Goal: Task Accomplishment & Management: Manage account settings

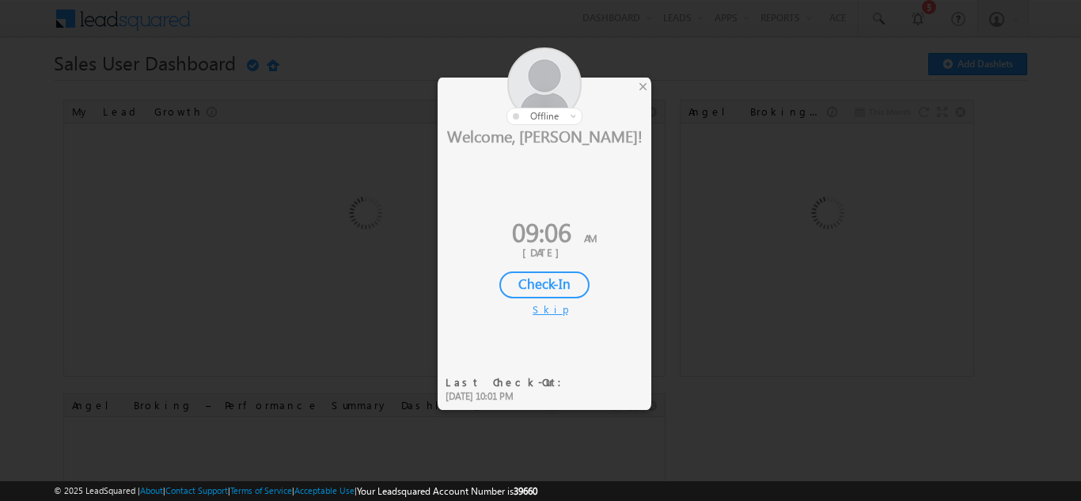
click at [540, 285] on div "Check-In" at bounding box center [545, 285] width 90 height 27
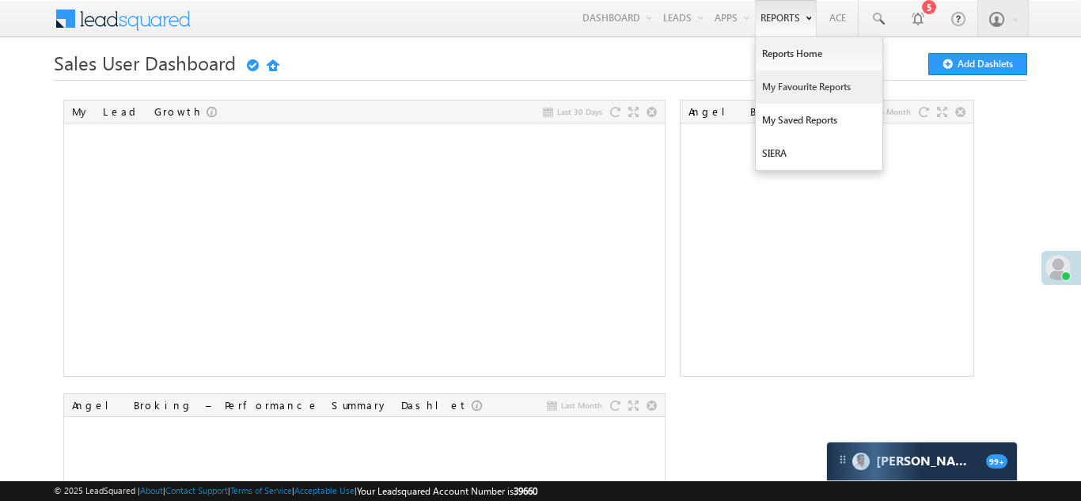
click at [776, 90] on link "My Favourite Reports" at bounding box center [819, 86] width 127 height 33
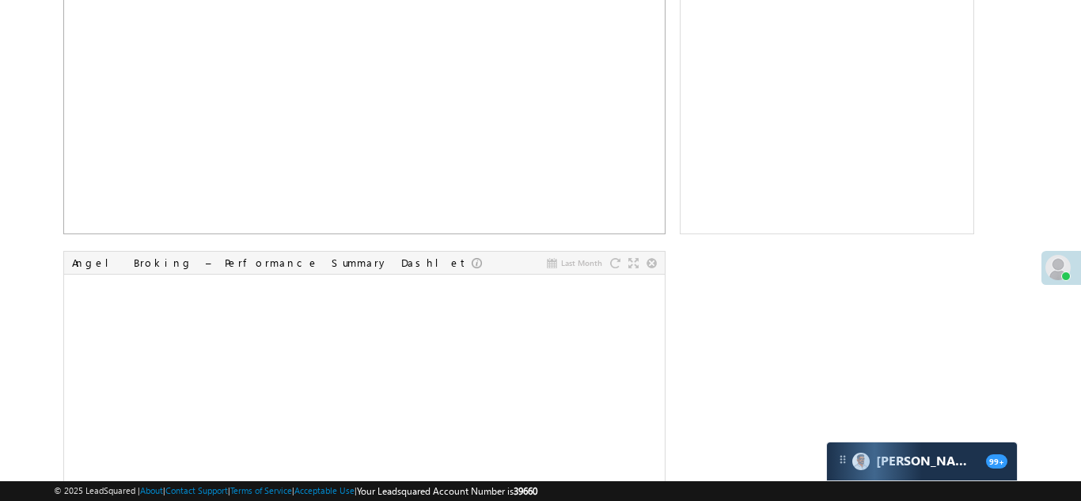
scroll to position [151, 0]
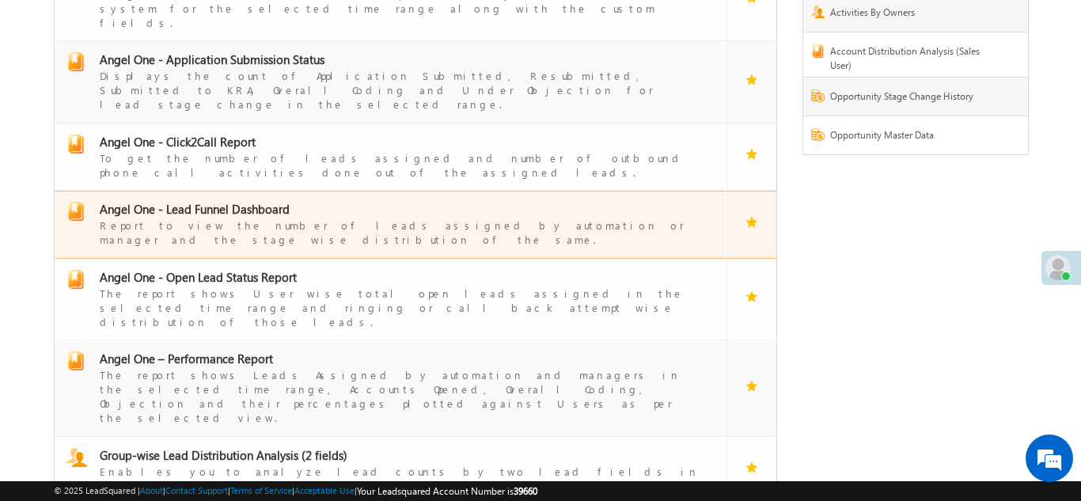
click at [215, 201] on span "Angel One - Lead Funnel Dashboard" at bounding box center [195, 209] width 190 height 16
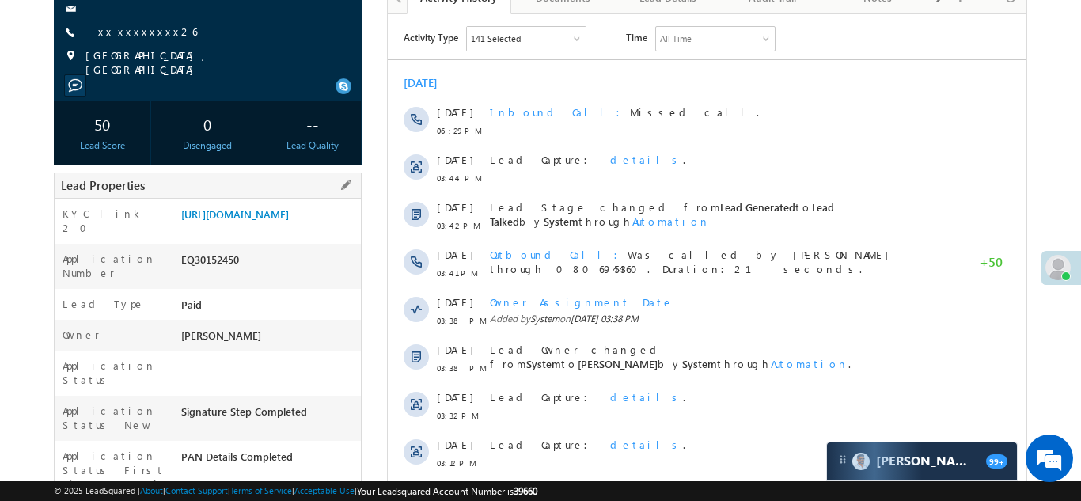
scroll to position [195, 0]
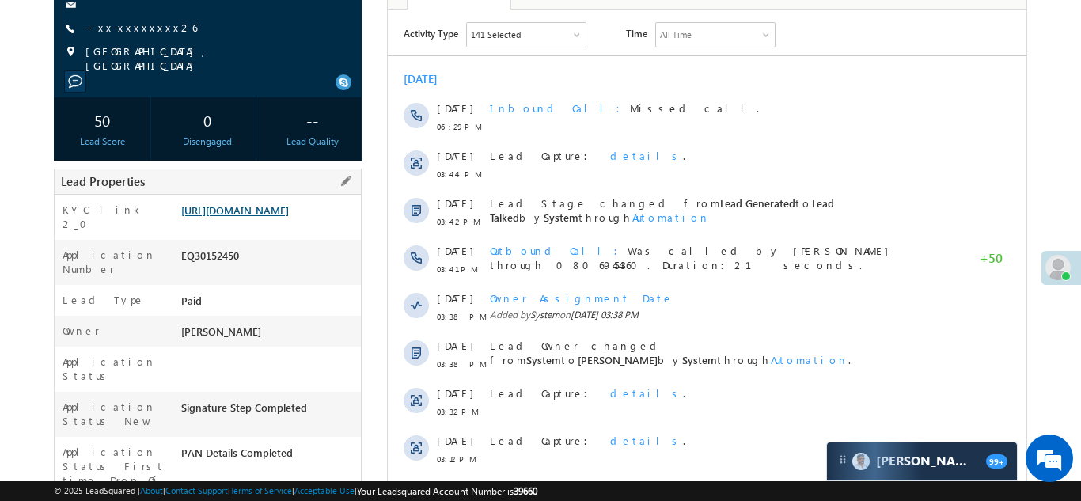
click at [258, 211] on link "https://angelbroking1-pk3em7sa.customui-test.leadsquared.com?leadId=99d9471f-5a…" at bounding box center [235, 209] width 108 height 13
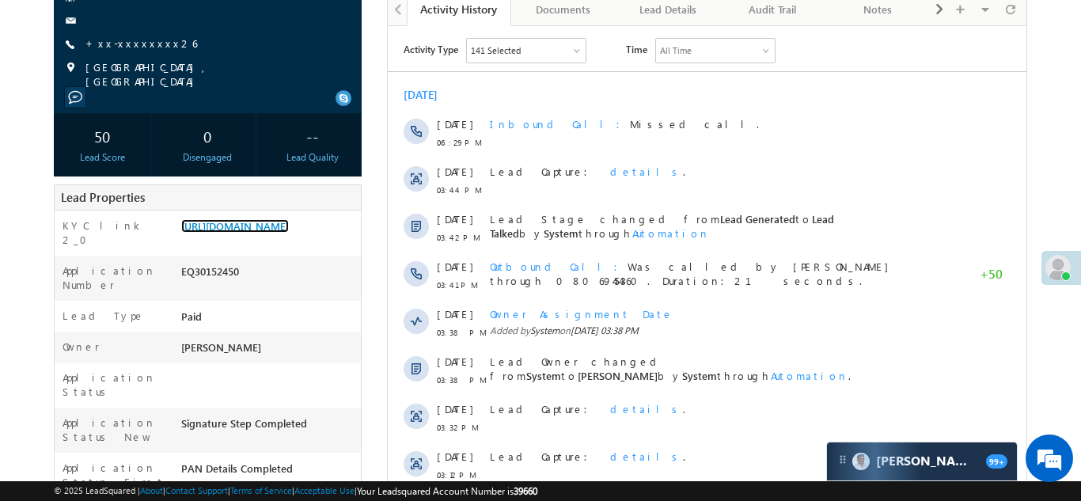
scroll to position [0, 0]
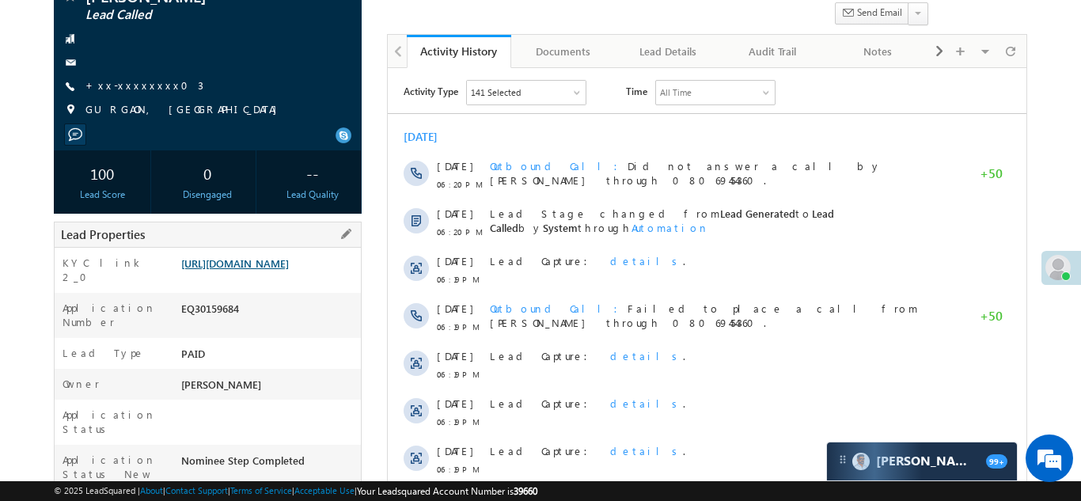
click at [267, 270] on link "[URL][DOMAIN_NAME]" at bounding box center [235, 263] width 108 height 13
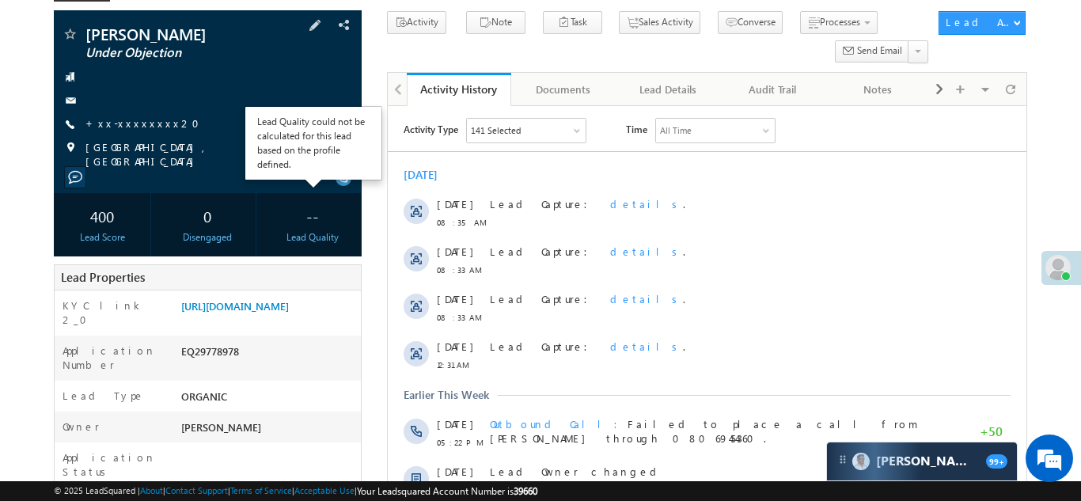
scroll to position [100, 0]
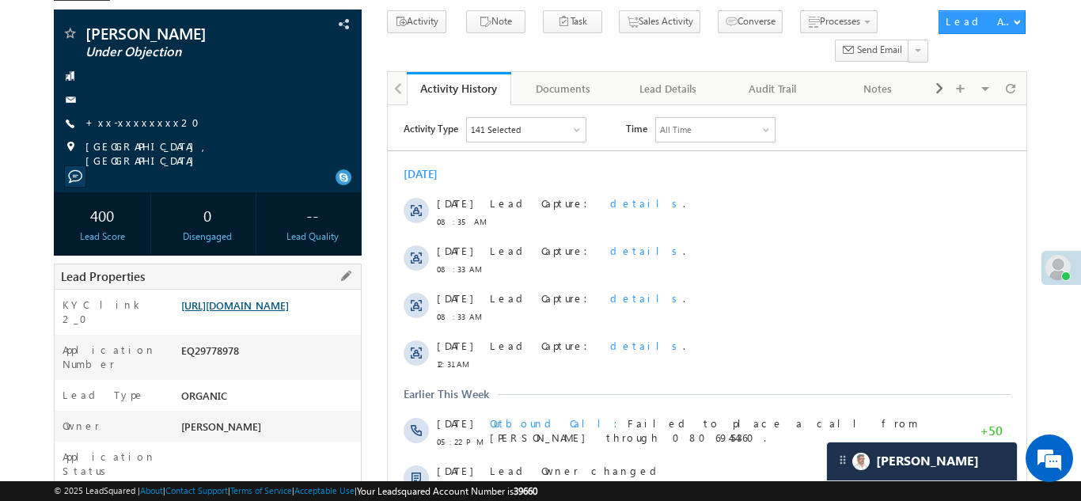
click at [264, 312] on link "[URL][DOMAIN_NAME]" at bounding box center [235, 304] width 108 height 13
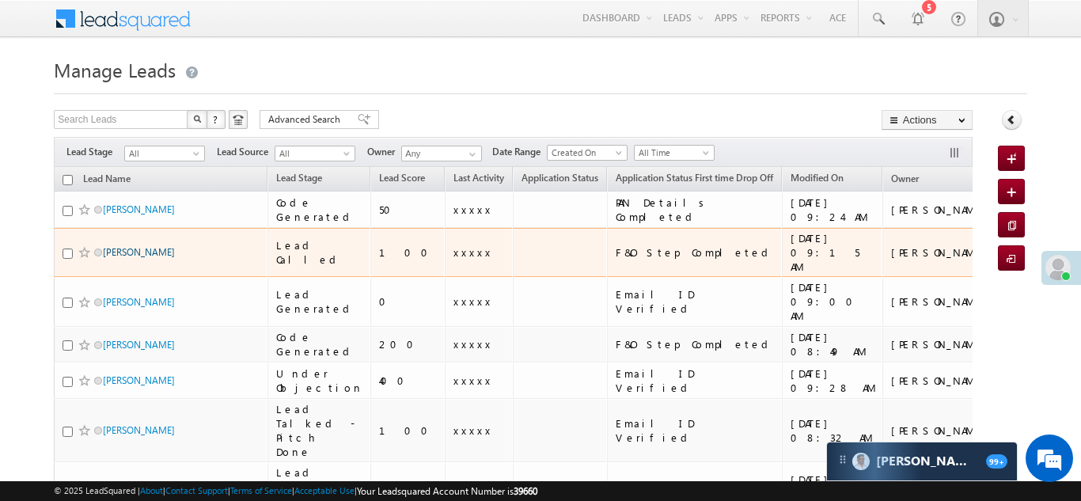
click at [108, 246] on link "[PERSON_NAME]" at bounding box center [139, 252] width 72 height 12
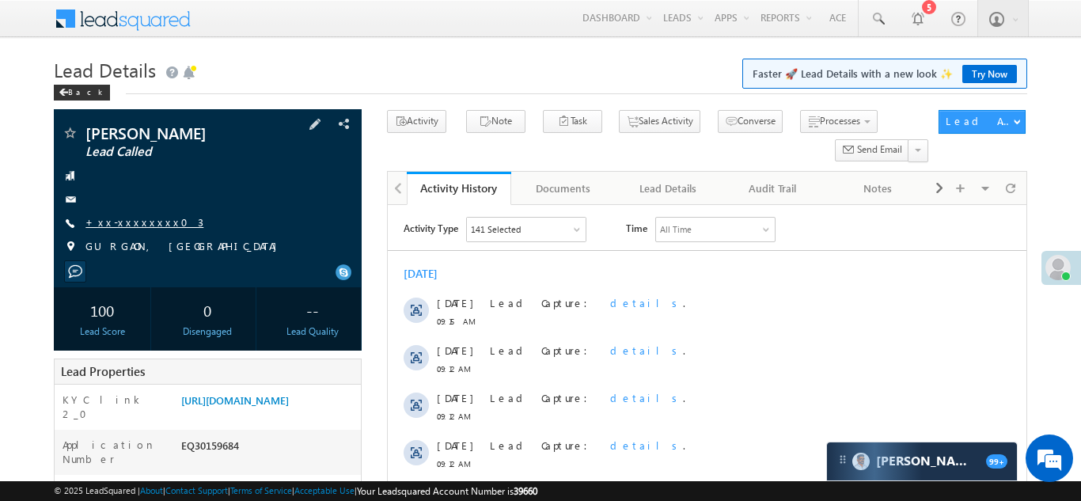
click at [137, 222] on link "+xx-xxxxxxxx03" at bounding box center [145, 221] width 118 height 13
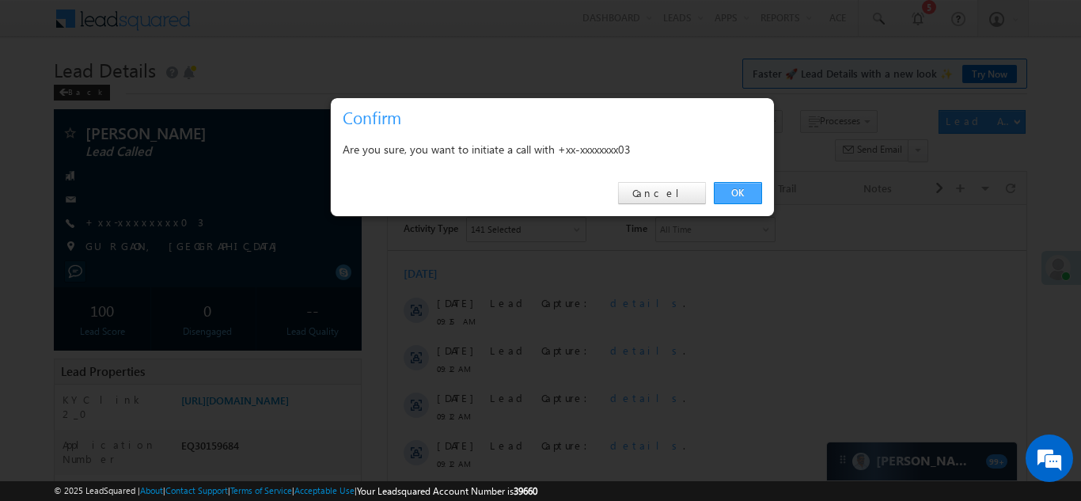
click at [742, 195] on link "OK" at bounding box center [738, 193] width 48 height 22
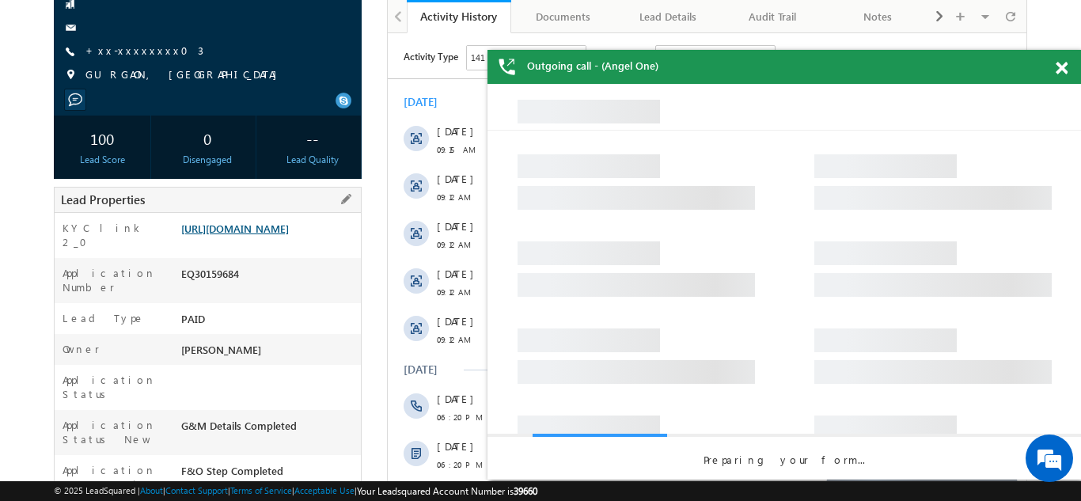
scroll to position [212, 0]
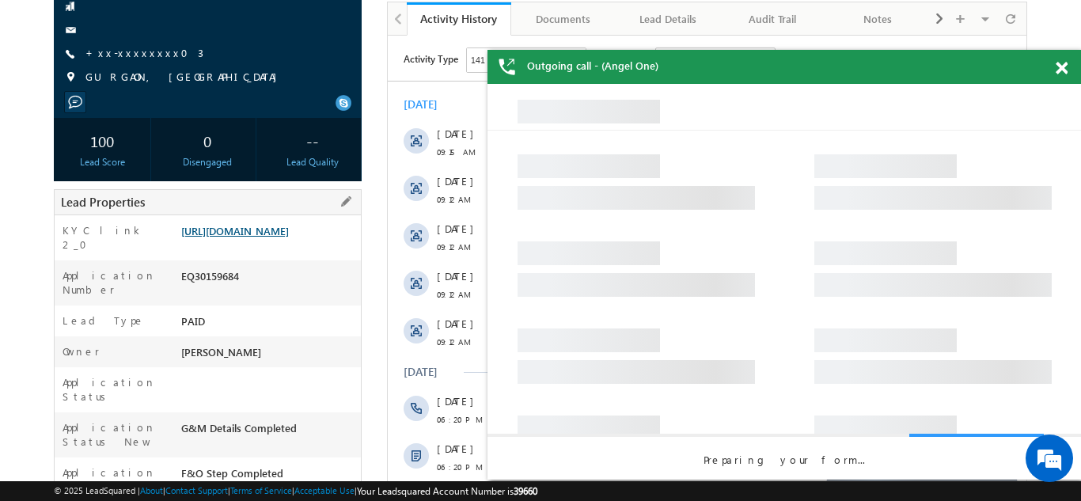
click at [275, 238] on link "https://angelbroking1-pk3em7sa.customui-test.leadsquared.com?leadId=19350603-e1…" at bounding box center [235, 230] width 108 height 13
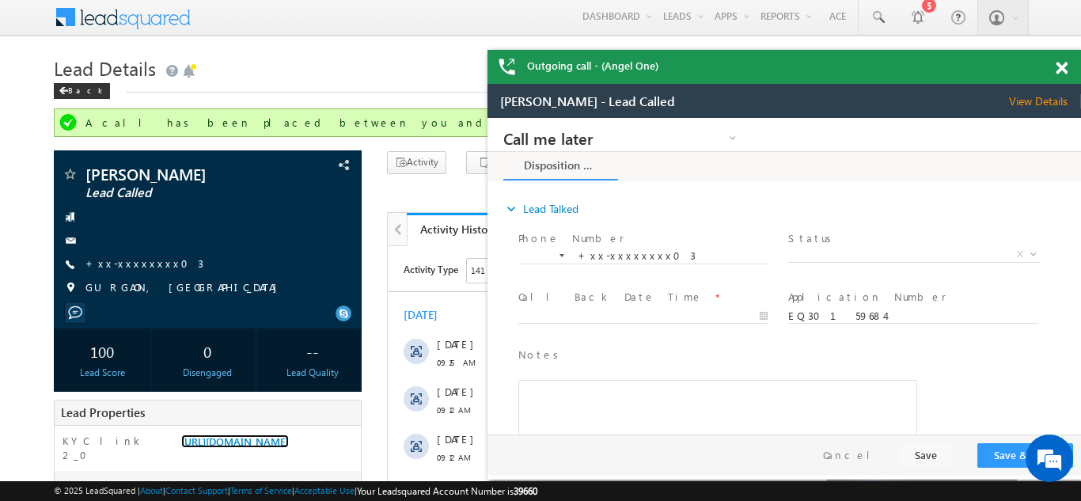
scroll to position [0, 0]
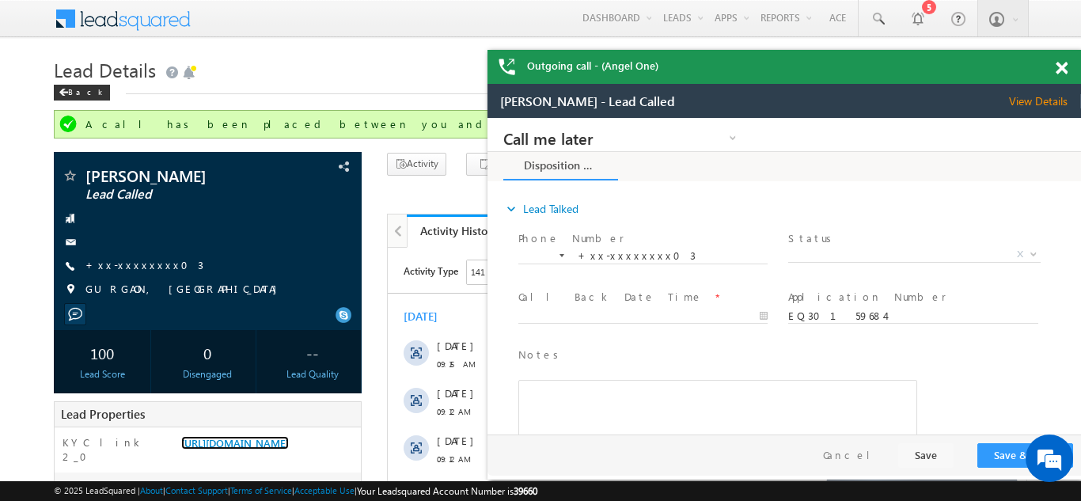
click at [1059, 64] on span at bounding box center [1062, 68] width 12 height 13
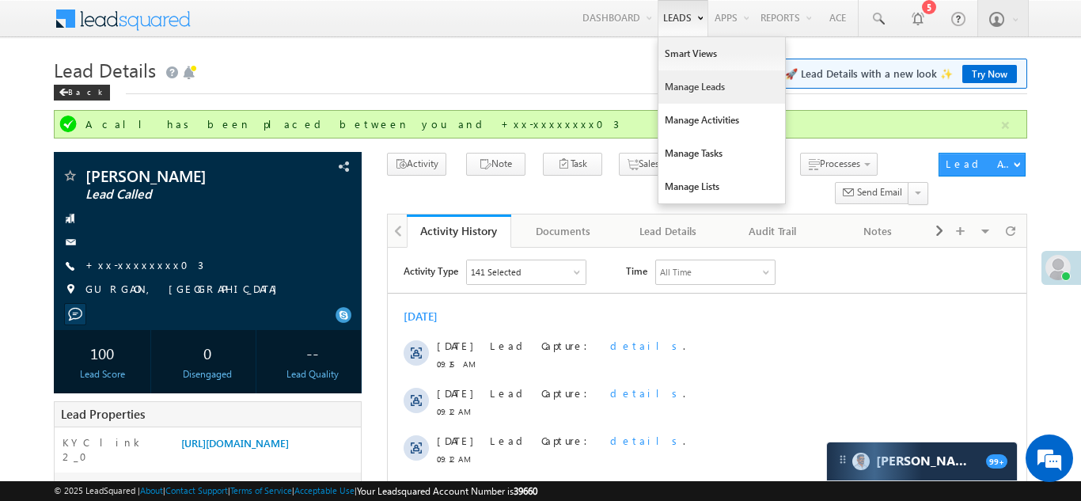
click at [688, 89] on link "Manage Leads" at bounding box center [722, 86] width 127 height 33
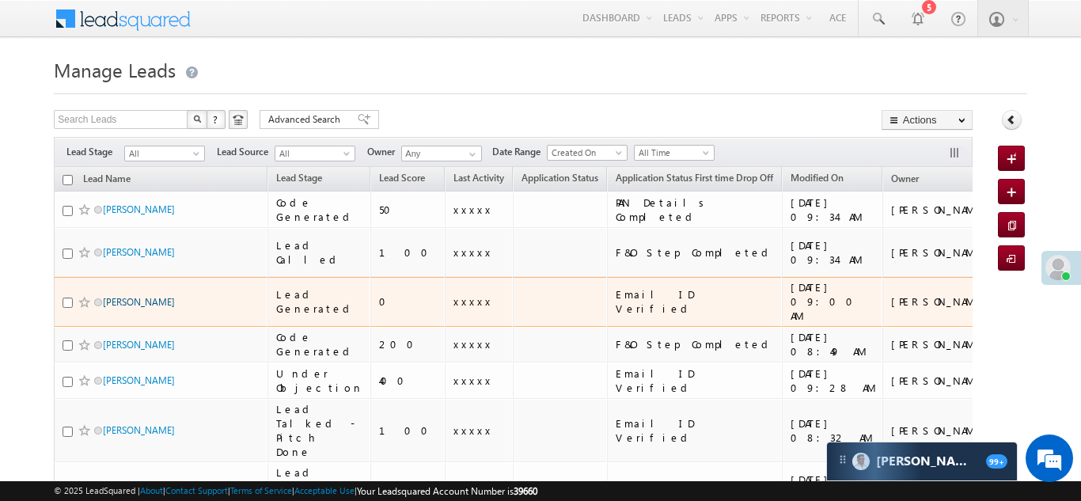
click at [121, 296] on link "[PERSON_NAME]" at bounding box center [139, 302] width 72 height 12
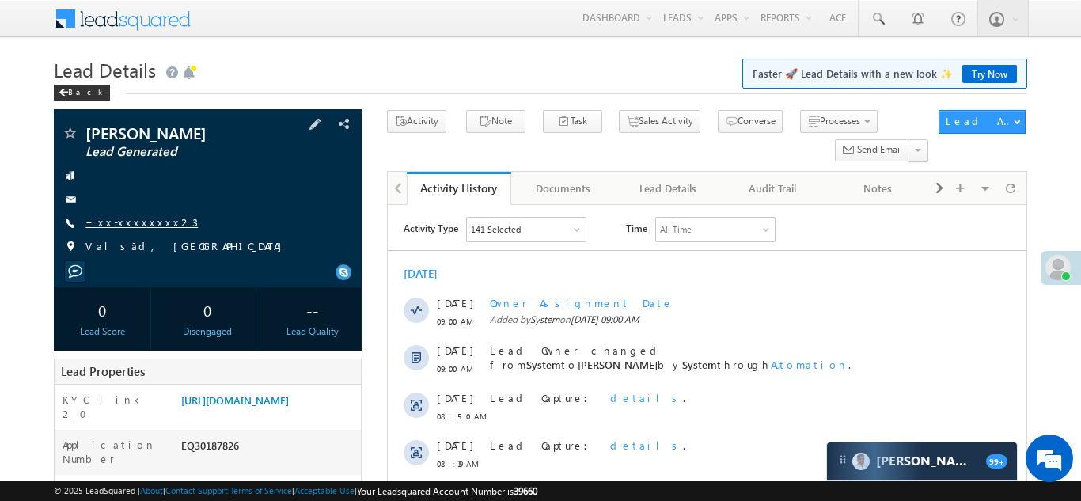
click at [122, 223] on link "+xx-xxxxxxxx23" at bounding box center [142, 221] width 112 height 13
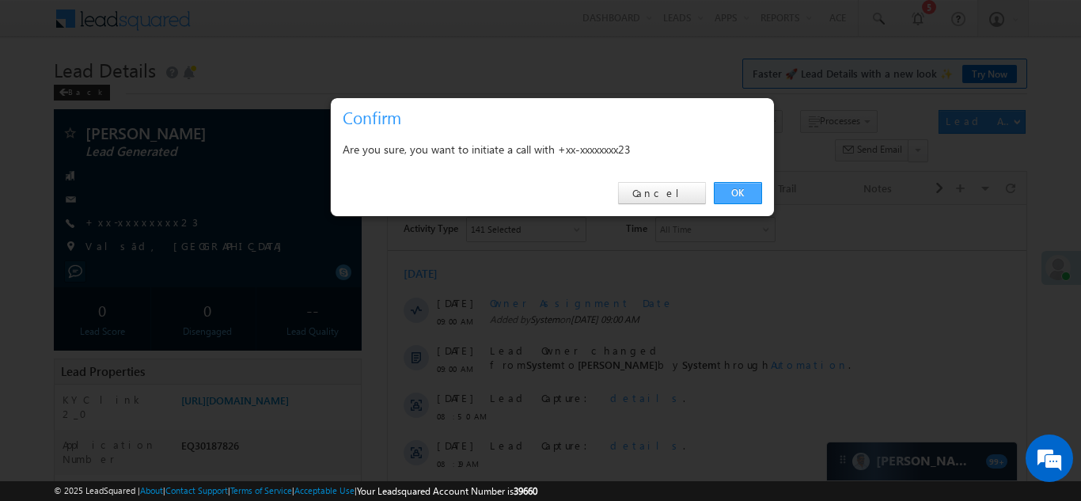
click at [731, 192] on link "OK" at bounding box center [738, 193] width 48 height 22
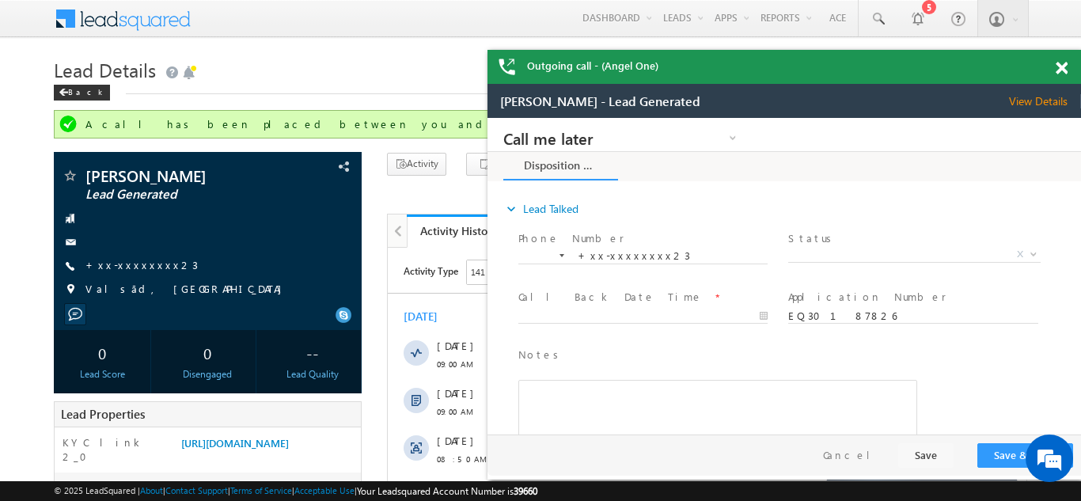
click at [1058, 70] on span at bounding box center [1062, 68] width 12 height 13
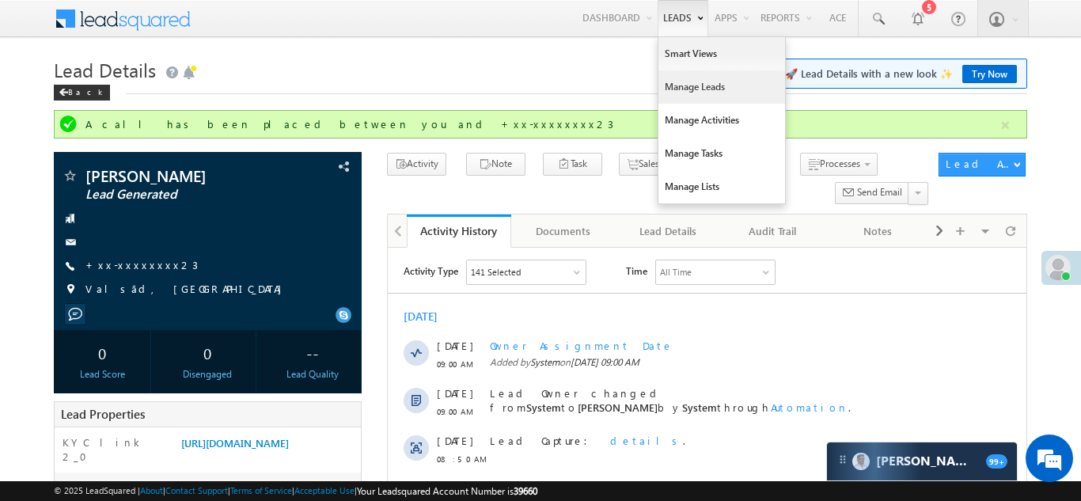
click at [674, 87] on link "Manage Leads" at bounding box center [722, 86] width 127 height 33
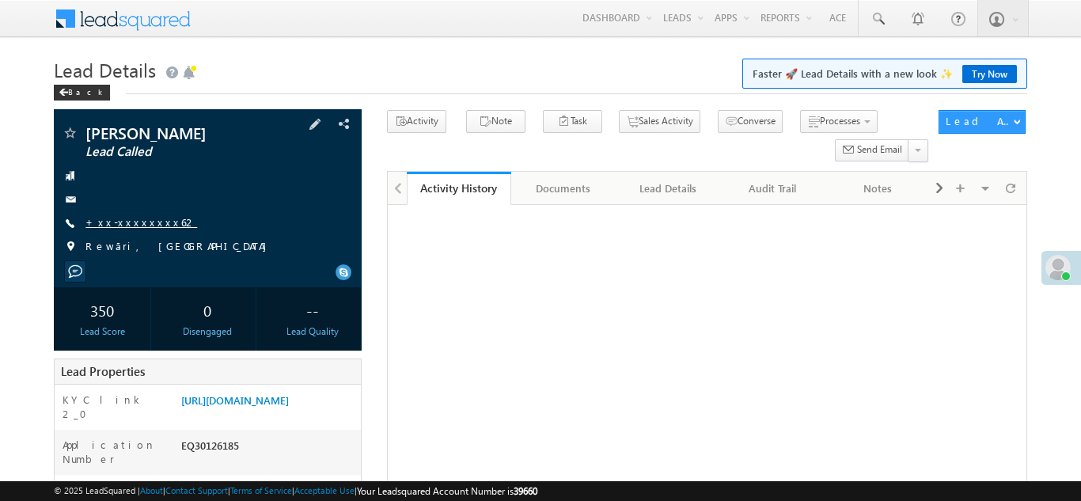
click at [135, 221] on link "+xx-xxxxxxxx62" at bounding box center [142, 221] width 112 height 13
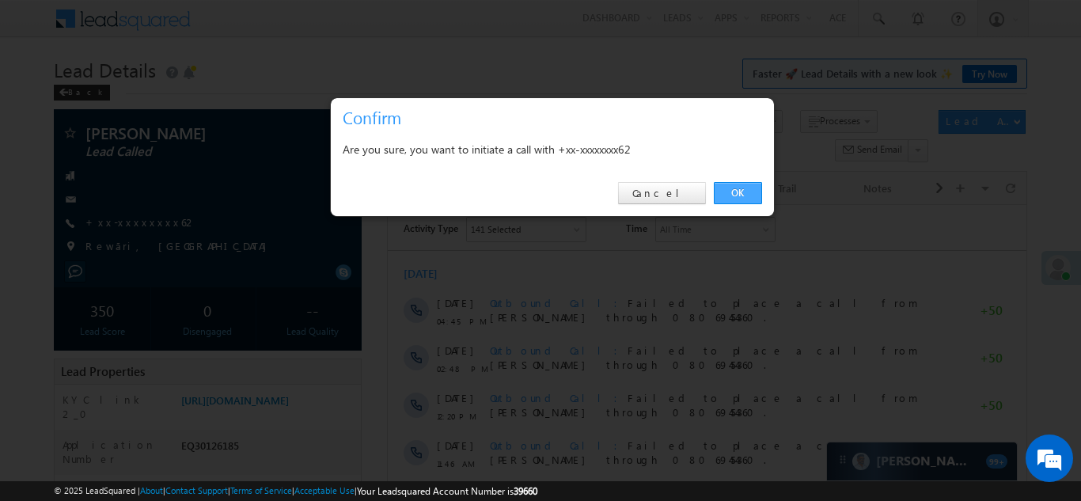
click at [739, 195] on link "OK" at bounding box center [738, 193] width 48 height 22
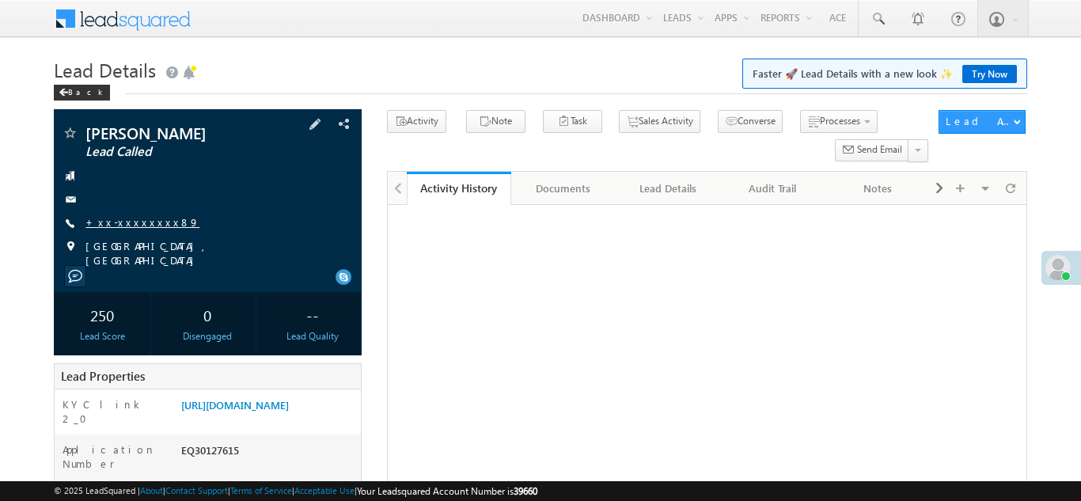
click at [120, 220] on link "+xx-xxxxxxxx89" at bounding box center [143, 221] width 114 height 13
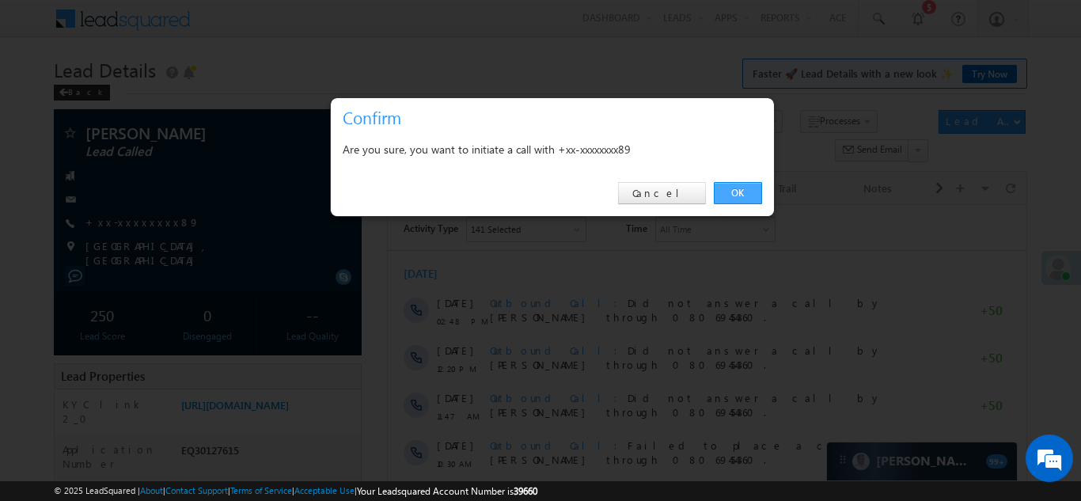
click at [731, 191] on link "OK" at bounding box center [738, 193] width 48 height 22
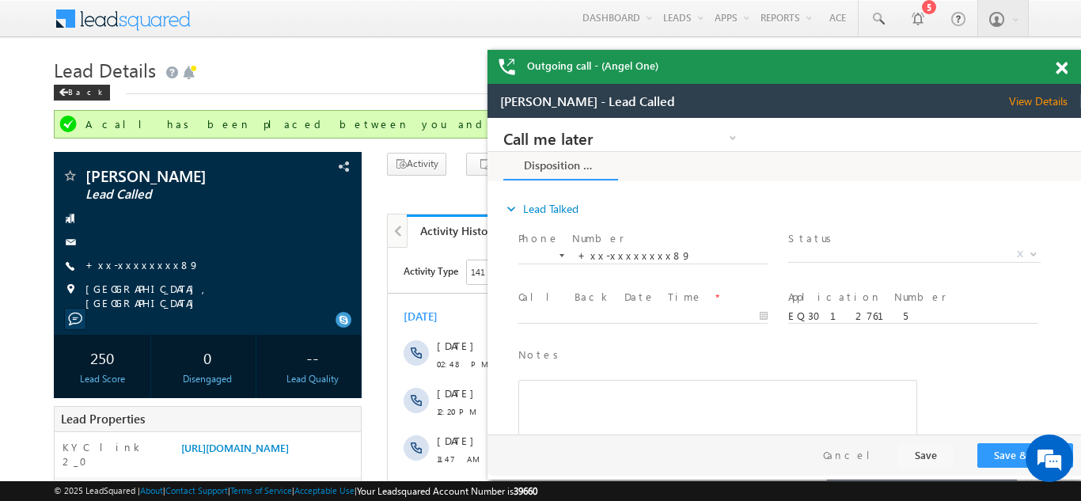
click at [1062, 65] on span at bounding box center [1062, 68] width 12 height 13
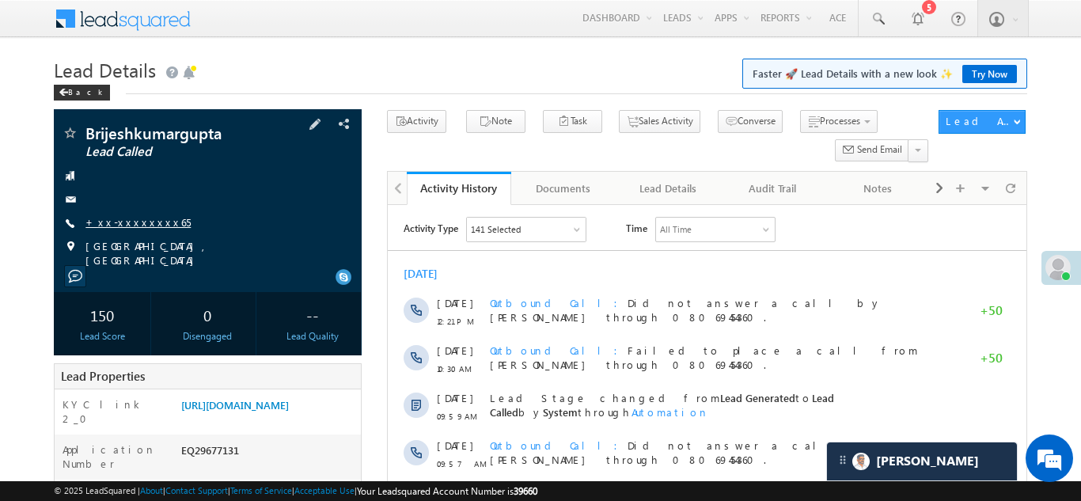
click at [135, 226] on link "+xx-xxxxxxxx65" at bounding box center [138, 221] width 105 height 13
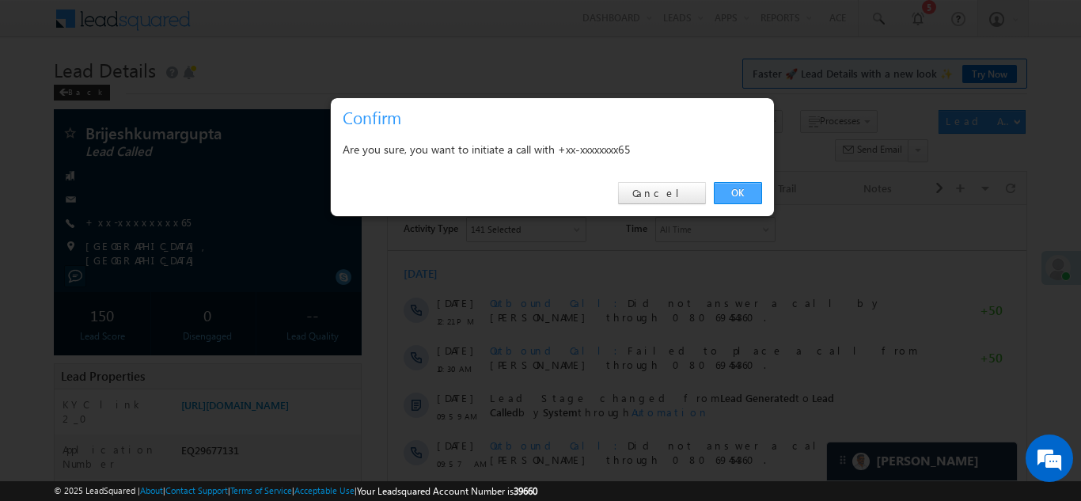
click at [736, 195] on link "OK" at bounding box center [738, 193] width 48 height 22
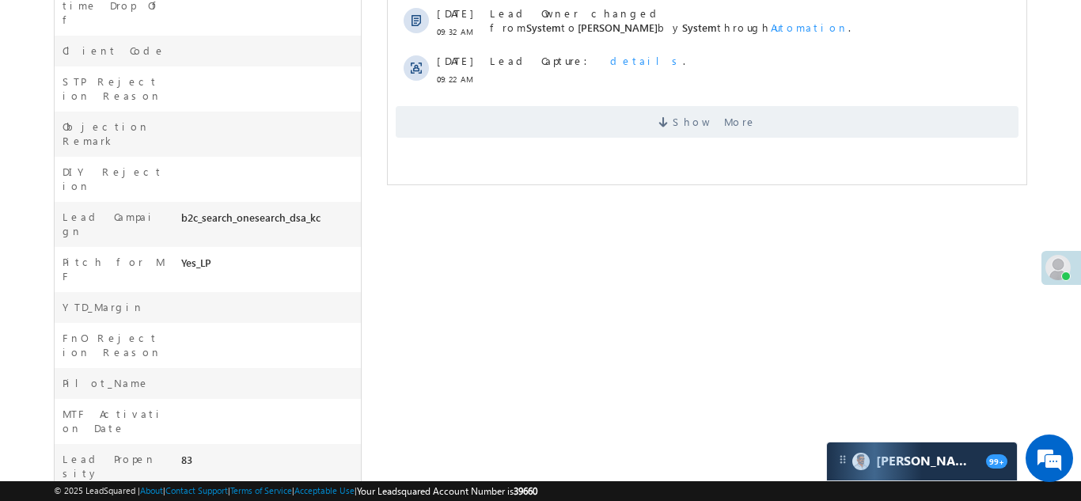
scroll to position [673, 0]
click at [557, 120] on span "Show More" at bounding box center [706, 119] width 623 height 32
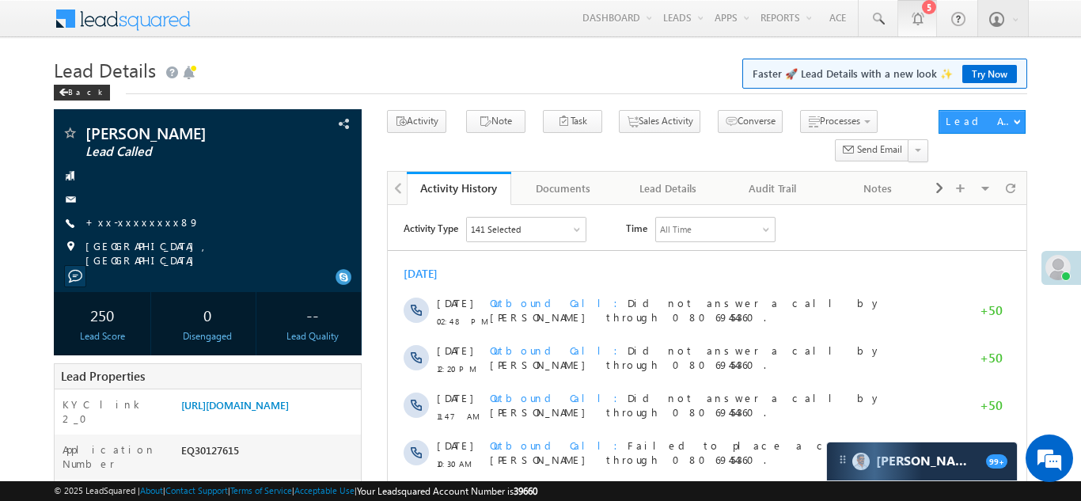
scroll to position [0, 0]
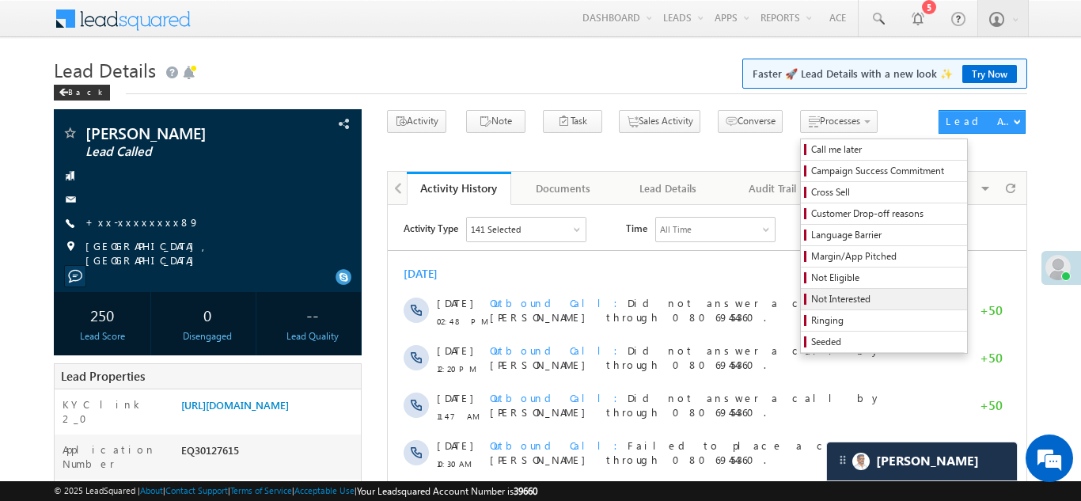
click at [812, 299] on span "Not Interested" at bounding box center [887, 299] width 150 height 14
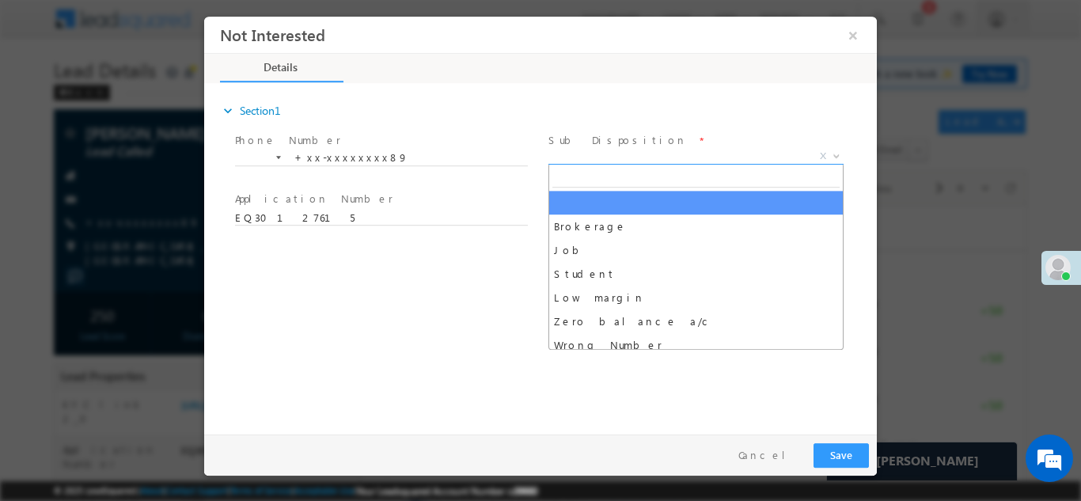
click at [635, 152] on span "X" at bounding box center [696, 156] width 295 height 16
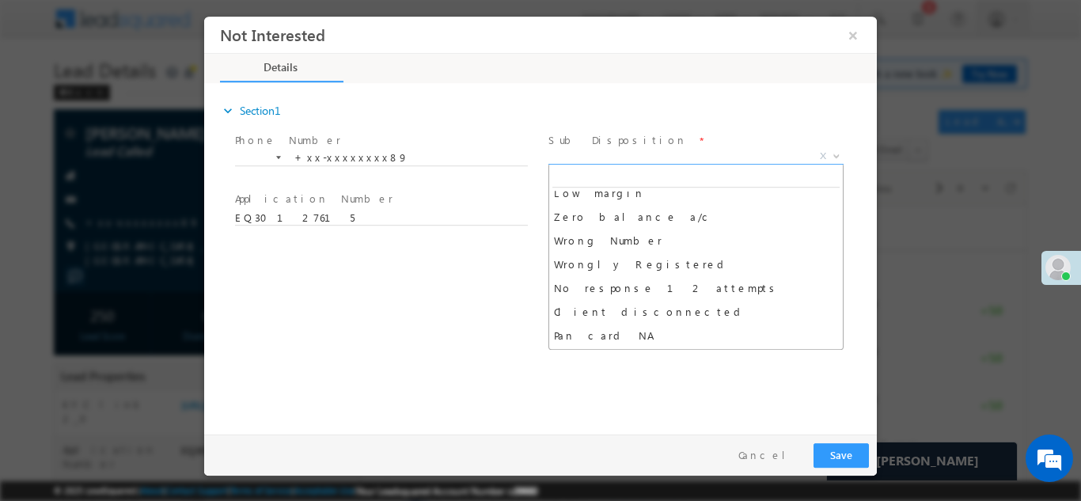
scroll to position [124, 0]
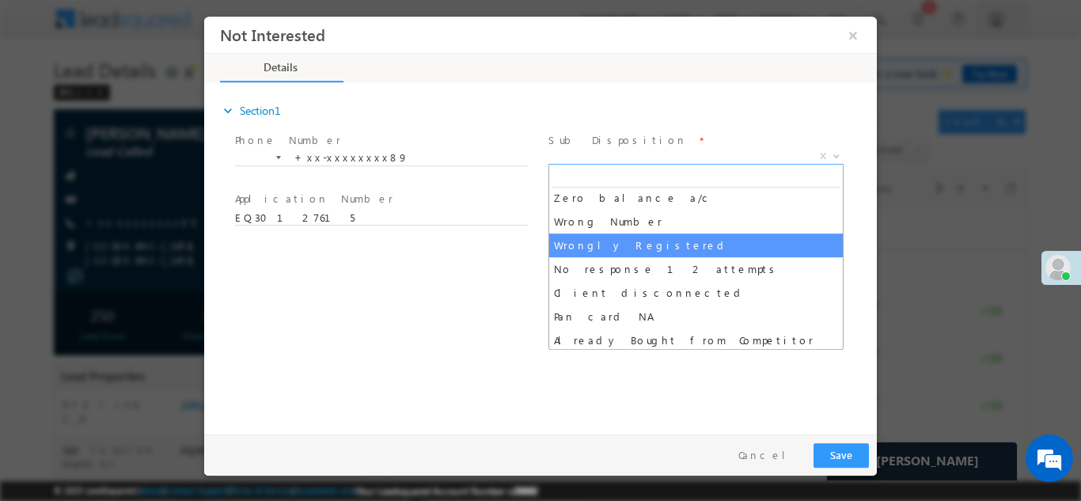
select select "Wrongly Registered"
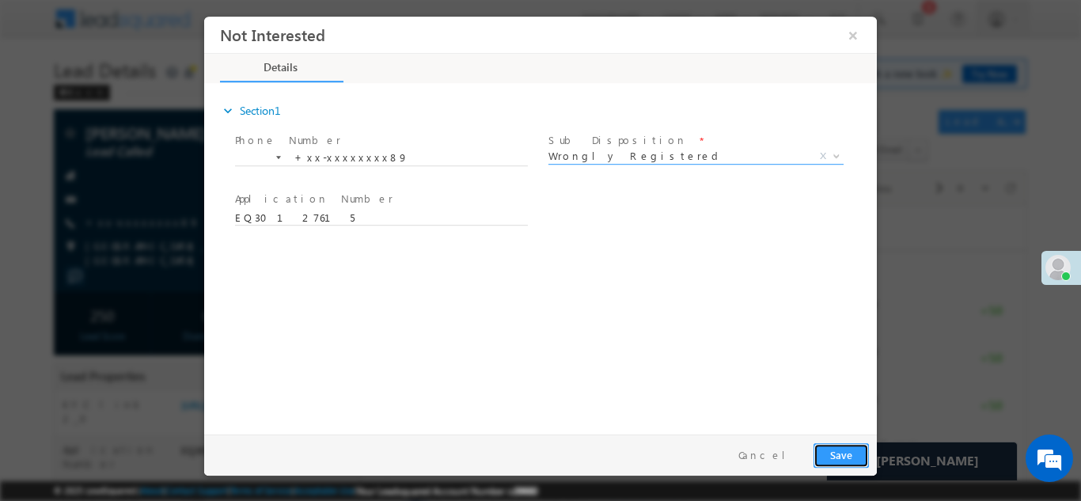
click at [845, 450] on button "Save" at bounding box center [841, 455] width 55 height 25
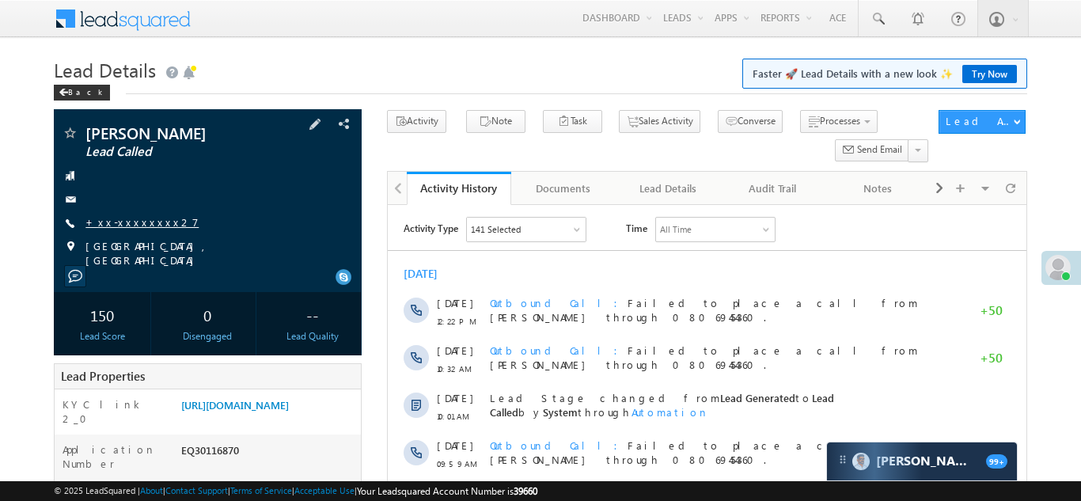
click at [117, 219] on link "+xx-xxxxxxxx27" at bounding box center [142, 221] width 113 height 13
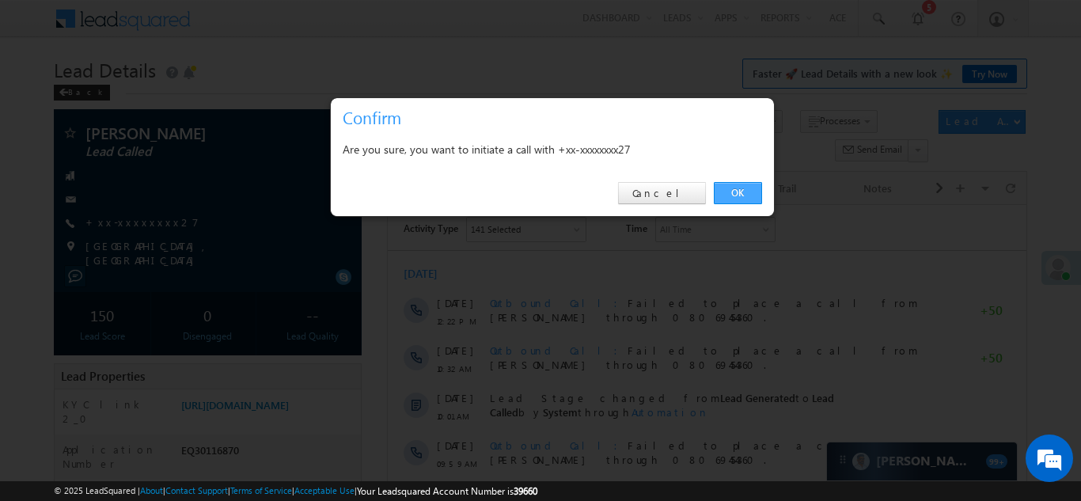
click at [736, 189] on link "OK" at bounding box center [738, 193] width 48 height 22
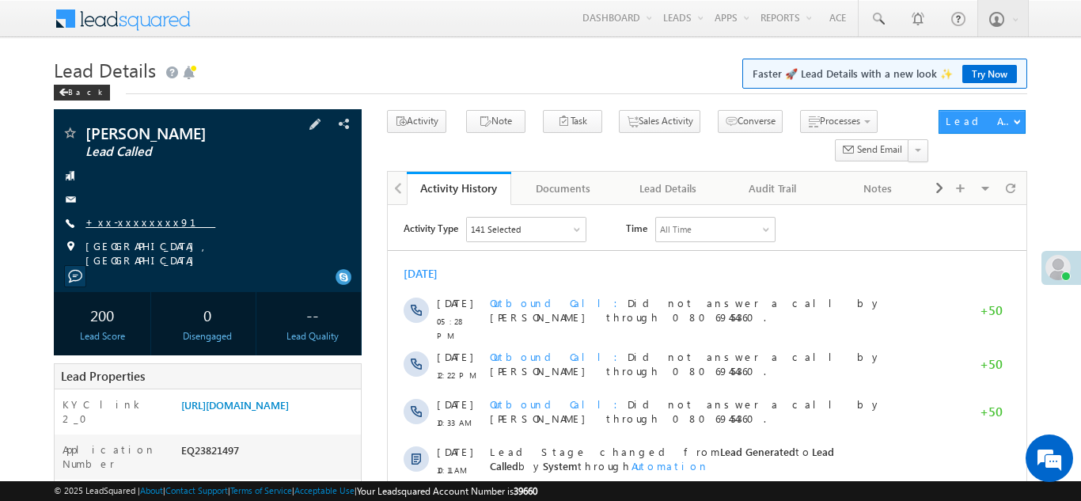
click at [125, 221] on link "+xx-xxxxxxxx91" at bounding box center [151, 221] width 130 height 13
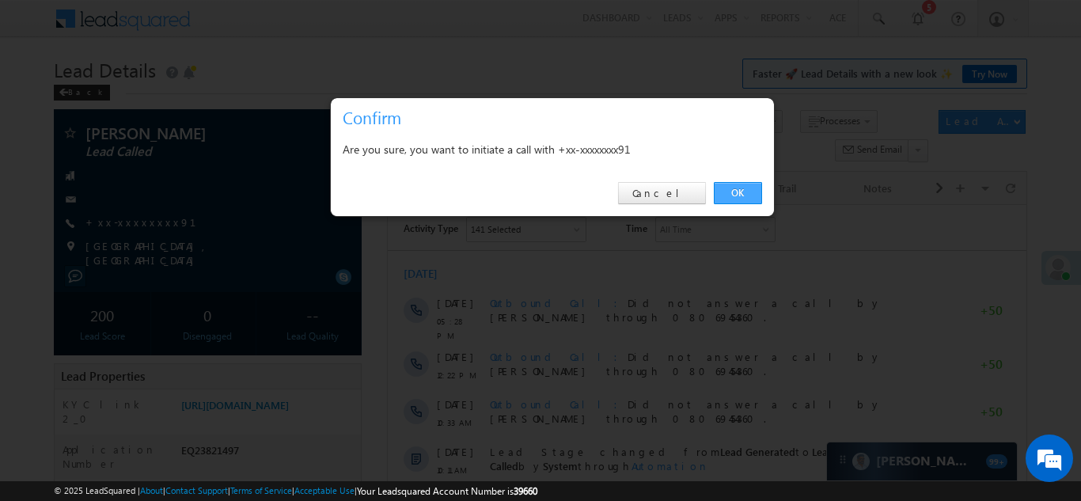
click at [736, 194] on link "OK" at bounding box center [738, 193] width 48 height 22
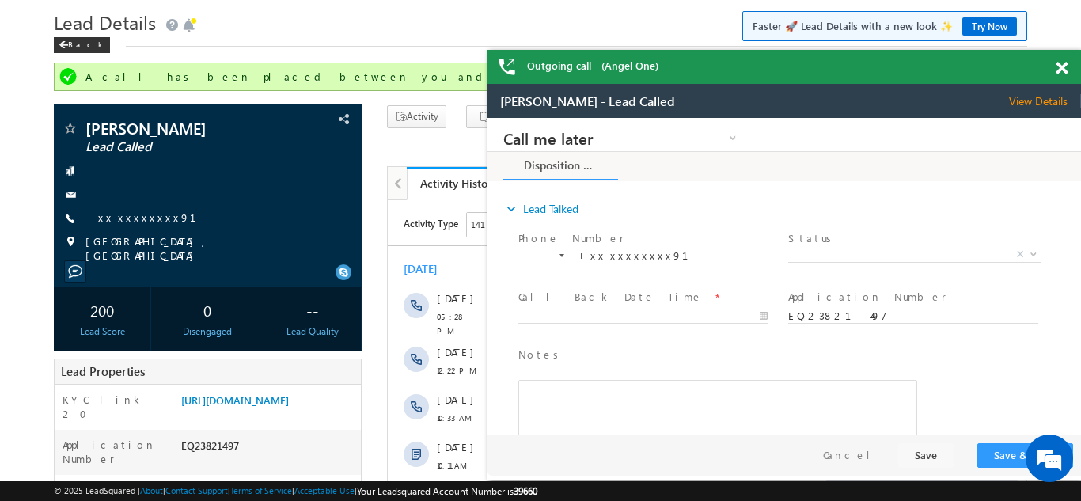
click at [1058, 67] on span at bounding box center [1062, 68] width 12 height 13
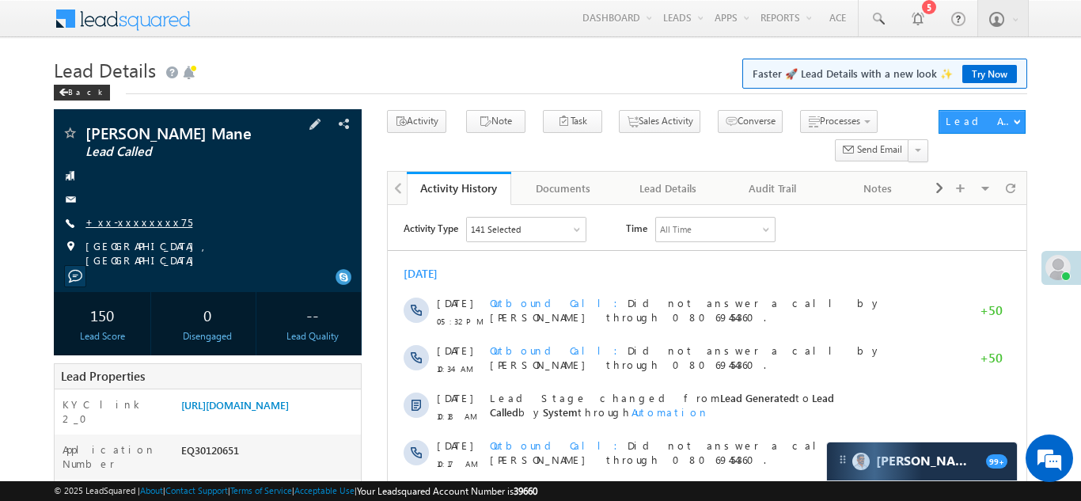
click at [138, 222] on link "+xx-xxxxxxxx75" at bounding box center [139, 221] width 107 height 13
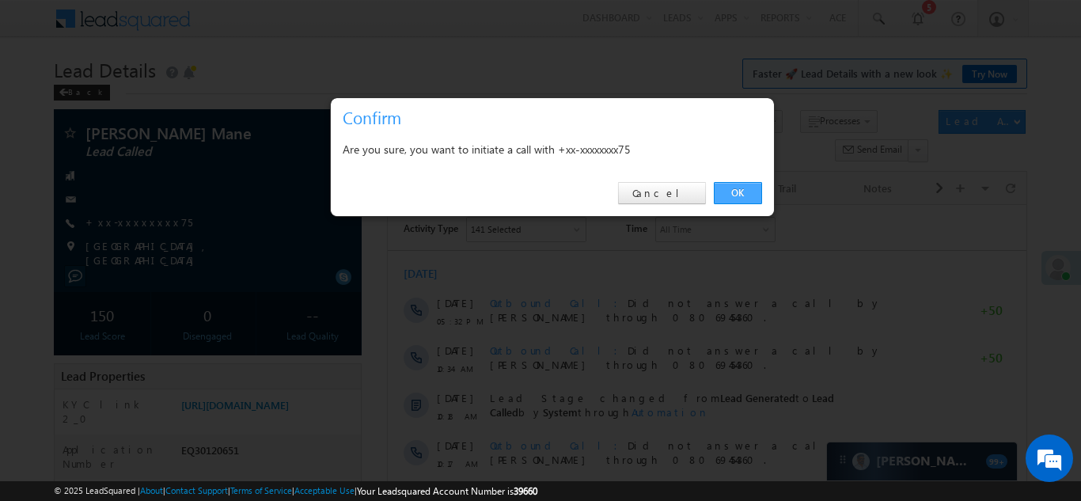
click at [739, 190] on link "OK" at bounding box center [738, 193] width 48 height 22
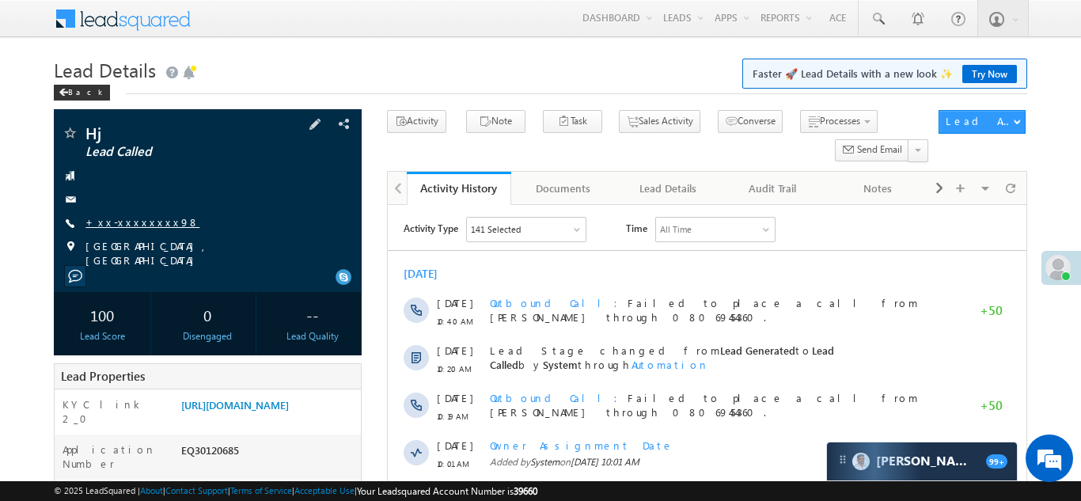
click at [123, 219] on link "+xx-xxxxxxxx98" at bounding box center [143, 221] width 114 height 13
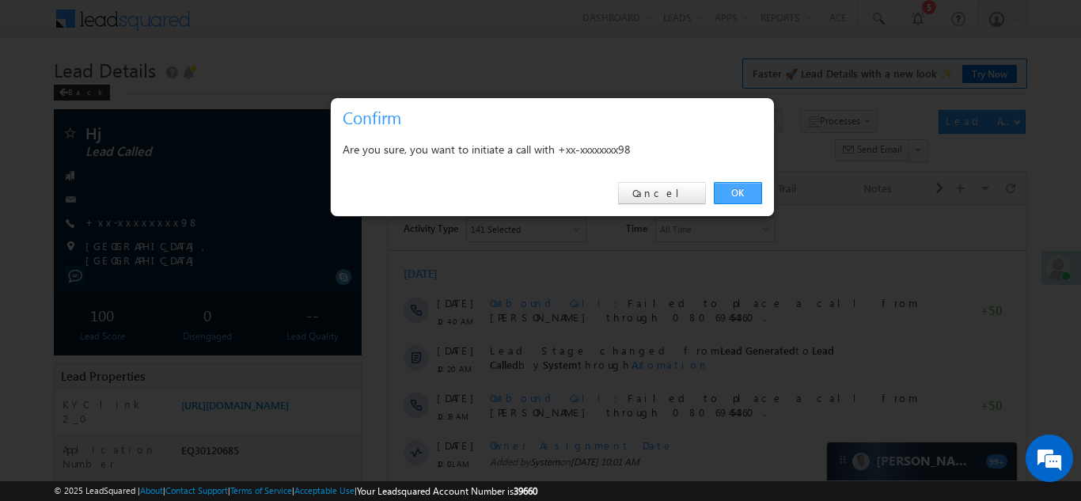
click at [736, 188] on link "OK" at bounding box center [738, 193] width 48 height 22
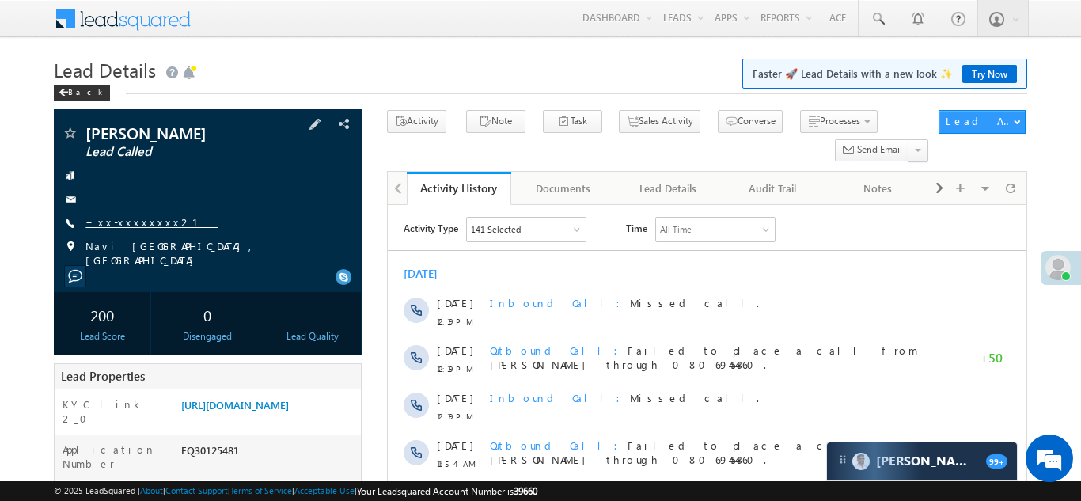
click at [140, 224] on link "+xx-xxxxxxxx21" at bounding box center [152, 221] width 132 height 13
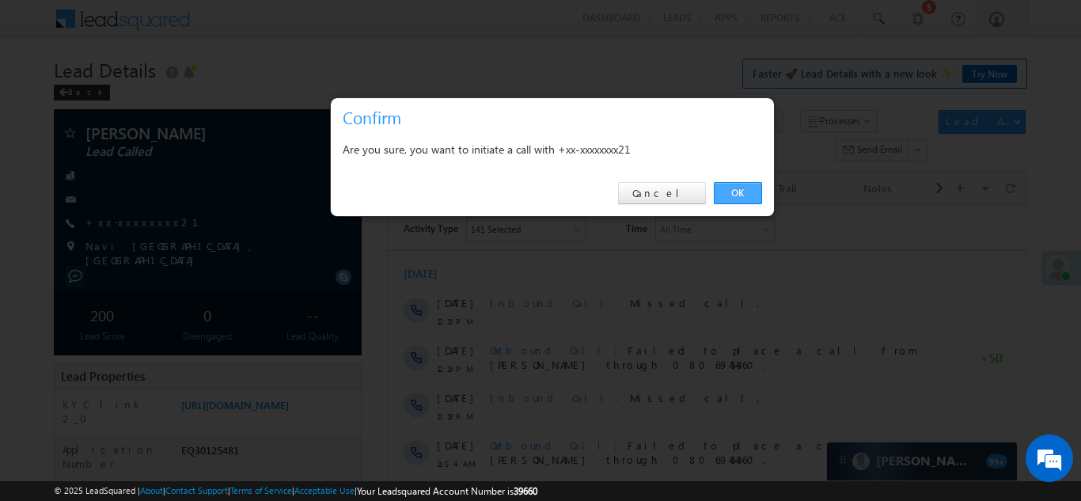
click at [736, 192] on link "OK" at bounding box center [738, 193] width 48 height 22
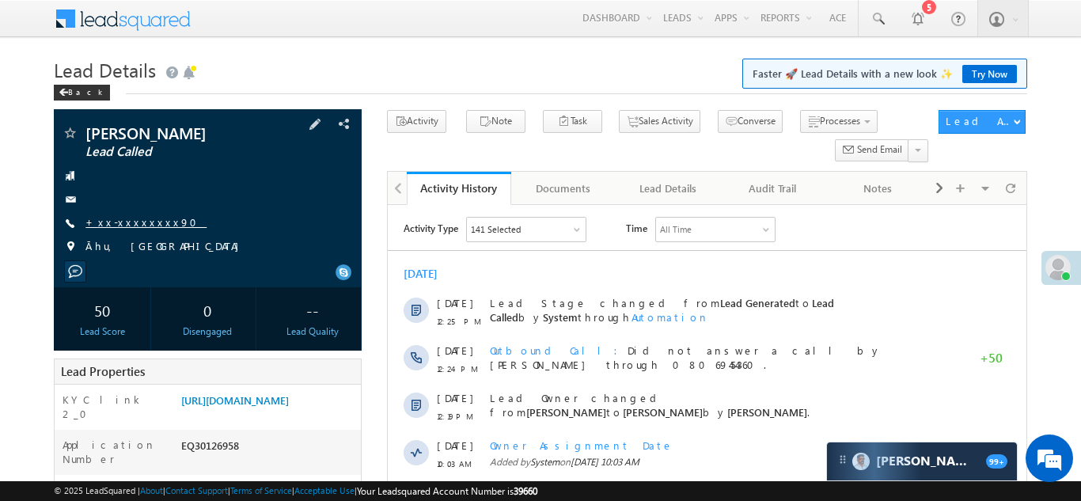
click at [124, 225] on link "+xx-xxxxxxxx90" at bounding box center [146, 221] width 121 height 13
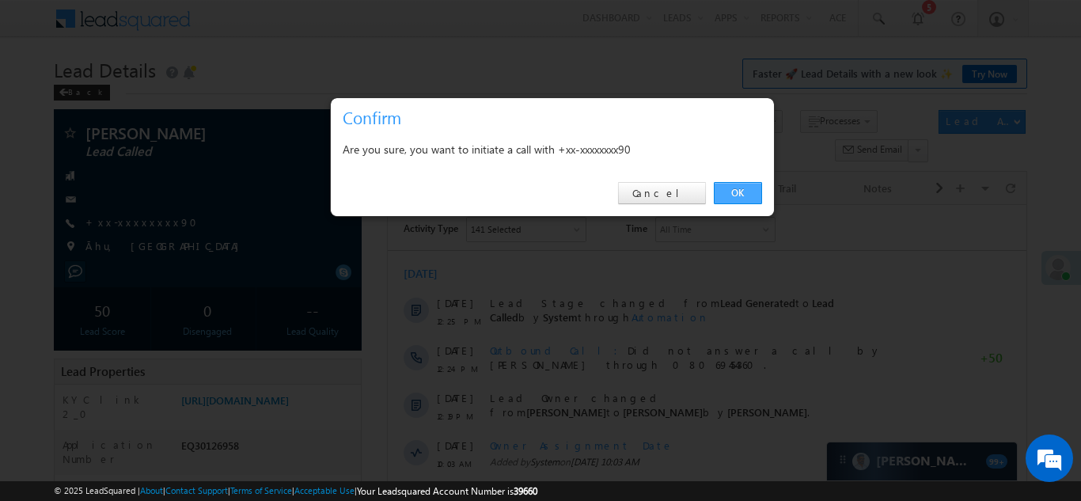
click at [748, 192] on link "OK" at bounding box center [738, 193] width 48 height 22
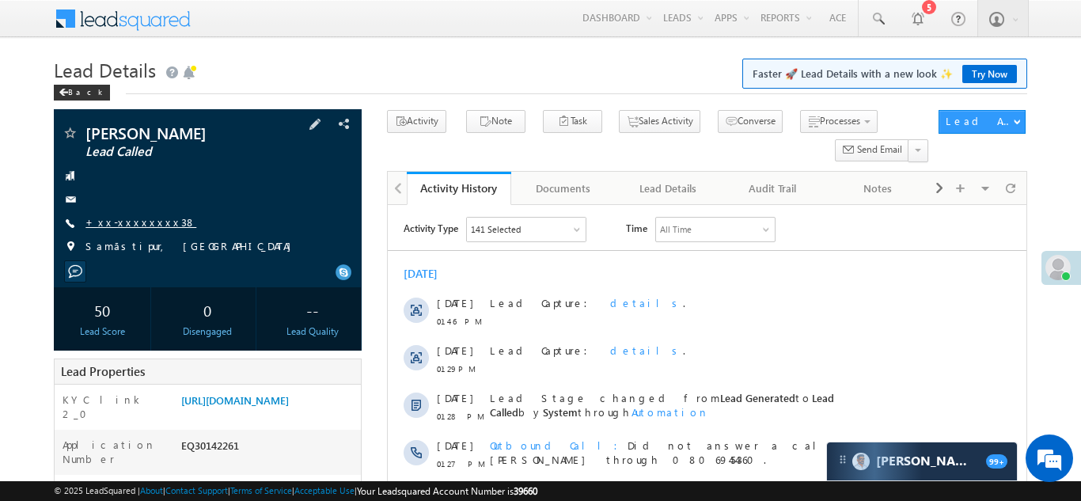
click at [131, 219] on link "+xx-xxxxxxxx38" at bounding box center [141, 221] width 111 height 13
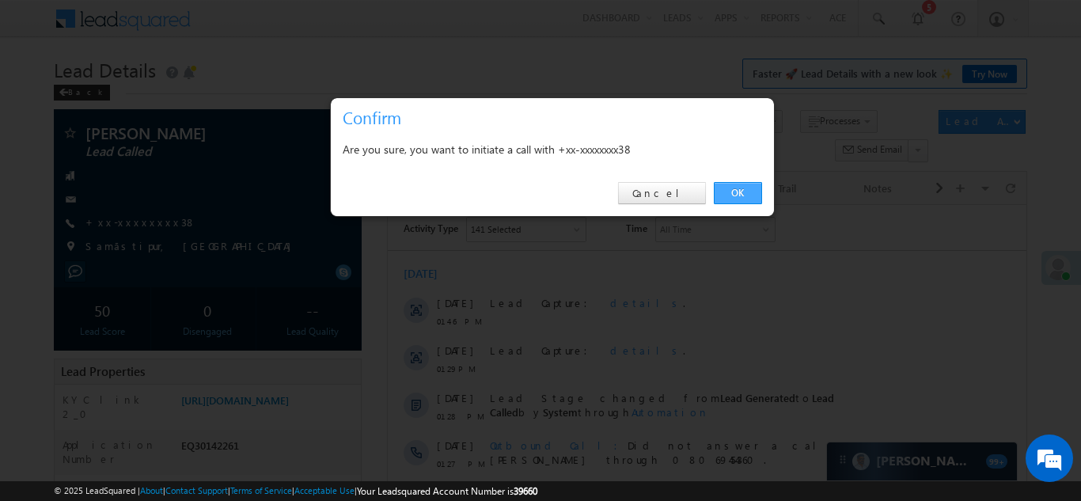
click at [732, 192] on link "OK" at bounding box center [738, 193] width 48 height 22
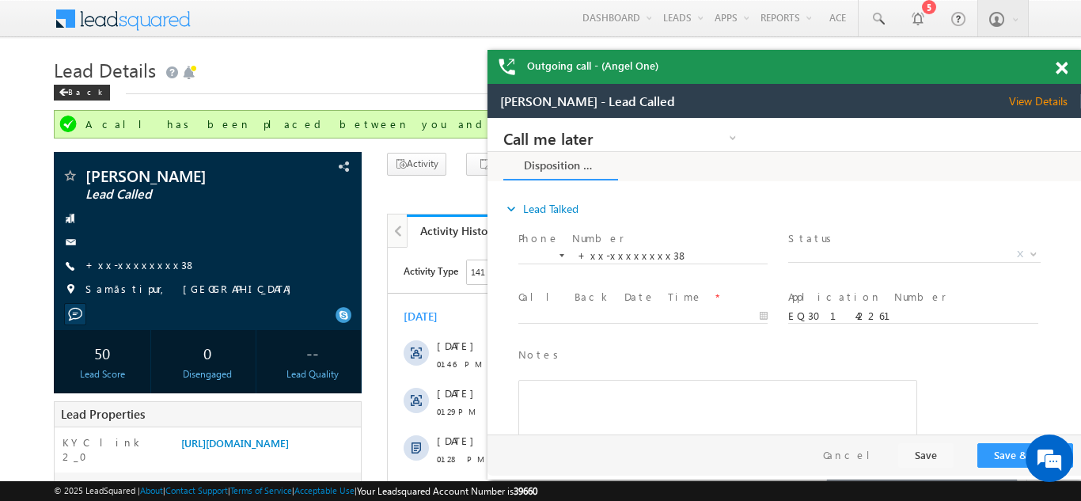
click at [1062, 65] on span at bounding box center [1062, 68] width 12 height 13
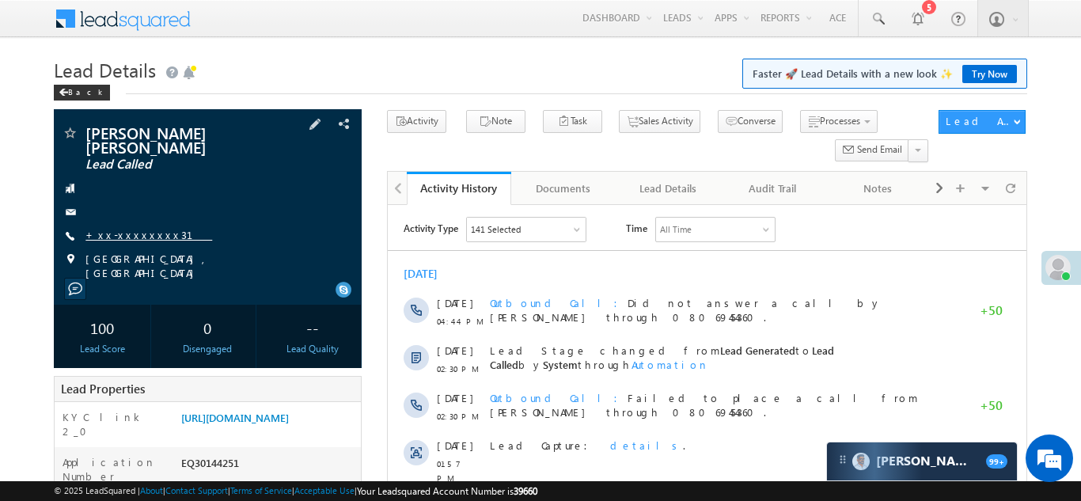
click at [120, 228] on link "+xx-xxxxxxxx31" at bounding box center [149, 234] width 127 height 13
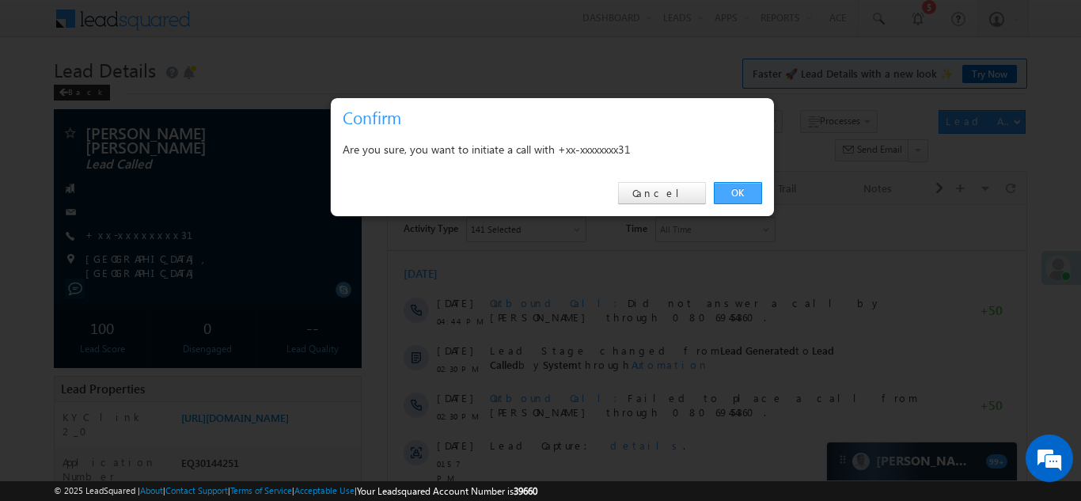
click at [734, 194] on link "OK" at bounding box center [738, 193] width 48 height 22
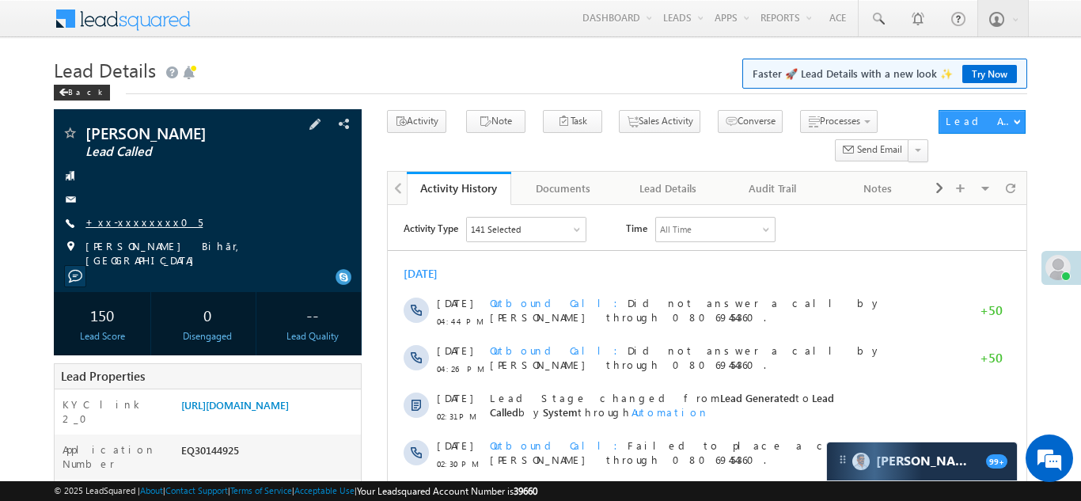
click at [131, 219] on link "+xx-xxxxxxxx05" at bounding box center [144, 221] width 117 height 13
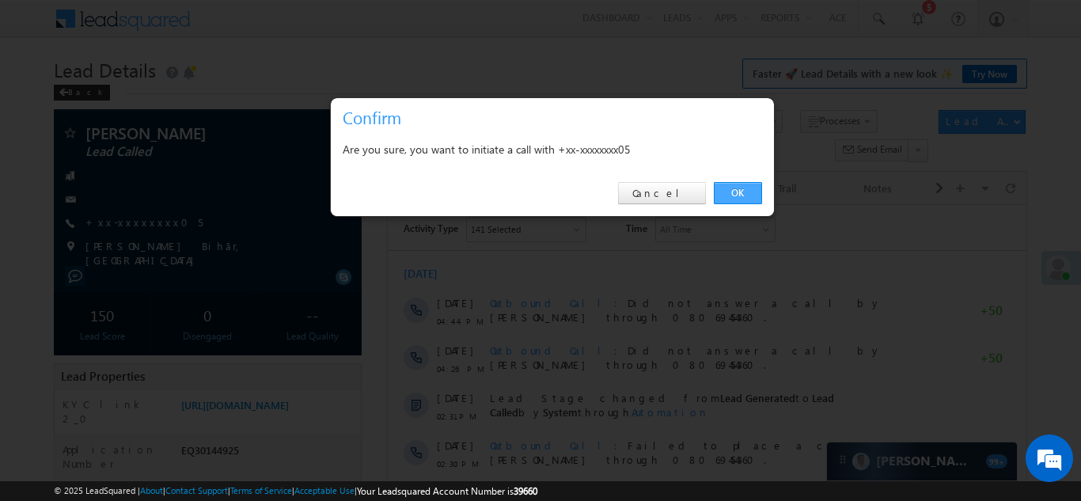
click at [739, 189] on link "OK" at bounding box center [738, 193] width 48 height 22
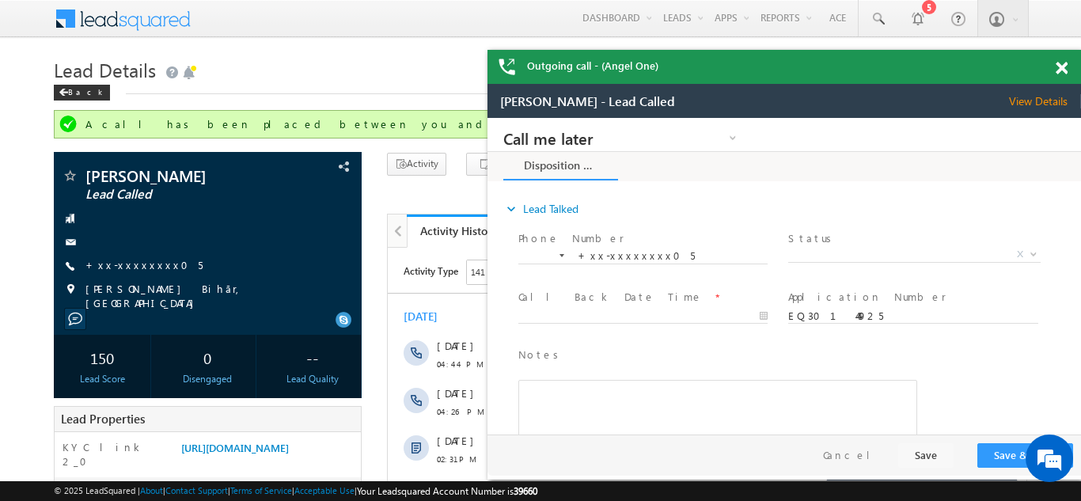
click at [1062, 67] on span at bounding box center [1062, 68] width 12 height 13
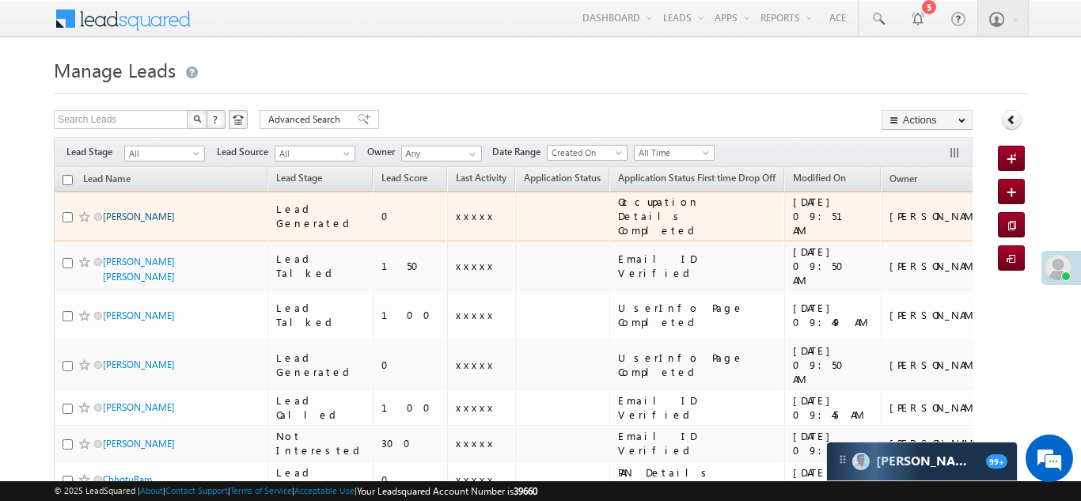
click at [127, 211] on link "[PERSON_NAME]" at bounding box center [139, 217] width 72 height 12
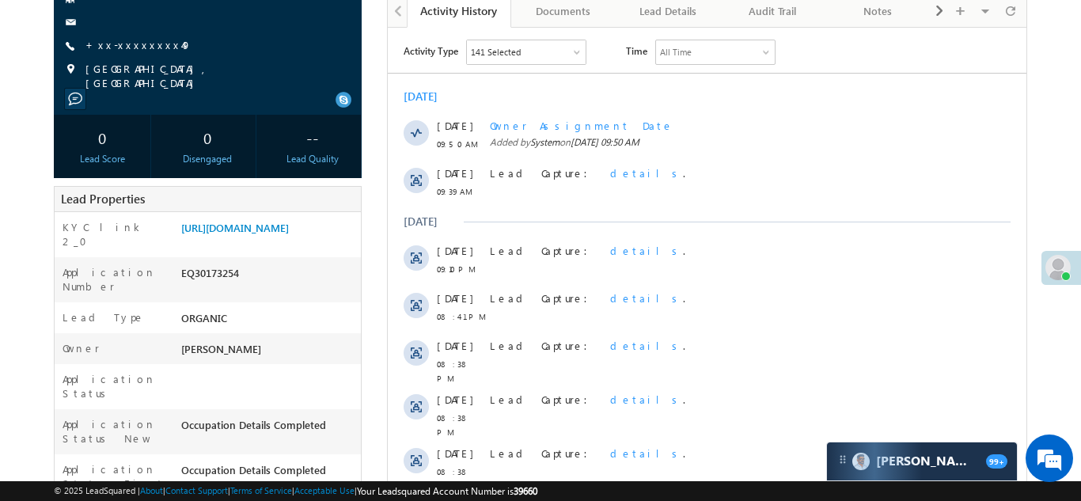
scroll to position [205, 0]
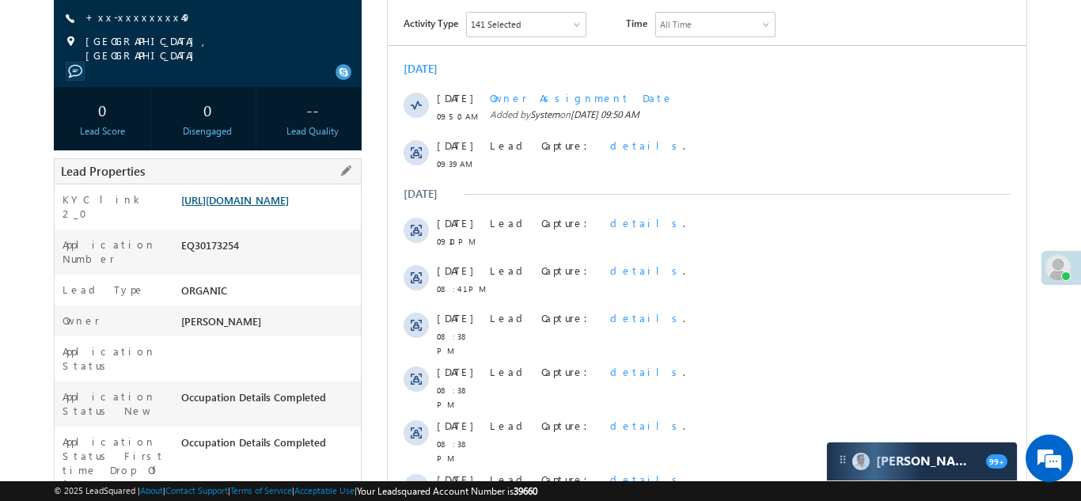
click at [268, 196] on link "[URL][DOMAIN_NAME]" at bounding box center [235, 199] width 108 height 13
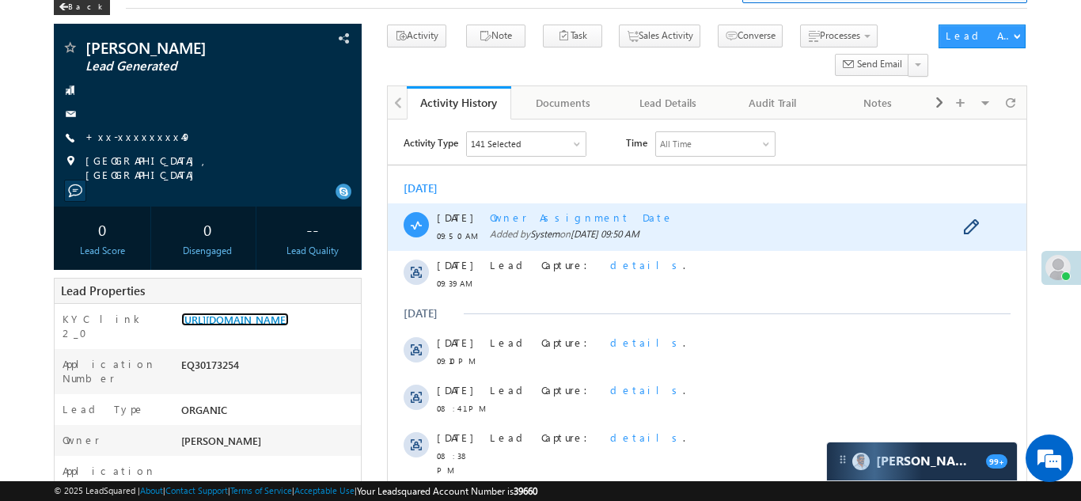
scroll to position [85, 0]
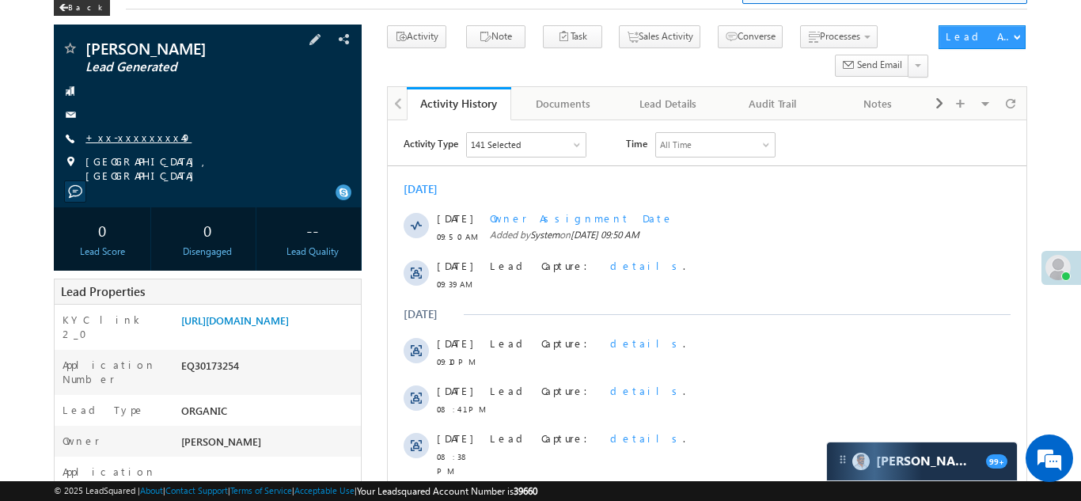
click at [116, 136] on link "+xx-xxxxxxxx49" at bounding box center [139, 137] width 106 height 13
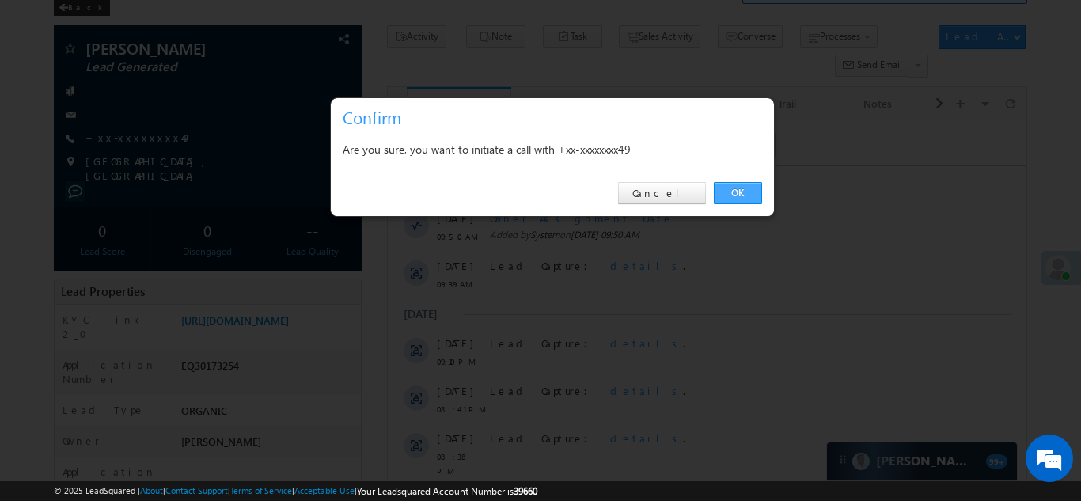
click at [724, 199] on link "OK" at bounding box center [738, 193] width 48 height 22
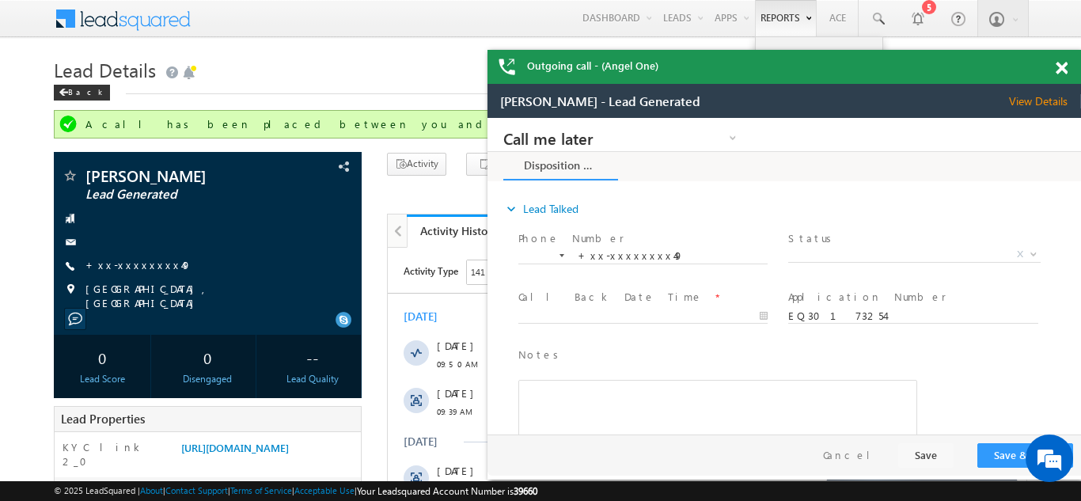
scroll to position [0, 0]
click at [1064, 65] on span at bounding box center [1062, 68] width 12 height 13
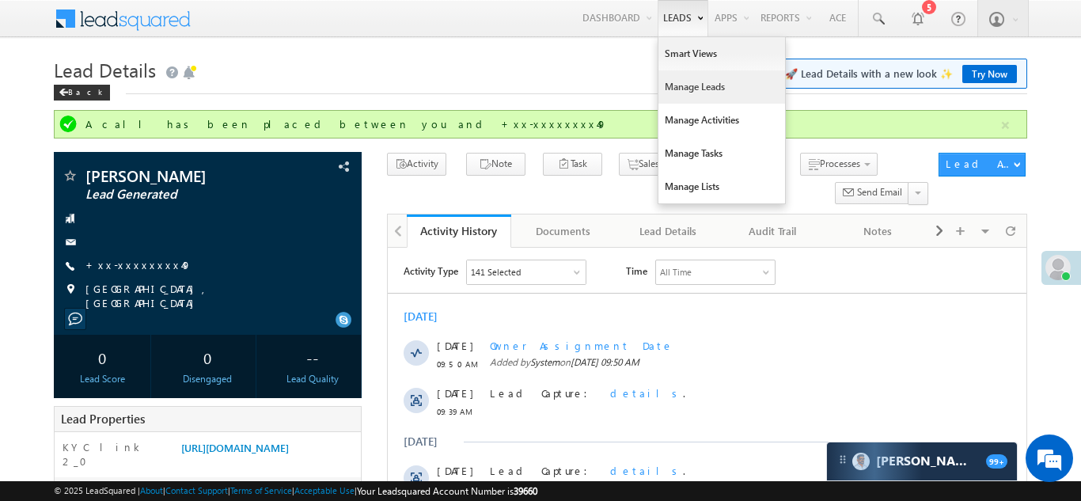
click at [683, 82] on link "Manage Leads" at bounding box center [722, 86] width 127 height 33
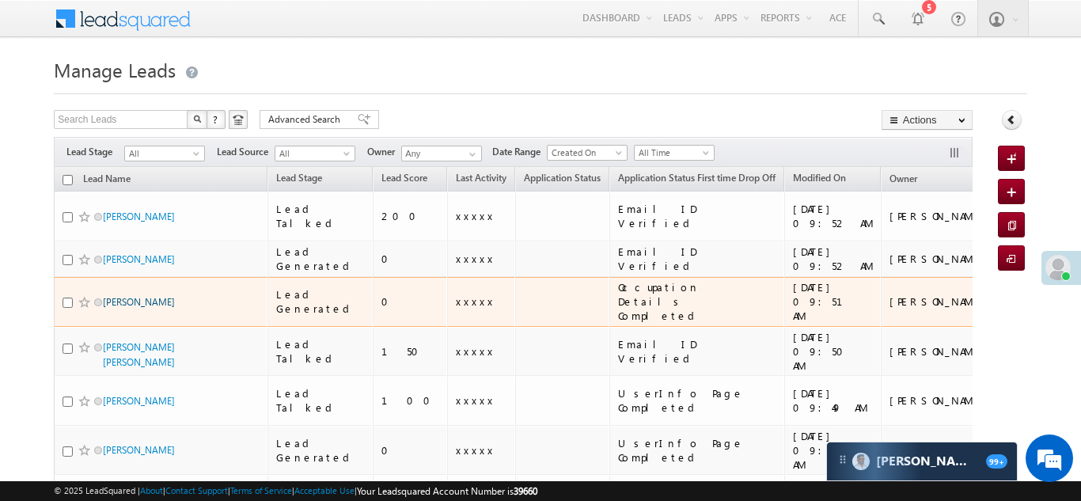
click at [166, 296] on link "[PERSON_NAME]" at bounding box center [139, 302] width 72 height 12
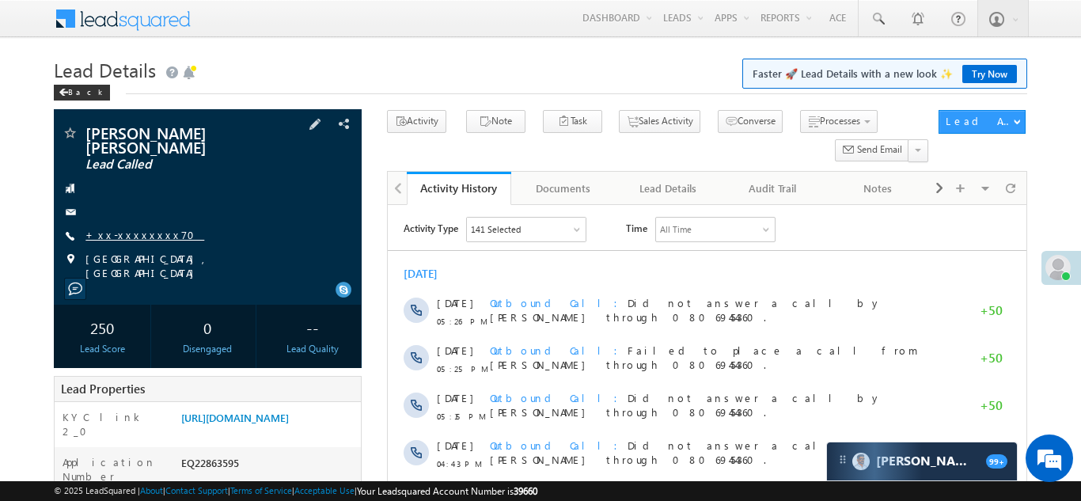
click at [118, 228] on link "+xx-xxxxxxxx70" at bounding box center [145, 234] width 119 height 13
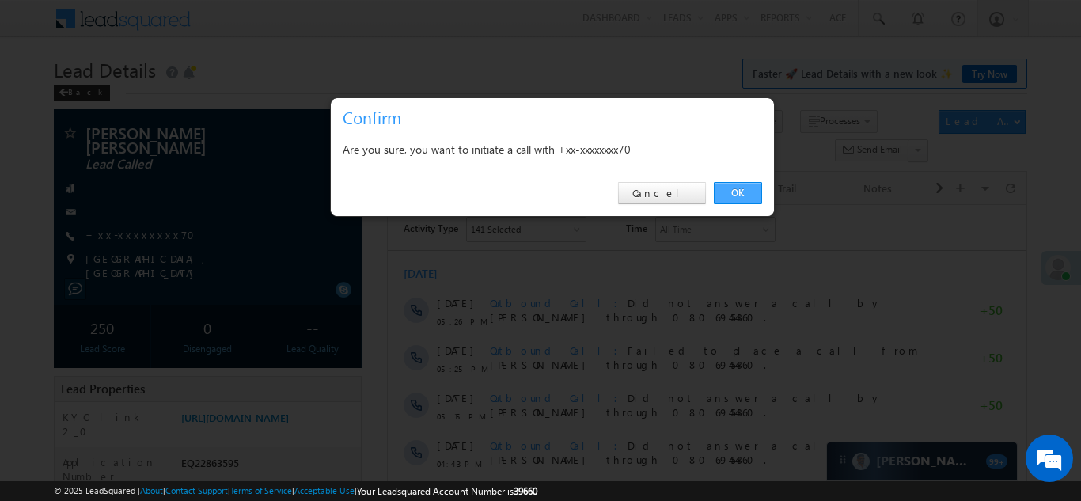
click at [739, 190] on link "OK" at bounding box center [738, 193] width 48 height 22
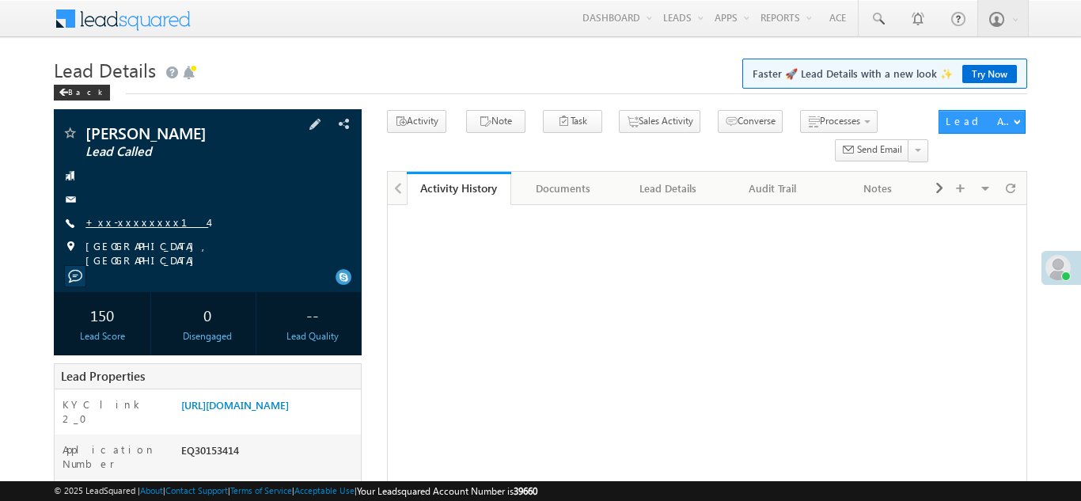
click at [127, 226] on link "+xx-xxxxxxxx14" at bounding box center [147, 221] width 123 height 13
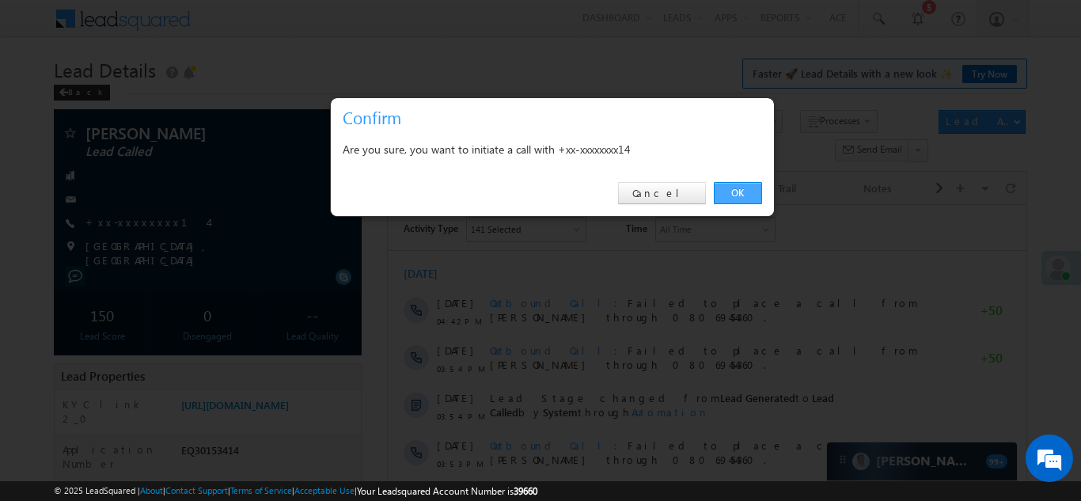
click at [729, 196] on link "OK" at bounding box center [738, 193] width 48 height 22
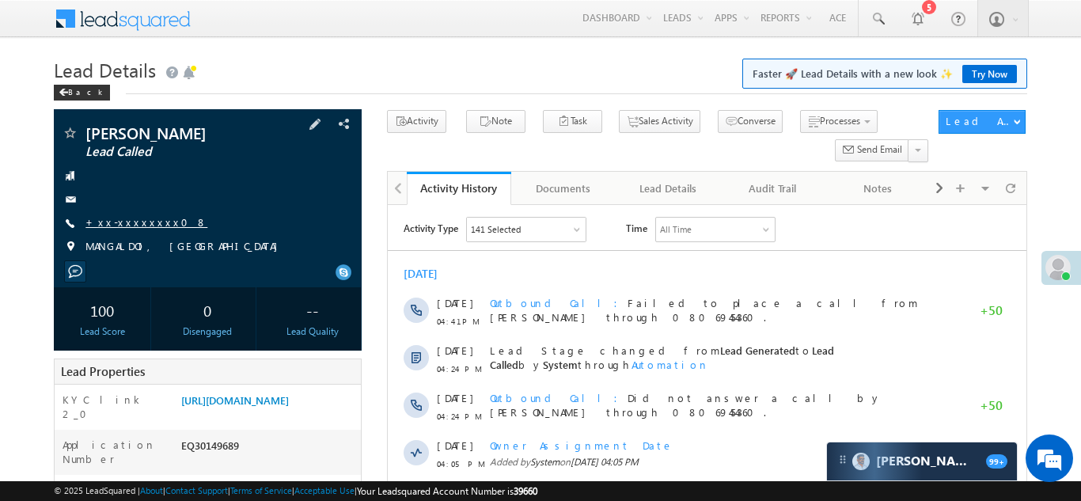
click at [131, 226] on link "+xx-xxxxxxxx08" at bounding box center [147, 221] width 122 height 13
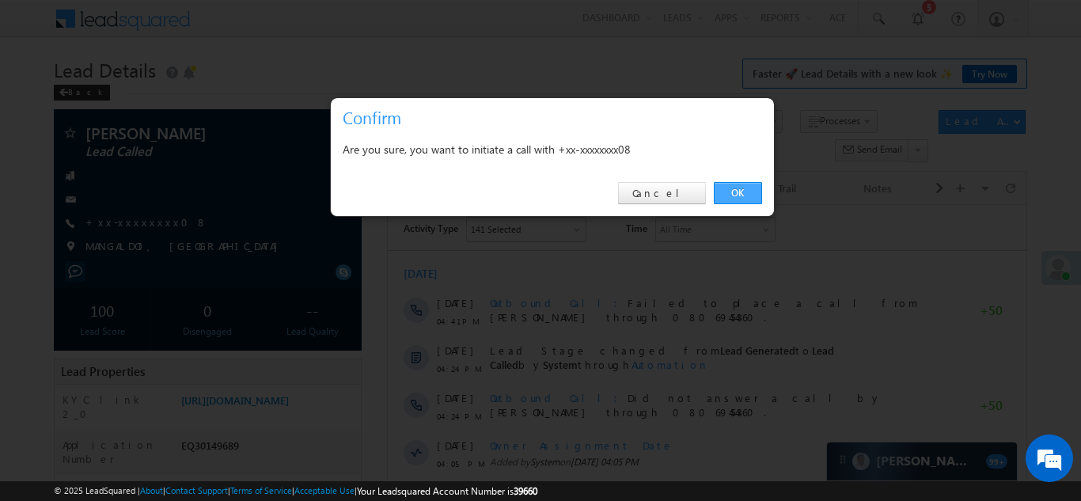
click at [729, 194] on link "OK" at bounding box center [738, 193] width 48 height 22
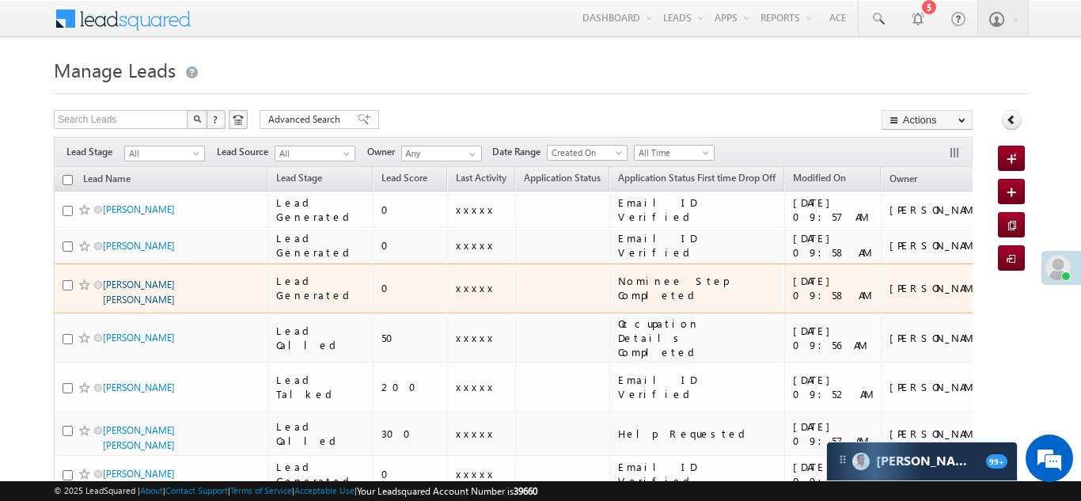
click at [143, 279] on link "Jitendra Singh Parihar" at bounding box center [139, 292] width 72 height 27
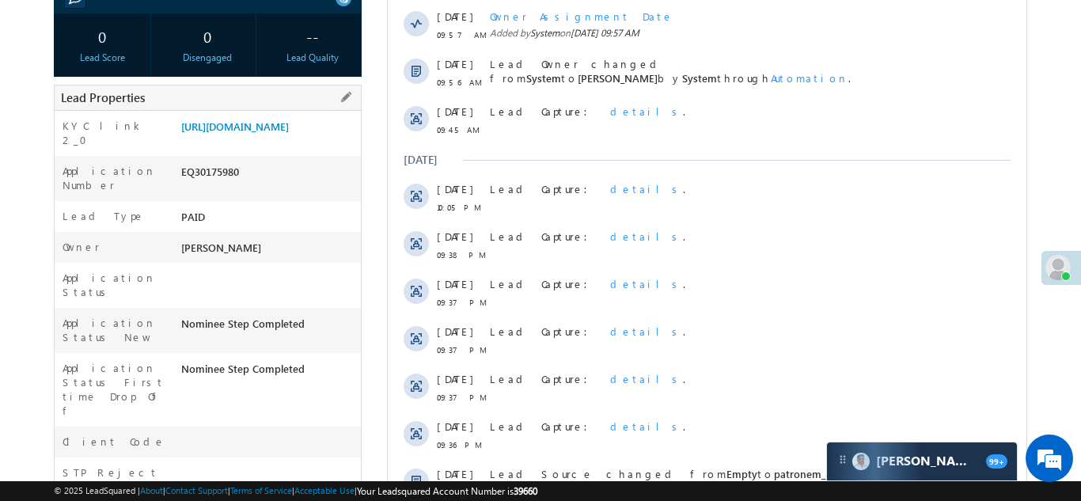
scroll to position [278, 0]
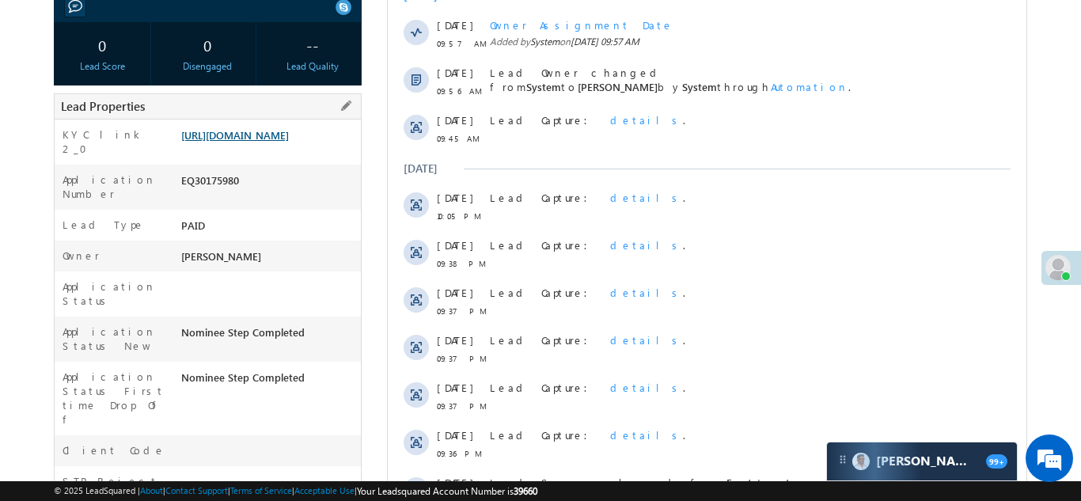
click at [254, 135] on link "https://angelbroking1-pk3em7sa.customui-test.leadsquared.com?leadId=e586f864-6c…" at bounding box center [235, 134] width 108 height 13
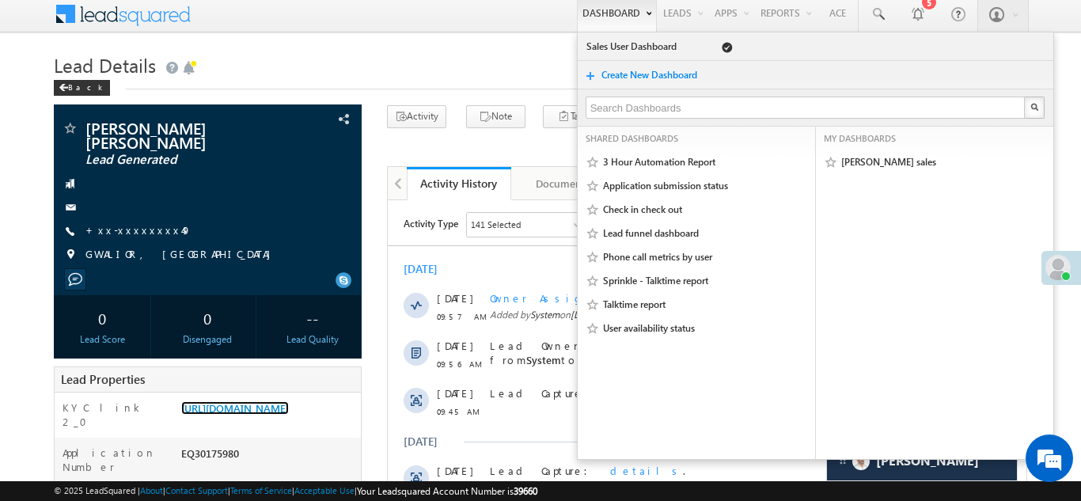
scroll to position [0, 0]
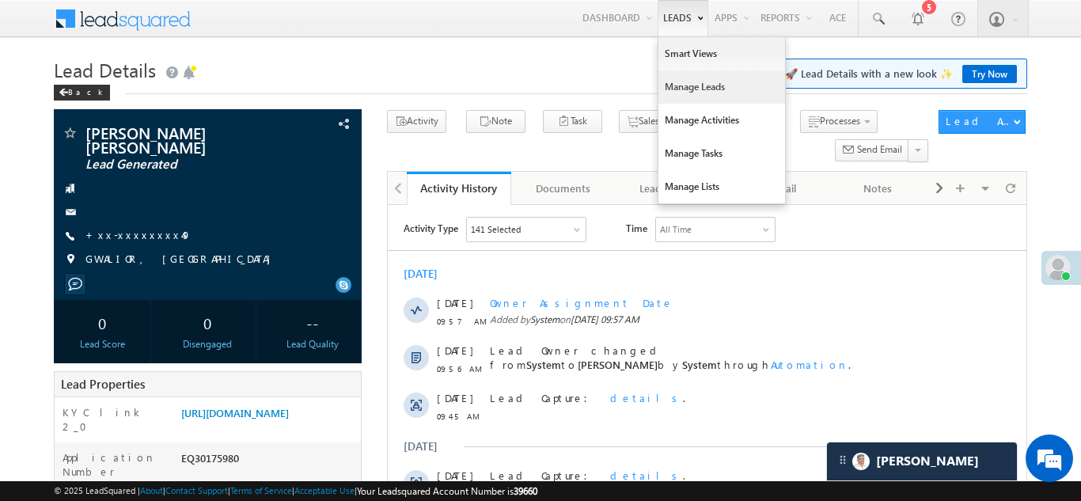
click at [673, 79] on link "Manage Leads" at bounding box center [722, 86] width 127 height 33
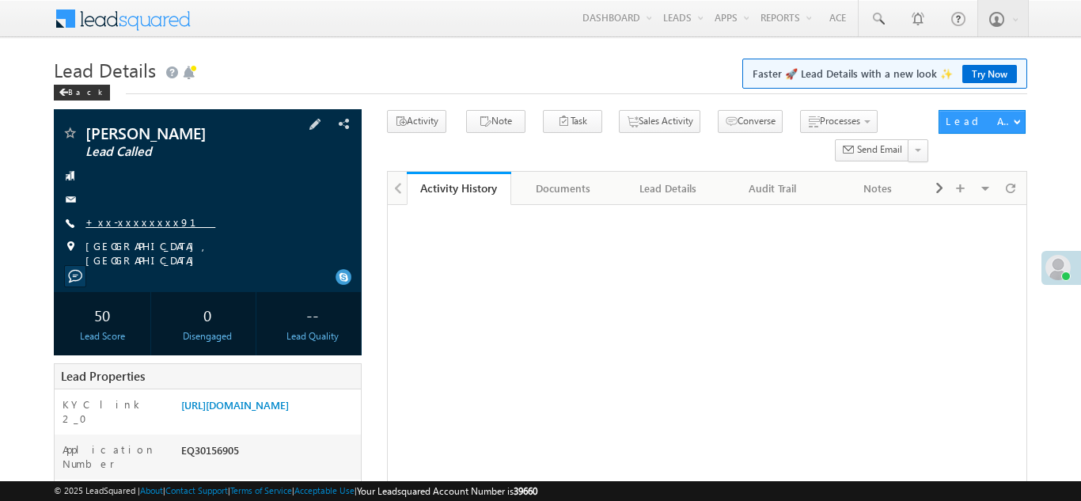
click at [120, 223] on link "+xx-xxxxxxxx91" at bounding box center [151, 221] width 130 height 13
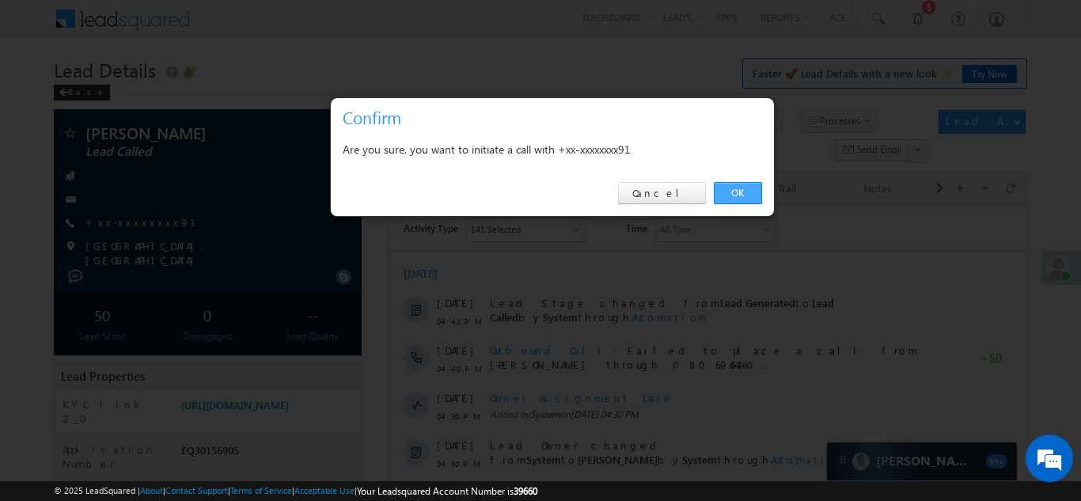
click at [732, 193] on link "OK" at bounding box center [738, 193] width 48 height 22
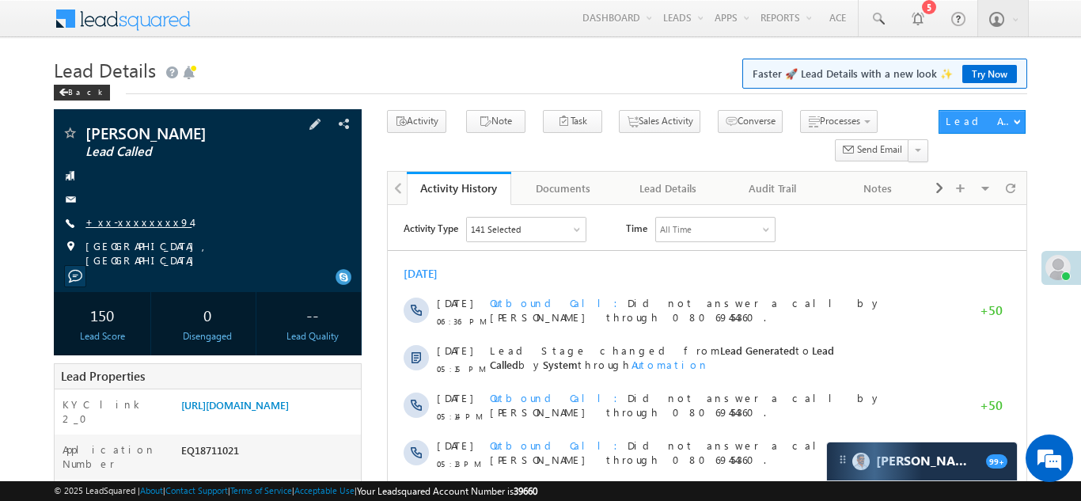
click at [125, 221] on link "+xx-xxxxxxxx94" at bounding box center [139, 221] width 106 height 13
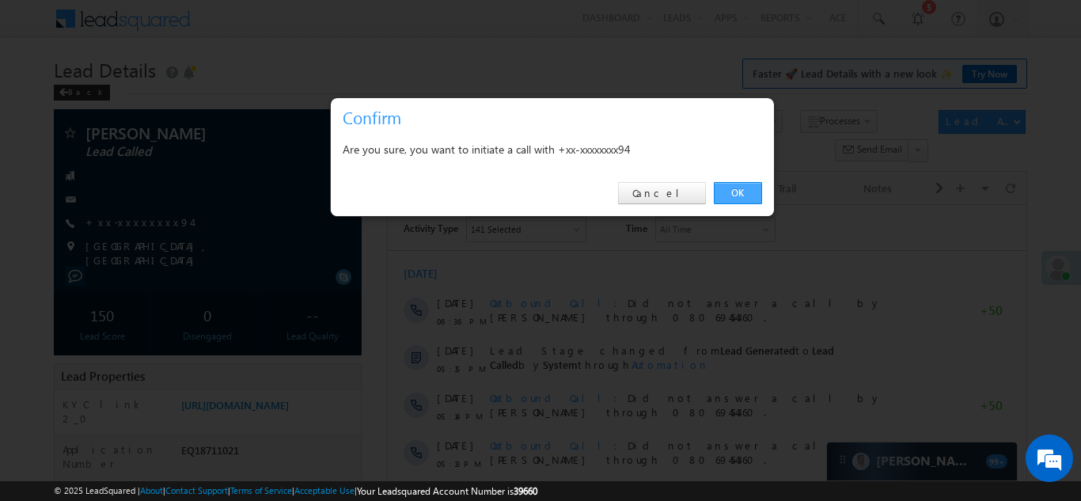
click at [732, 196] on link "OK" at bounding box center [738, 193] width 48 height 22
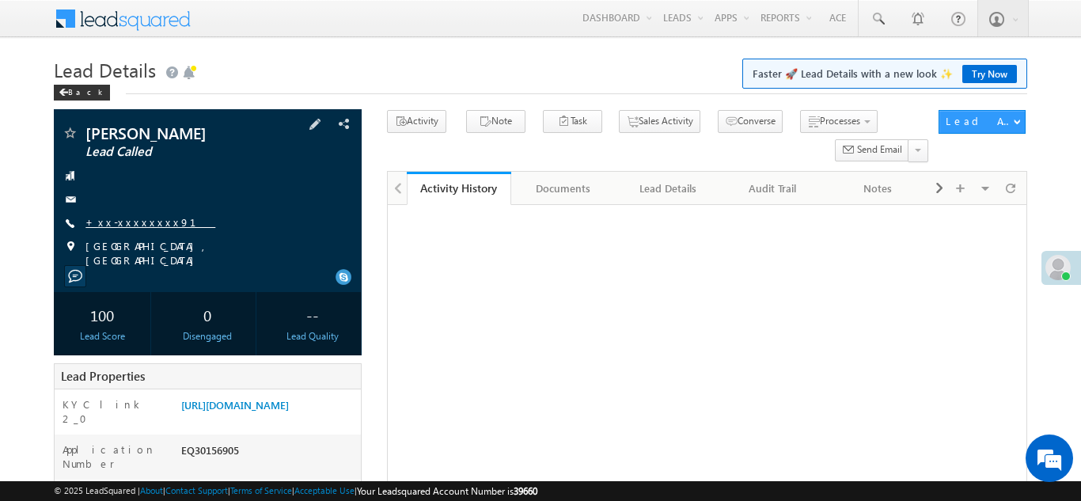
click at [130, 223] on link "+xx-xxxxxxxx91" at bounding box center [151, 221] width 130 height 13
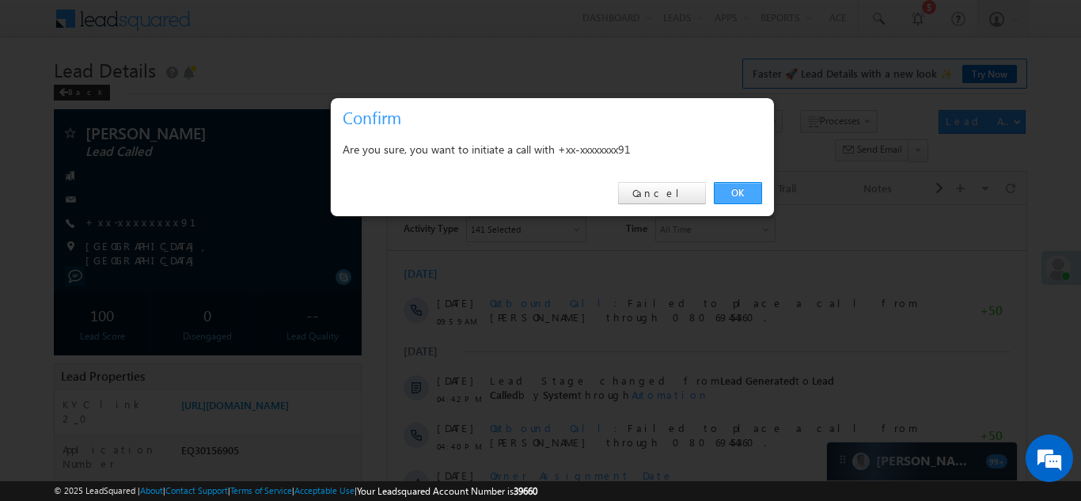
click at [734, 189] on link "OK" at bounding box center [738, 193] width 48 height 22
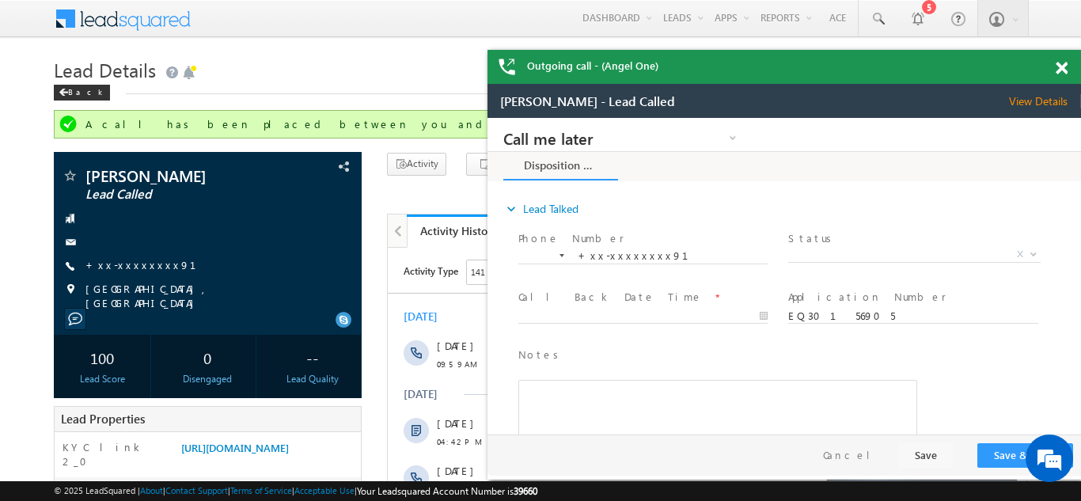
click at [1060, 67] on span at bounding box center [1062, 68] width 12 height 13
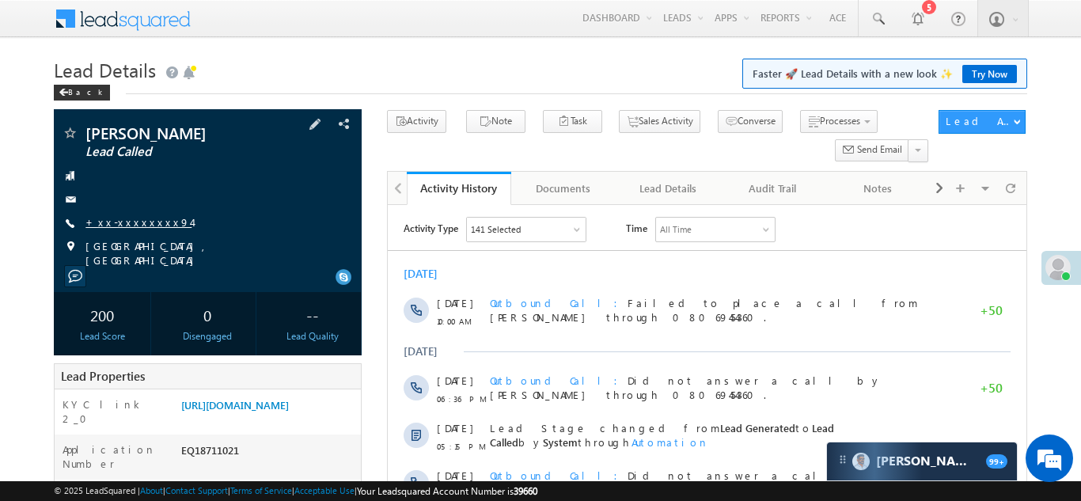
click at [127, 222] on link "+xx-xxxxxxxx94" at bounding box center [139, 221] width 106 height 13
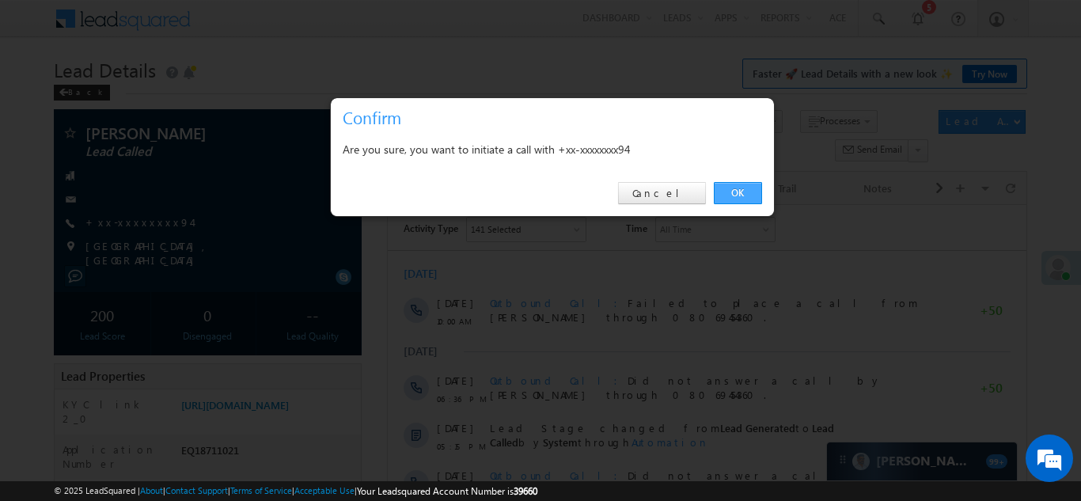
click at [736, 190] on link "OK" at bounding box center [738, 193] width 48 height 22
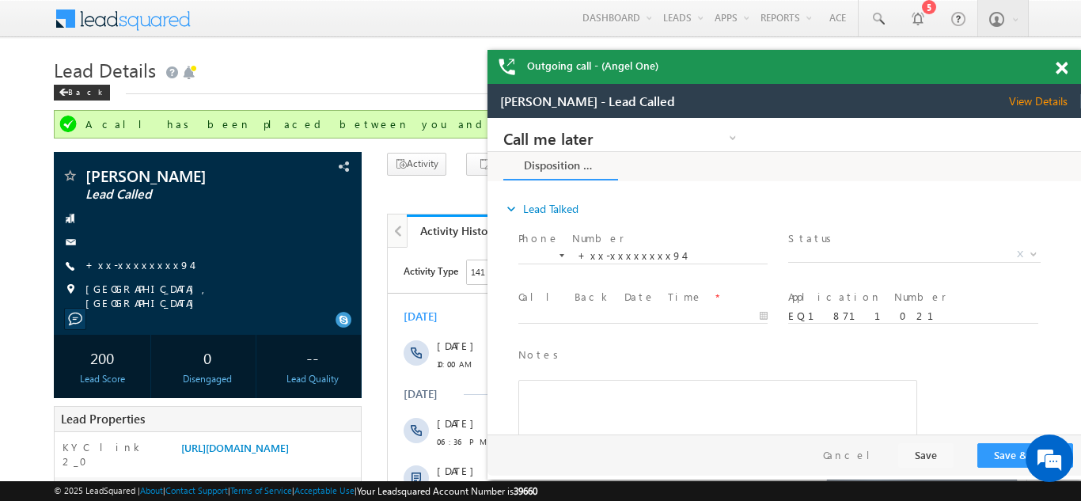
click at [1064, 67] on span at bounding box center [1062, 68] width 12 height 13
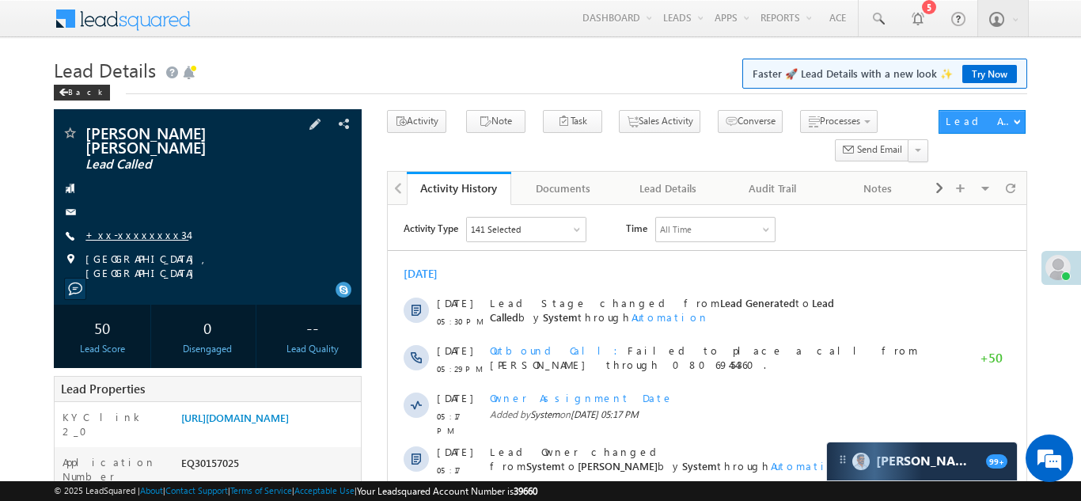
click at [137, 228] on link "+xx-xxxxxxxx34" at bounding box center [137, 234] width 103 height 13
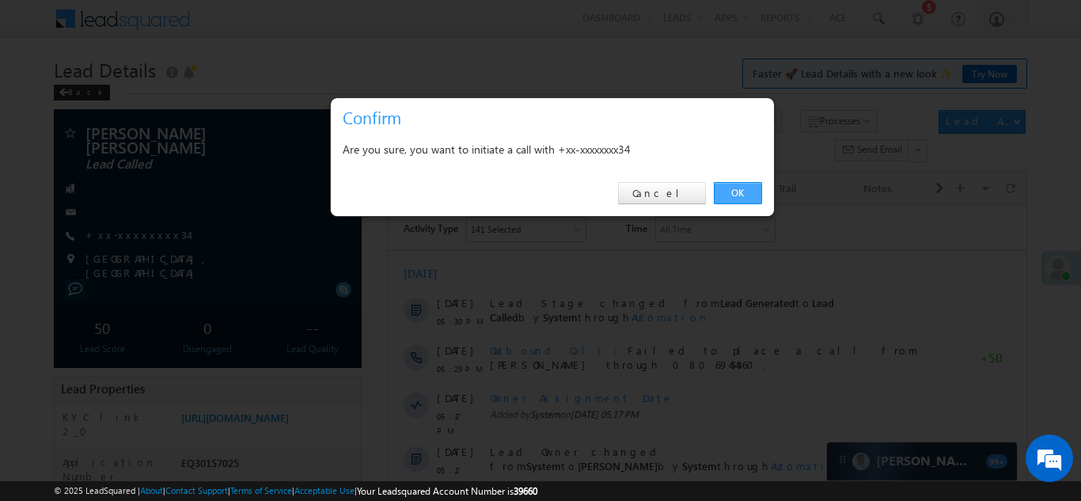
click at [733, 191] on link "OK" at bounding box center [738, 193] width 48 height 22
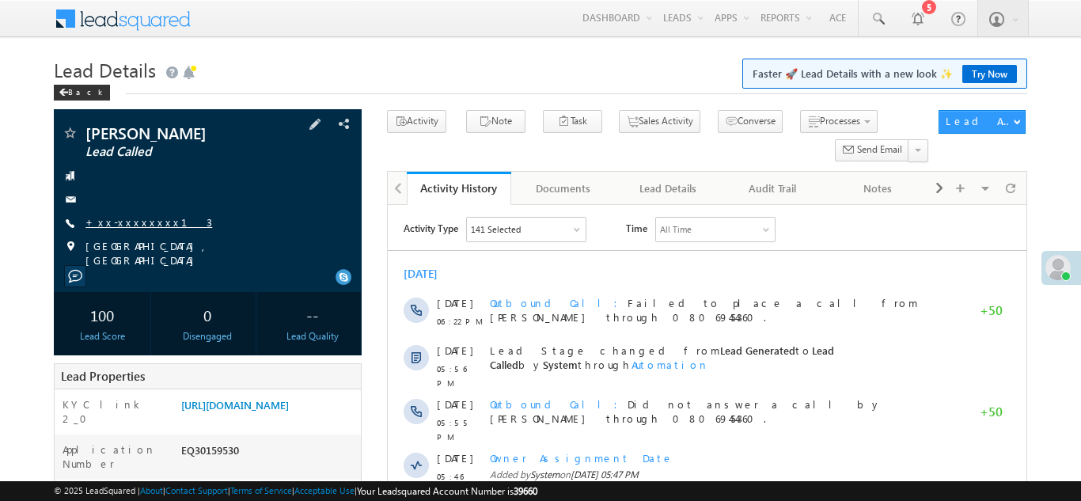
click at [135, 220] on link "+xx-xxxxxxxx13" at bounding box center [149, 221] width 127 height 13
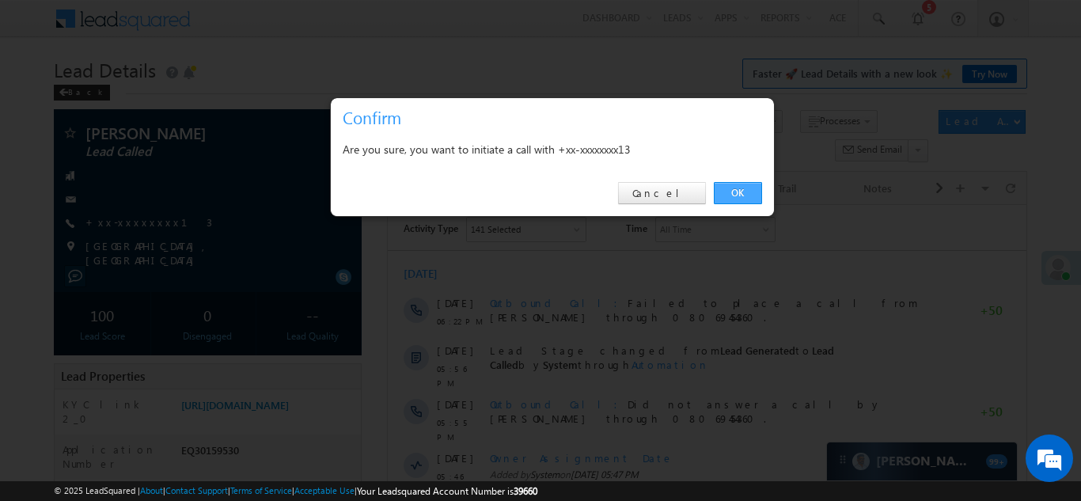
click at [735, 193] on link "OK" at bounding box center [738, 193] width 48 height 22
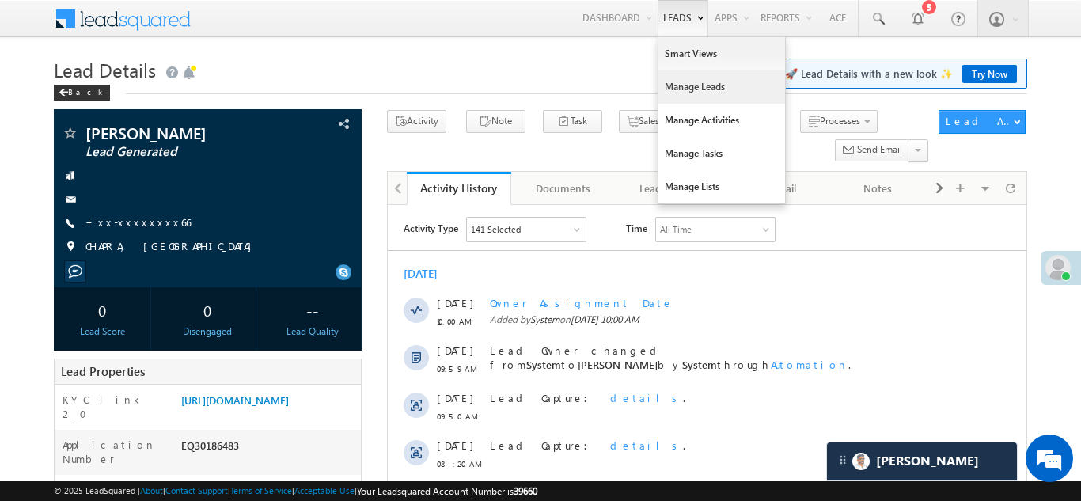
click at [682, 89] on link "Manage Leads" at bounding box center [722, 86] width 127 height 33
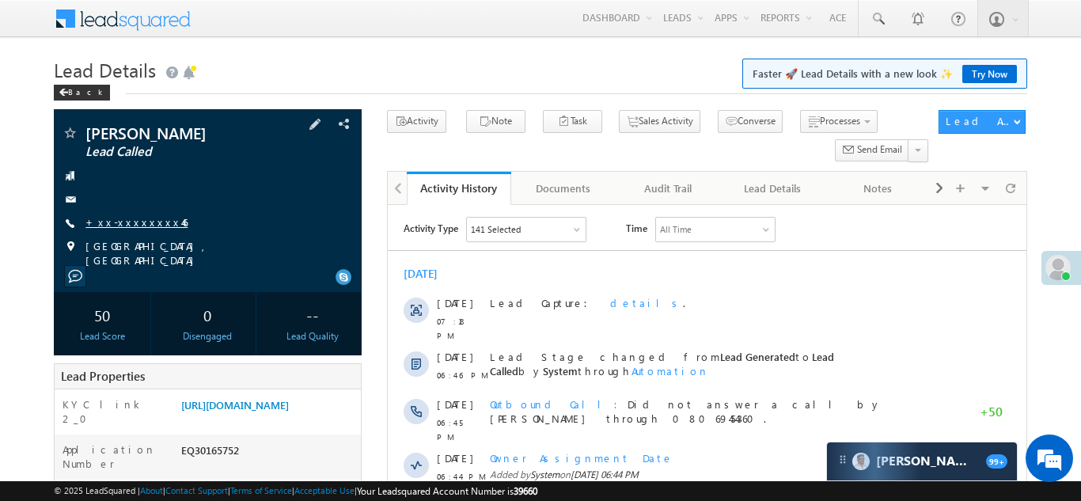
click at [124, 221] on link "+xx-xxxxxxxx46" at bounding box center [137, 221] width 102 height 13
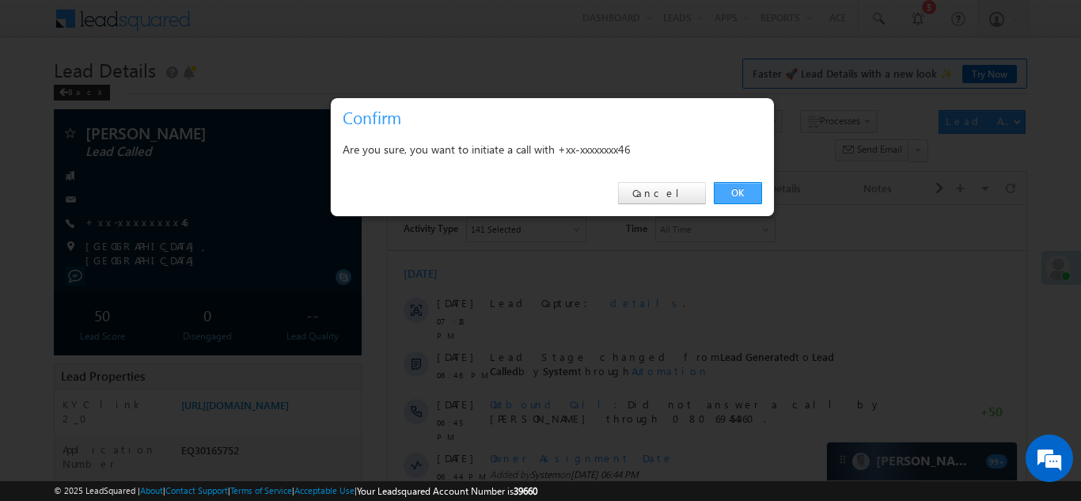
click at [738, 191] on link "OK" at bounding box center [738, 193] width 48 height 22
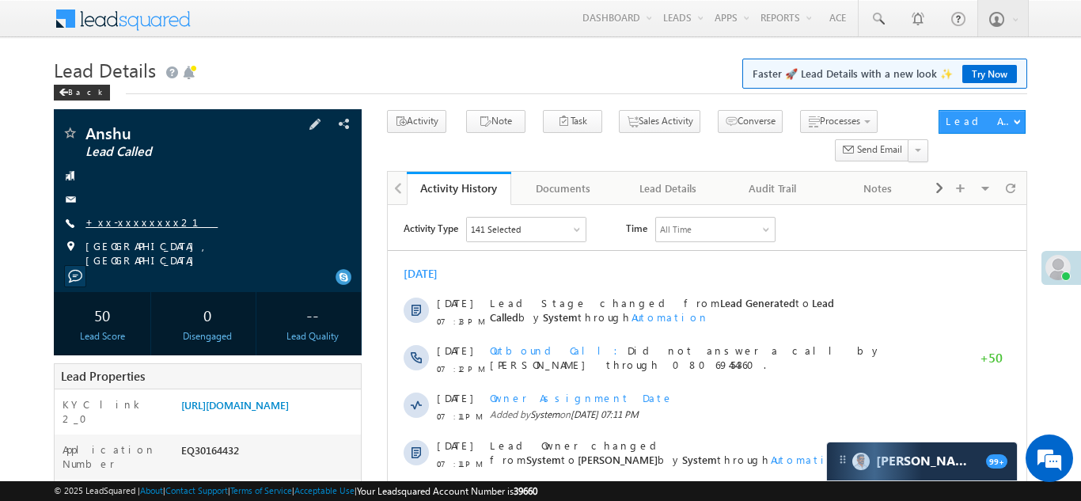
click at [119, 225] on link "+xx-xxxxxxxx21" at bounding box center [152, 221] width 132 height 13
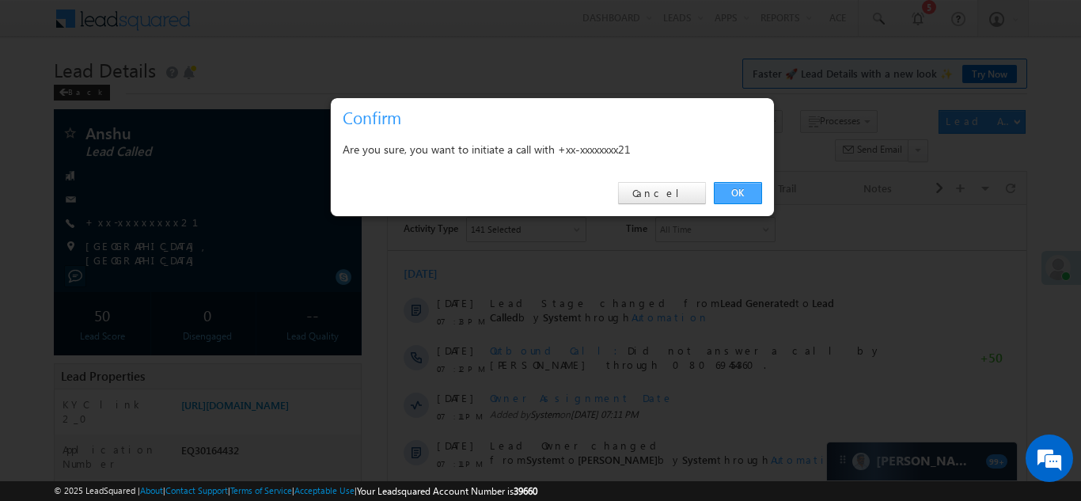
click at [736, 188] on link "OK" at bounding box center [738, 193] width 48 height 22
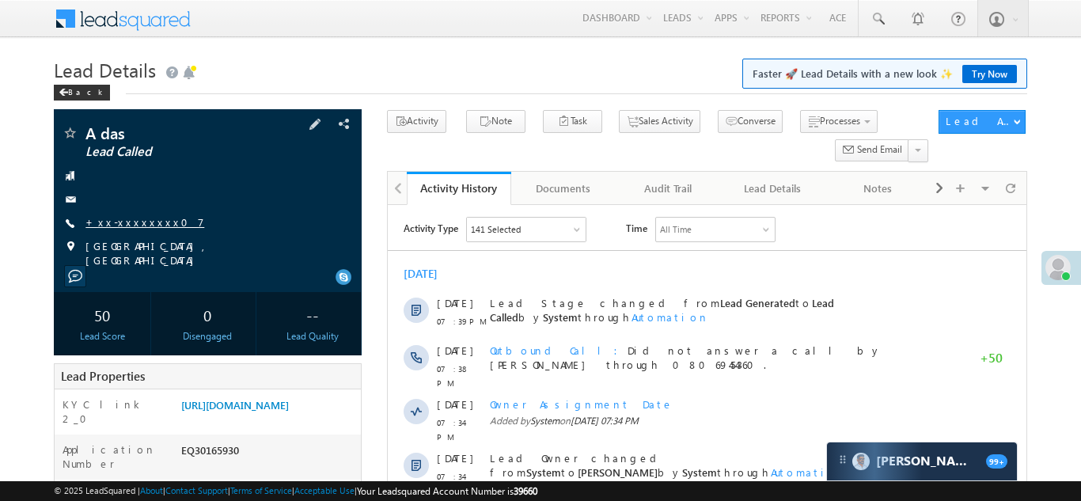
click at [128, 216] on link "+xx-xxxxxxxx07" at bounding box center [145, 221] width 119 height 13
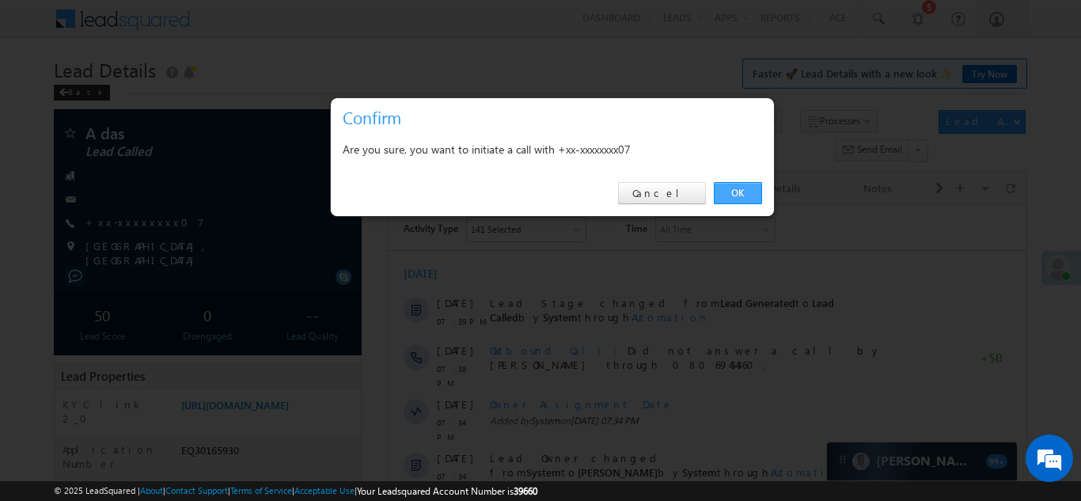
click at [732, 191] on link "OK" at bounding box center [738, 193] width 48 height 22
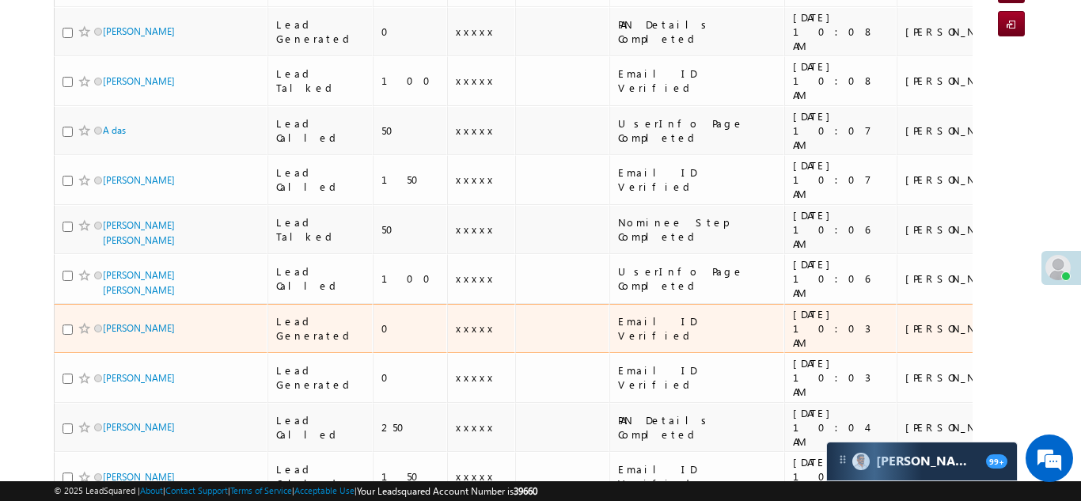
scroll to position [249, 0]
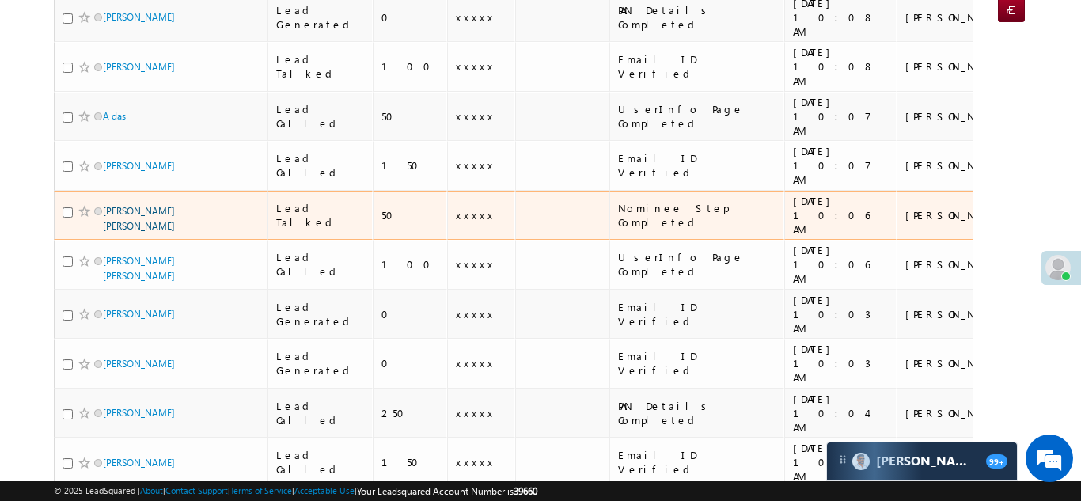
click at [143, 205] on link "[PERSON_NAME] [PERSON_NAME]" at bounding box center [139, 218] width 72 height 27
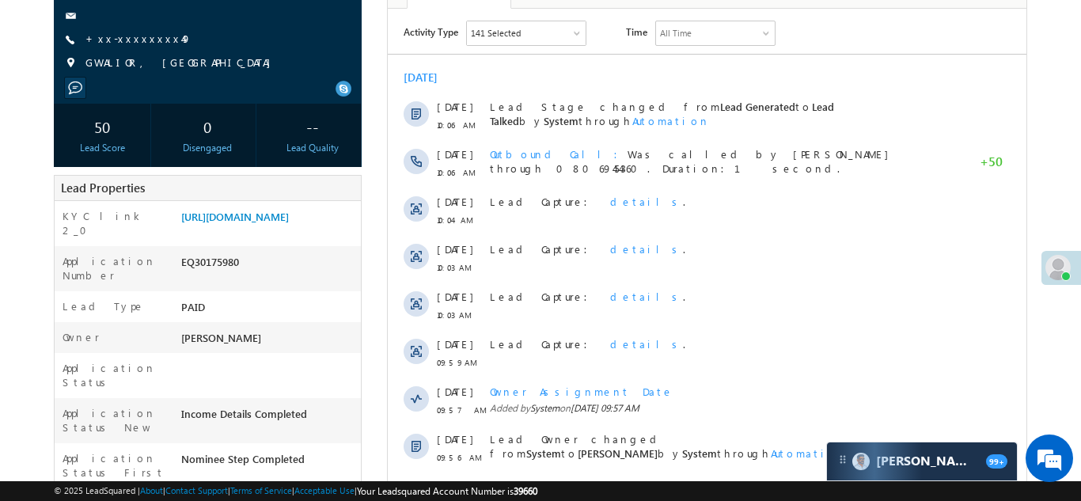
scroll to position [209, 0]
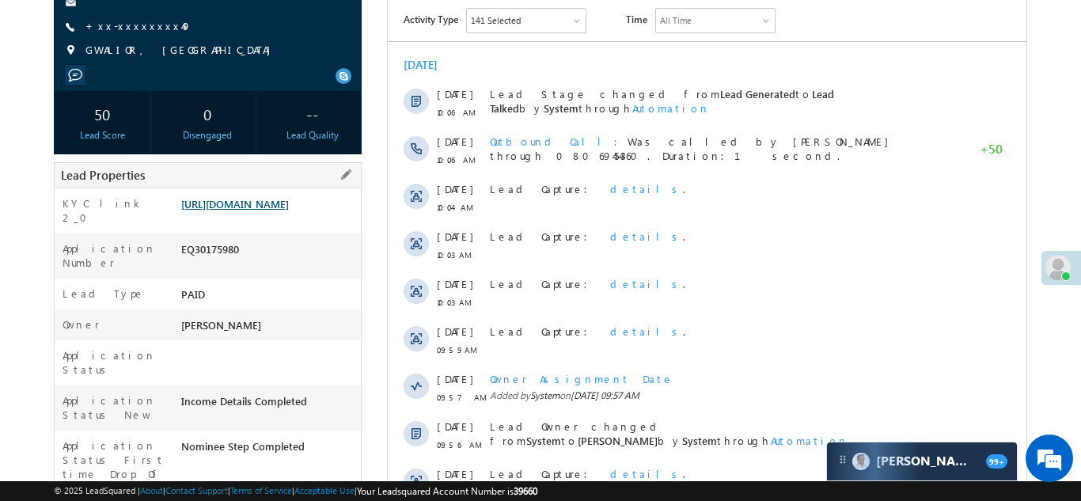
click at [261, 203] on link "[URL][DOMAIN_NAME]" at bounding box center [235, 203] width 108 height 13
click at [260, 202] on link "https://angelbroking1-pk3em7sa.customui-test.leadsquared.com?leadId=e586f864-6c…" at bounding box center [235, 203] width 108 height 13
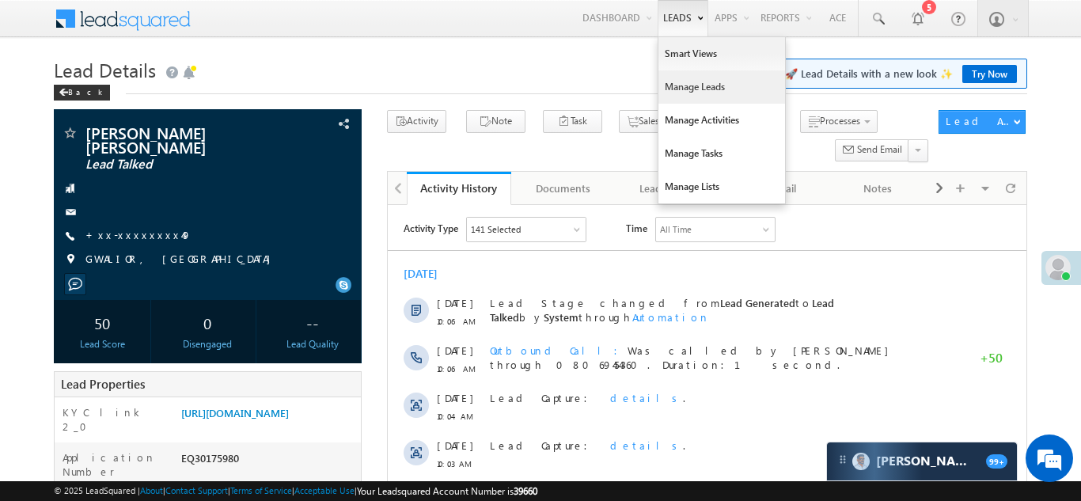
click at [682, 89] on link "Manage Leads" at bounding box center [722, 86] width 127 height 33
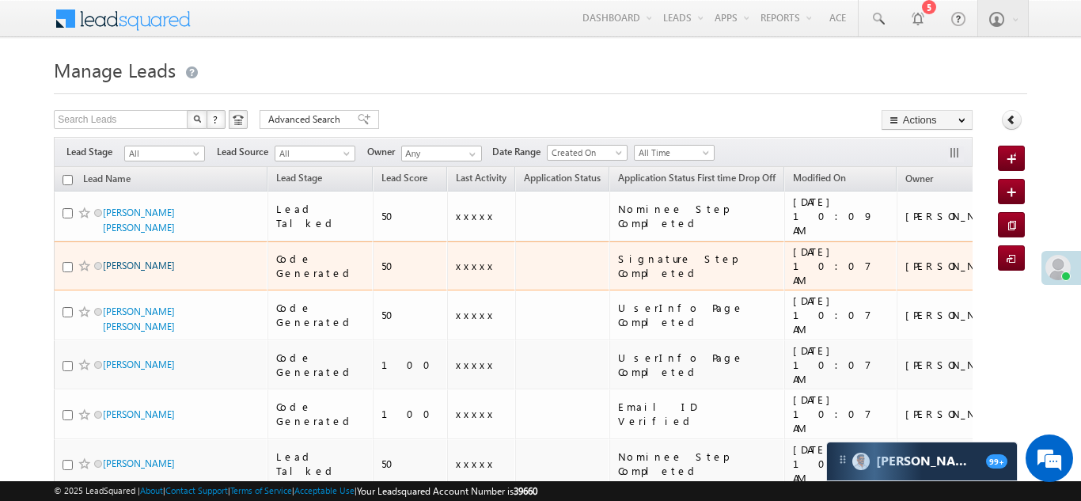
click at [127, 260] on link "[PERSON_NAME]" at bounding box center [139, 266] width 72 height 12
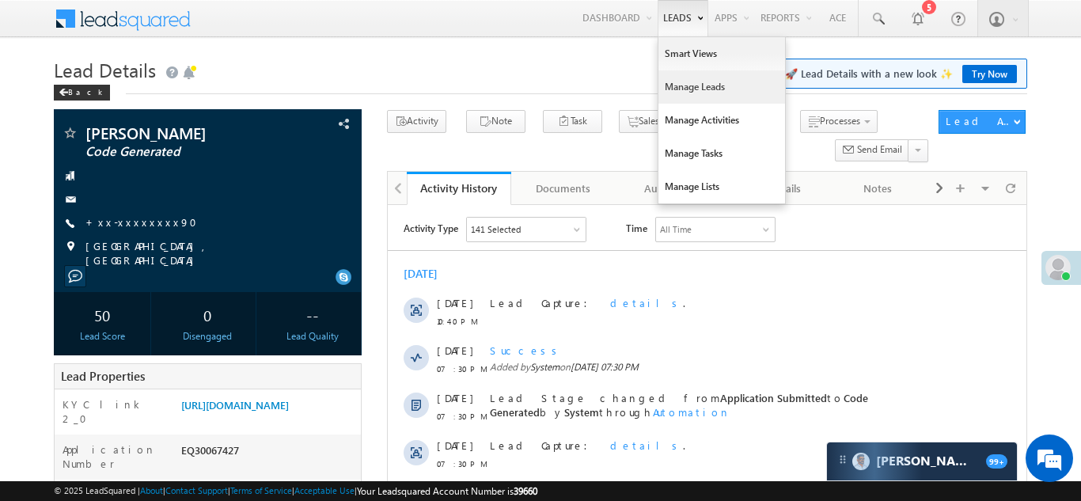
click at [670, 90] on link "Manage Leads" at bounding box center [722, 86] width 127 height 33
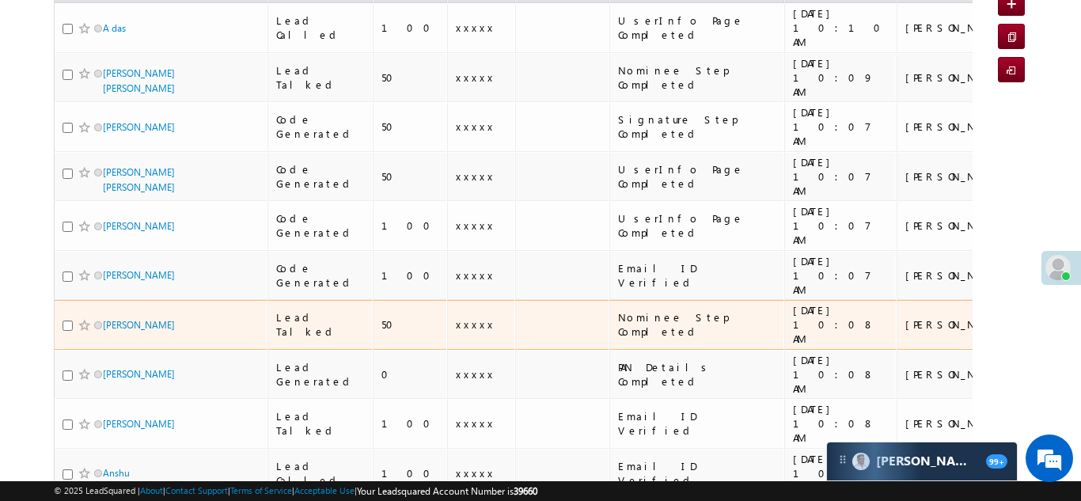
scroll to position [134, 0]
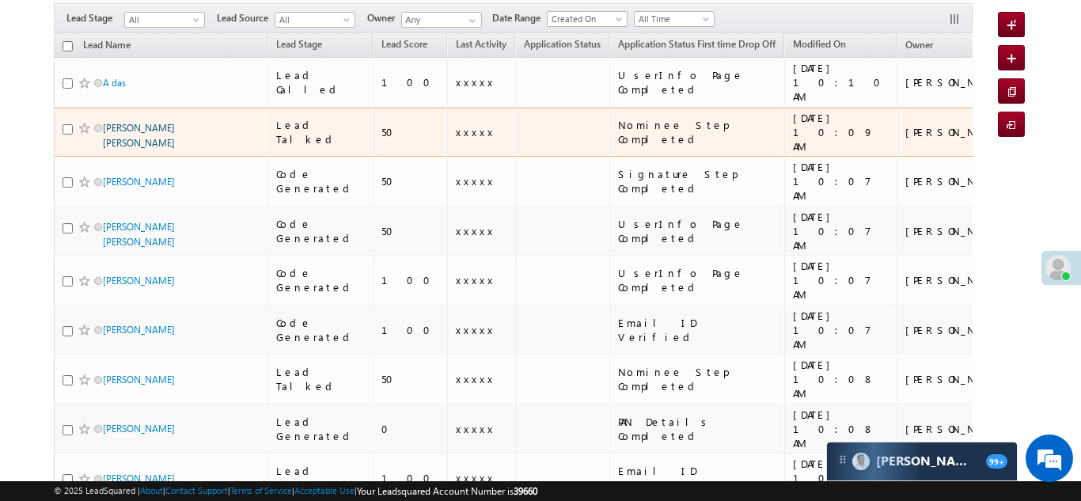
click at [143, 122] on link "[PERSON_NAME] [PERSON_NAME]" at bounding box center [139, 135] width 72 height 27
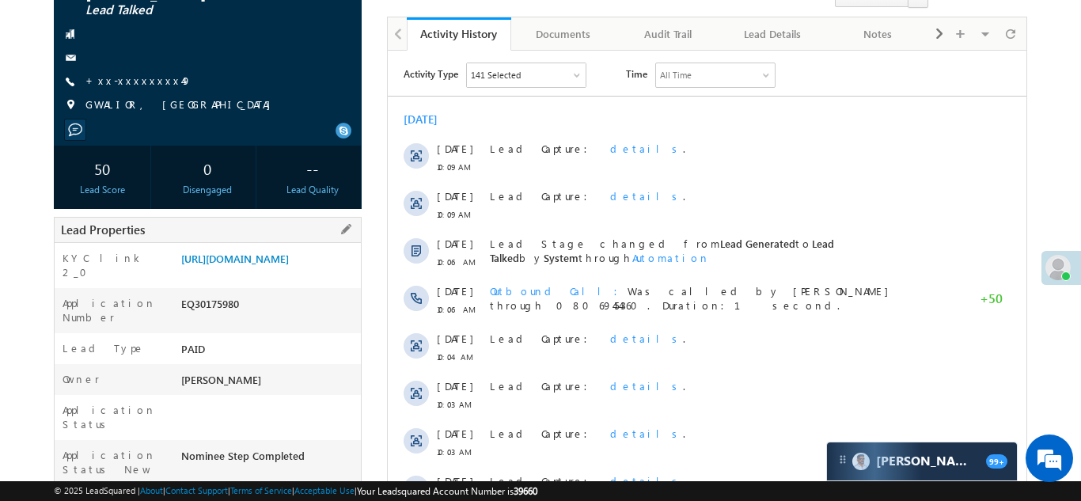
scroll to position [216, 0]
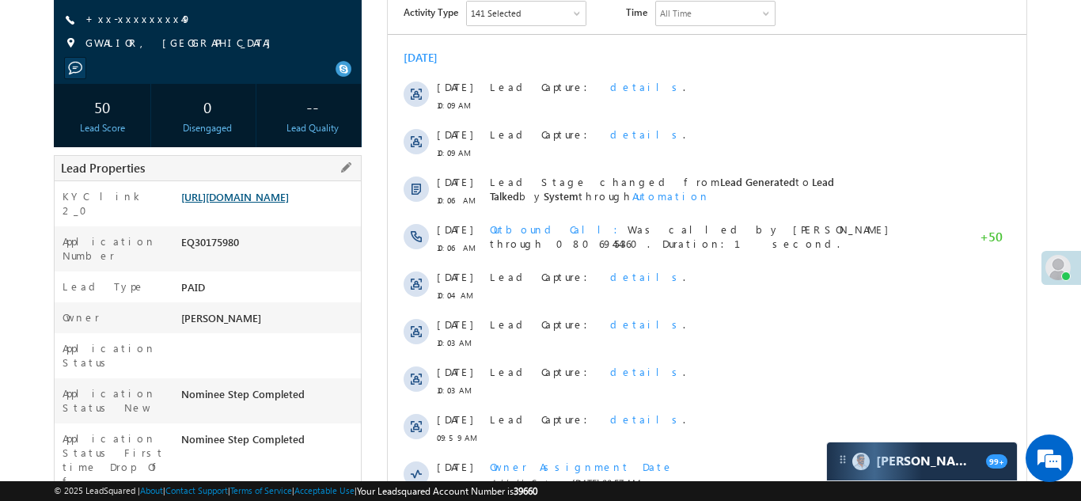
click at [272, 197] on link "https://angelbroking1-pk3em7sa.customui-test.leadsquared.com?leadId=e586f864-6c…" at bounding box center [235, 196] width 108 height 13
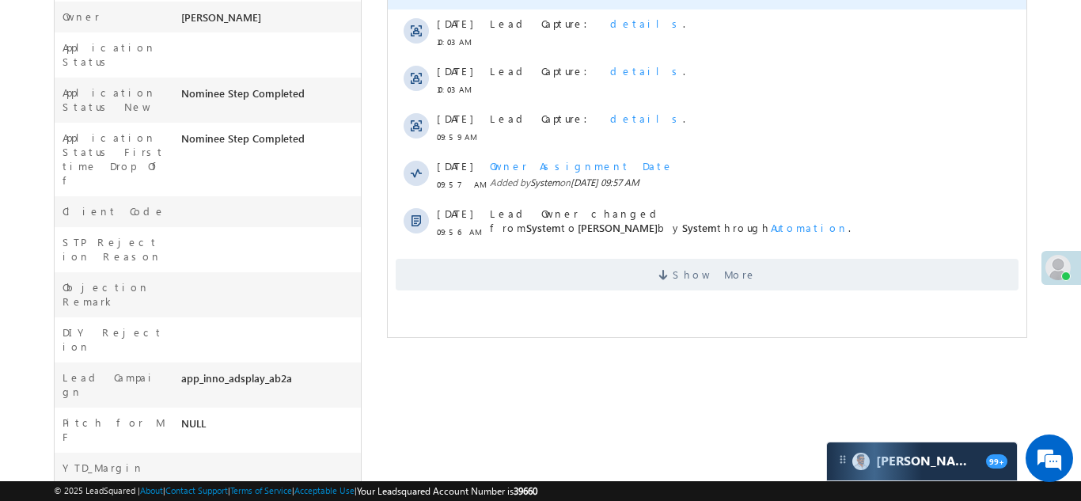
scroll to position [597, 0]
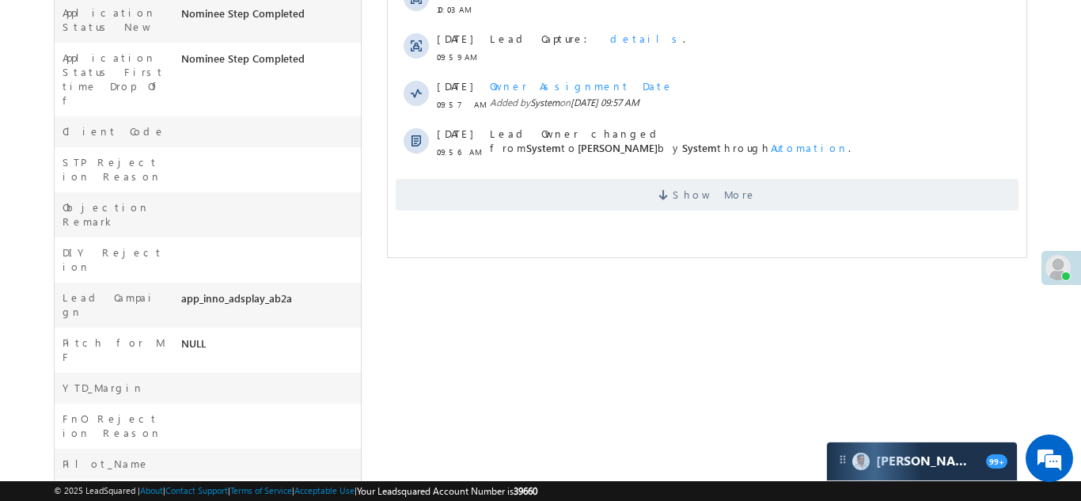
click at [753, 194] on span "Show More" at bounding box center [706, 195] width 623 height 32
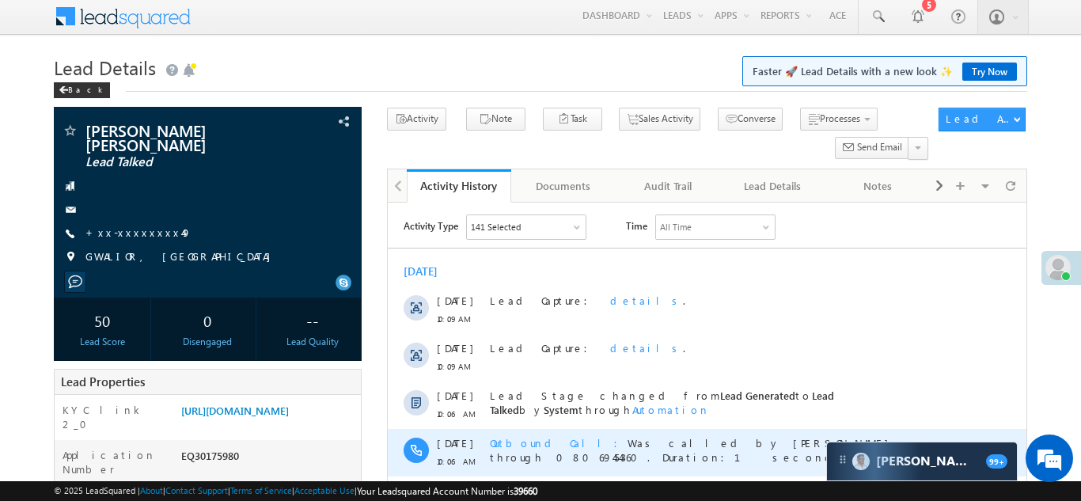
scroll to position [0, 0]
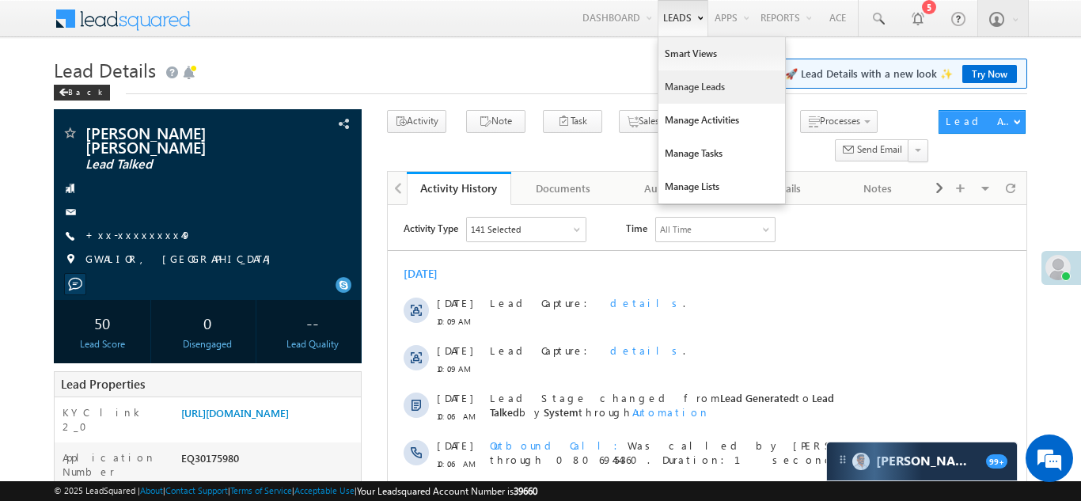
click at [680, 90] on link "Manage Leads" at bounding box center [722, 86] width 127 height 33
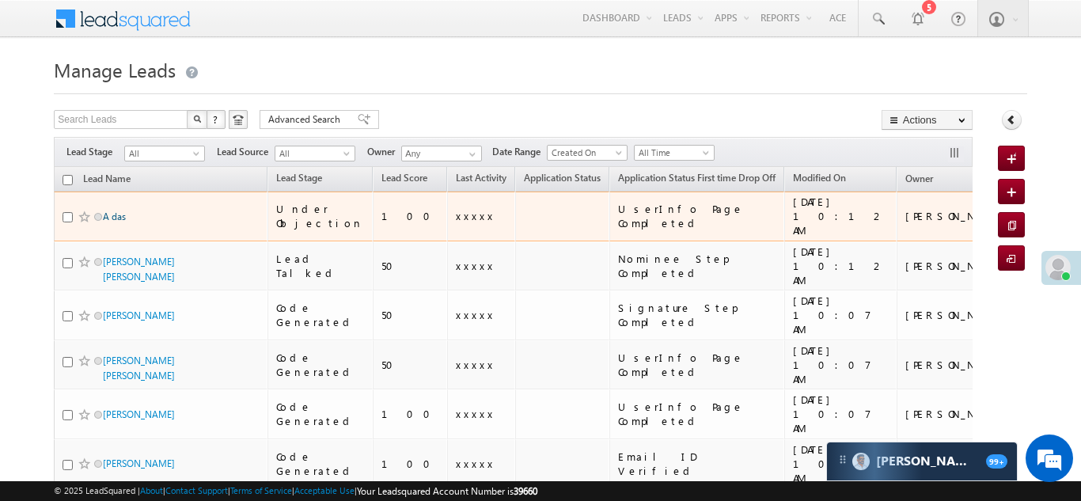
click at [116, 211] on link "A das" at bounding box center [114, 217] width 23 height 12
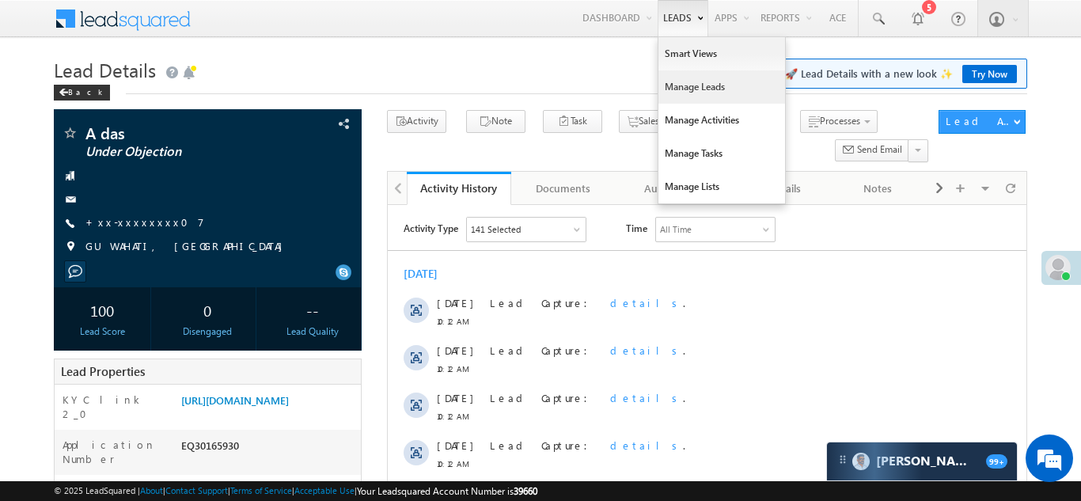
click at [680, 82] on link "Manage Leads" at bounding box center [722, 86] width 127 height 33
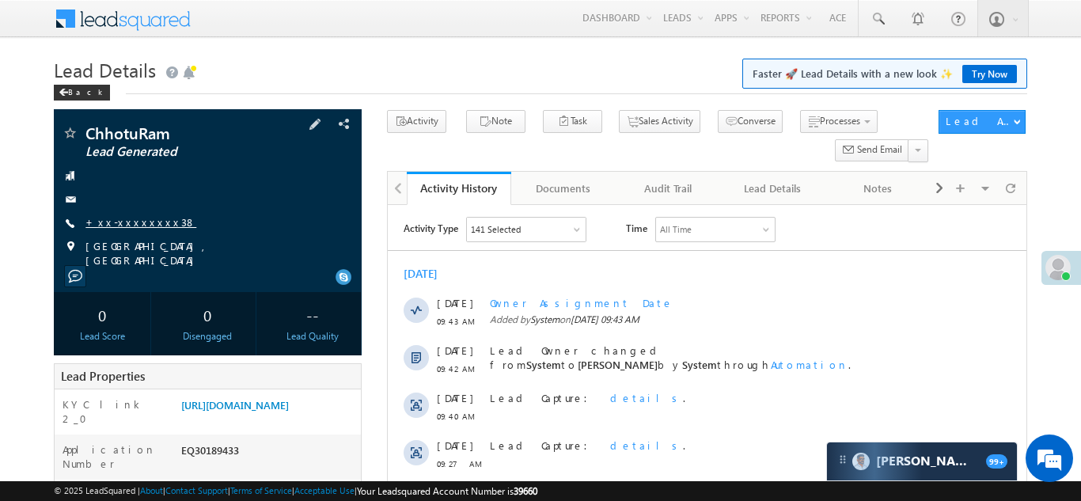
click at [123, 218] on link "+xx-xxxxxxxx38" at bounding box center [141, 221] width 111 height 13
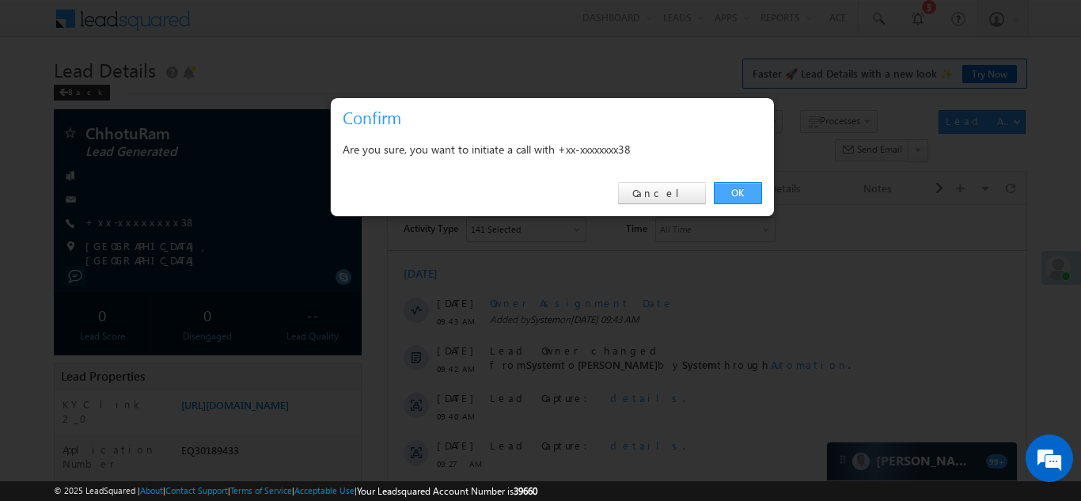
click at [728, 188] on link "OK" at bounding box center [738, 193] width 48 height 22
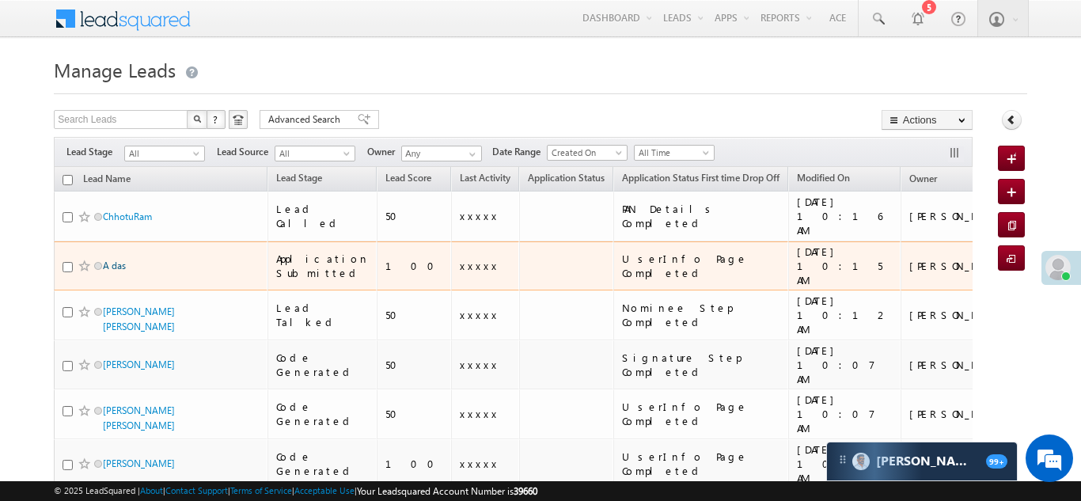
click at [118, 260] on link "A das" at bounding box center [114, 266] width 23 height 12
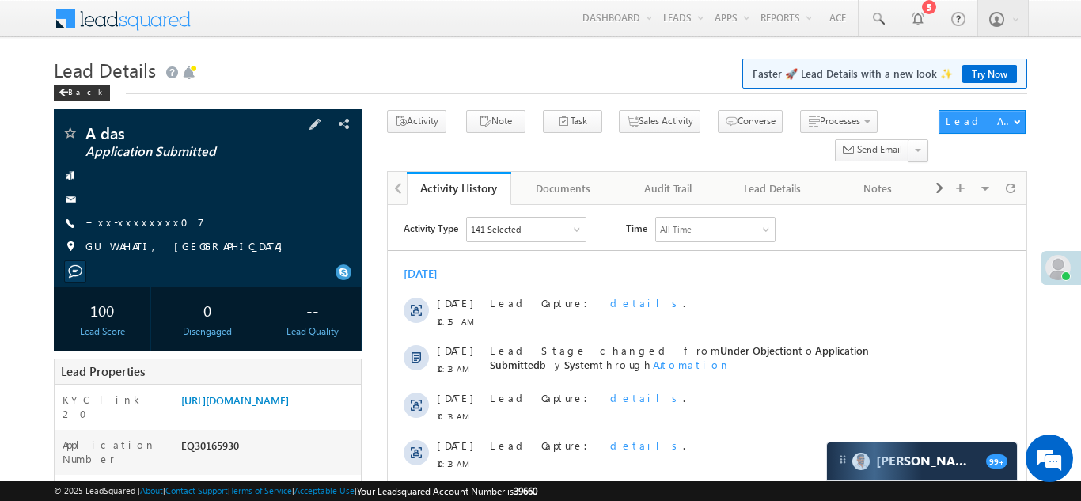
click at [112, 213] on div "A das Application Submitted +xx-xxxxxxxx07" at bounding box center [208, 194] width 292 height 138
click at [139, 225] on link "+xx-xxxxxxxx07" at bounding box center [145, 221] width 119 height 13
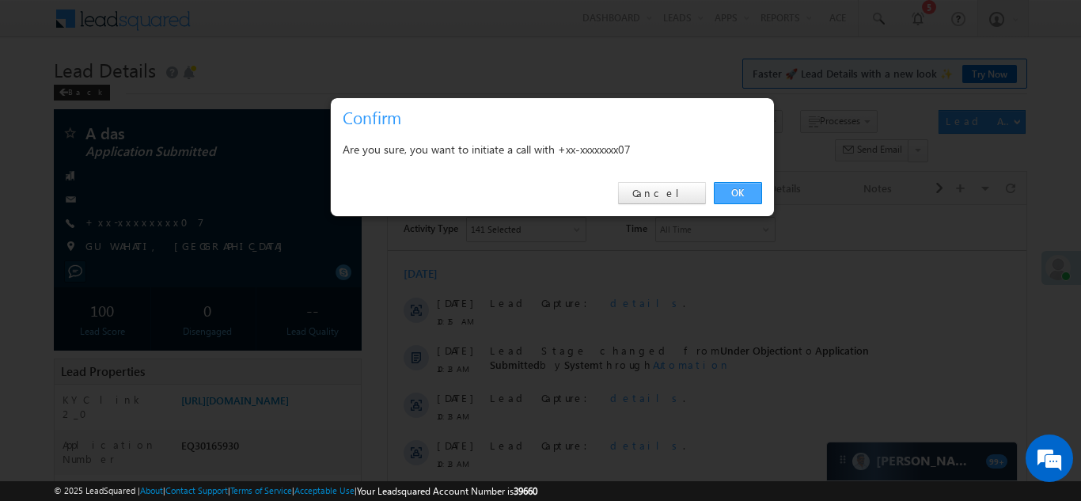
click at [734, 193] on link "OK" at bounding box center [738, 193] width 48 height 22
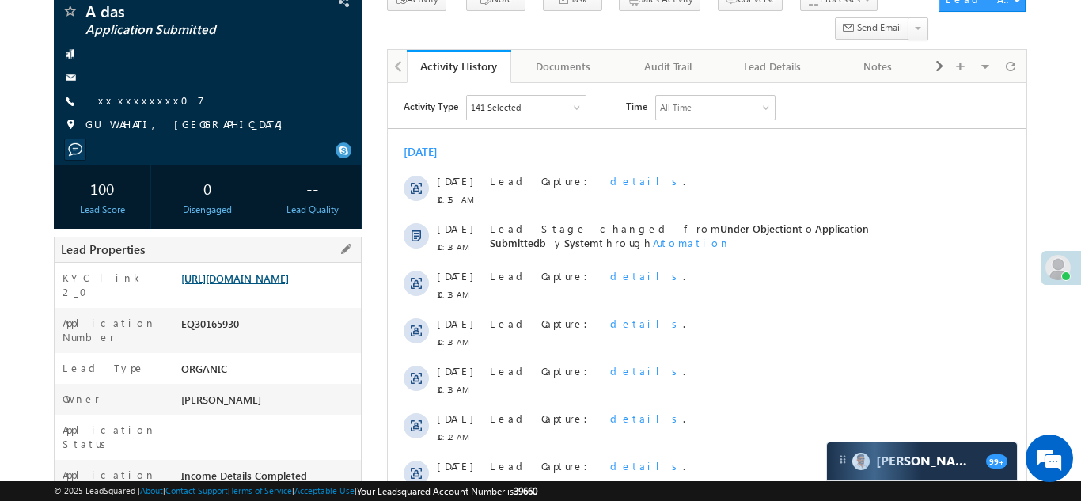
scroll to position [207, 0]
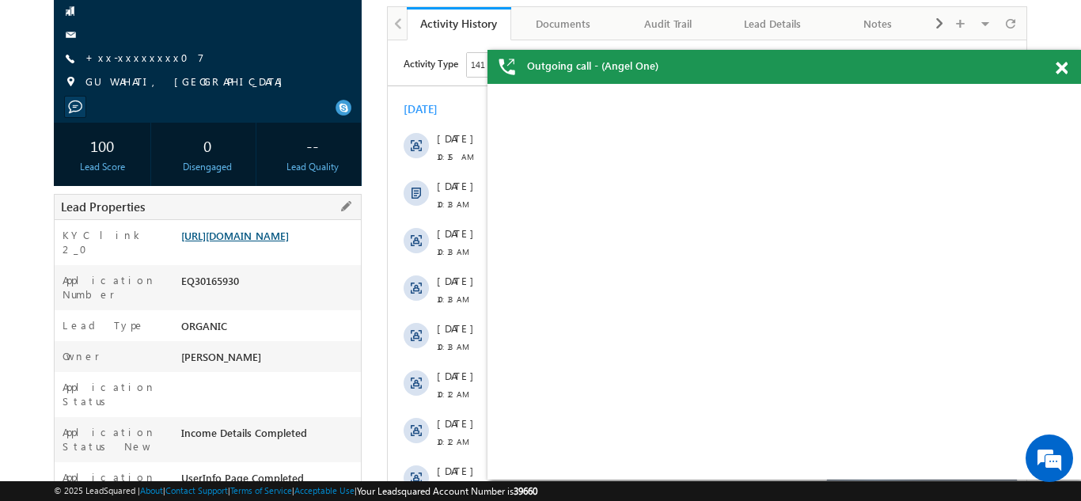
click at [260, 242] on link "https://angelbroking1-pk3em7sa.customui-test.leadsquared.com?leadId=932c535c-8d…" at bounding box center [235, 235] width 108 height 13
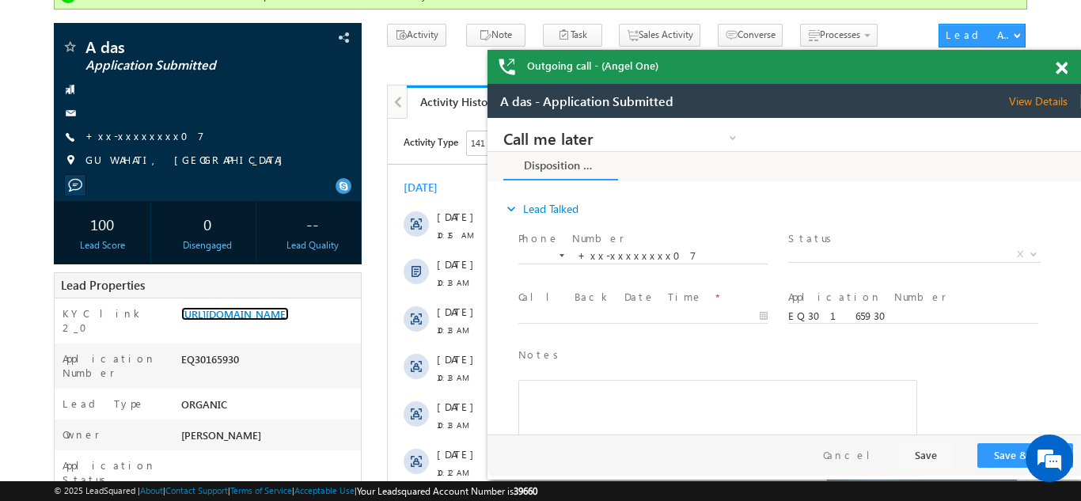
scroll to position [128, 0]
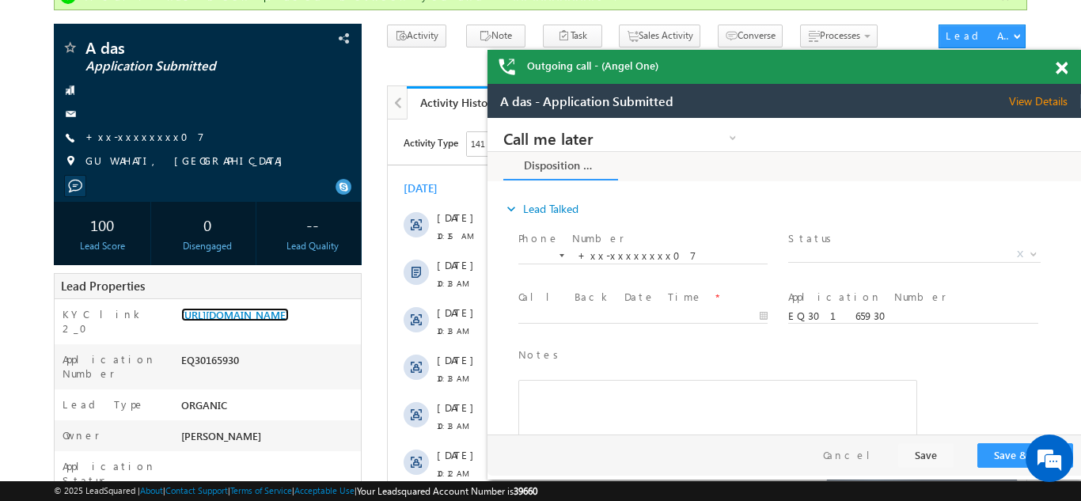
click at [1057, 67] on span at bounding box center [1062, 68] width 12 height 13
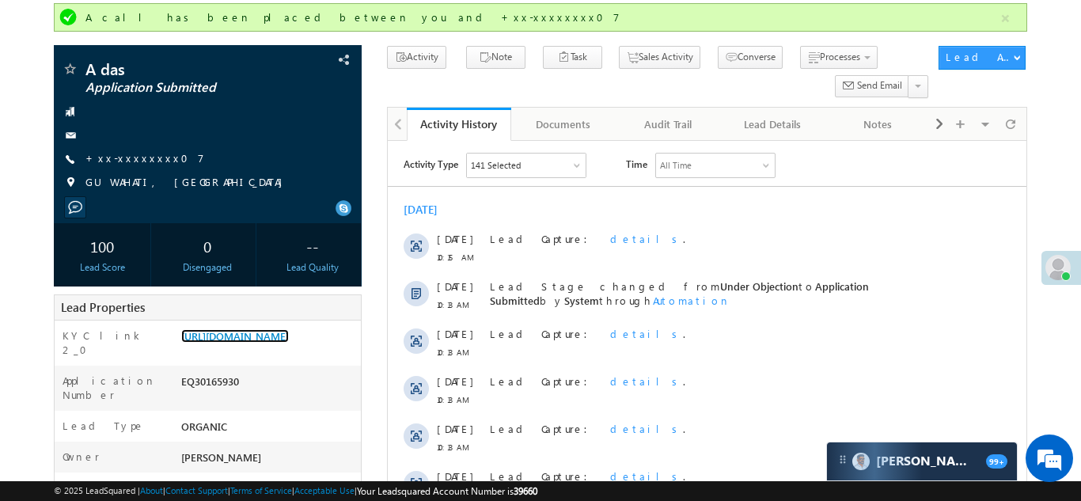
scroll to position [0, 0]
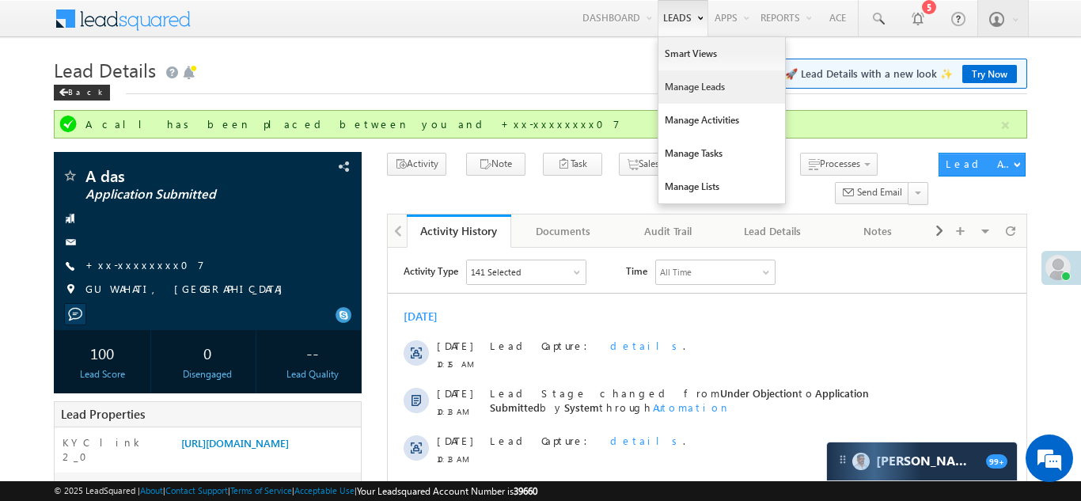
click at [682, 87] on link "Manage Leads" at bounding box center [722, 86] width 127 height 33
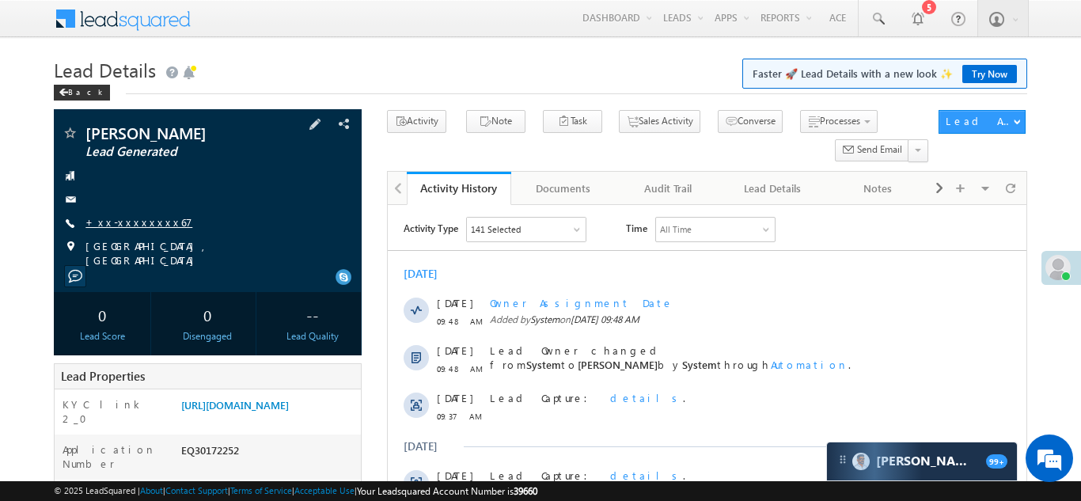
click at [129, 221] on link "+xx-xxxxxxxx67" at bounding box center [139, 221] width 107 height 13
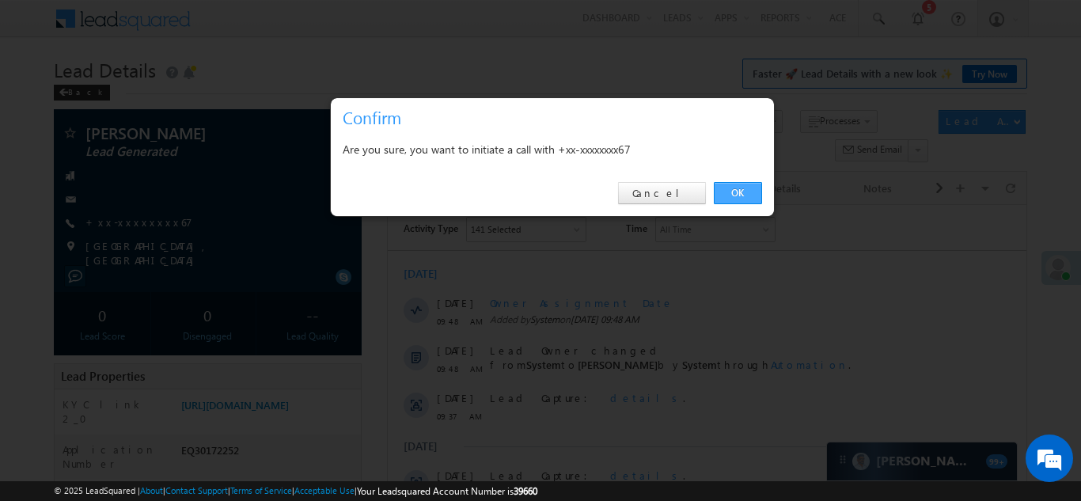
click at [731, 188] on link "OK" at bounding box center [738, 193] width 48 height 22
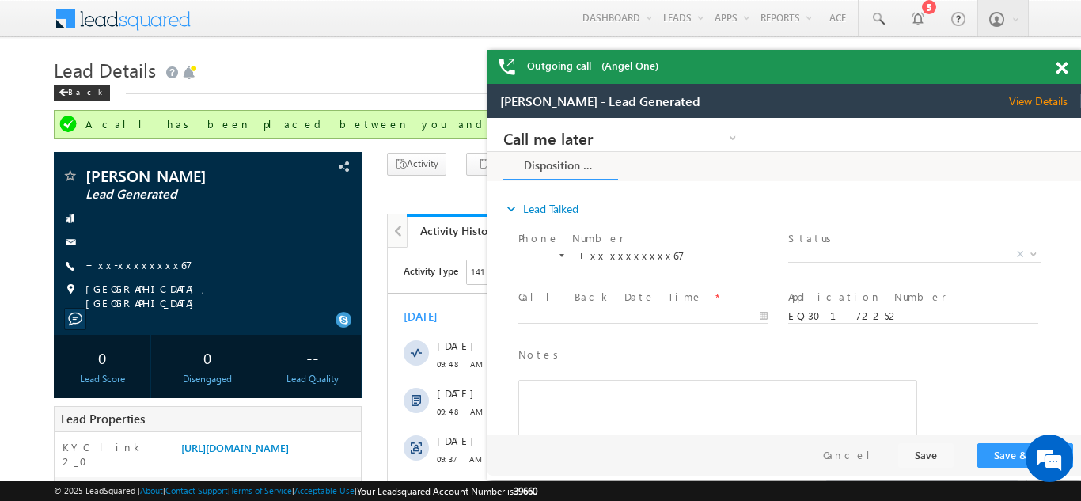
click at [1059, 66] on span at bounding box center [1062, 68] width 12 height 13
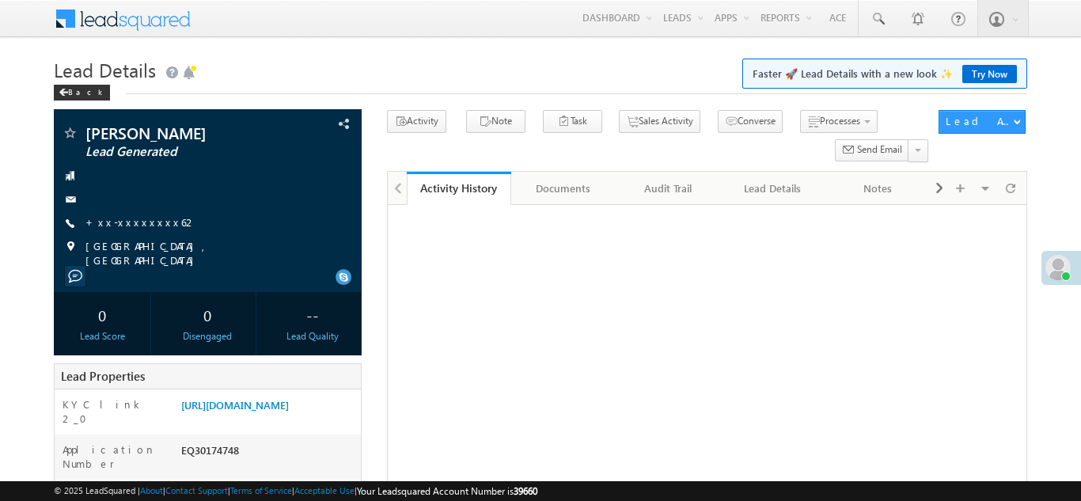
click at [123, 220] on link "+xx-xxxxxxxx62" at bounding box center [142, 221] width 112 height 13
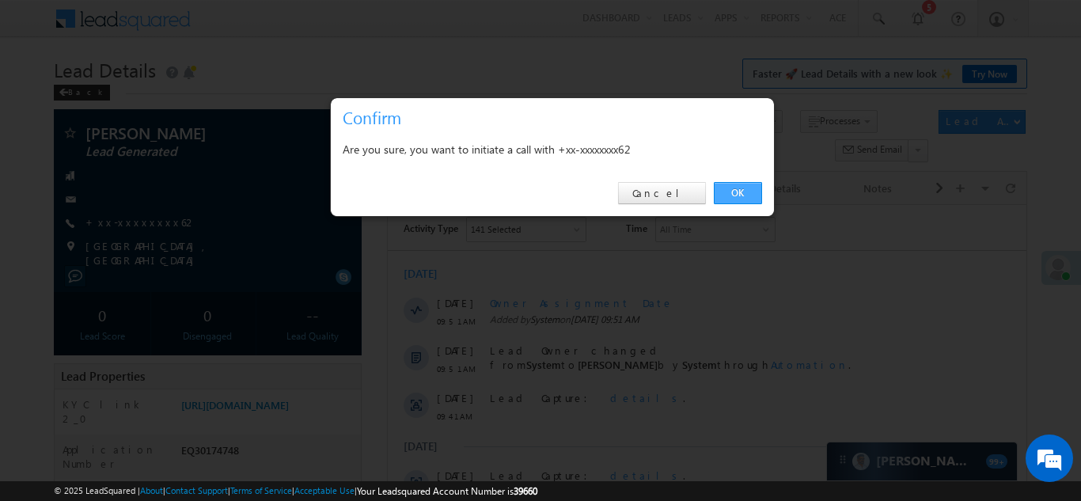
click at [733, 191] on link "OK" at bounding box center [738, 193] width 48 height 22
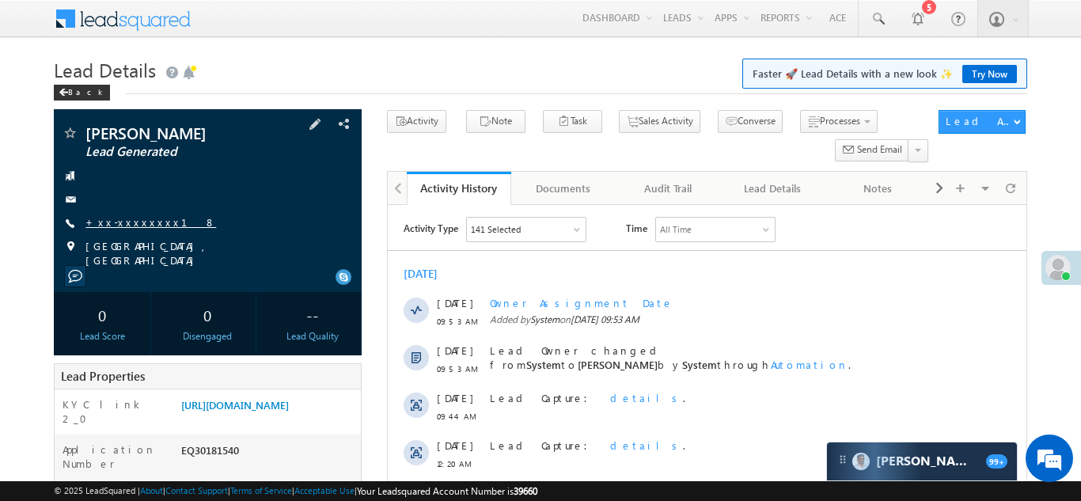
click at [129, 217] on link "+xx-xxxxxxxx18" at bounding box center [151, 221] width 131 height 13
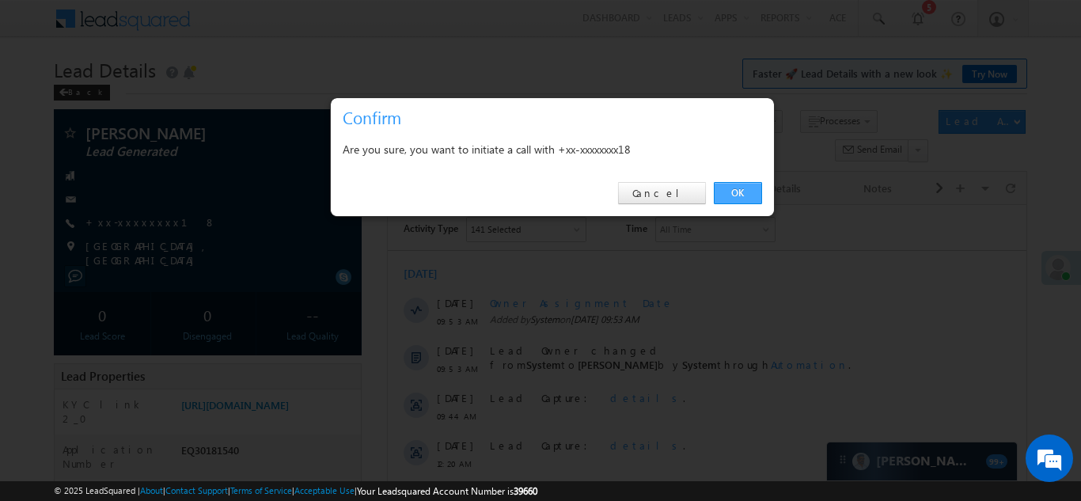
click at [736, 193] on link "OK" at bounding box center [738, 193] width 48 height 22
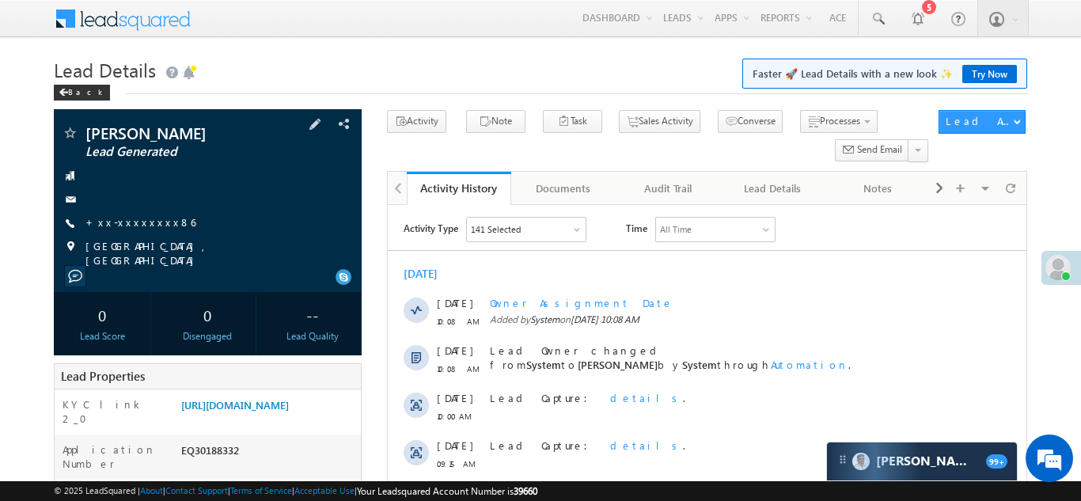
click at [116, 214] on div "[PERSON_NAME] Lead Generated +xx-xxxxxxxx86" at bounding box center [208, 196] width 292 height 143
click at [135, 222] on link "+xx-xxxxxxxx86" at bounding box center [141, 221] width 110 height 13
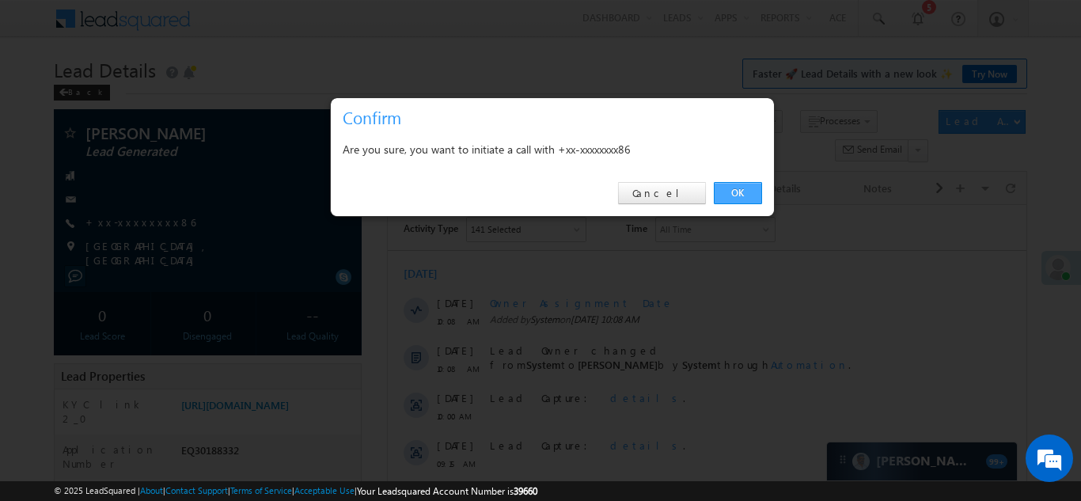
click at [745, 192] on link "OK" at bounding box center [738, 193] width 48 height 22
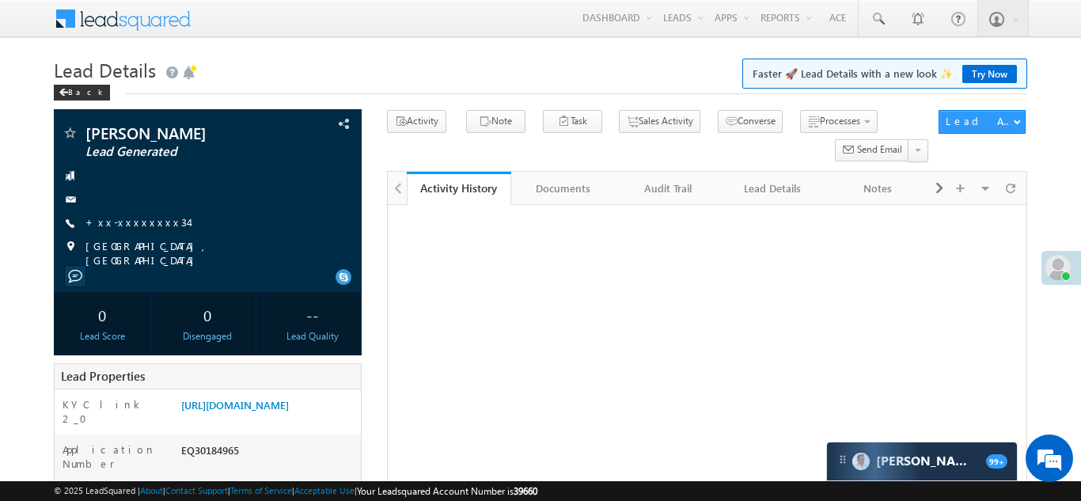
click at [131, 214] on div "Shivam saini Lead Generated +xx-xxxxxxxx34" at bounding box center [208, 196] width 292 height 143
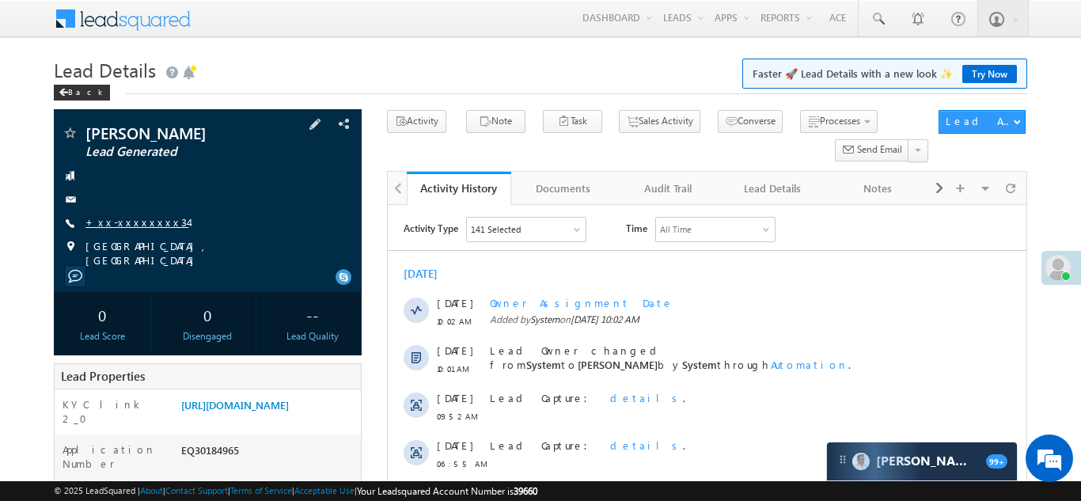
click at [127, 226] on link "+xx-xxxxxxxx34" at bounding box center [137, 221] width 103 height 13
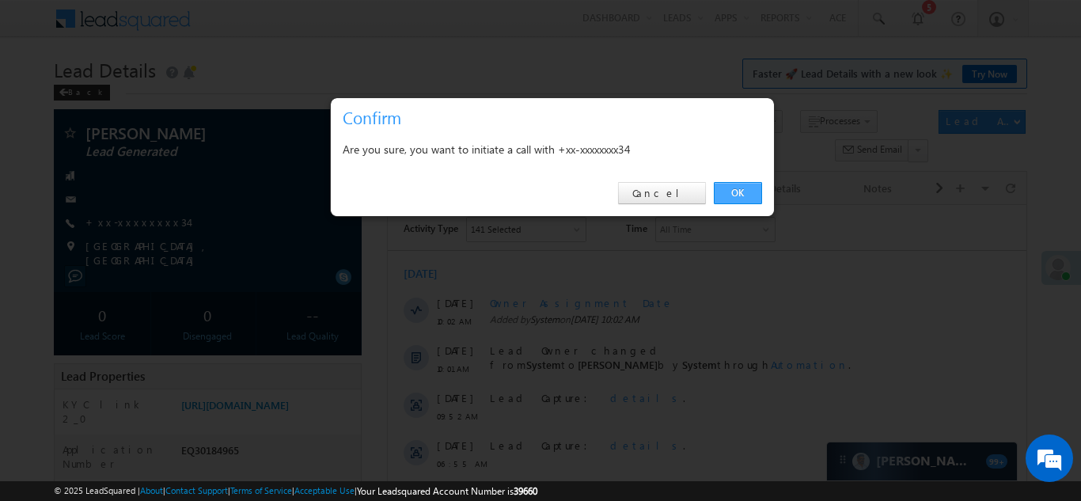
click at [732, 188] on link "OK" at bounding box center [738, 193] width 48 height 22
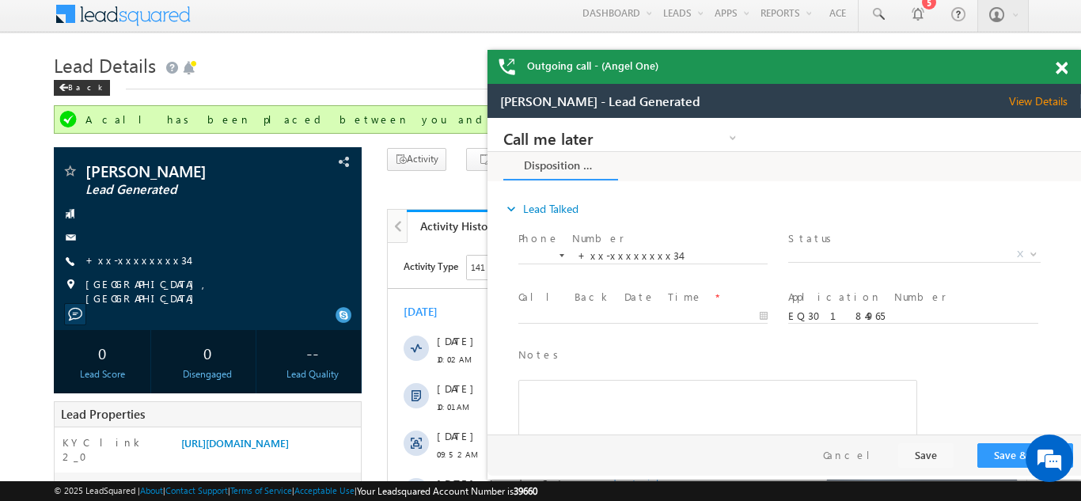
click at [1063, 71] on span at bounding box center [1062, 68] width 12 height 13
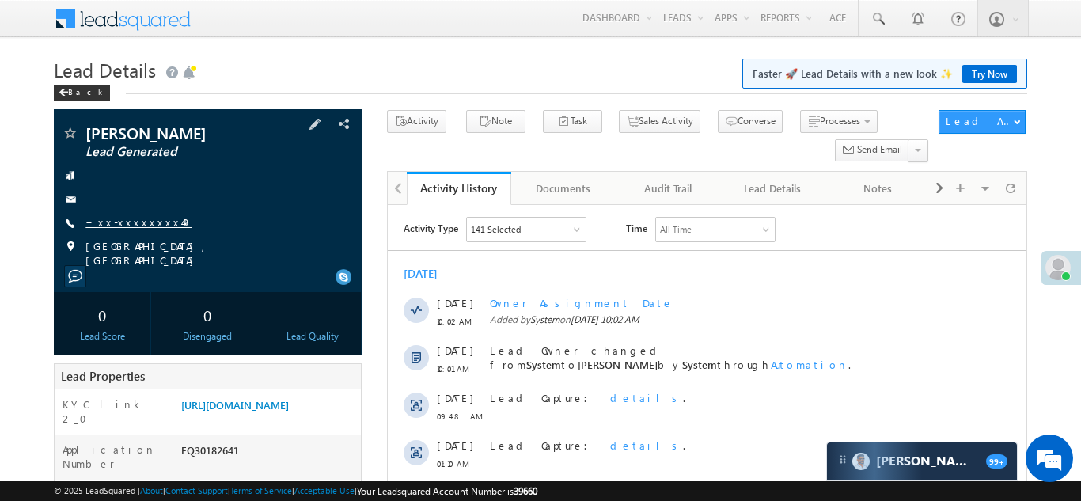
click at [142, 215] on link "+xx-xxxxxxxx49" at bounding box center [139, 221] width 106 height 13
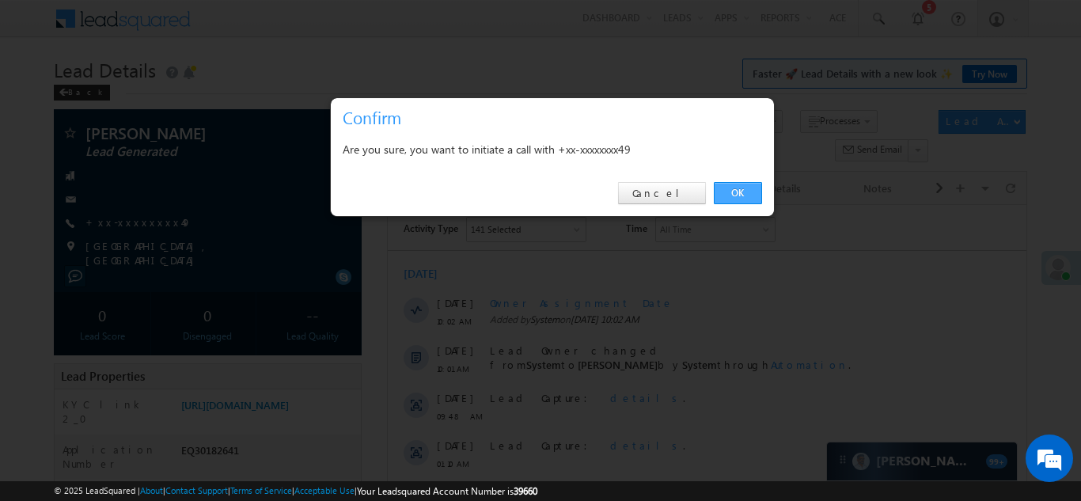
click at [736, 192] on link "OK" at bounding box center [738, 193] width 48 height 22
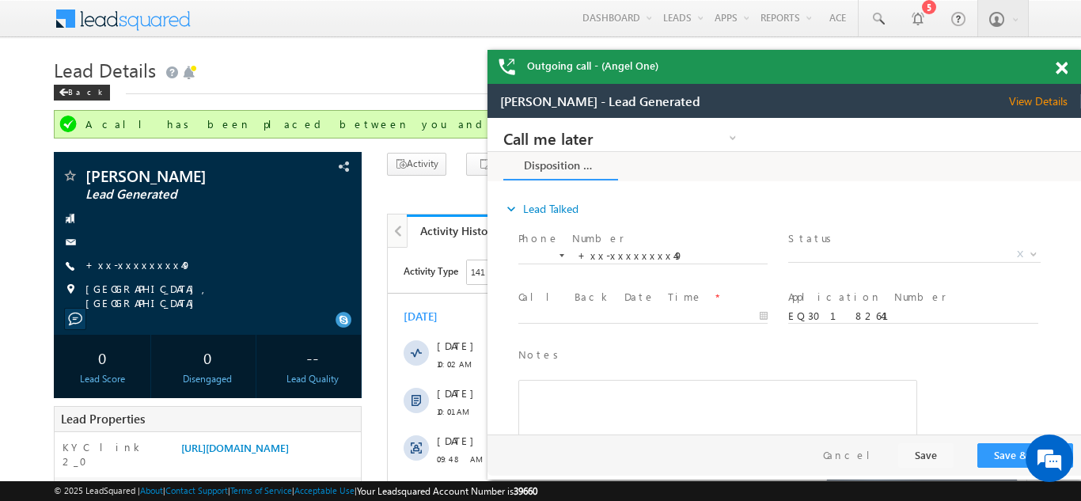
click at [1059, 70] on span at bounding box center [1062, 68] width 12 height 13
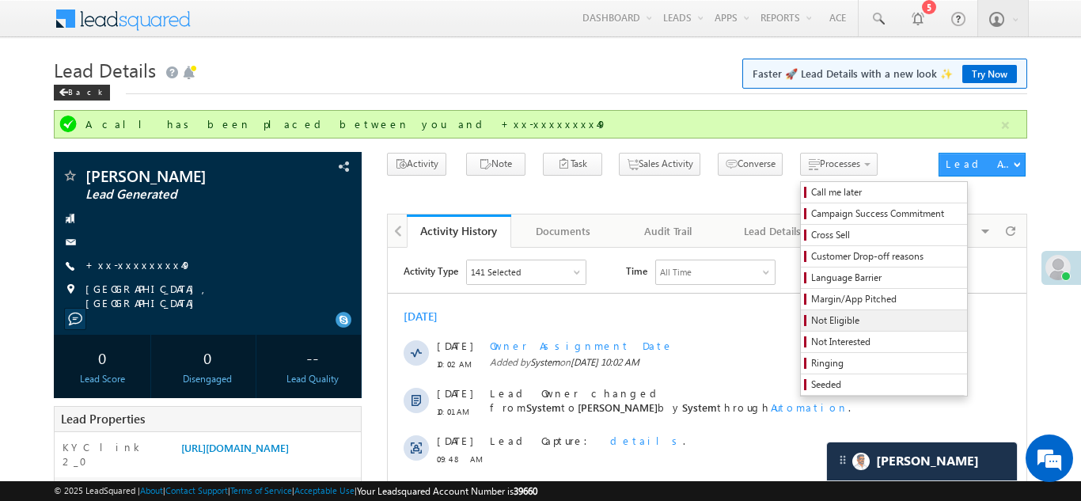
click at [812, 318] on span "Not Eligible" at bounding box center [887, 321] width 150 height 14
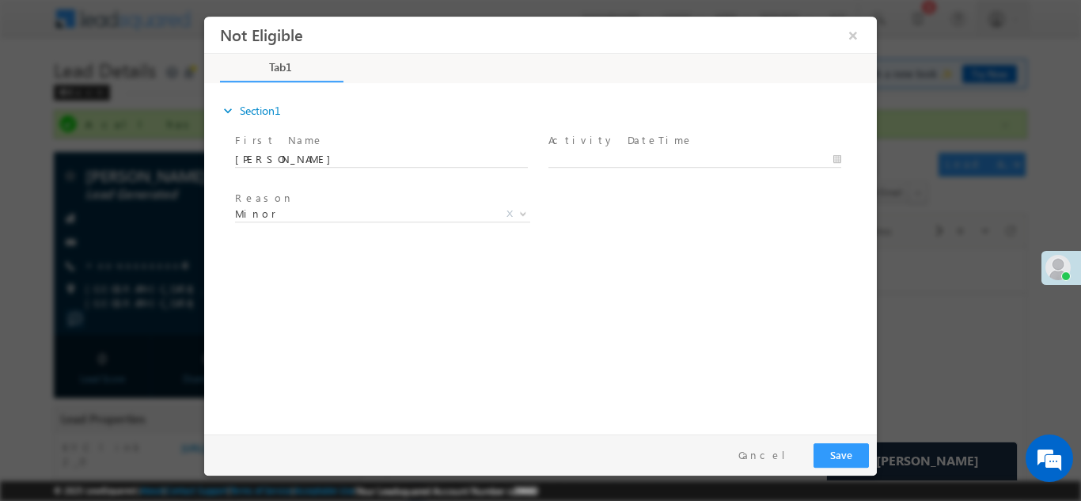
click at [656, 147] on span "Activity DateTime *" at bounding box center [695, 139] width 292 height 17
click at [851, 32] on button "×" at bounding box center [853, 34] width 27 height 29
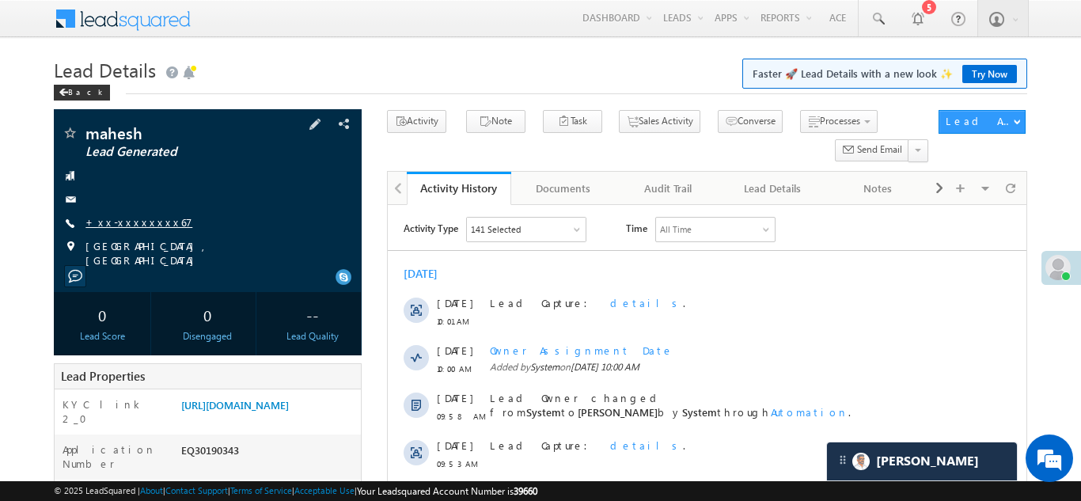
click at [122, 221] on link "+xx-xxxxxxxx67" at bounding box center [139, 221] width 107 height 13
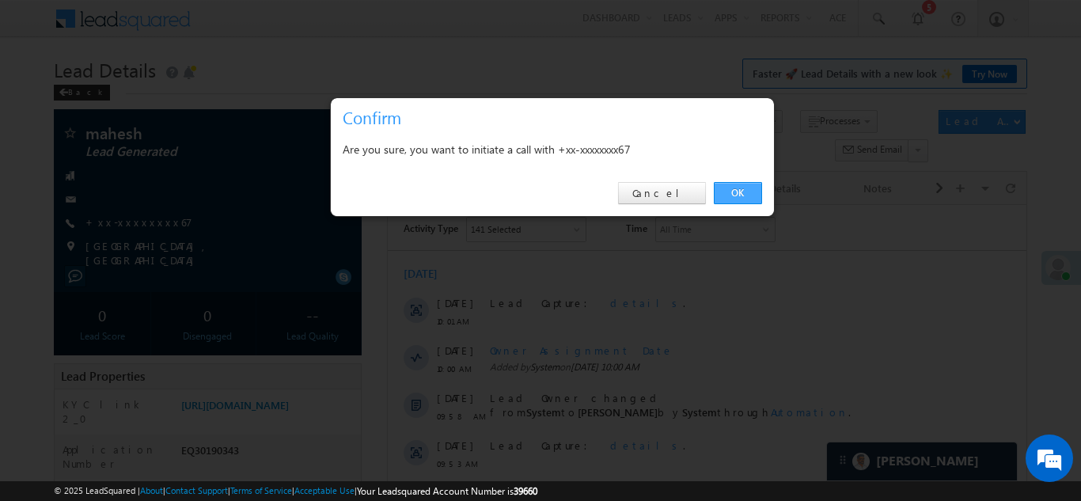
click at [732, 188] on link "OK" at bounding box center [738, 193] width 48 height 22
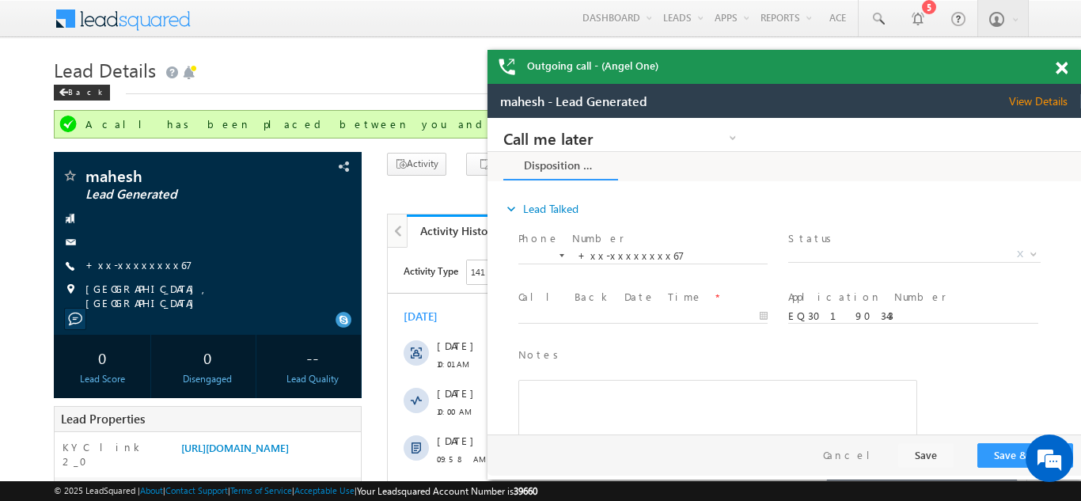
click at [1064, 66] on span at bounding box center [1062, 68] width 12 height 13
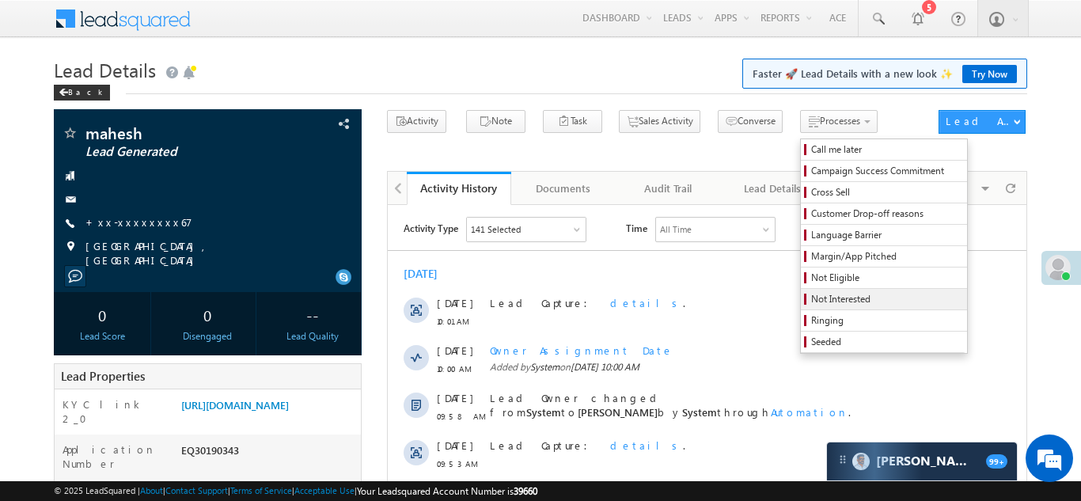
click at [812, 299] on span "Not Interested" at bounding box center [887, 299] width 150 height 14
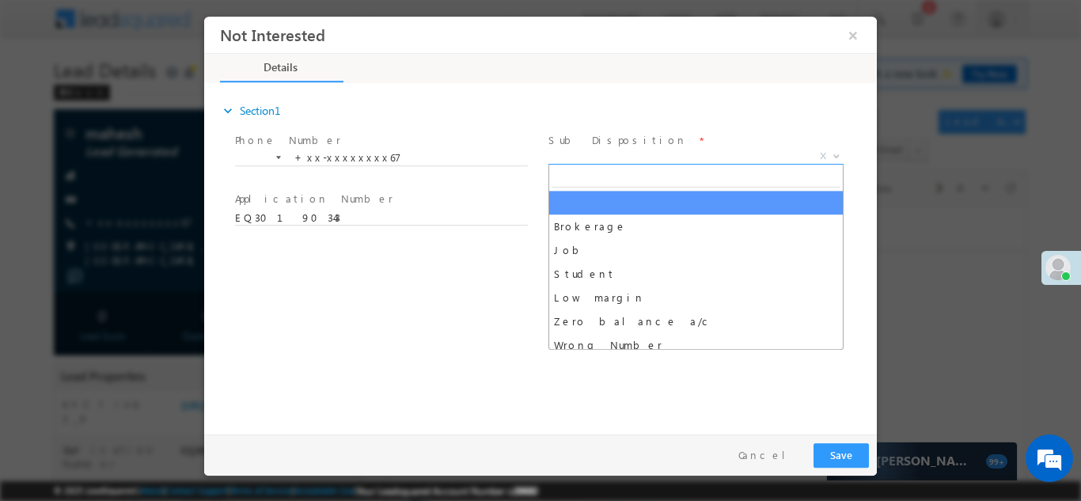
click at [615, 149] on span "X" at bounding box center [696, 156] width 295 height 16
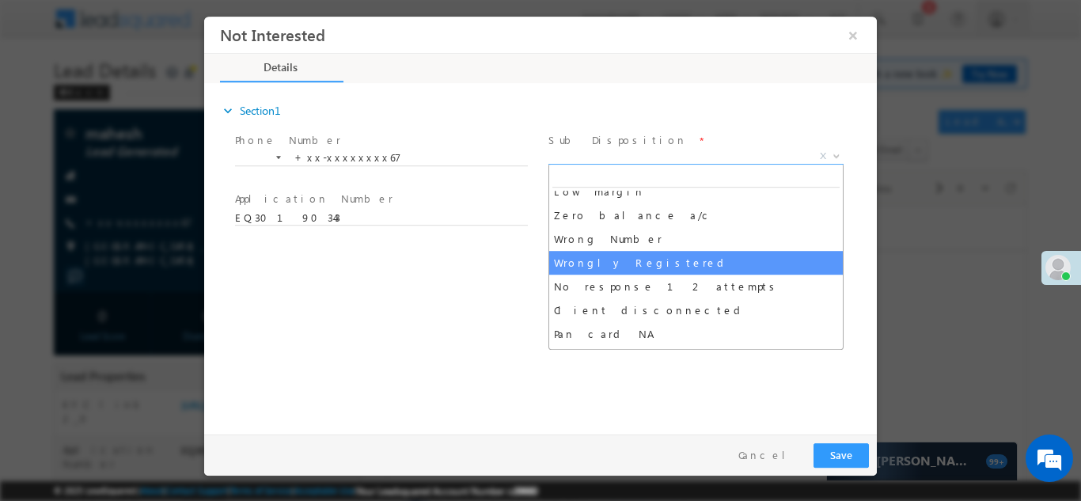
scroll to position [107, 0]
select select "Wrongly Registered"
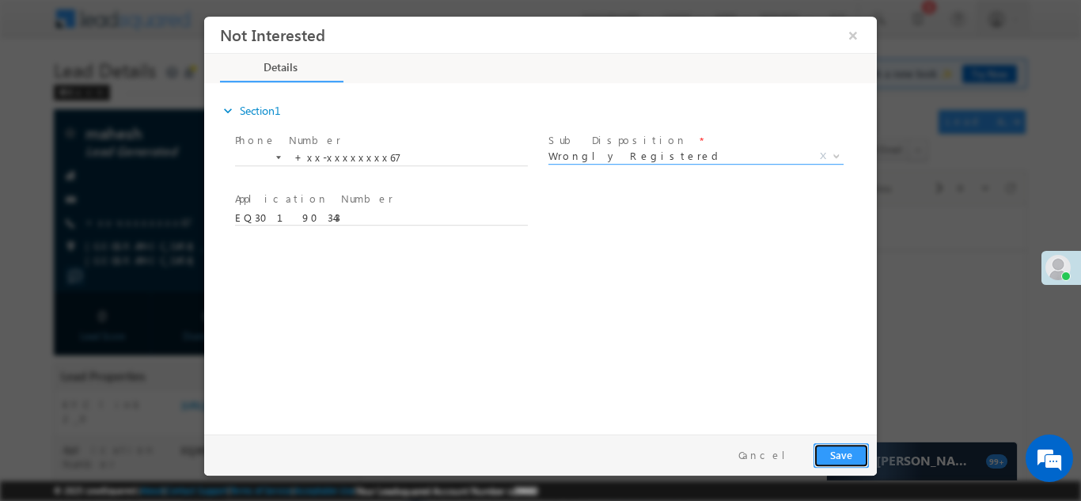
click at [827, 456] on button "Save" at bounding box center [841, 455] width 55 height 25
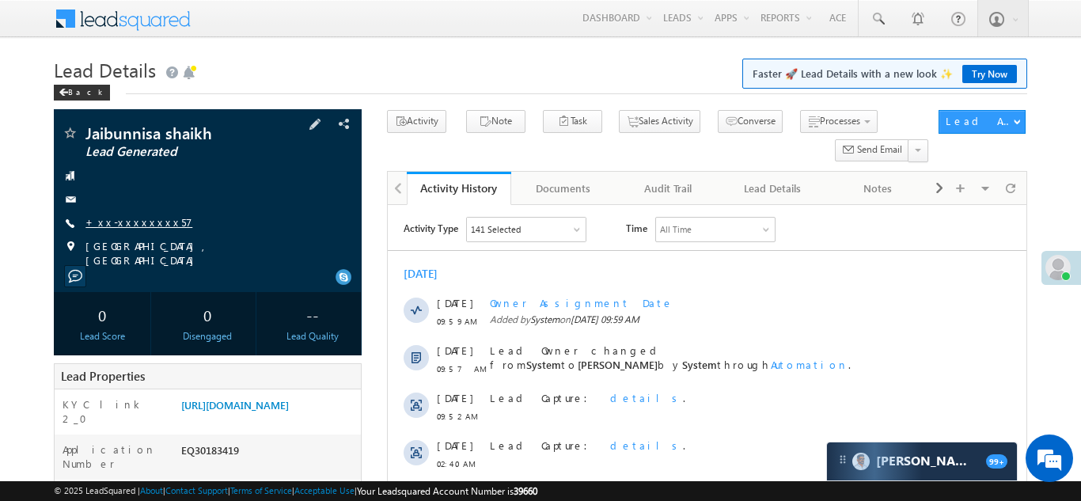
click at [119, 222] on link "+xx-xxxxxxxx57" at bounding box center [139, 221] width 107 height 13
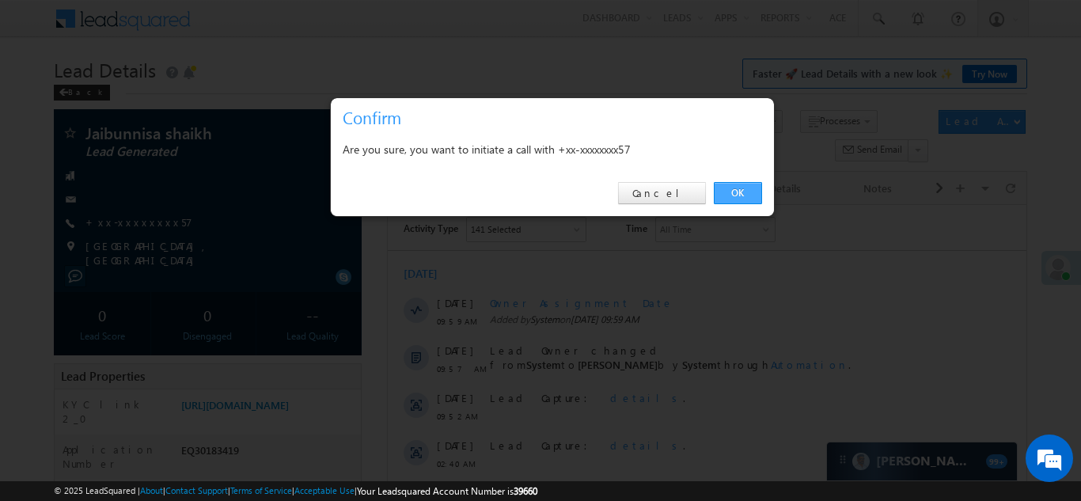
click at [747, 189] on link "OK" at bounding box center [738, 193] width 48 height 22
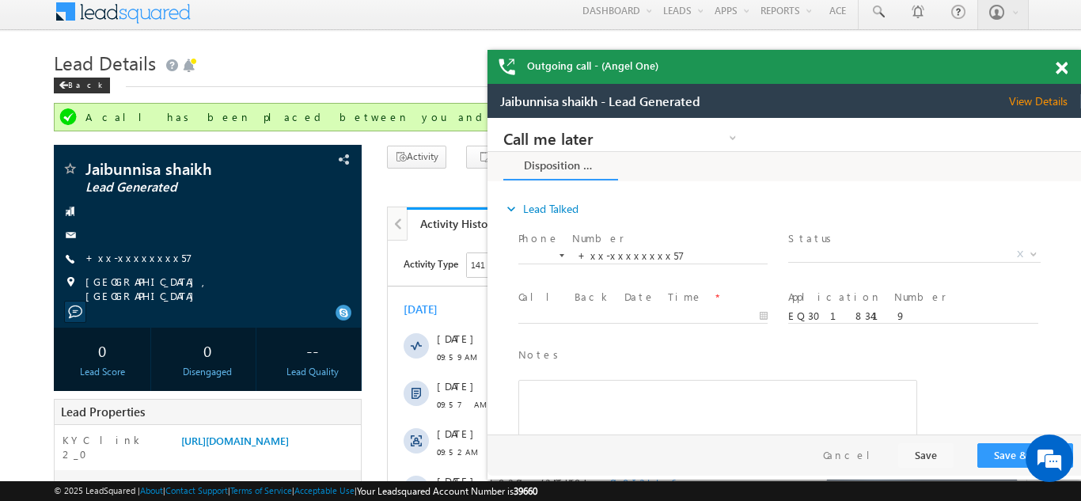
click at [1066, 65] on span at bounding box center [1062, 68] width 12 height 13
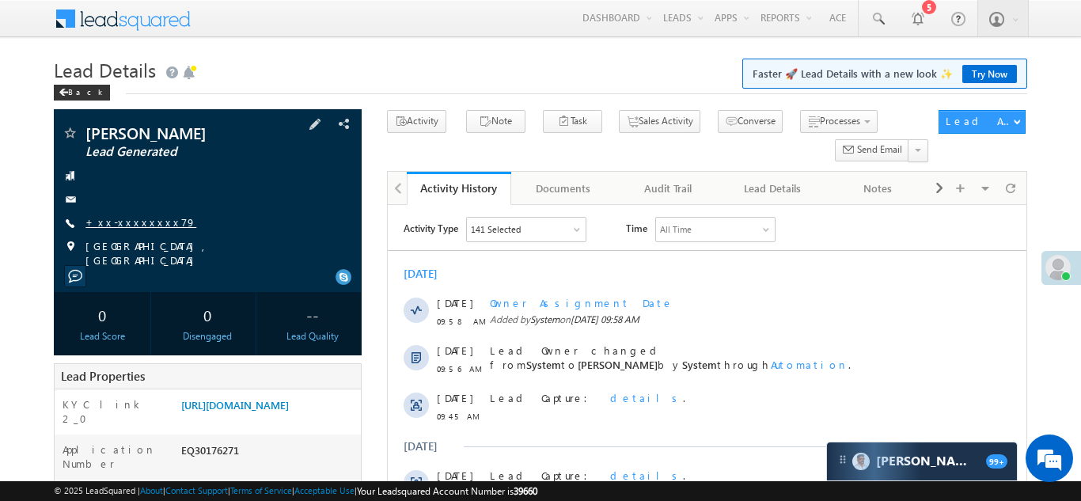
click at [135, 218] on link "+xx-xxxxxxxx79" at bounding box center [141, 221] width 111 height 13
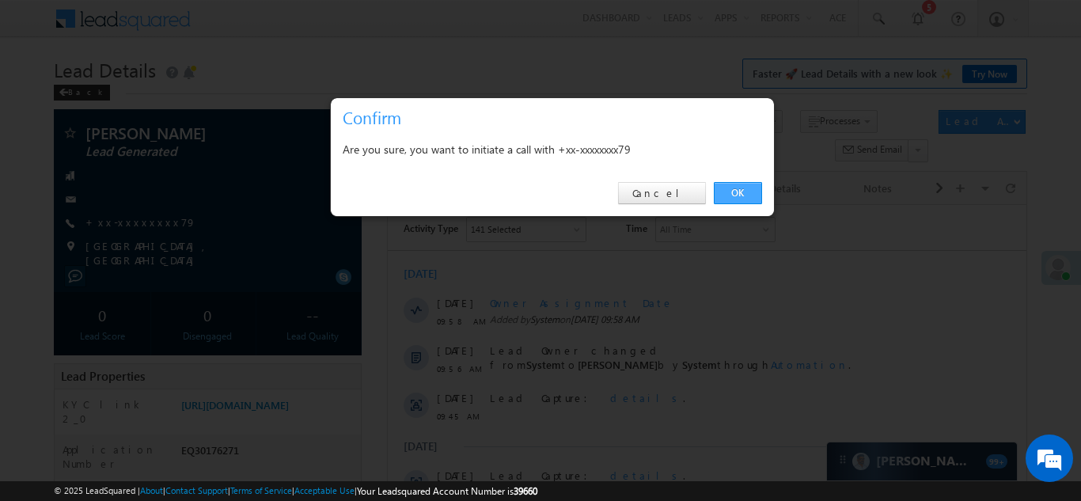
click at [737, 193] on link "OK" at bounding box center [738, 193] width 48 height 22
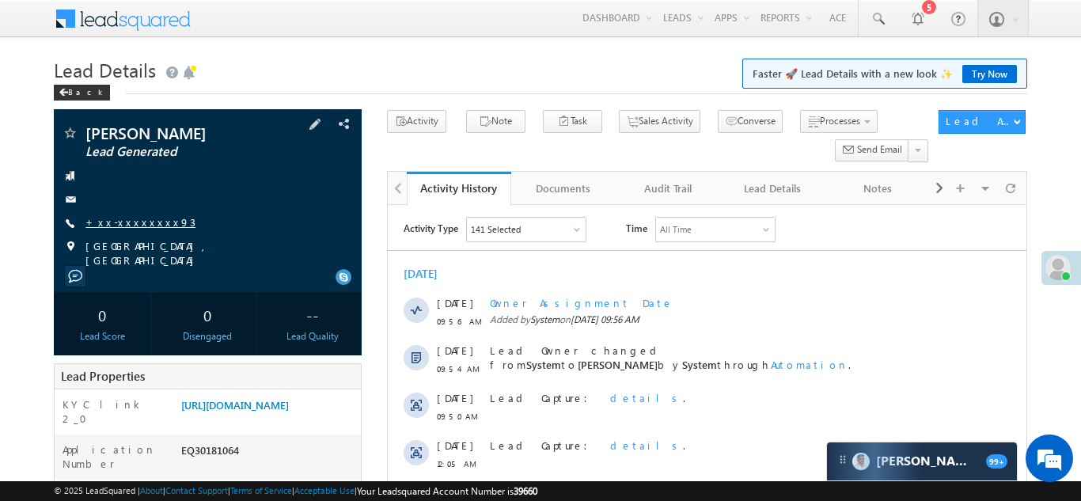
click at [125, 224] on link "+xx-xxxxxxxx93" at bounding box center [141, 221] width 110 height 13
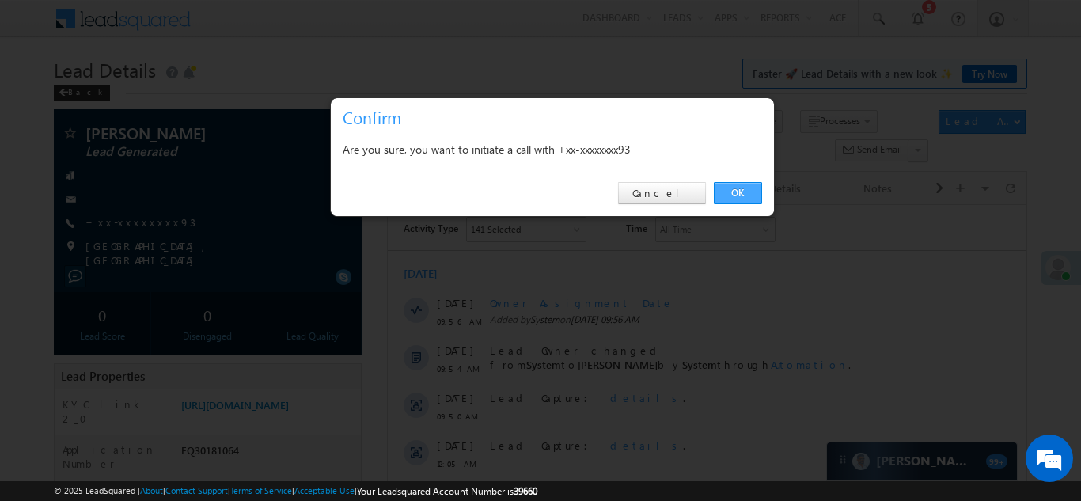
click at [733, 192] on link "OK" at bounding box center [738, 193] width 48 height 22
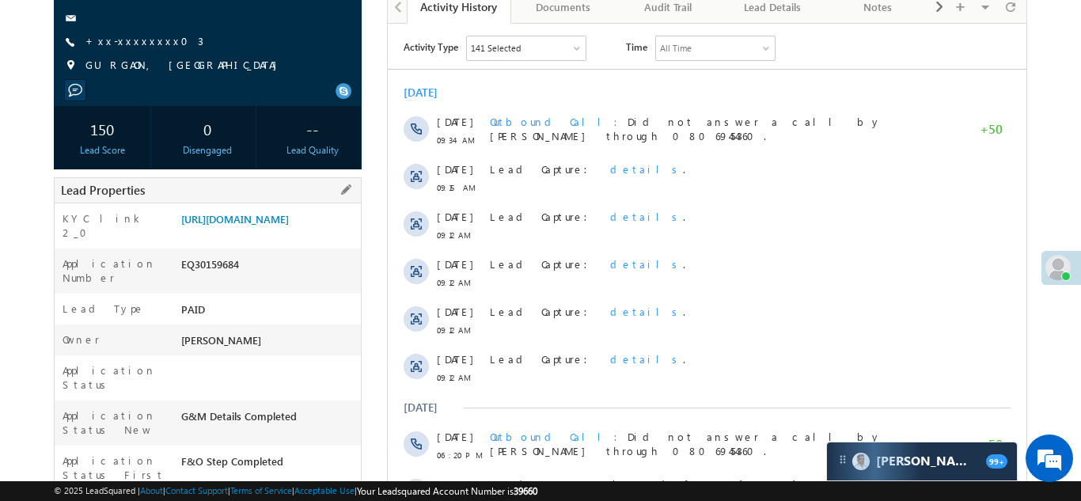
scroll to position [182, 0]
click at [264, 225] on link "https://angelbroking1-pk3em7sa.customui-test.leadsquared.com?leadId=19350603-e1…" at bounding box center [235, 217] width 108 height 13
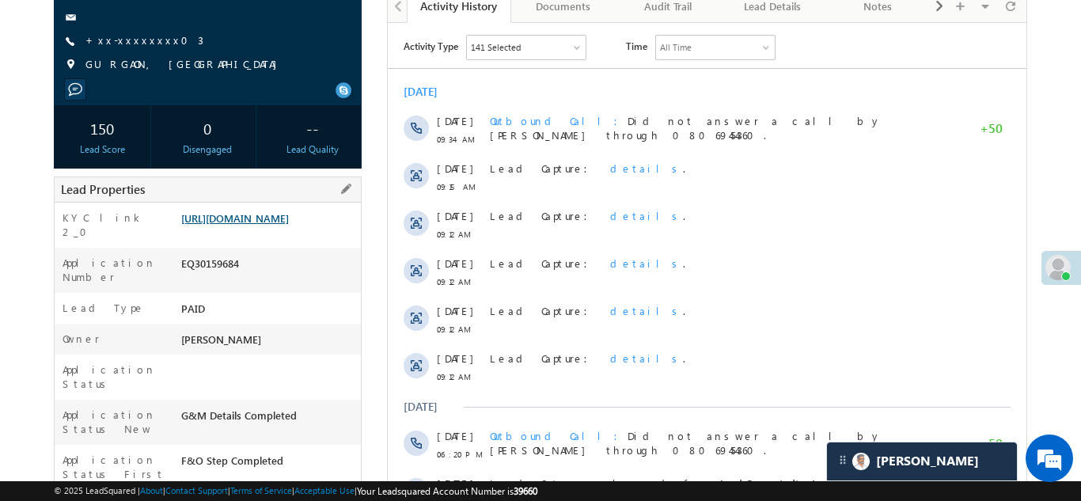
scroll to position [0, 0]
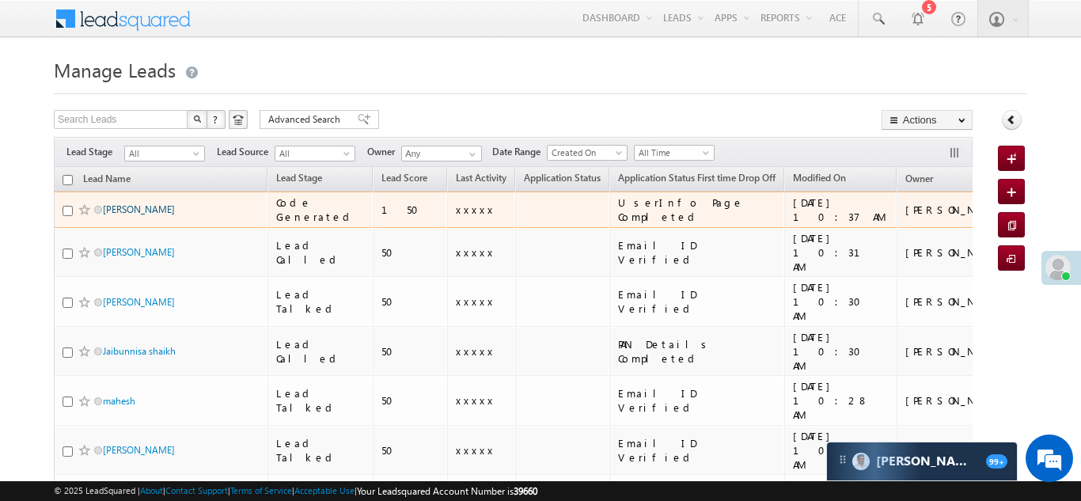
click at [115, 207] on link "Amit das" at bounding box center [139, 209] width 72 height 12
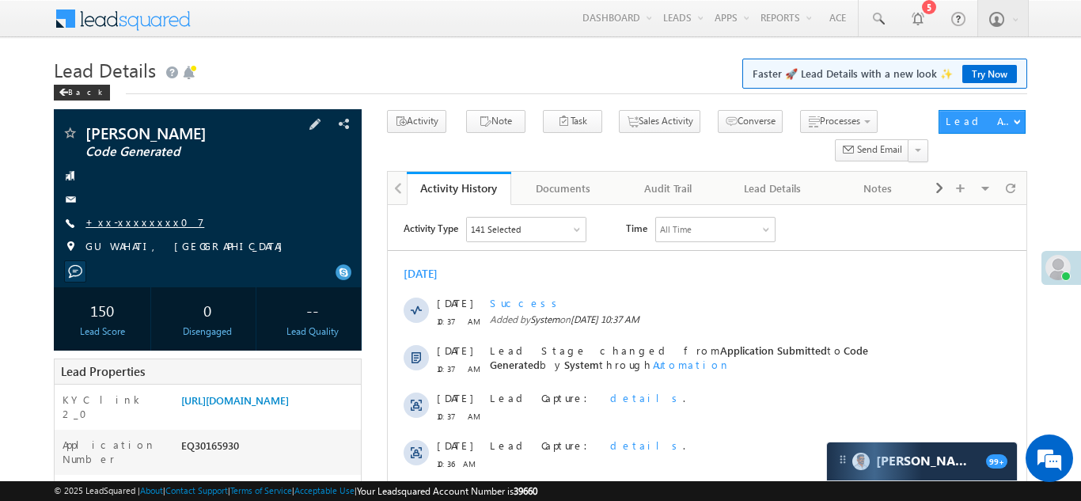
click at [131, 219] on link "+xx-xxxxxxxx07" at bounding box center [145, 221] width 119 height 13
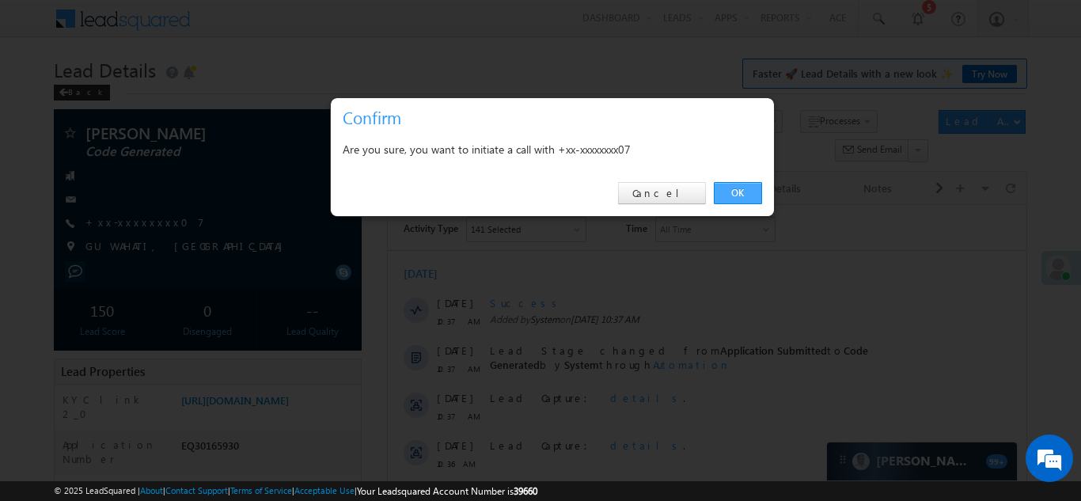
click at [739, 192] on link "OK" at bounding box center [738, 193] width 48 height 22
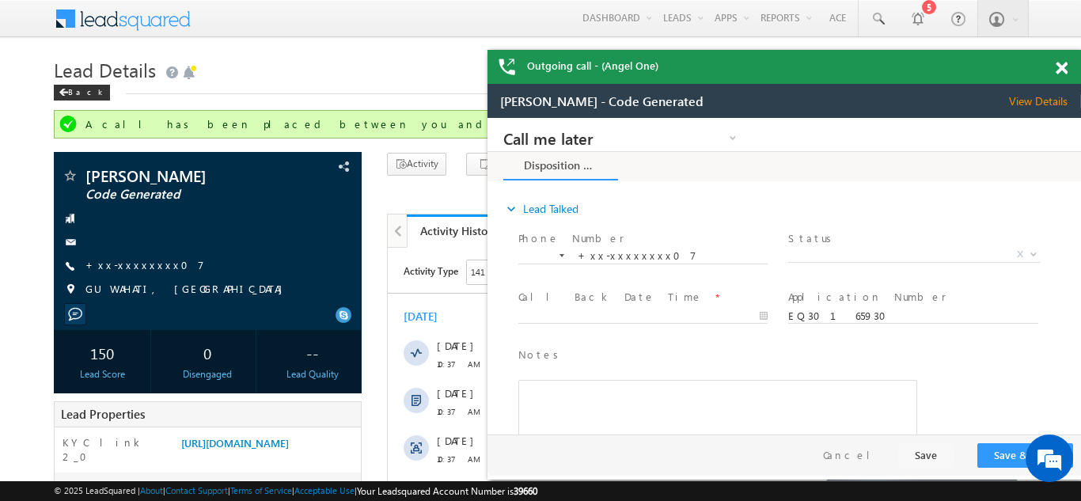
click at [1061, 70] on span at bounding box center [1062, 68] width 12 height 13
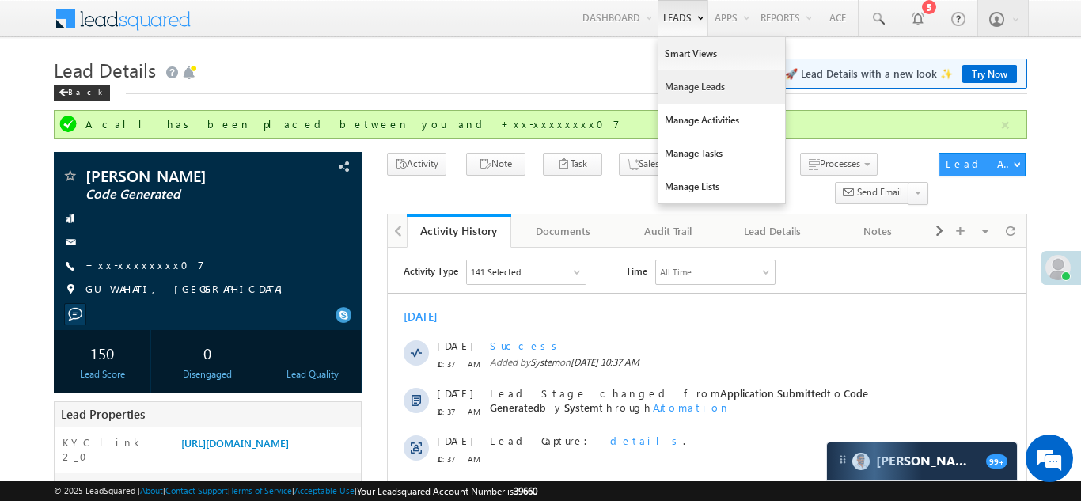
click at [667, 97] on link "Manage Leads" at bounding box center [722, 86] width 127 height 33
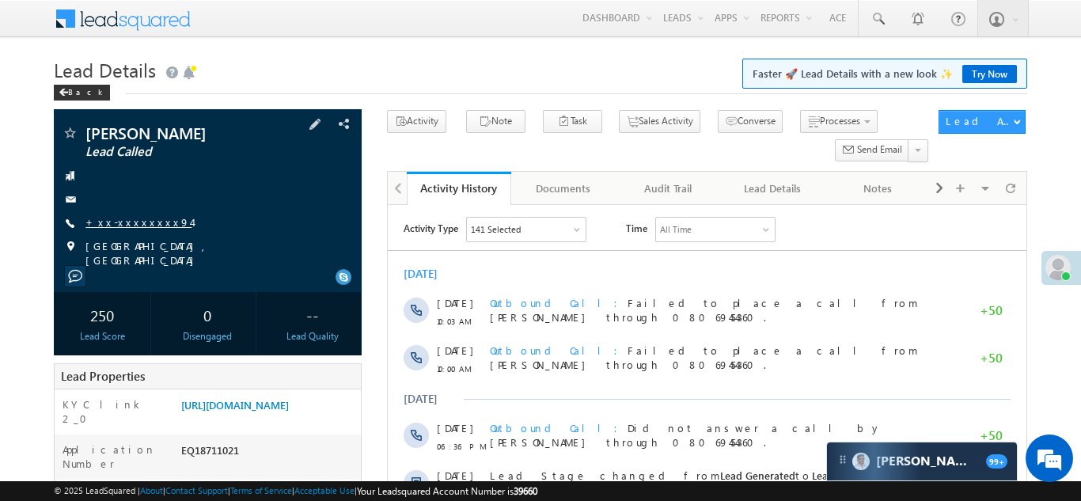
click at [132, 223] on link "+xx-xxxxxxxx94" at bounding box center [139, 221] width 106 height 13
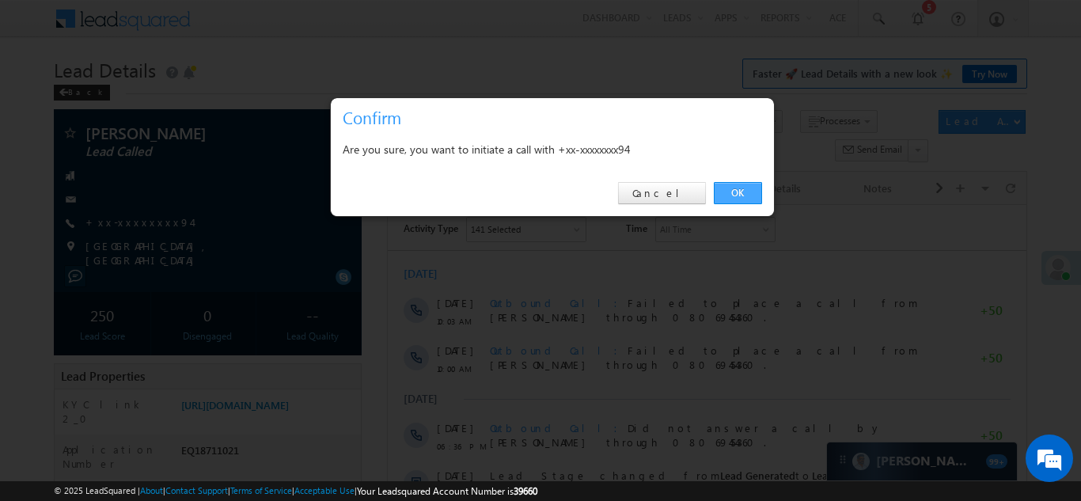
click at [738, 190] on link "OK" at bounding box center [738, 193] width 48 height 22
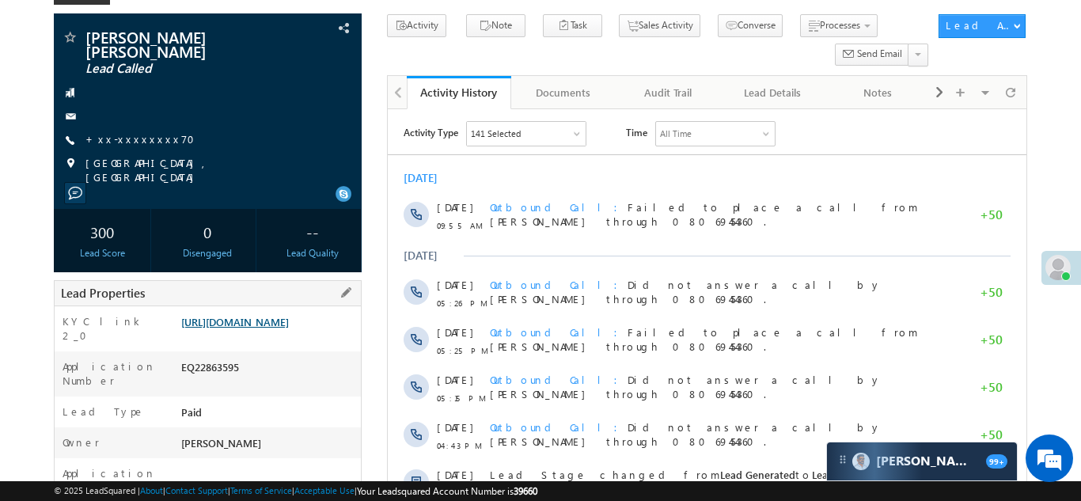
click at [260, 315] on link "https://angelbroking1-pk3em7sa.customui-test.leadsquared.com?leadId=e9049c8b-5a…" at bounding box center [235, 321] width 108 height 13
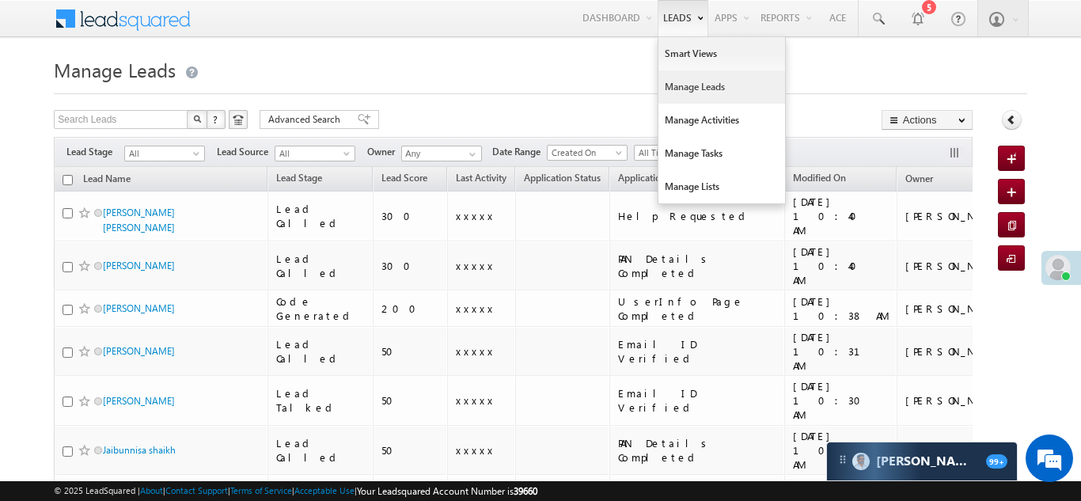
click at [679, 86] on link "Manage Leads" at bounding box center [722, 86] width 127 height 33
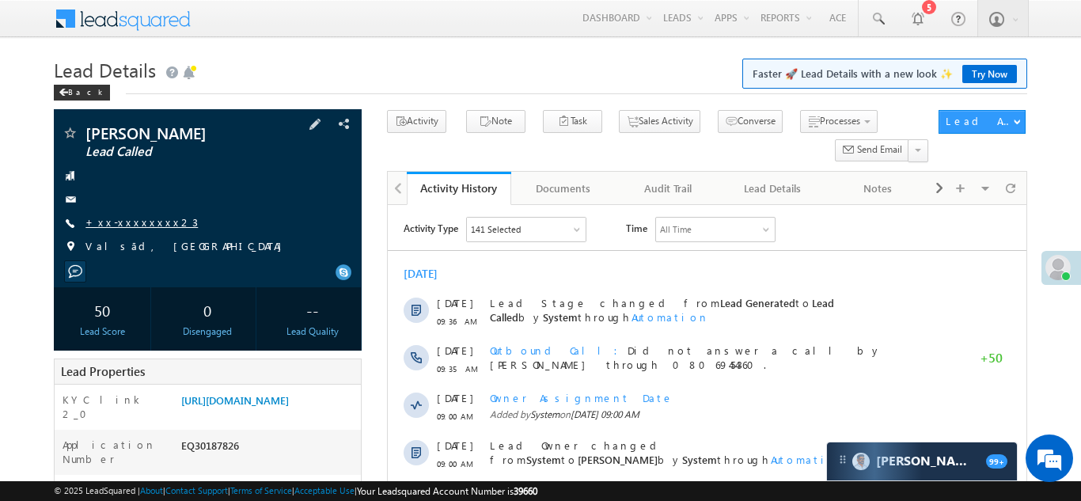
click at [131, 220] on link "+xx-xxxxxxxx23" at bounding box center [142, 221] width 112 height 13
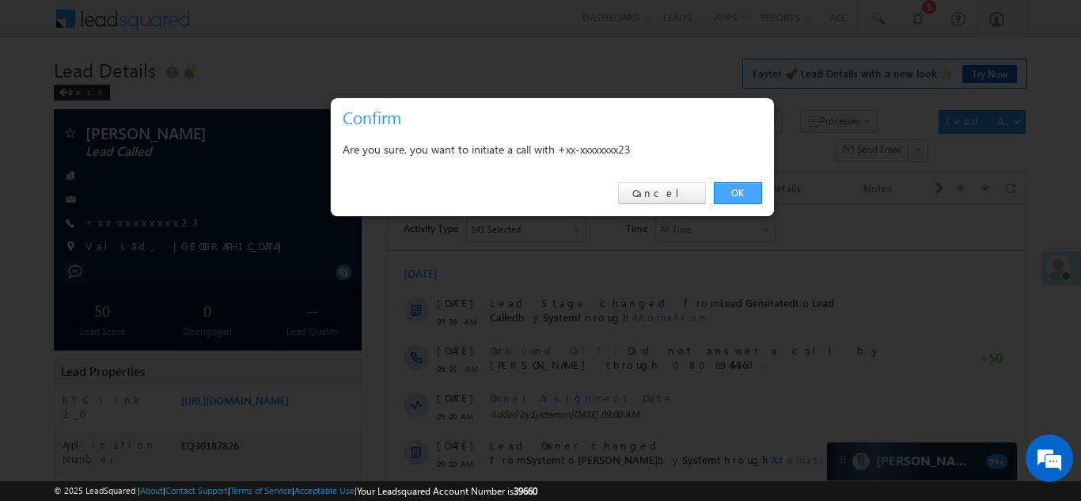
click at [737, 189] on link "OK" at bounding box center [738, 193] width 48 height 22
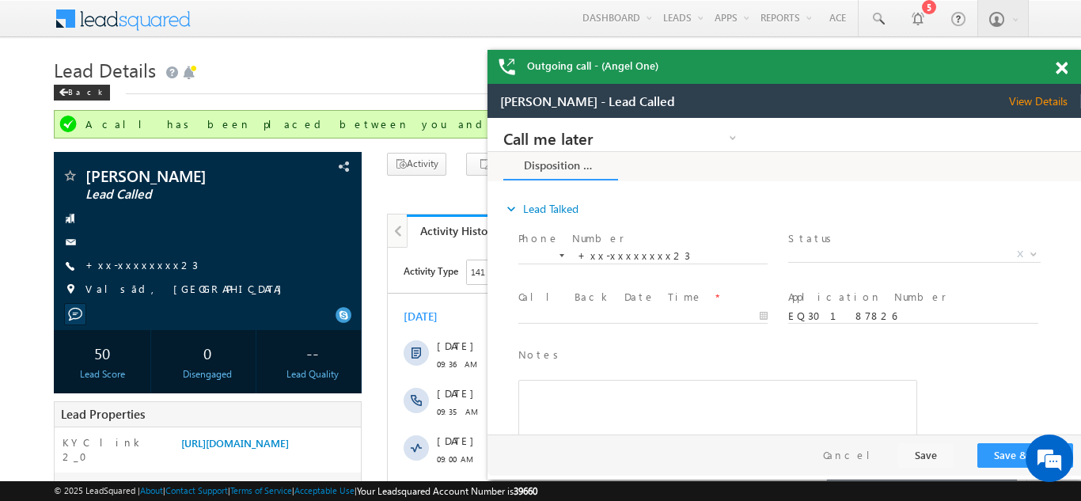
click at [1062, 67] on span at bounding box center [1062, 68] width 12 height 13
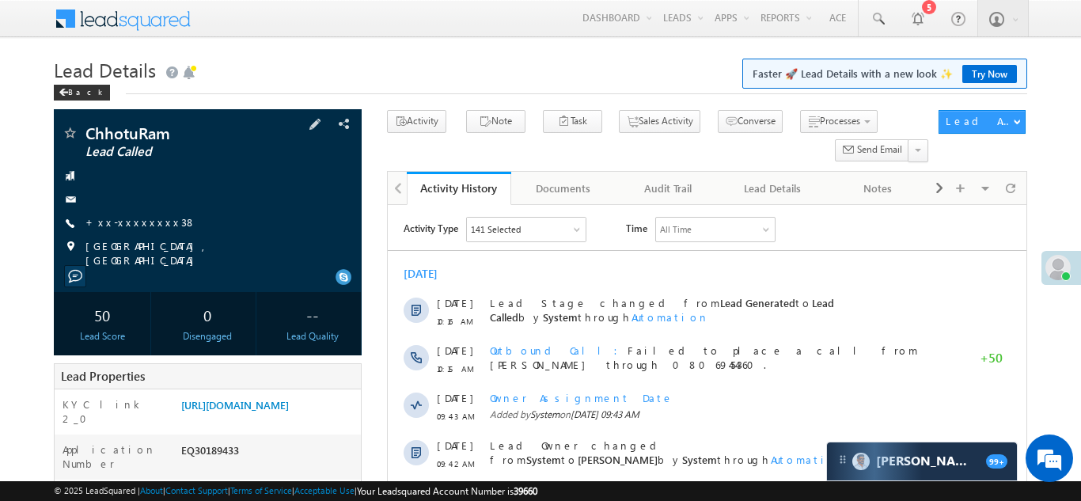
click at [120, 214] on div "ChhotuRam Lead Called +xx-xxxxxxxx38" at bounding box center [208, 196] width 292 height 143
click at [120, 222] on link "+xx-xxxxxxxx38" at bounding box center [141, 221] width 111 height 13
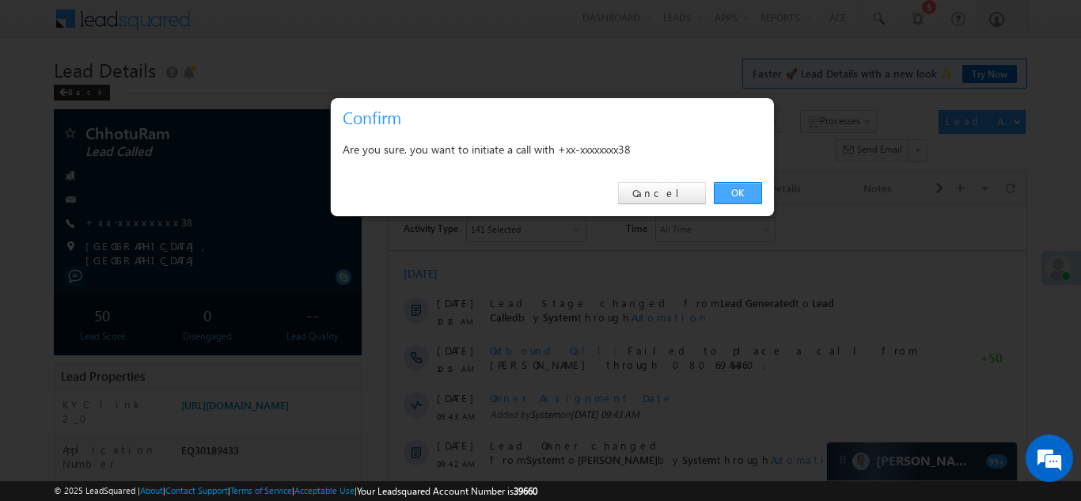
click at [747, 196] on link "OK" at bounding box center [738, 193] width 48 height 22
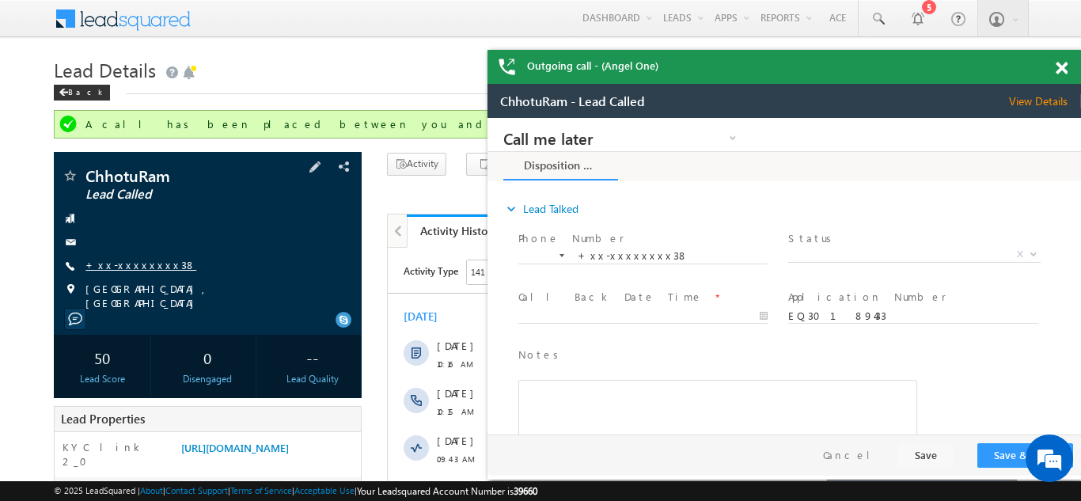
click at [124, 265] on link "+xx-xxxxxxxx38" at bounding box center [141, 264] width 111 height 13
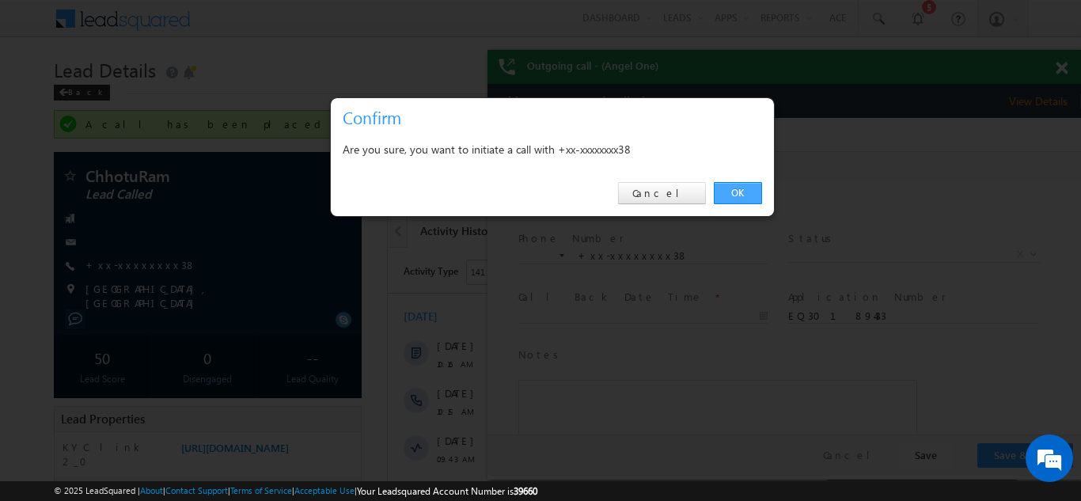
click at [726, 190] on link "OK" at bounding box center [738, 193] width 48 height 22
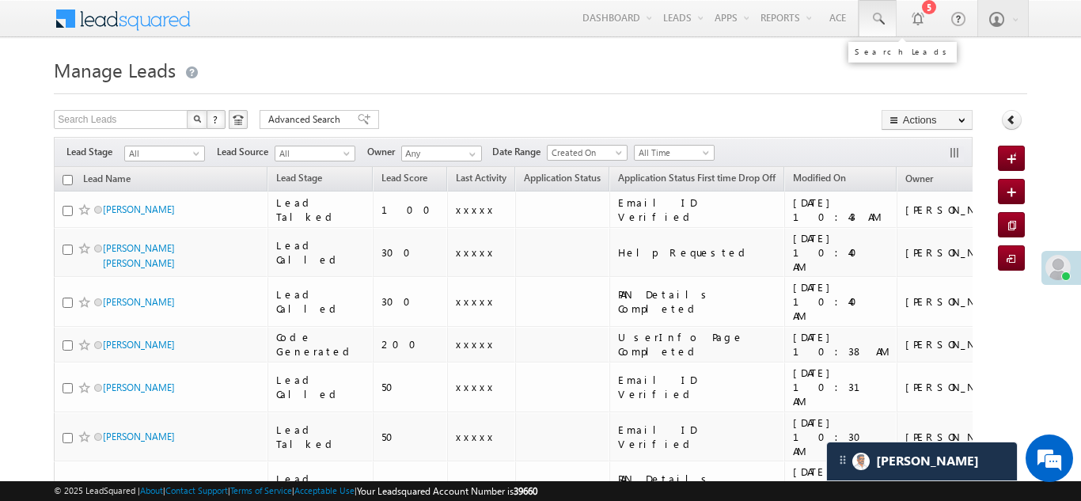
click at [876, 17] on span at bounding box center [878, 19] width 16 height 16
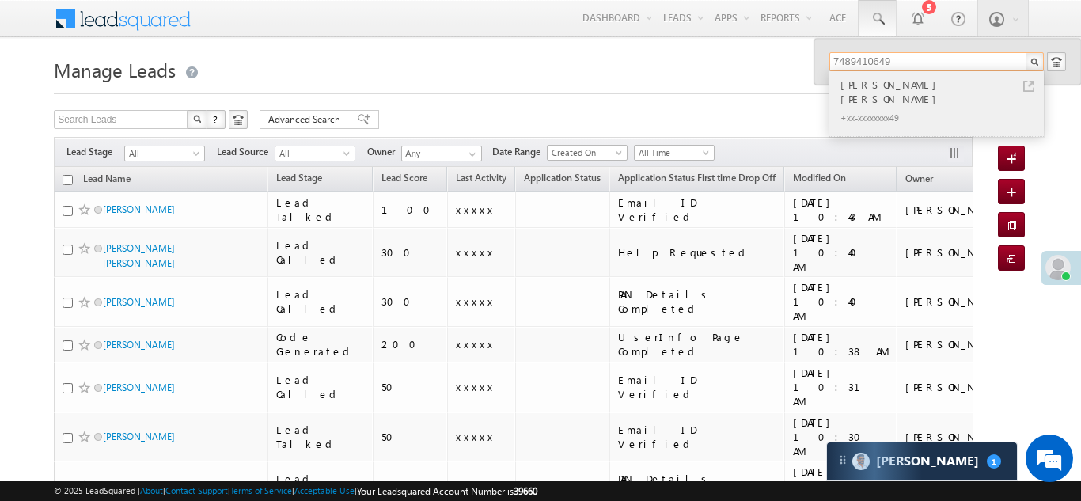
type input "7489410649"
click at [872, 82] on div "[PERSON_NAME] [PERSON_NAME]" at bounding box center [944, 92] width 212 height 32
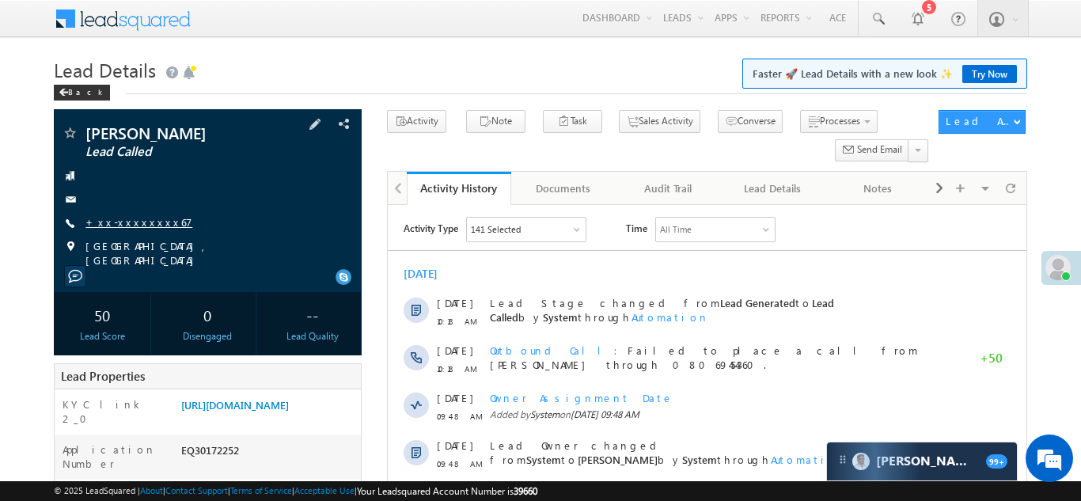
click at [128, 219] on link "+xx-xxxxxxxx67" at bounding box center [139, 221] width 107 height 13
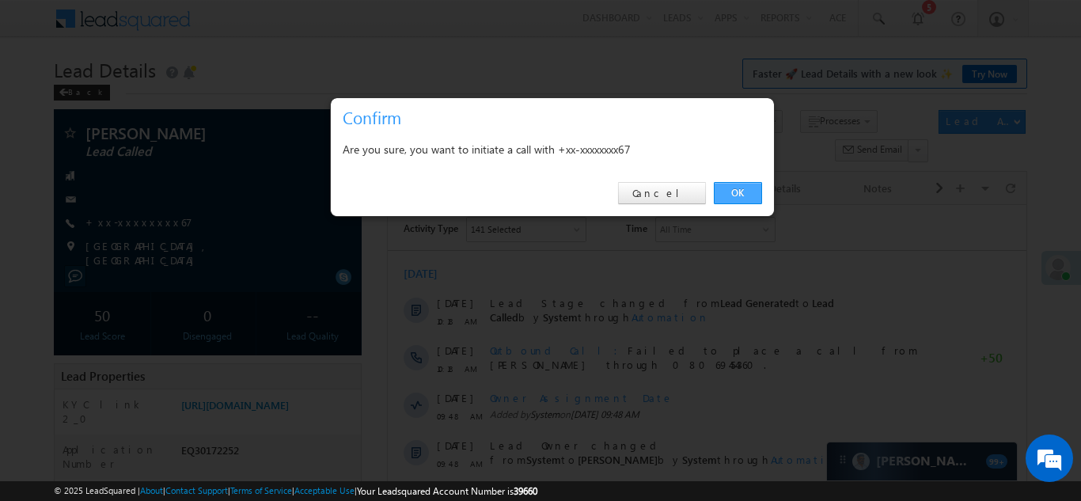
click at [732, 192] on link "OK" at bounding box center [738, 193] width 48 height 22
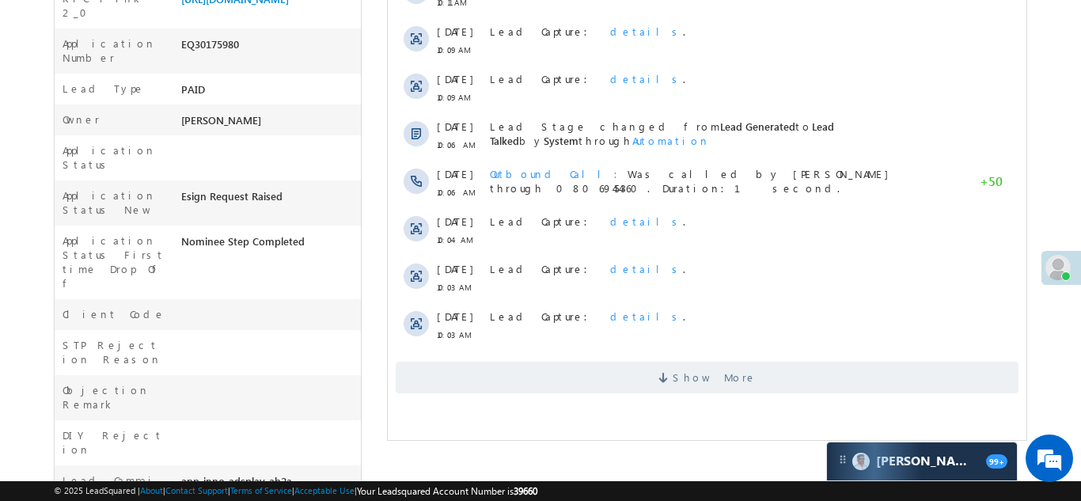
scroll to position [679, 0]
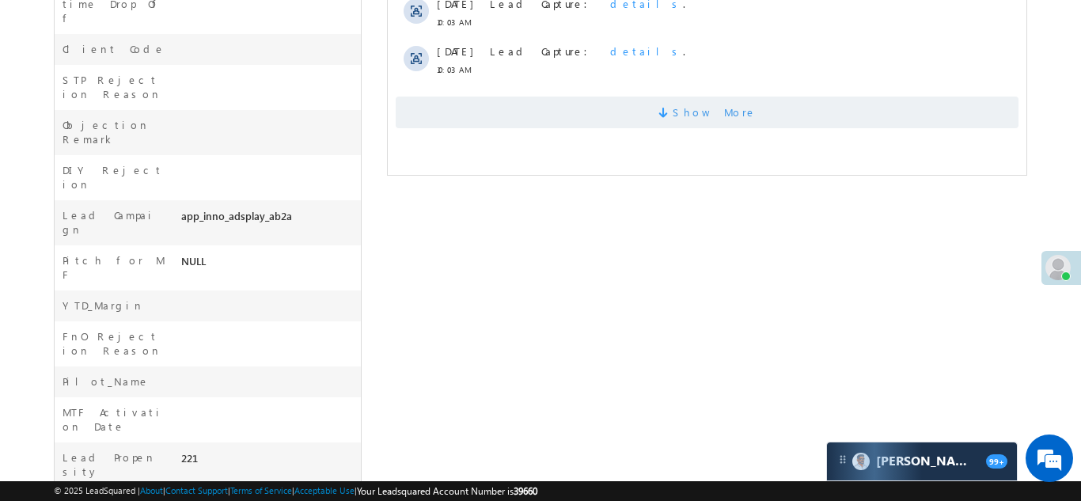
click at [709, 106] on span "Show More" at bounding box center [714, 113] width 84 height 32
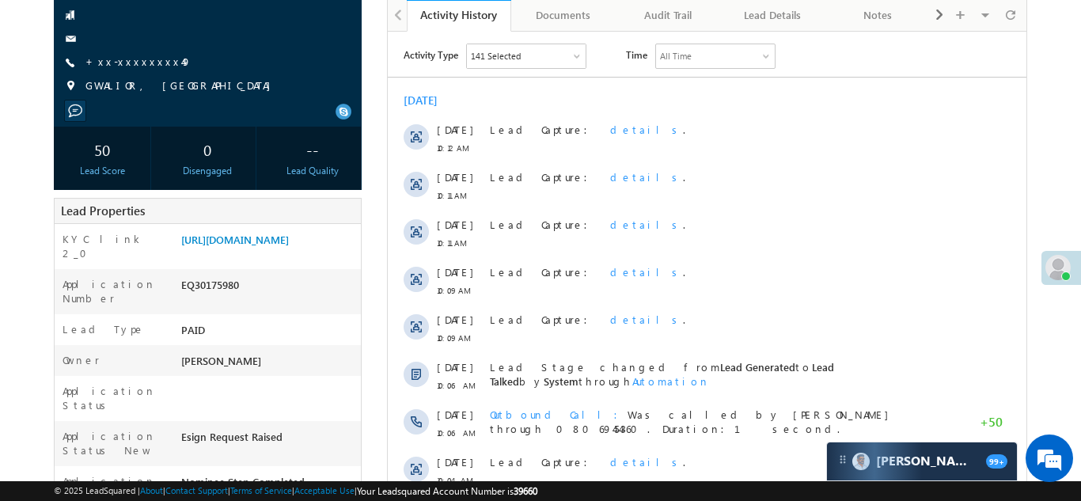
scroll to position [183, 0]
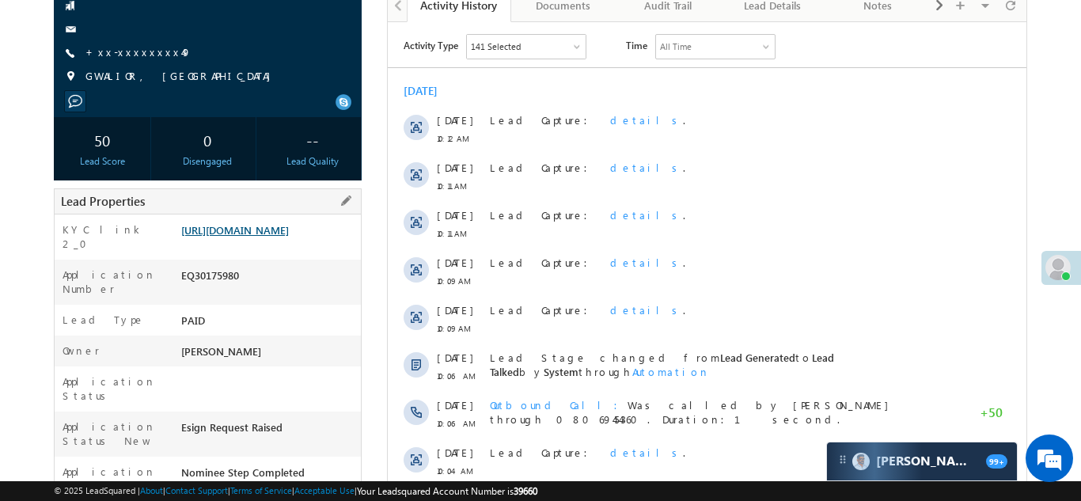
click at [253, 223] on link "https://angelbroking1-pk3em7sa.customui-test.leadsquared.com?leadId=e586f864-6c…" at bounding box center [235, 229] width 108 height 13
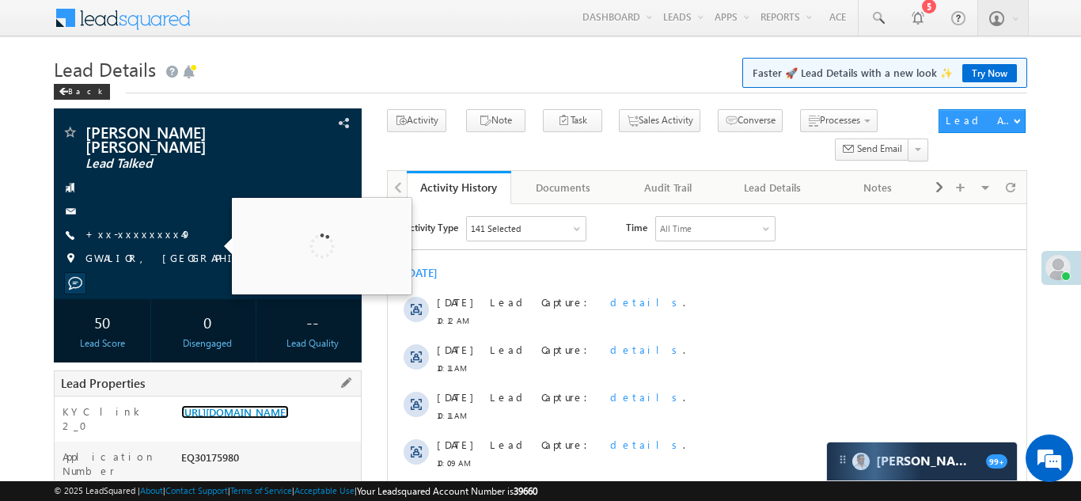
scroll to position [0, 0]
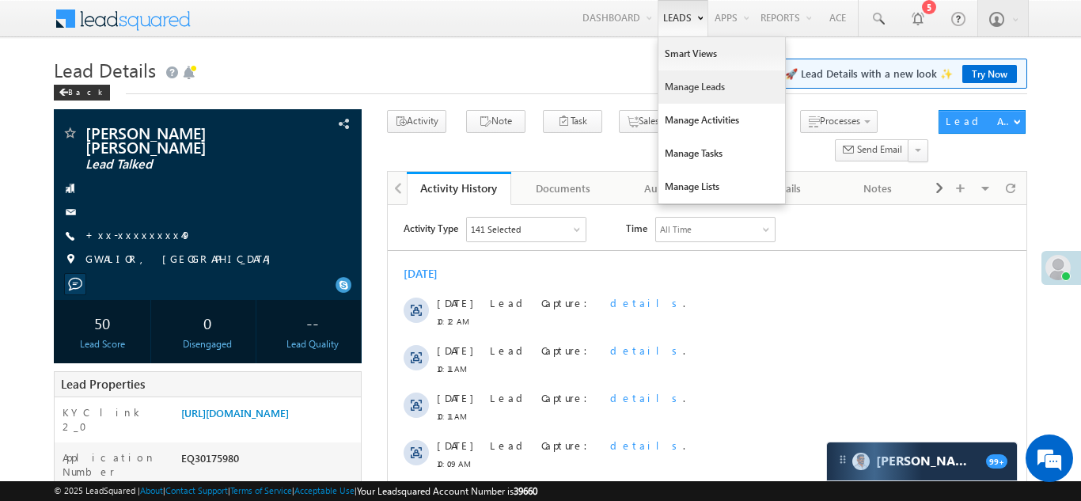
click at [677, 88] on link "Manage Leads" at bounding box center [722, 86] width 127 height 33
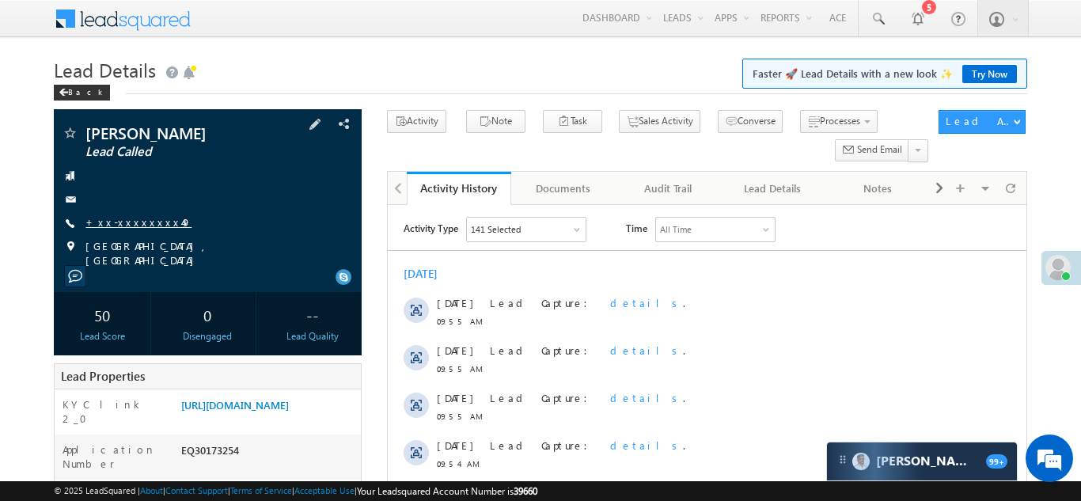
click at [122, 223] on link "+xx-xxxxxxxx49" at bounding box center [139, 221] width 106 height 13
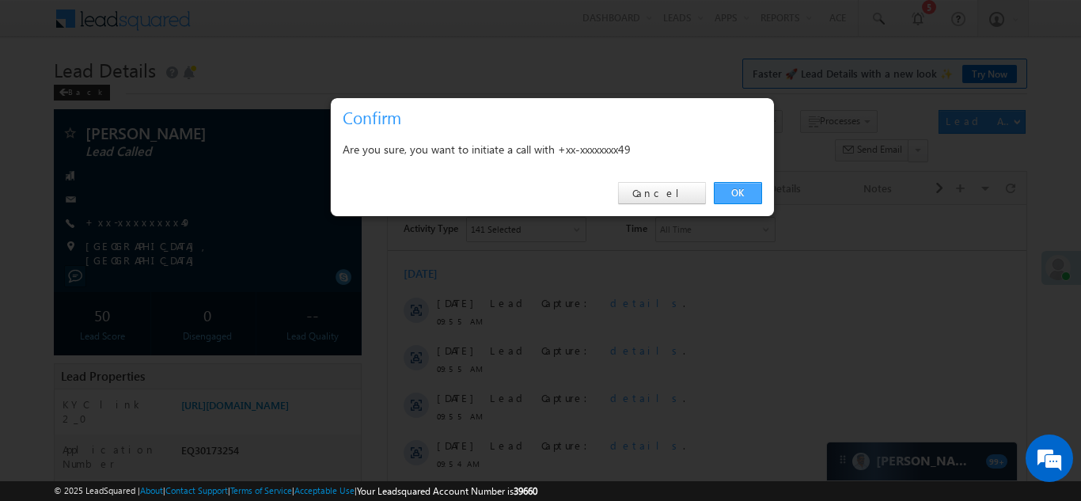
click at [736, 190] on link "OK" at bounding box center [738, 193] width 48 height 22
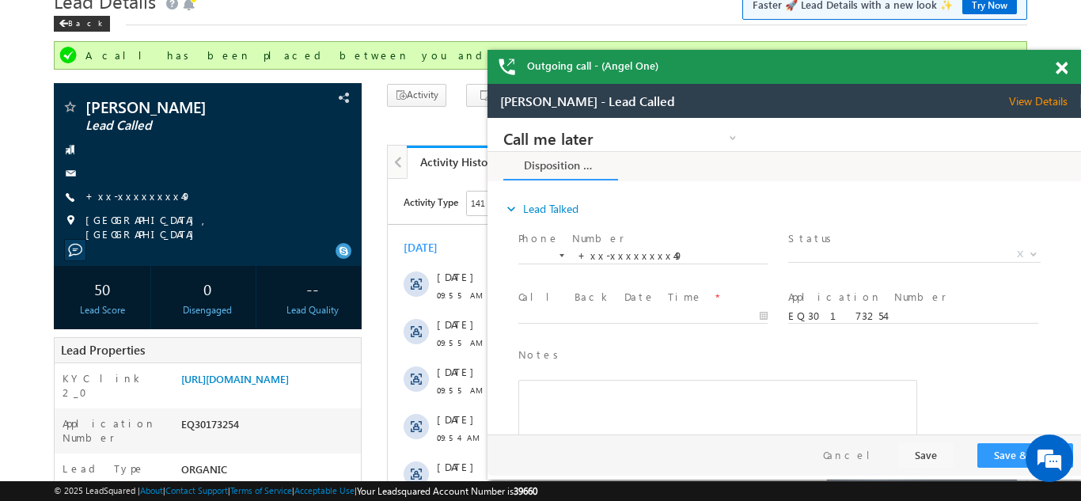
drag, startPoint x: 1064, startPoint y: 68, endPoint x: 369, endPoint y: 28, distance: 696.3
click at [1064, 68] on span at bounding box center [1062, 68] width 12 height 13
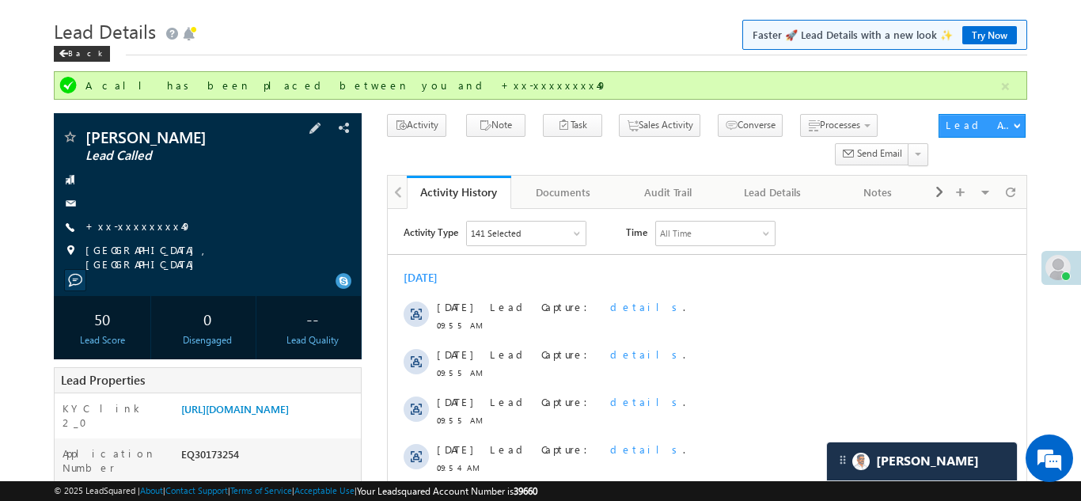
scroll to position [40, 0]
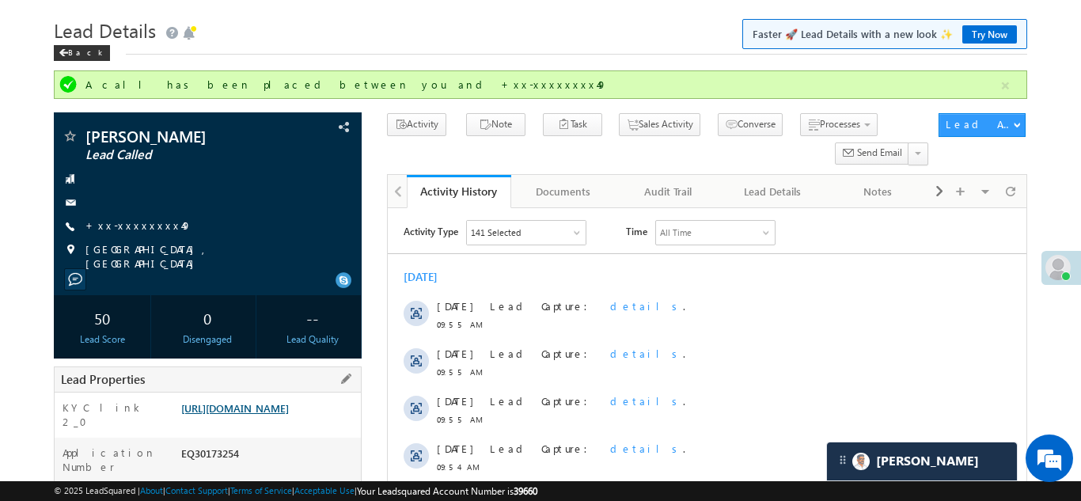
click at [260, 415] on link "https://angelbroking1-pk3em7sa.customui-test.leadsquared.com?leadId=e0685d5a-d8…" at bounding box center [235, 407] width 108 height 13
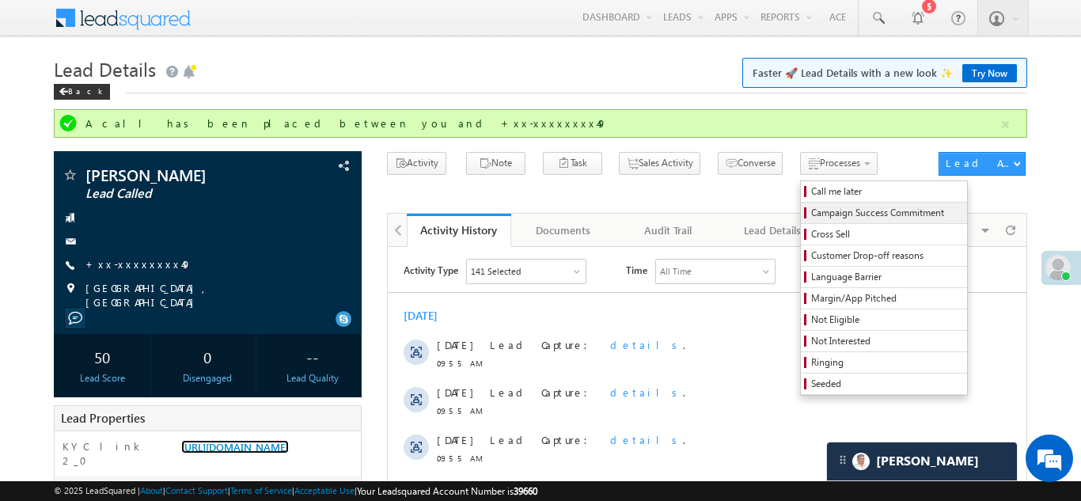
scroll to position [0, 0]
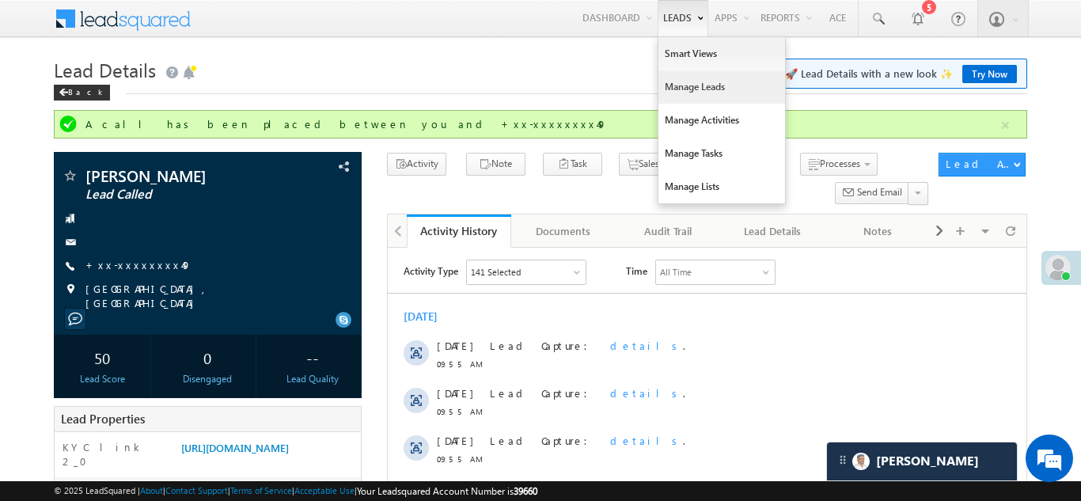
click at [685, 91] on link "Manage Leads" at bounding box center [722, 86] width 127 height 33
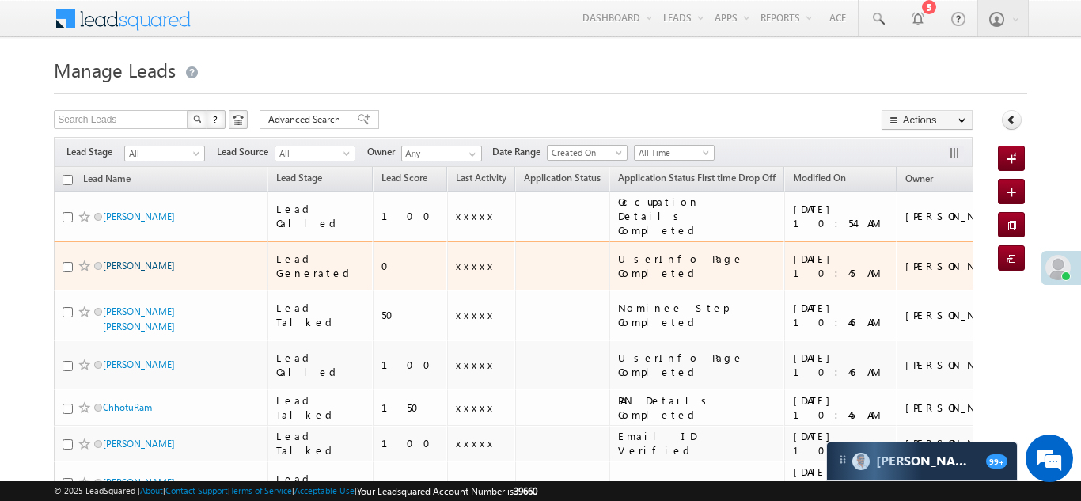
click at [122, 260] on link "[PERSON_NAME]" at bounding box center [139, 266] width 72 height 12
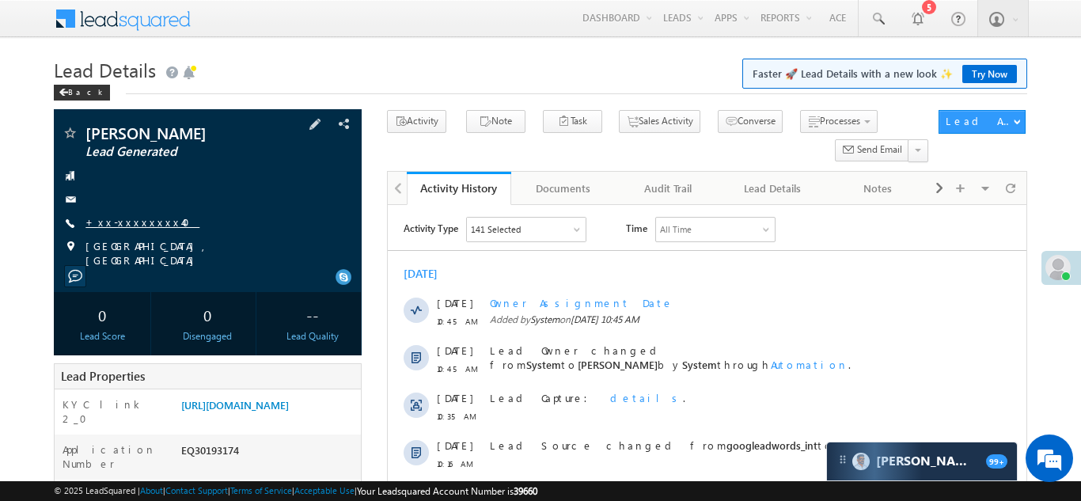
click at [128, 221] on link "+xx-xxxxxxxx40" at bounding box center [143, 221] width 114 height 13
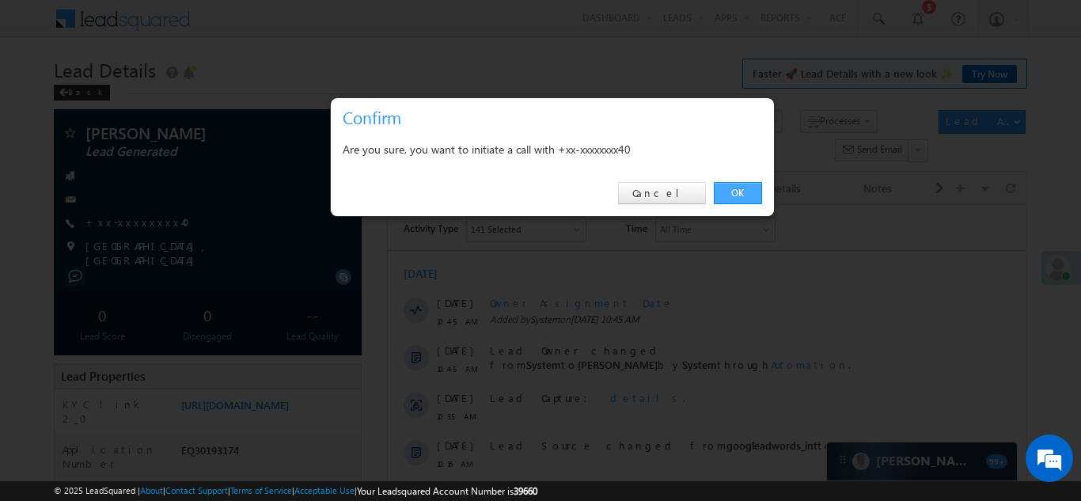
click at [720, 196] on link "OK" at bounding box center [738, 193] width 48 height 22
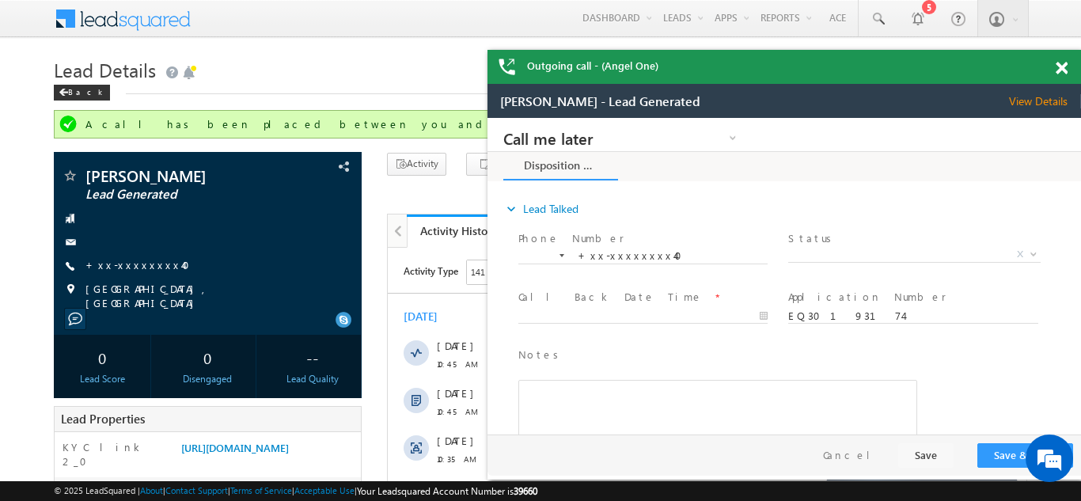
click at [1060, 68] on span at bounding box center [1062, 68] width 12 height 13
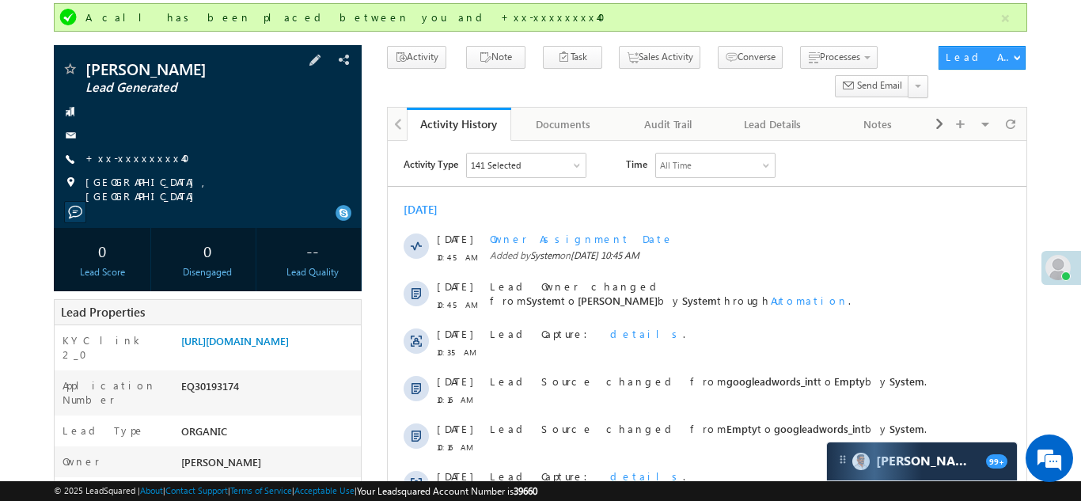
scroll to position [127, 0]
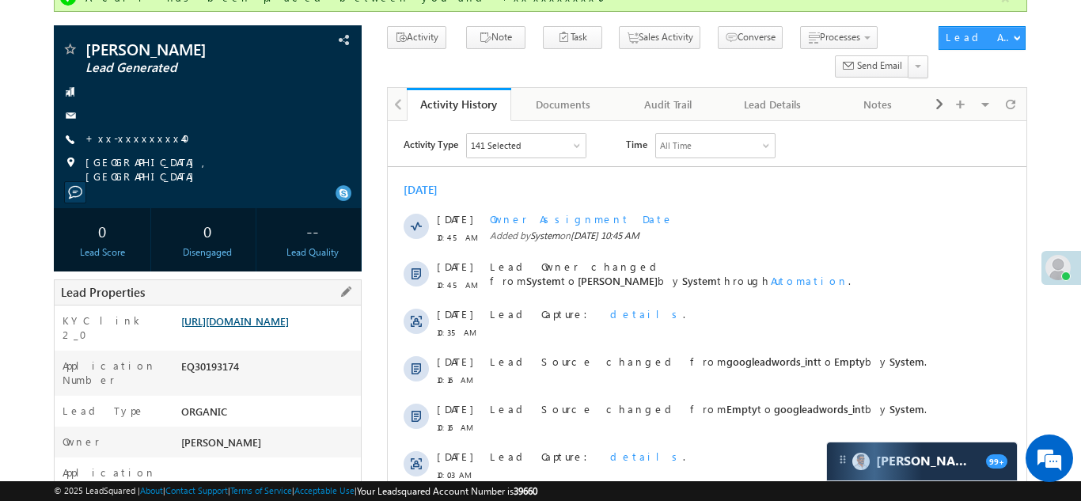
click at [259, 328] on link "https://angelbroking1-pk3em7sa.customui-test.leadsquared.com?leadId=7c62198a-17…" at bounding box center [235, 320] width 108 height 13
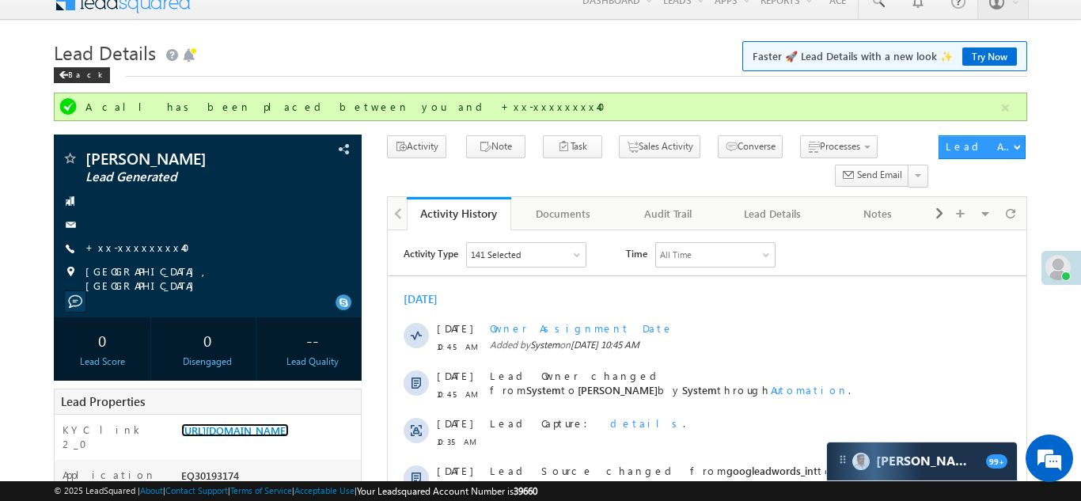
scroll to position [0, 0]
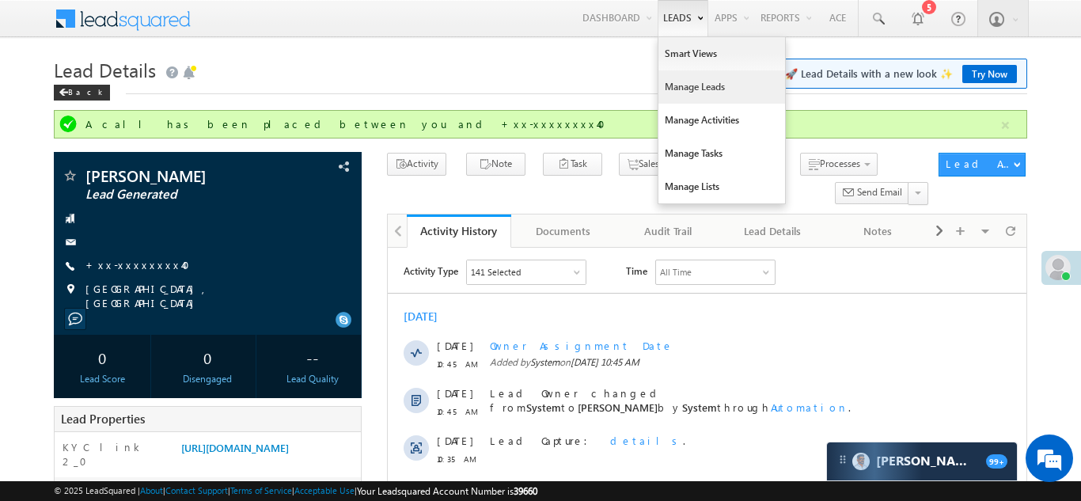
click at [682, 92] on link "Manage Leads" at bounding box center [722, 86] width 127 height 33
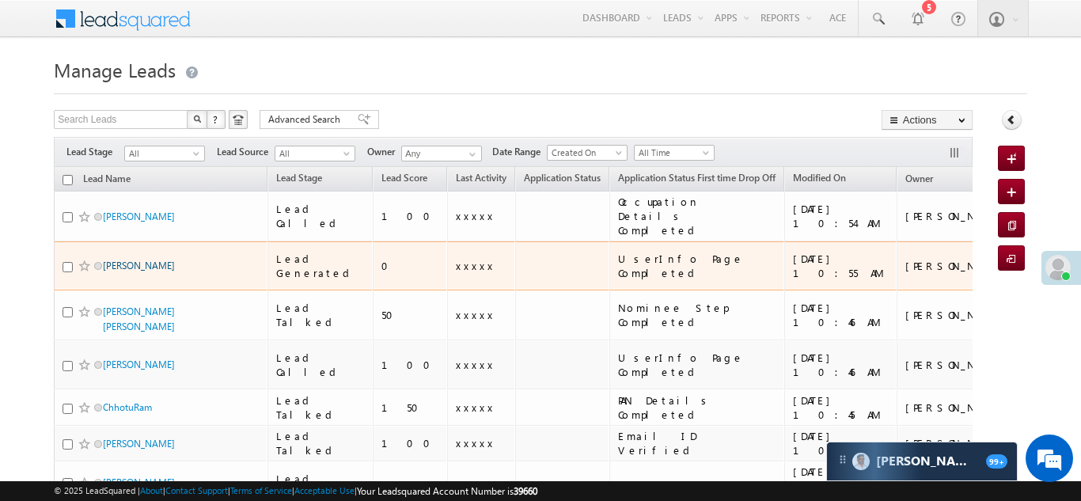
click at [139, 260] on link "Milan vanjara" at bounding box center [139, 266] width 72 height 12
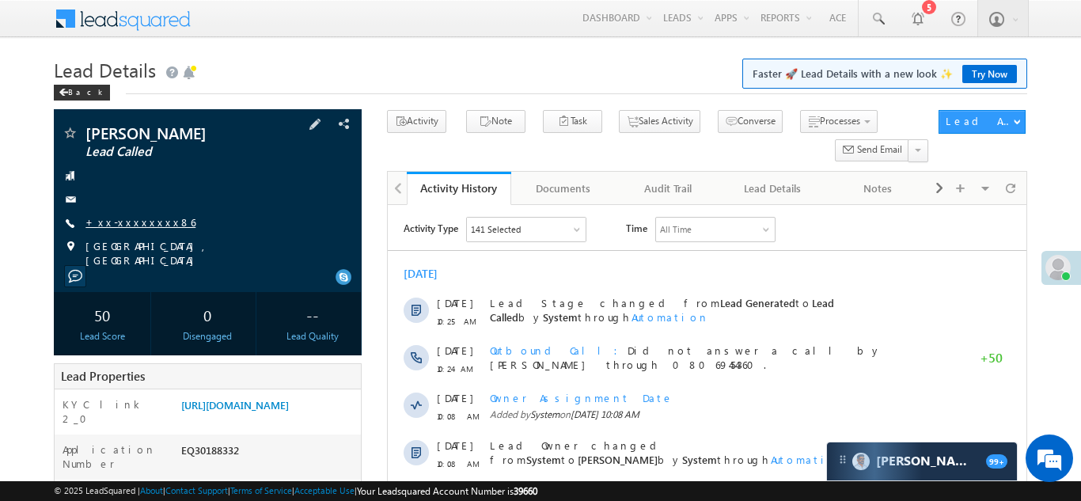
click at [125, 220] on link "+xx-xxxxxxxx86" at bounding box center [141, 221] width 110 height 13
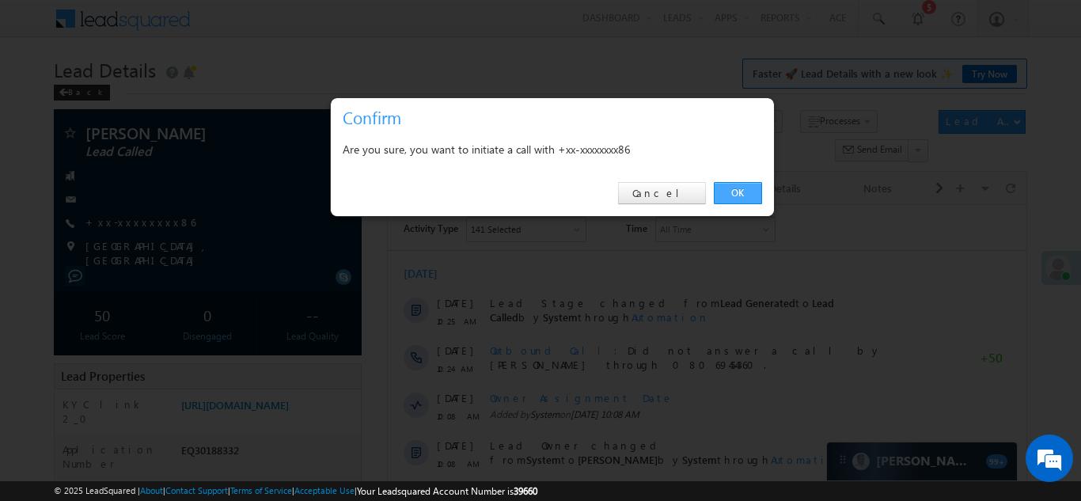
click at [736, 193] on link "OK" at bounding box center [738, 193] width 48 height 22
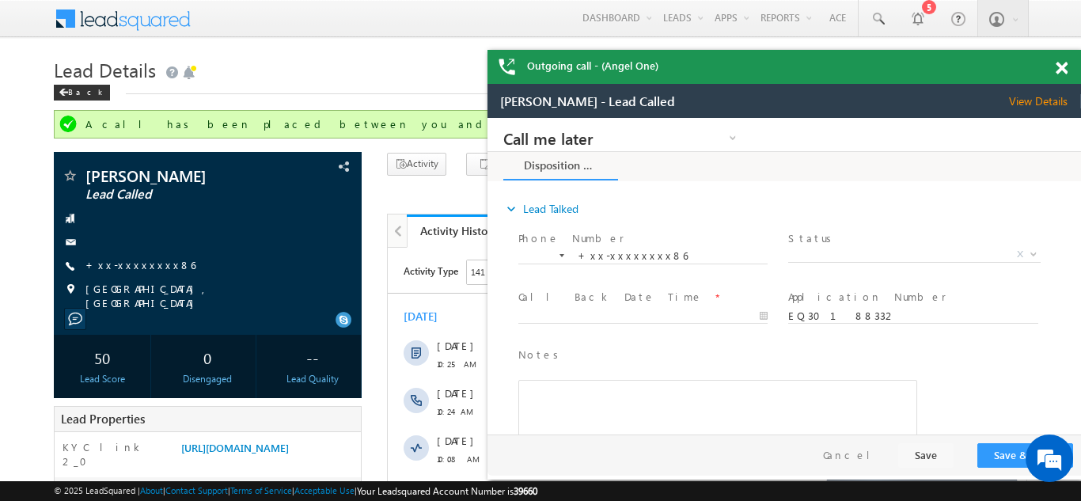
scroll to position [8, 0]
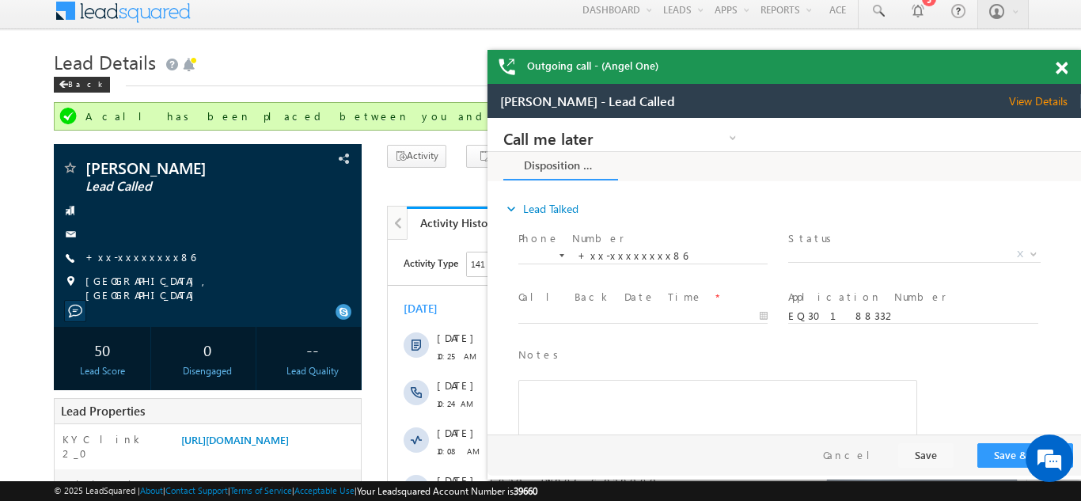
click at [1059, 65] on span at bounding box center [1062, 68] width 12 height 13
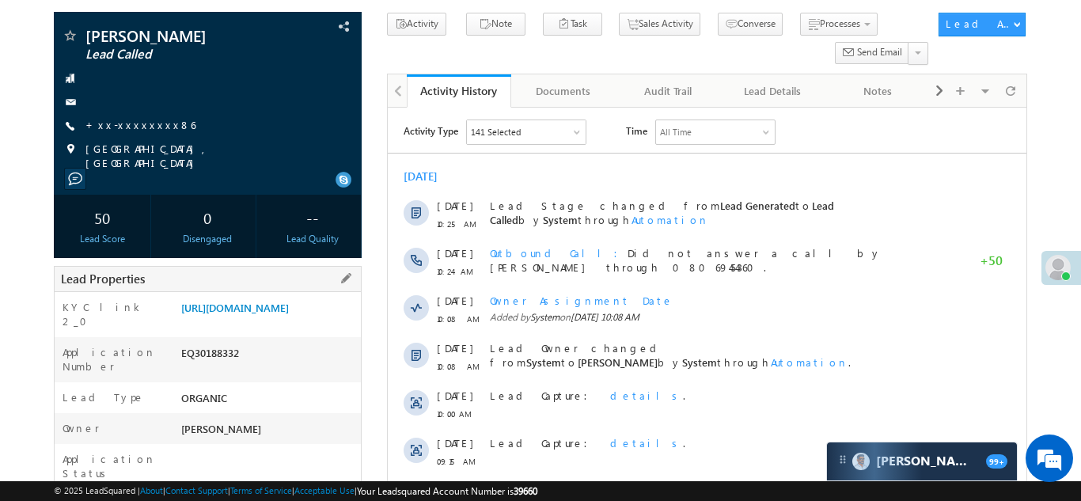
scroll to position [143, 0]
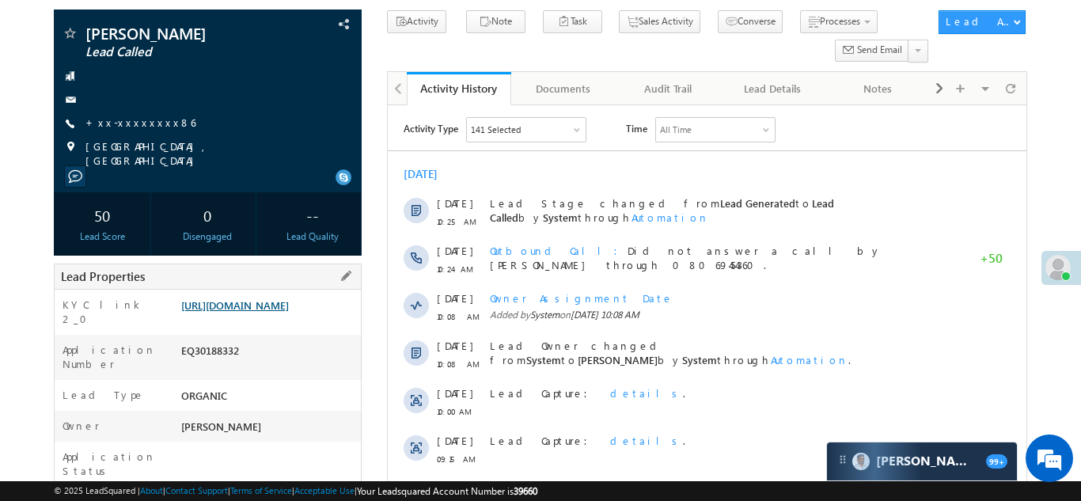
click at [264, 312] on link "https://angelbroking1-pk3em7sa.customui-test.leadsquared.com?leadId=0c5ff961-1e…" at bounding box center [235, 304] width 108 height 13
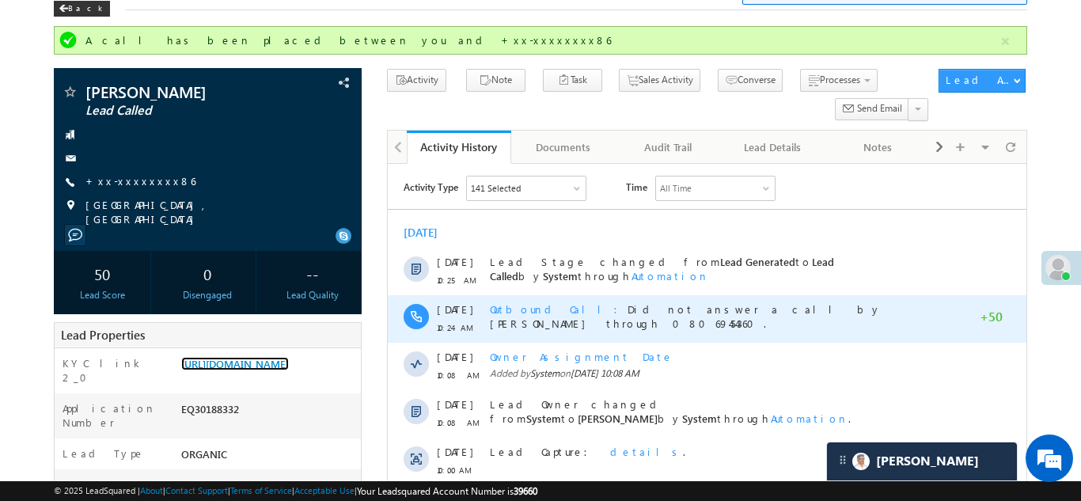
scroll to position [39, 0]
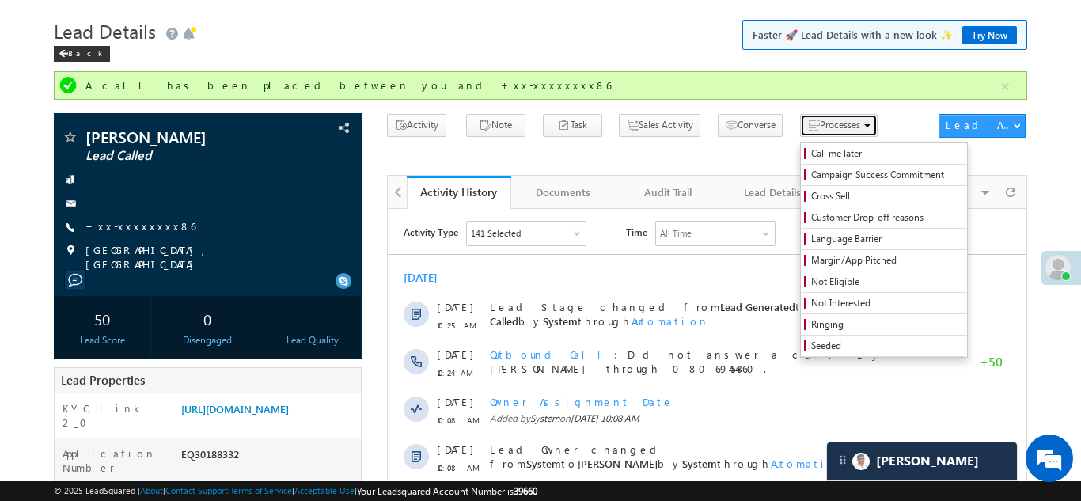
click at [820, 127] on span "Processes" at bounding box center [840, 125] width 40 height 12
click at [812, 302] on span "Not Interested" at bounding box center [887, 303] width 150 height 14
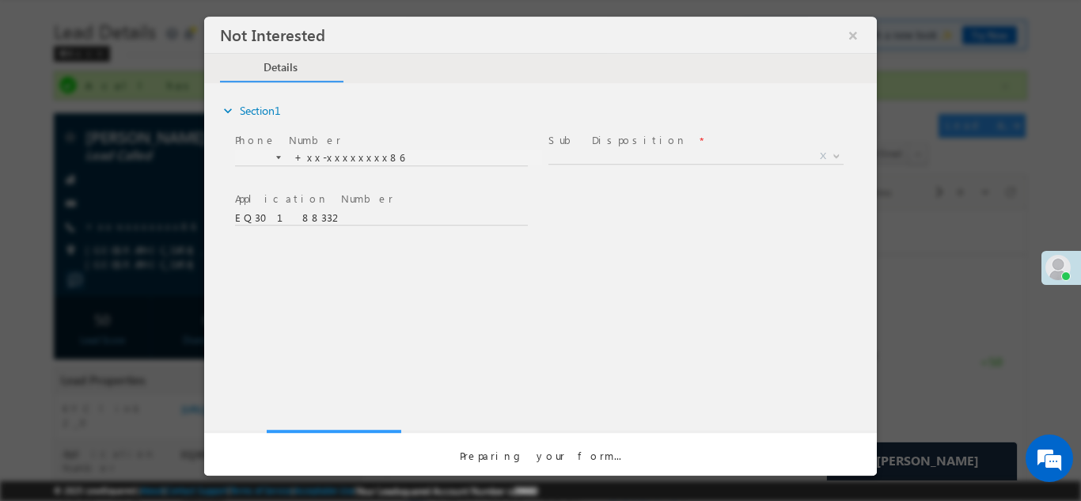
scroll to position [0, 0]
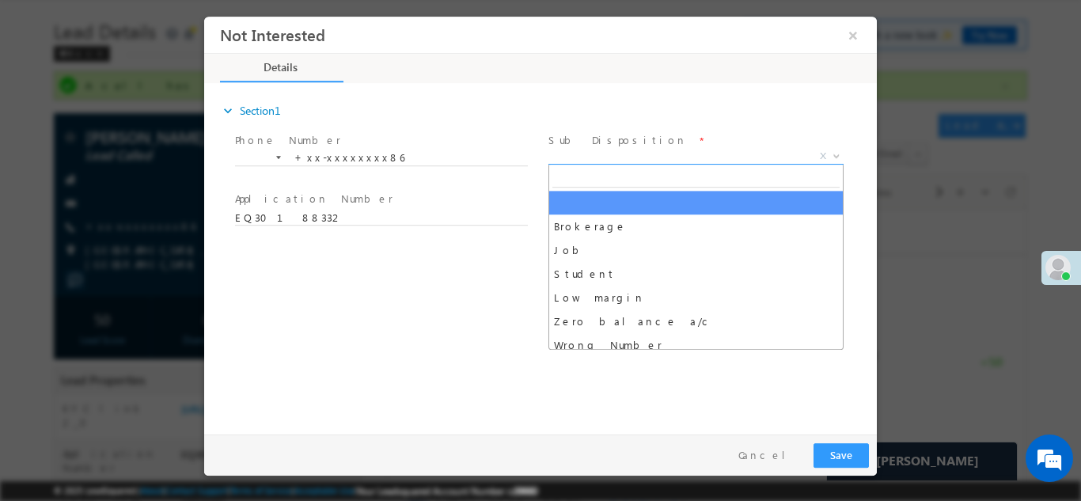
click at [630, 155] on span "X" at bounding box center [696, 156] width 295 height 16
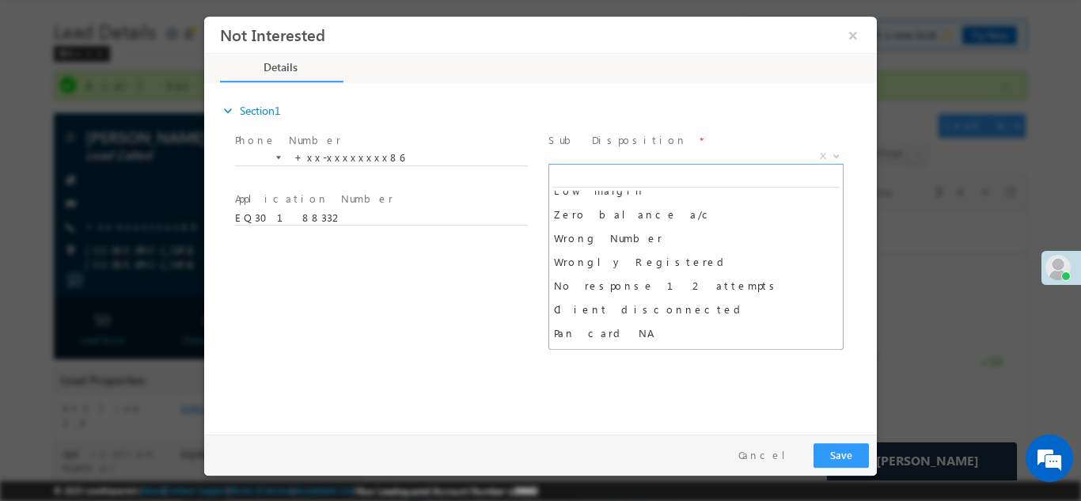
scroll to position [112, 0]
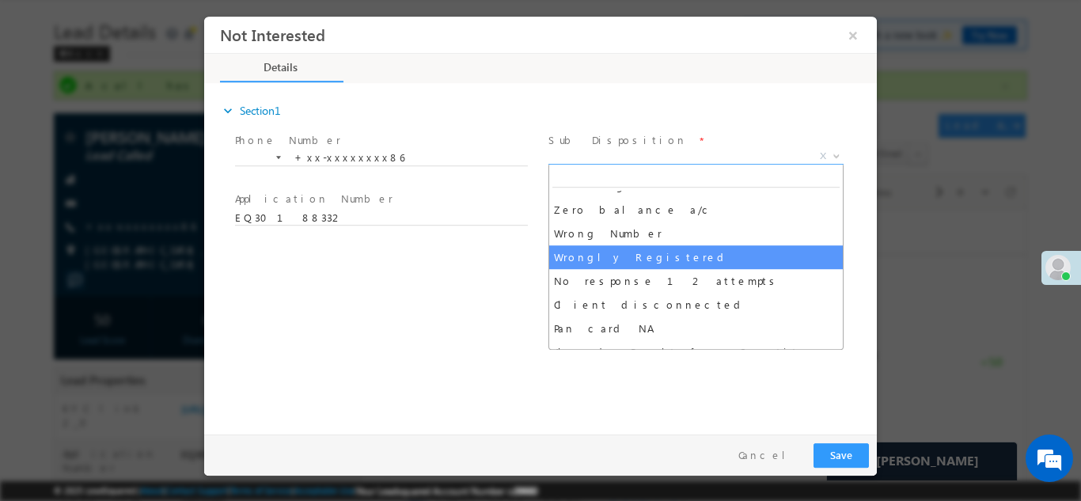
select select "Wrongly Registered"
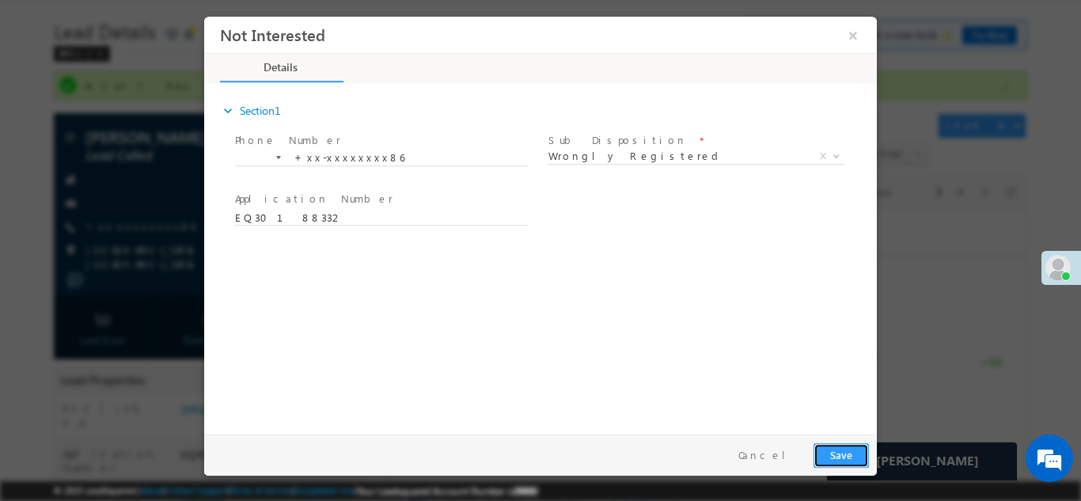
click at [842, 456] on button "Save" at bounding box center [841, 455] width 55 height 25
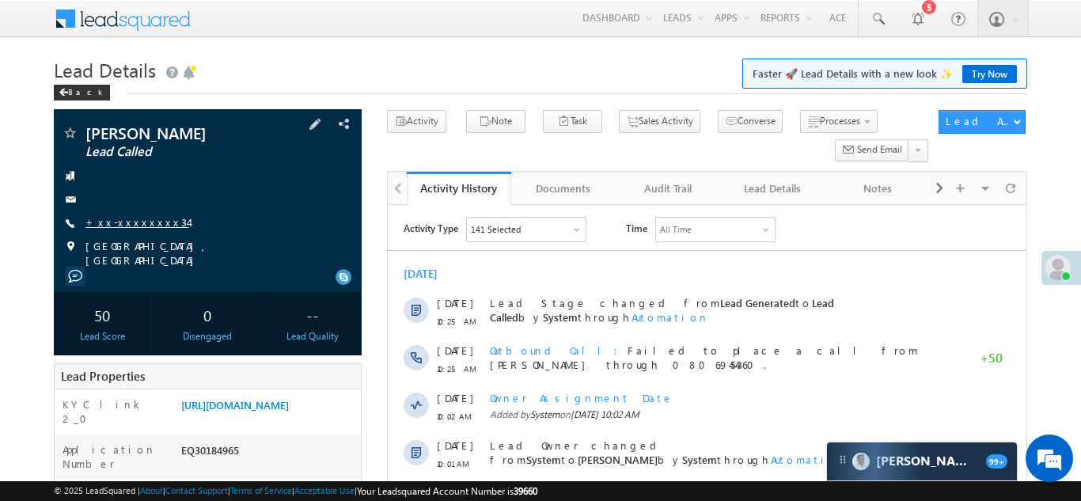
click at [124, 219] on link "+xx-xxxxxxxx34" at bounding box center [137, 221] width 103 height 13
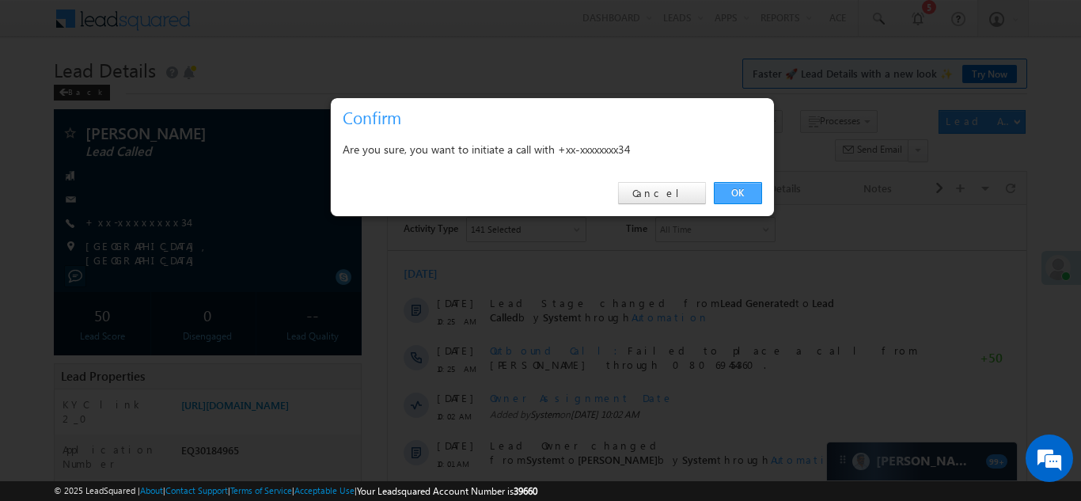
click at [731, 189] on link "OK" at bounding box center [738, 193] width 48 height 22
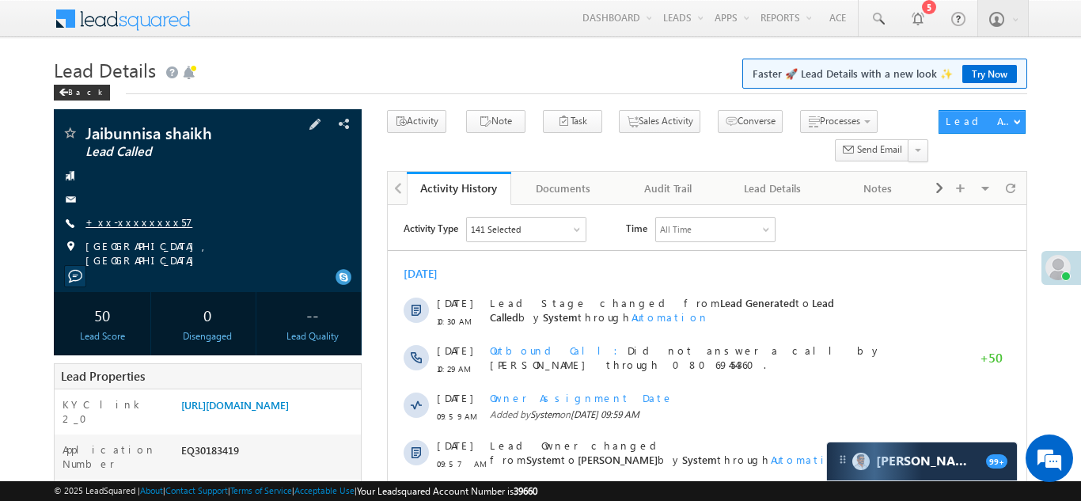
click at [133, 222] on link "+xx-xxxxxxxx57" at bounding box center [139, 221] width 107 height 13
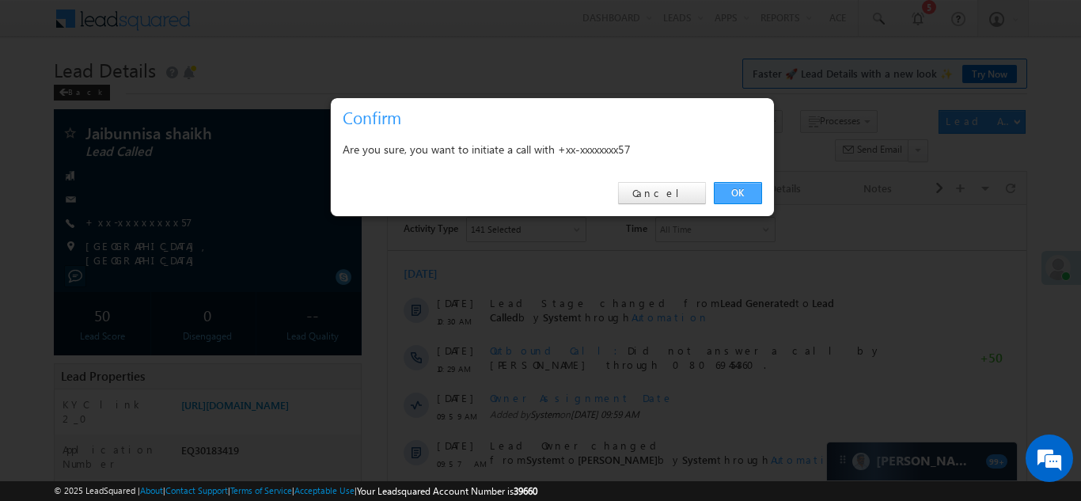
click at [739, 190] on link "OK" at bounding box center [738, 193] width 48 height 22
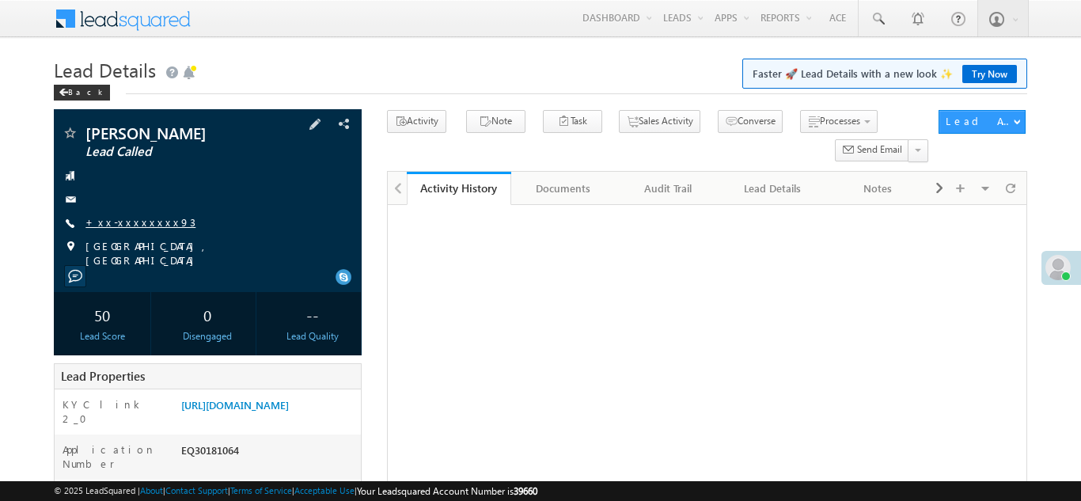
click at [127, 224] on link "+xx-xxxxxxxx93" at bounding box center [141, 221] width 110 height 13
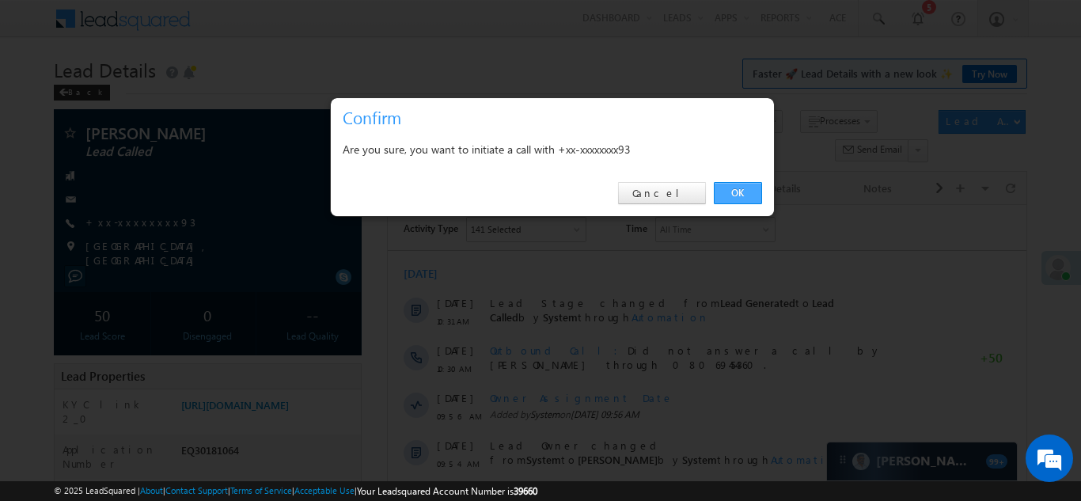
click at [738, 188] on link "OK" at bounding box center [738, 193] width 48 height 22
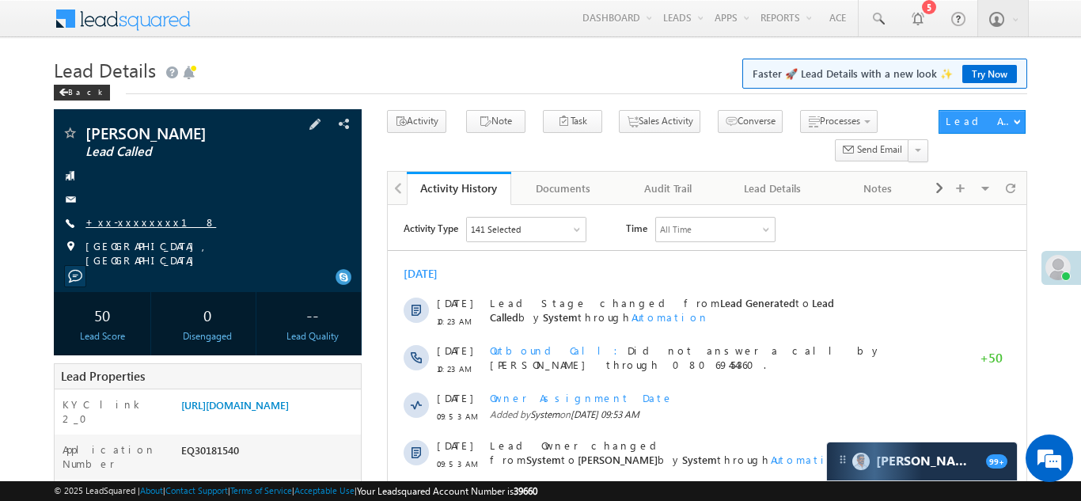
click at [121, 224] on link "+xx-xxxxxxxx18" at bounding box center [151, 221] width 131 height 13
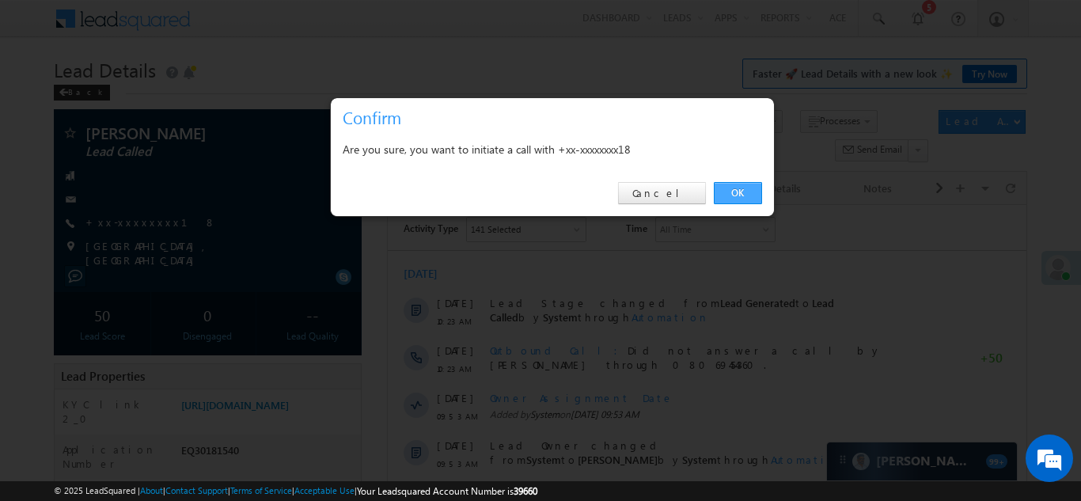
click at [739, 194] on link "OK" at bounding box center [738, 193] width 48 height 22
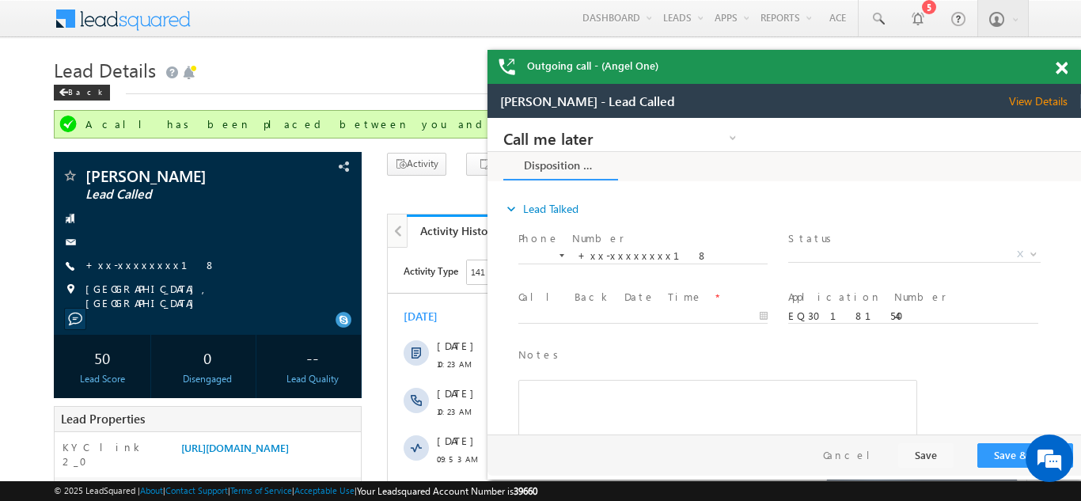
click at [1065, 68] on span at bounding box center [1062, 68] width 12 height 13
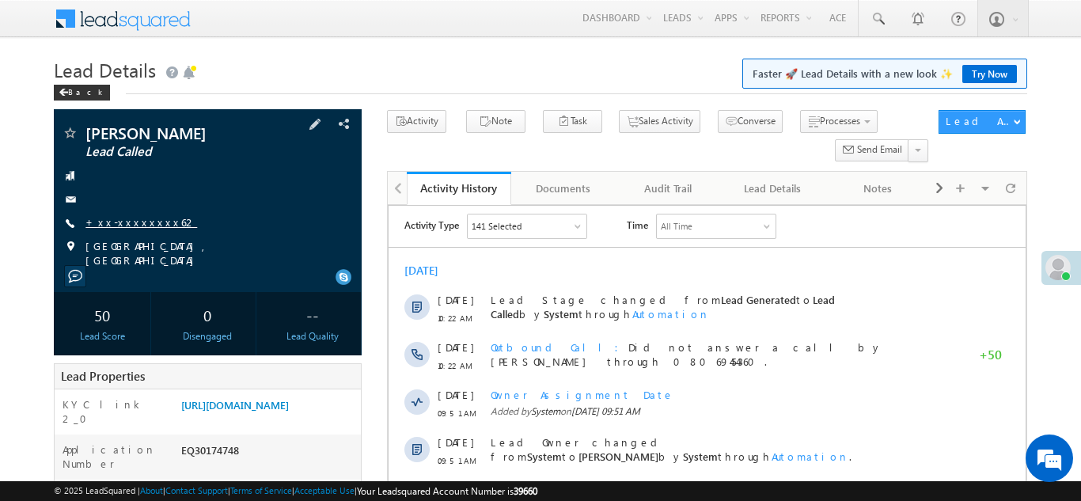
click at [135, 223] on link "+xx-xxxxxxxx62" at bounding box center [142, 221] width 112 height 13
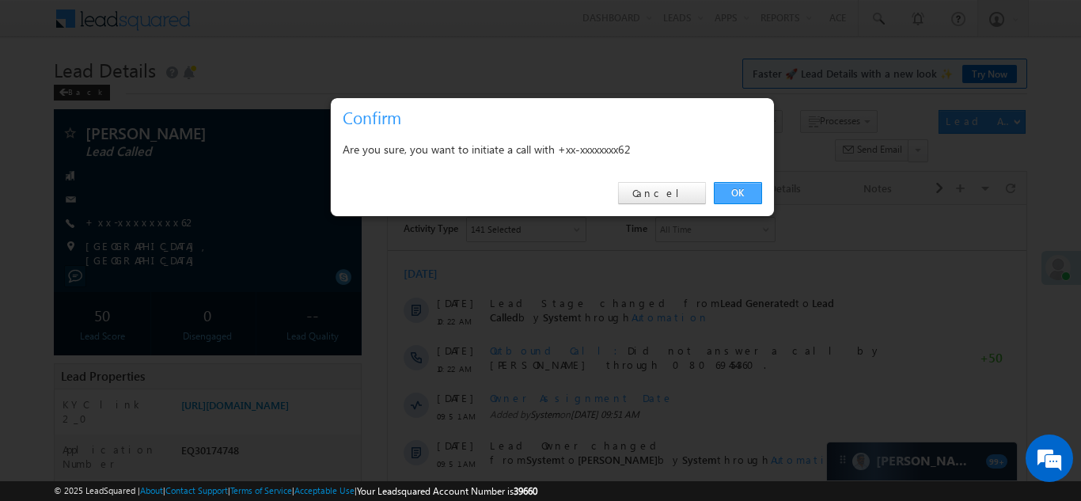
click at [730, 192] on link "OK" at bounding box center [738, 193] width 48 height 22
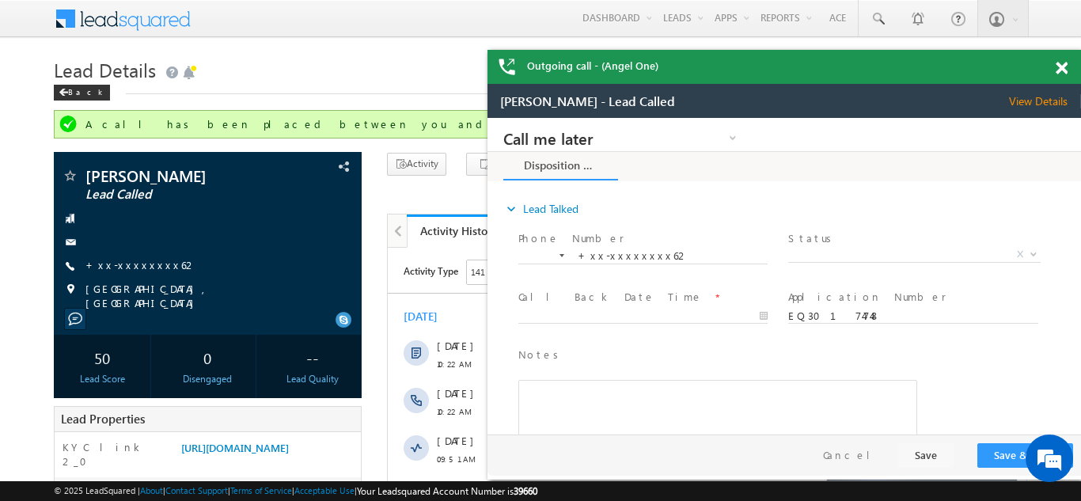
click at [1057, 67] on span at bounding box center [1062, 68] width 12 height 13
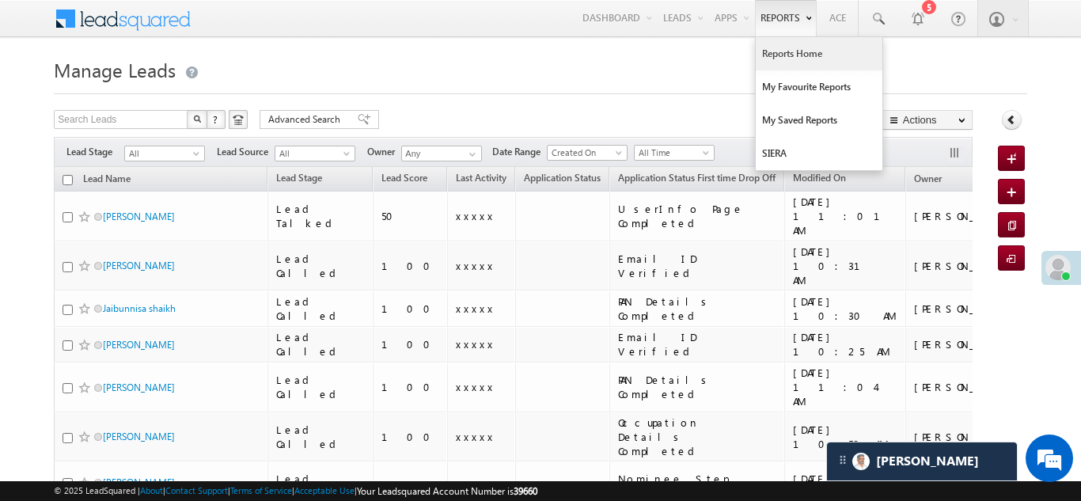
click at [789, 54] on link "Reports Home" at bounding box center [819, 53] width 127 height 33
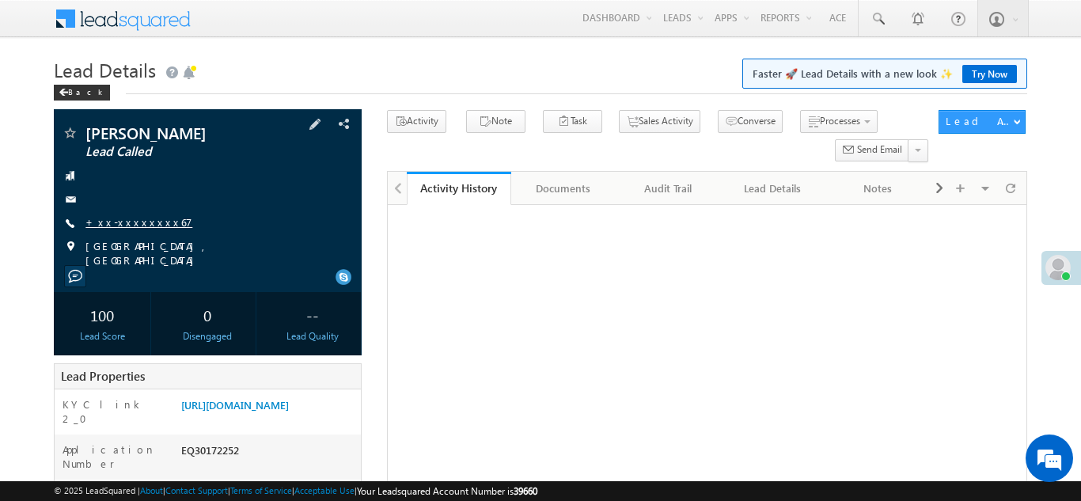
click at [146, 222] on link "+xx-xxxxxxxx67" at bounding box center [139, 221] width 107 height 13
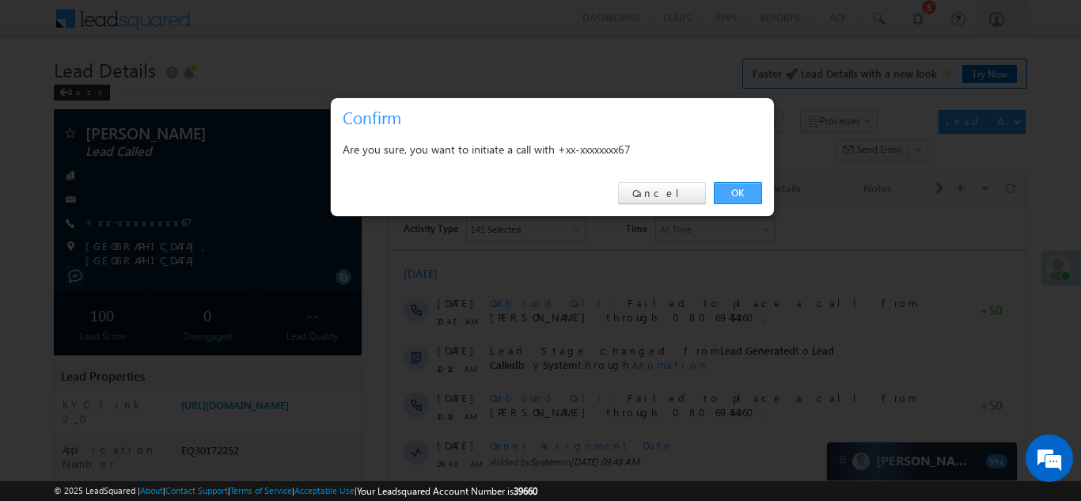
click at [737, 196] on link "OK" at bounding box center [738, 193] width 48 height 22
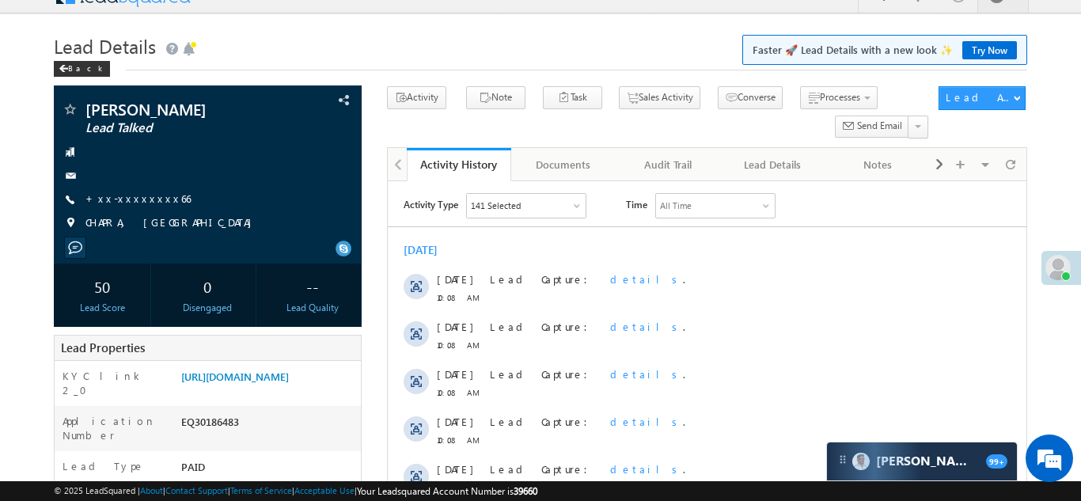
scroll to position [13, 0]
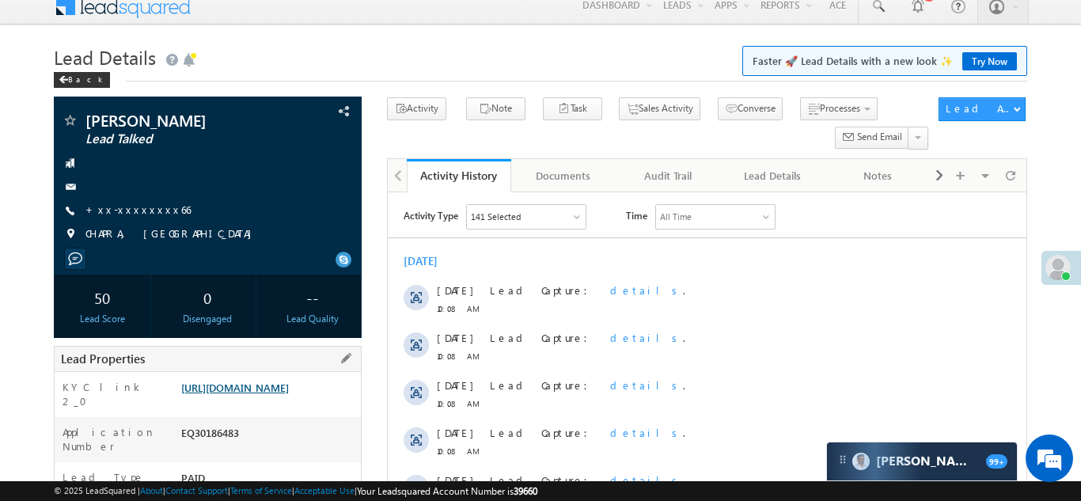
click at [264, 393] on link "https://angelbroking1-pk3em7sa.customui-test.leadsquared.com?leadId=ee95e2f8-33…" at bounding box center [235, 387] width 108 height 13
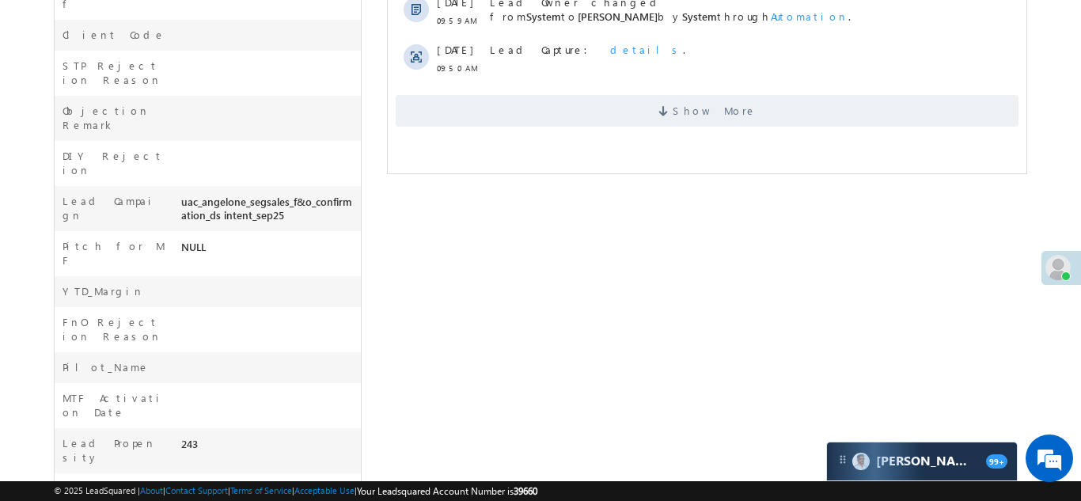
scroll to position [692, 0]
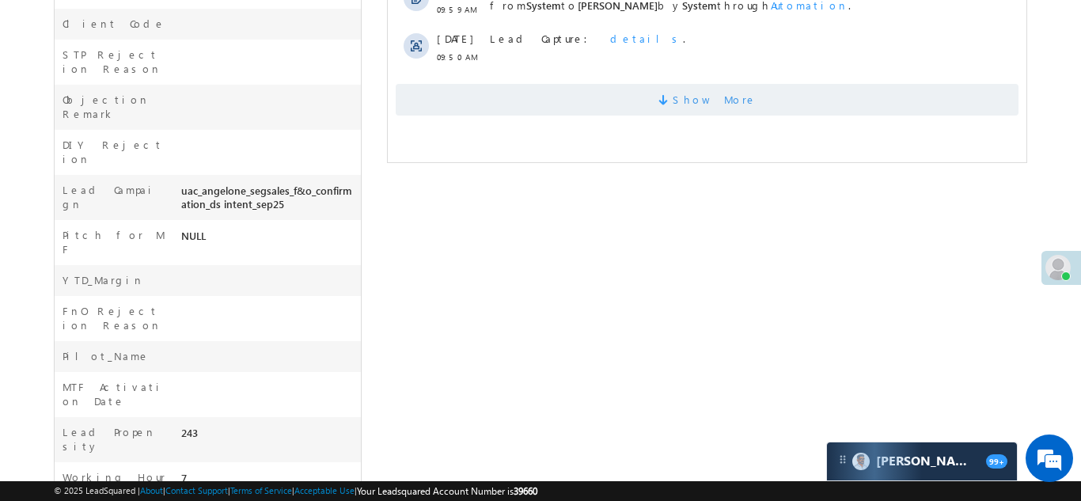
click at [622, 110] on span "Show More" at bounding box center [706, 100] width 623 height 32
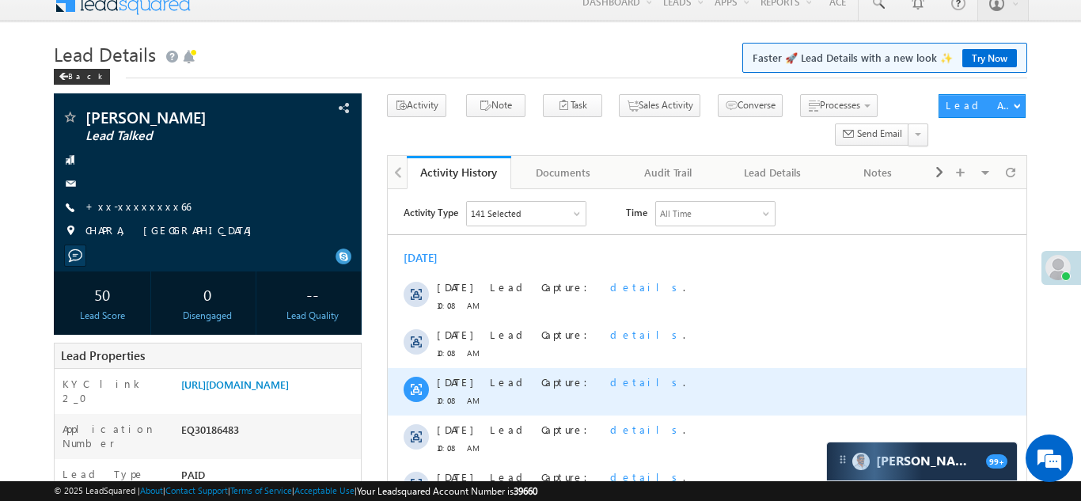
scroll to position [0, 0]
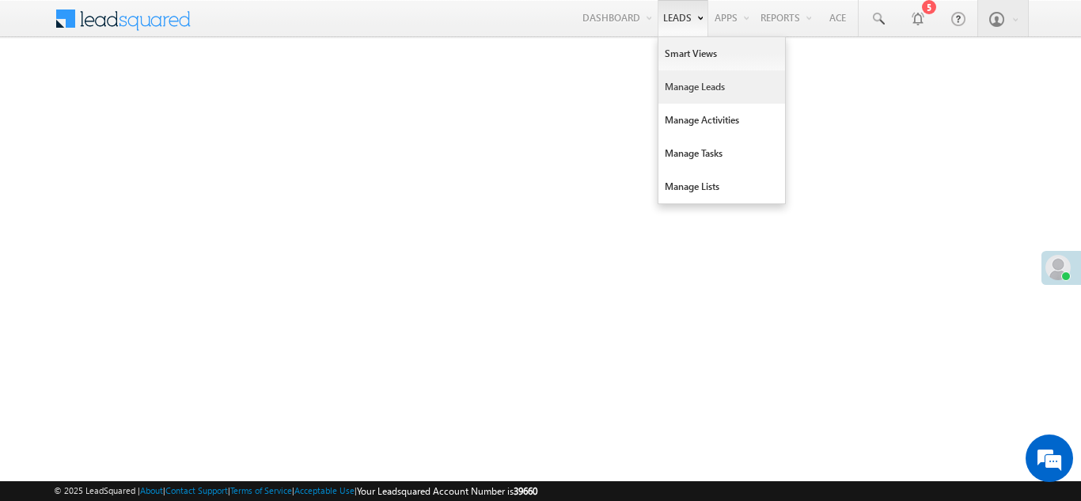
click at [690, 88] on link "Manage Leads" at bounding box center [722, 86] width 127 height 33
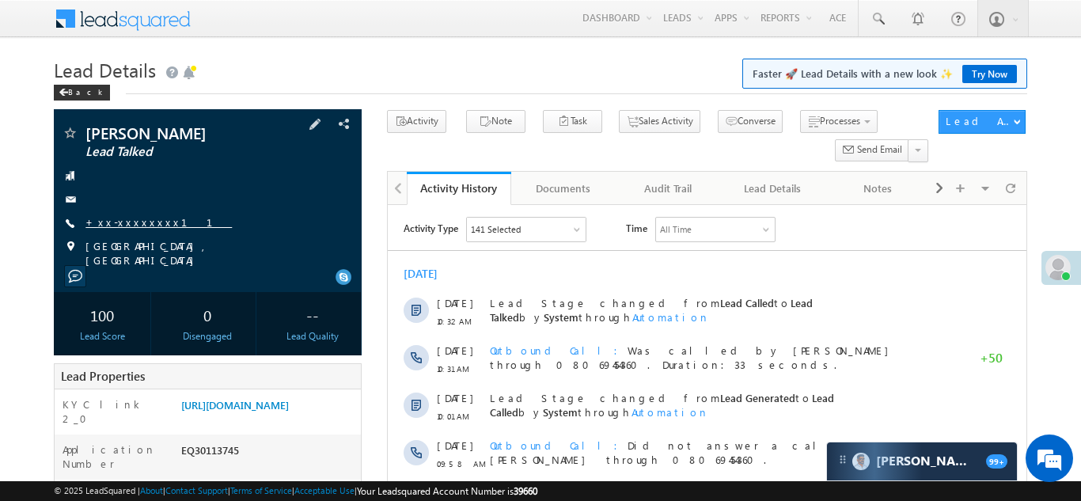
click at [128, 223] on link "+xx-xxxxxxxx11" at bounding box center [159, 221] width 146 height 13
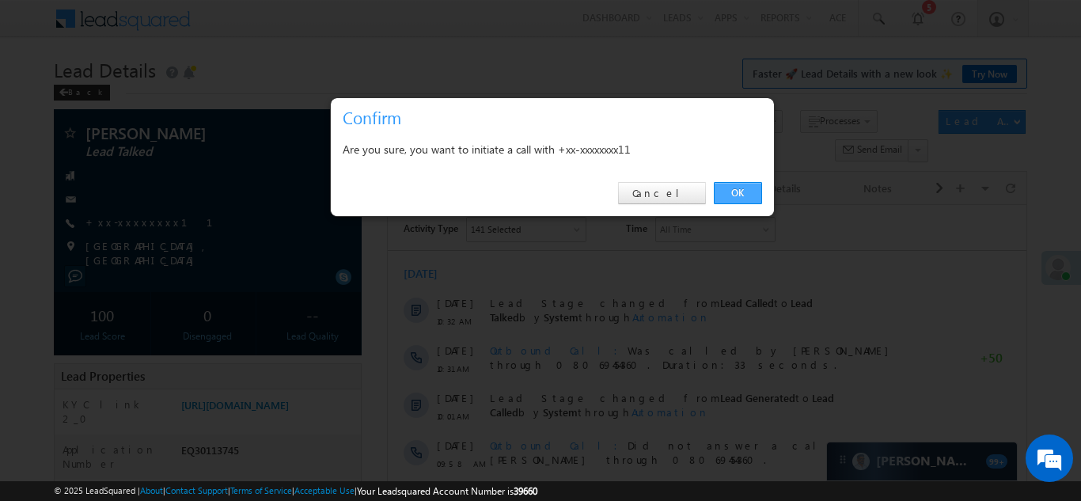
click at [738, 194] on link "OK" at bounding box center [738, 193] width 48 height 22
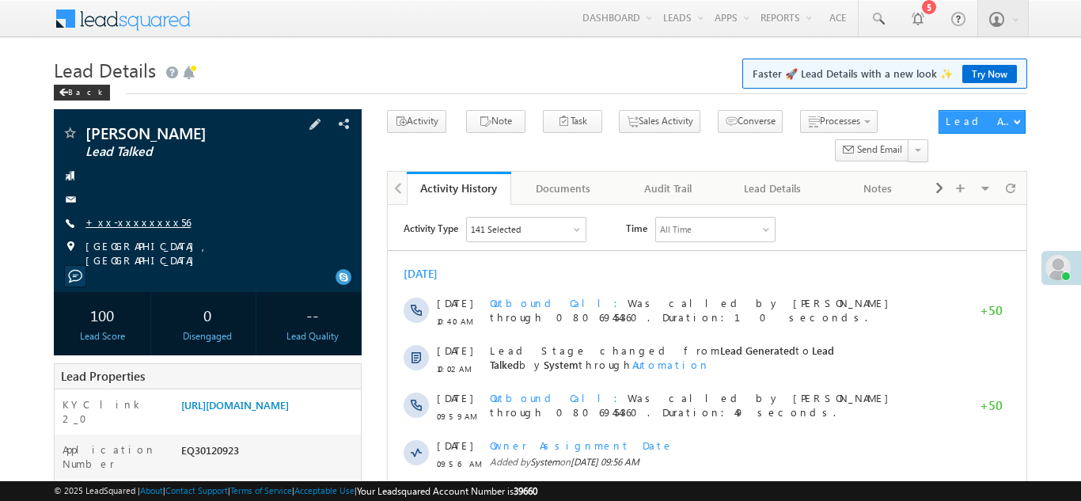
click at [133, 221] on link "+xx-xxxxxxxx56" at bounding box center [138, 221] width 105 height 13
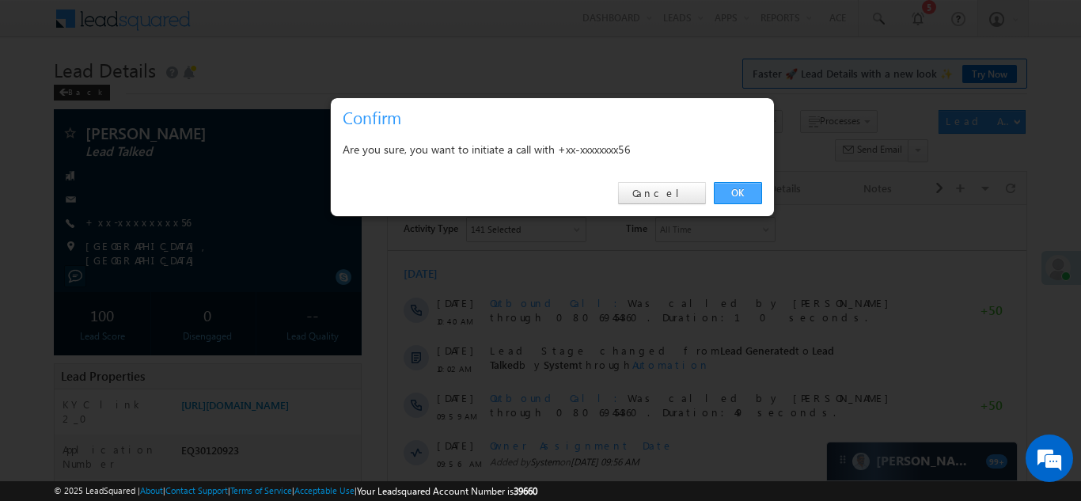
click at [737, 188] on link "OK" at bounding box center [738, 193] width 48 height 22
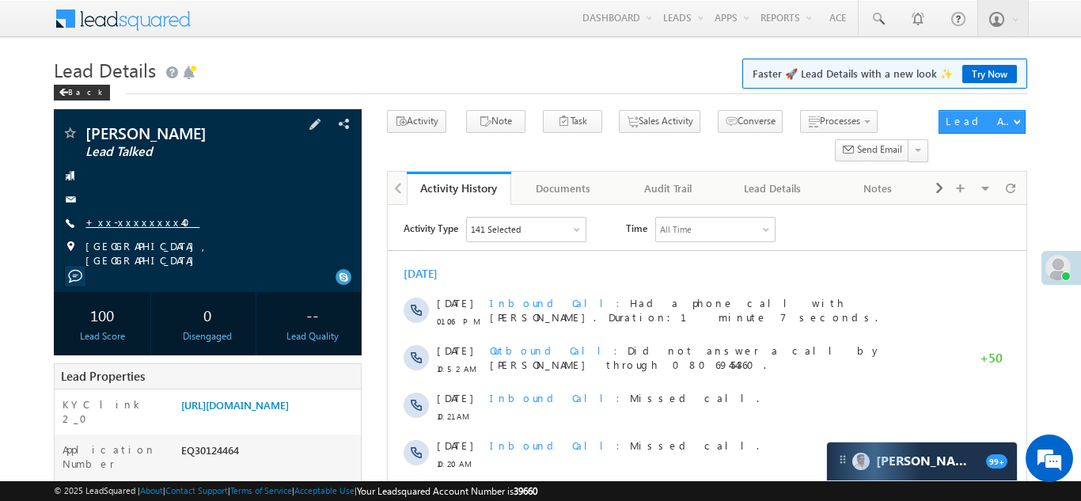
click at [138, 220] on link "+xx-xxxxxxxx40" at bounding box center [143, 221] width 114 height 13
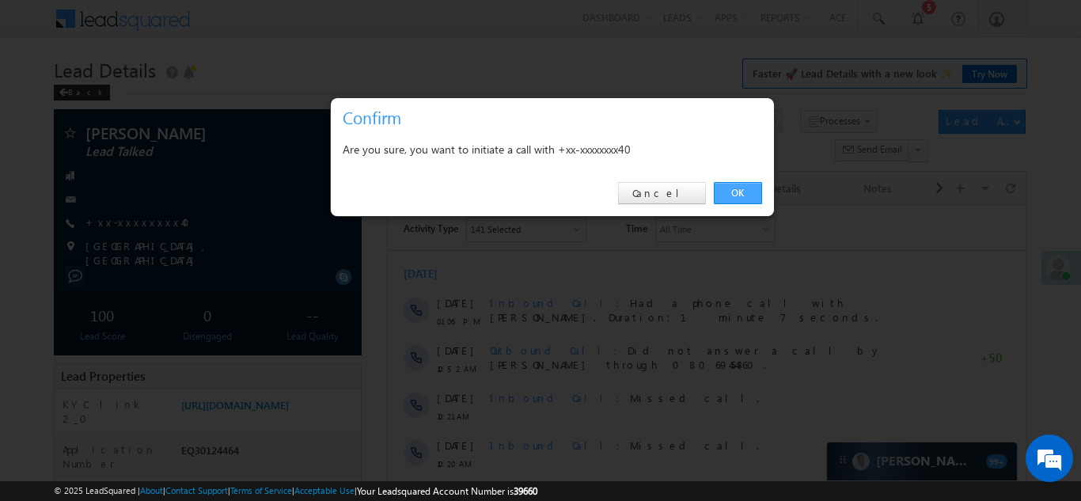
click at [732, 196] on link "OK" at bounding box center [738, 193] width 48 height 22
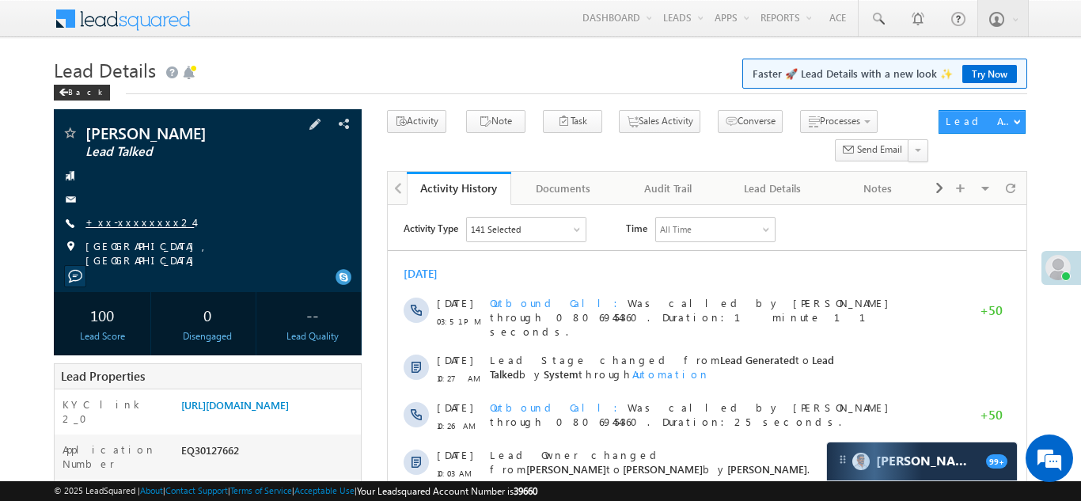
click at [118, 215] on link "+xx-xxxxxxxx24" at bounding box center [140, 221] width 108 height 13
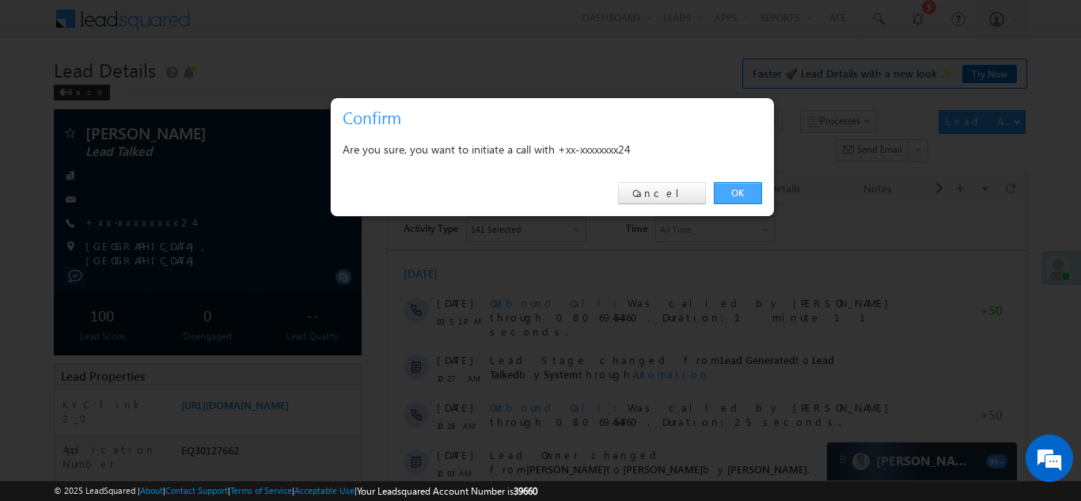
click at [733, 192] on link "OK" at bounding box center [738, 193] width 48 height 22
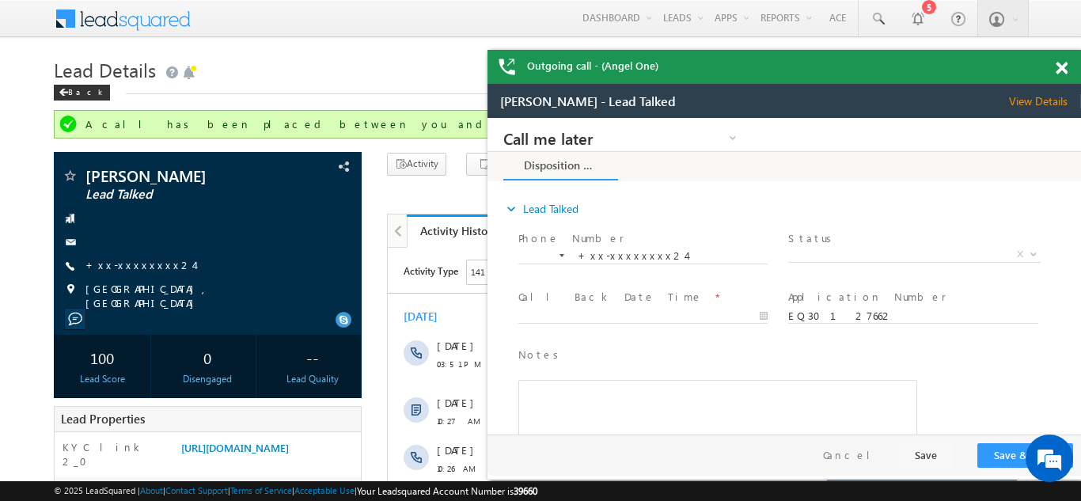
click at [1063, 67] on span at bounding box center [1062, 68] width 12 height 13
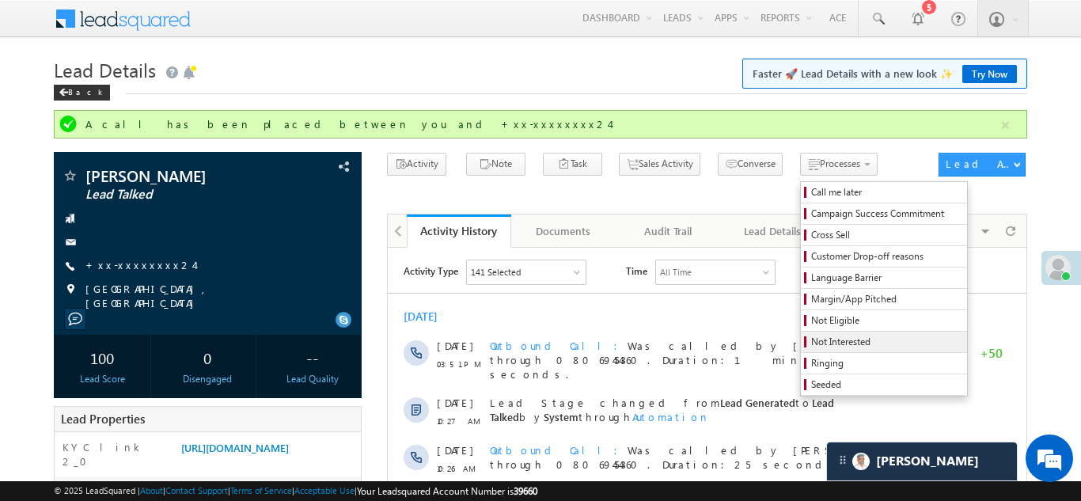
click at [812, 343] on span "Not Interested" at bounding box center [887, 342] width 150 height 14
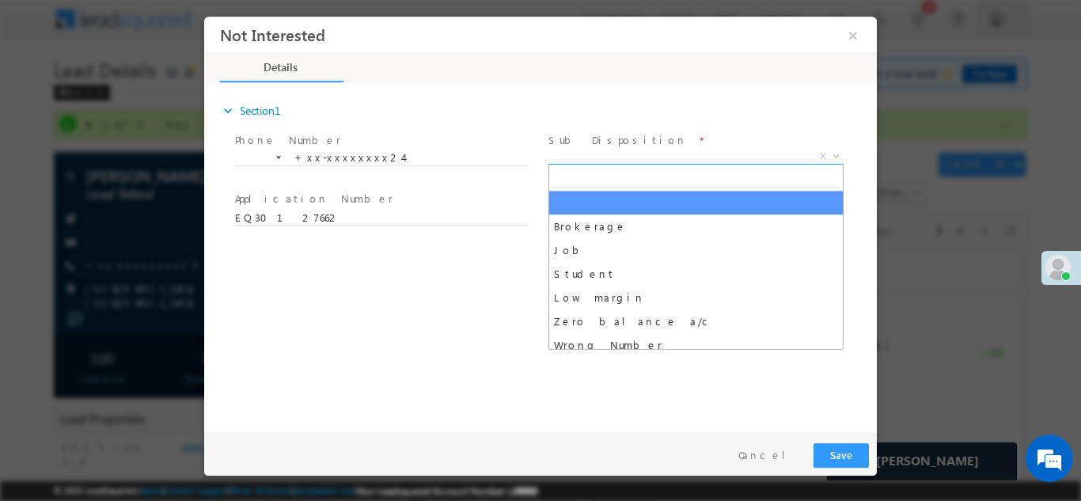
click at [624, 156] on span "X" at bounding box center [696, 156] width 295 height 16
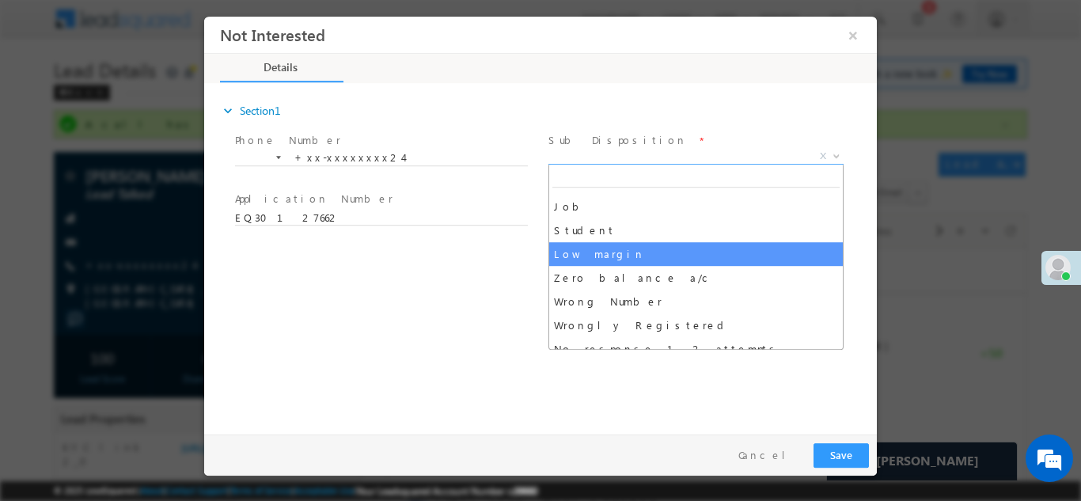
scroll to position [78, 0]
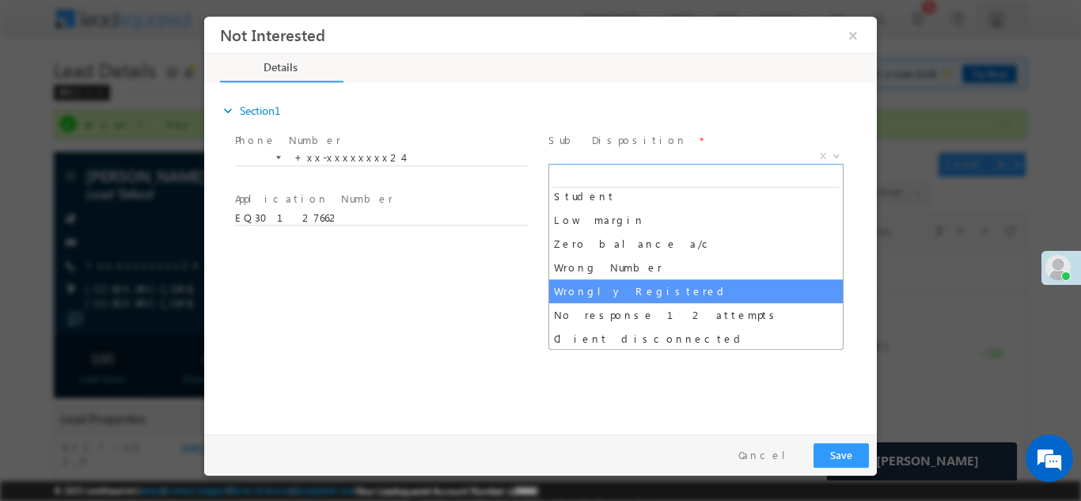
select select "Wrongly Registered"
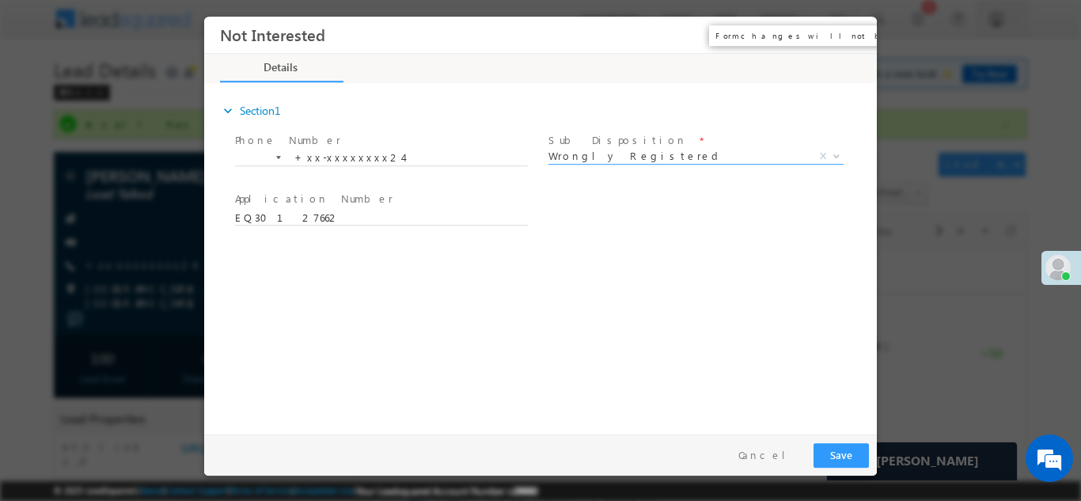
click at [856, 40] on button "×" at bounding box center [853, 34] width 27 height 29
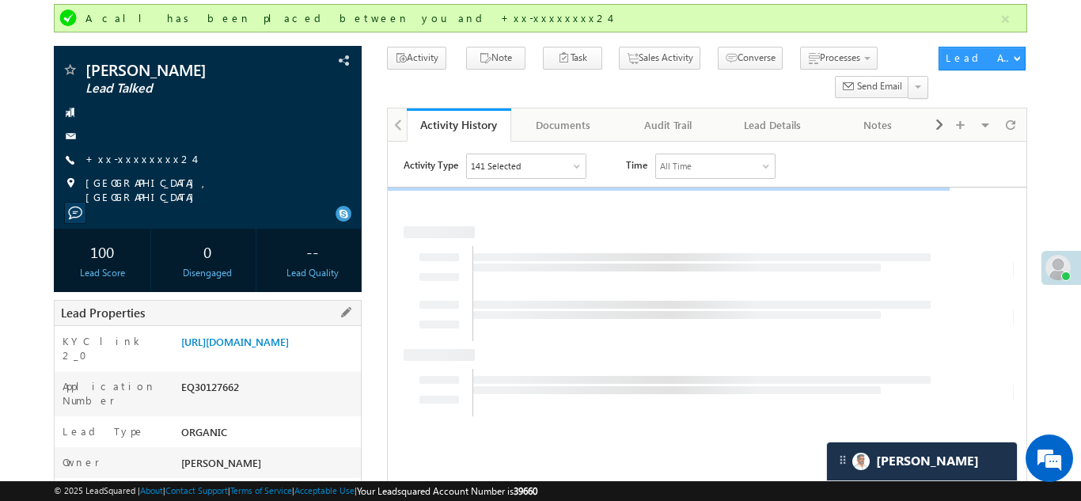
scroll to position [108, 0]
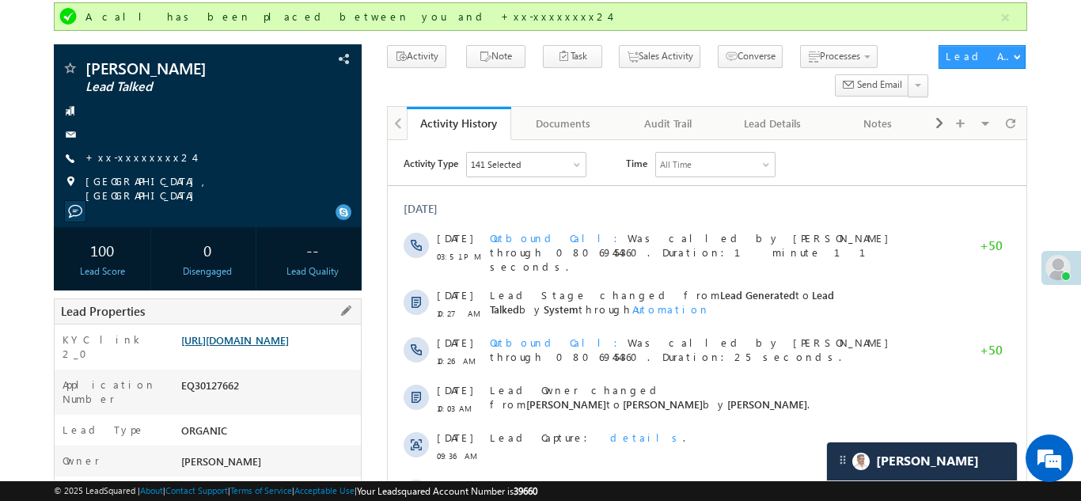
click at [264, 345] on link "[URL][DOMAIN_NAME]" at bounding box center [235, 339] width 108 height 13
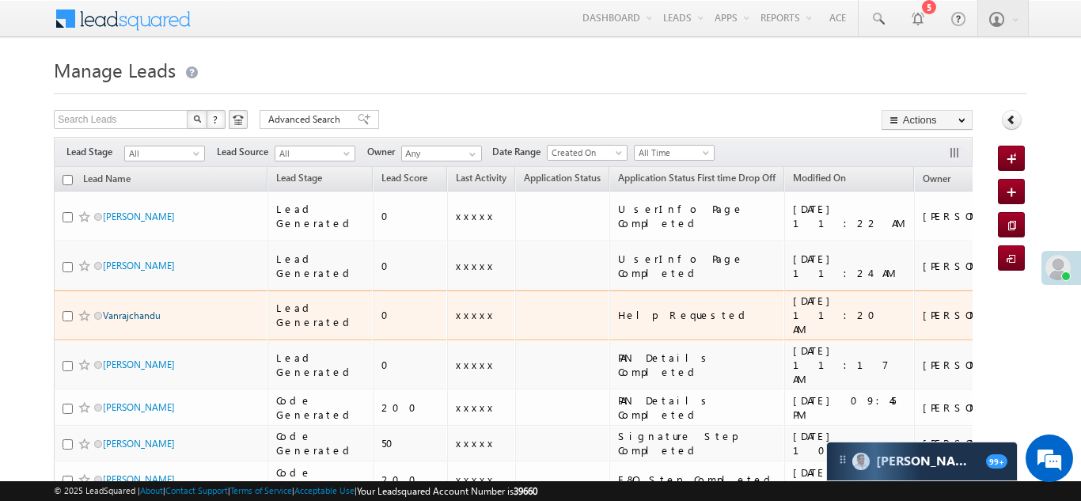
click at [127, 310] on link "Vanrajchandu" at bounding box center [132, 316] width 58 height 12
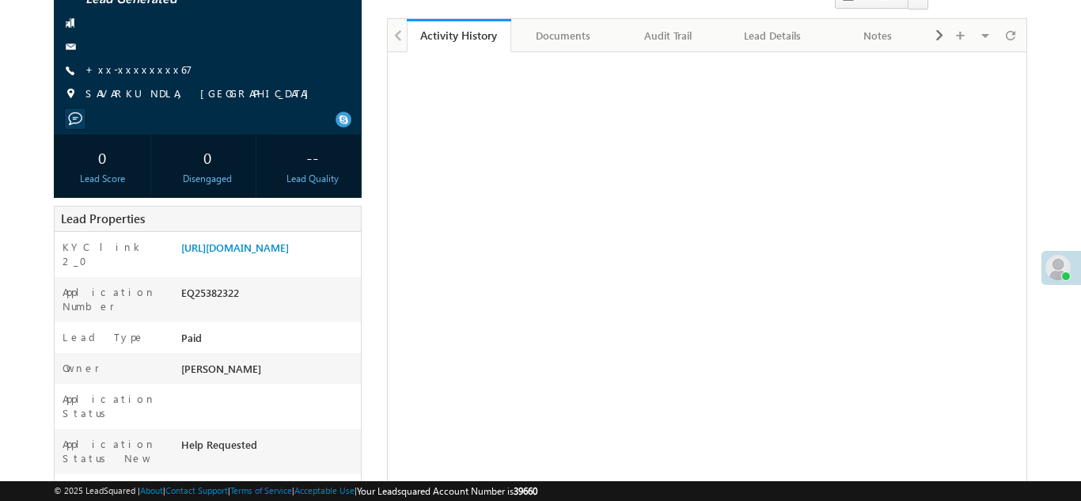
scroll to position [200, 0]
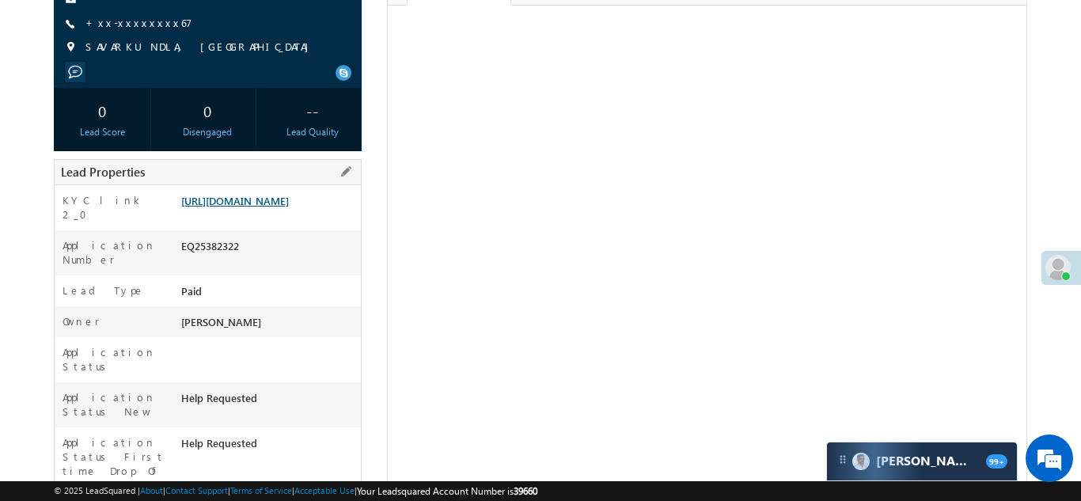
click at [267, 207] on link "[URL][DOMAIN_NAME]" at bounding box center [235, 200] width 108 height 13
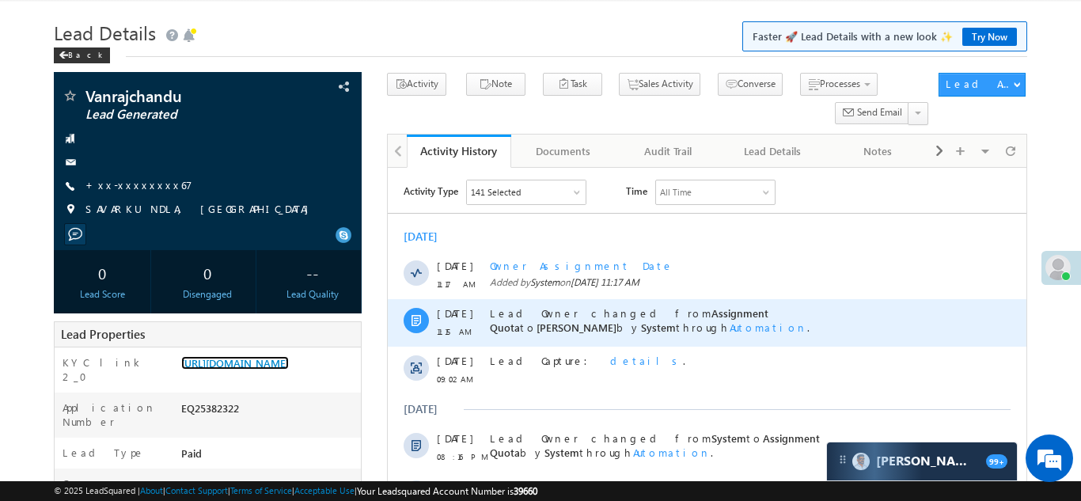
scroll to position [0, 0]
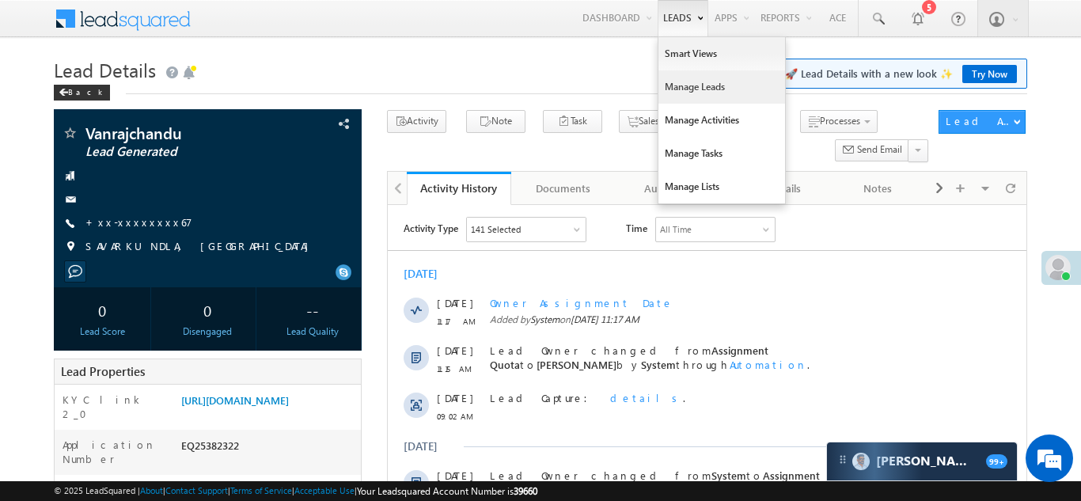
click at [676, 89] on link "Manage Leads" at bounding box center [722, 86] width 127 height 33
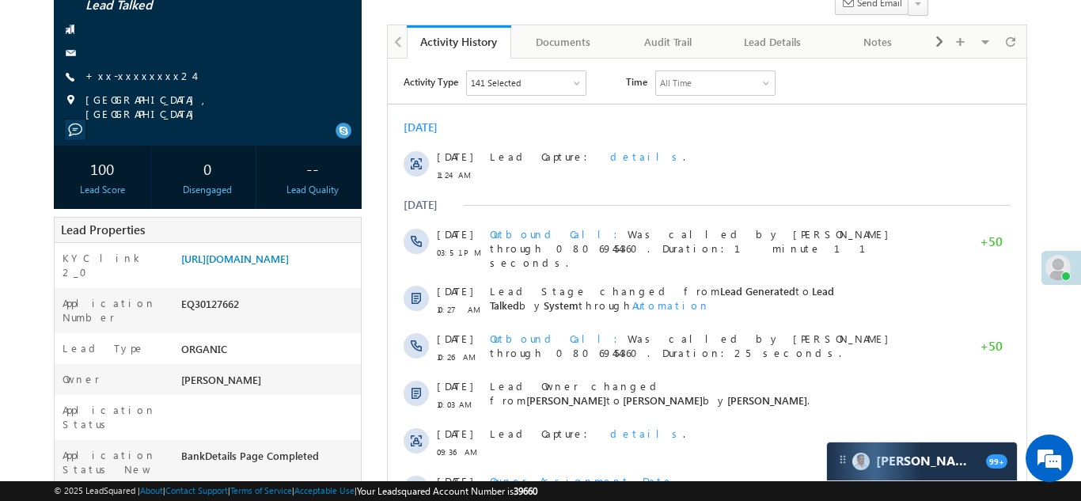
scroll to position [188, 0]
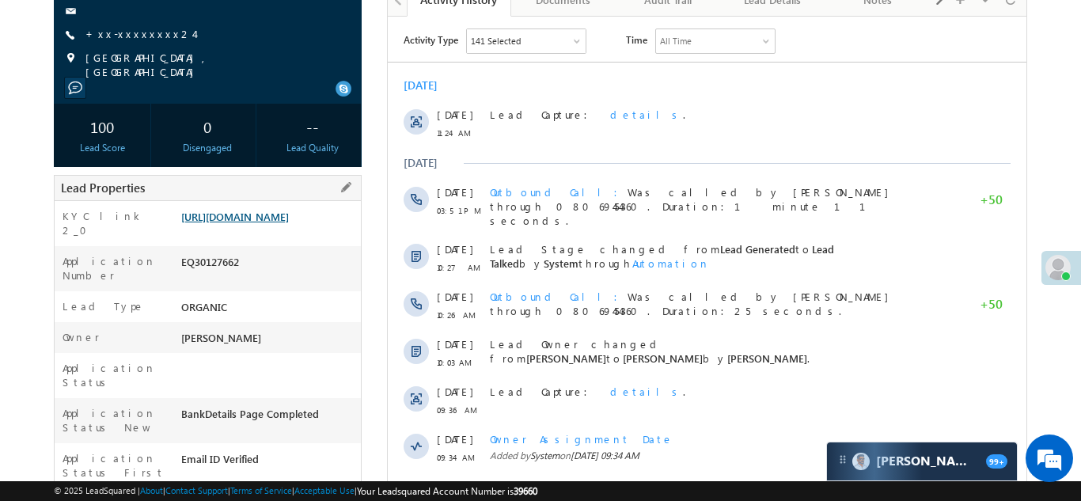
click at [248, 221] on link "https://angelbroking1-pk3em7sa.customui-test.leadsquared.com?leadId=59807b9b-bc…" at bounding box center [235, 216] width 108 height 13
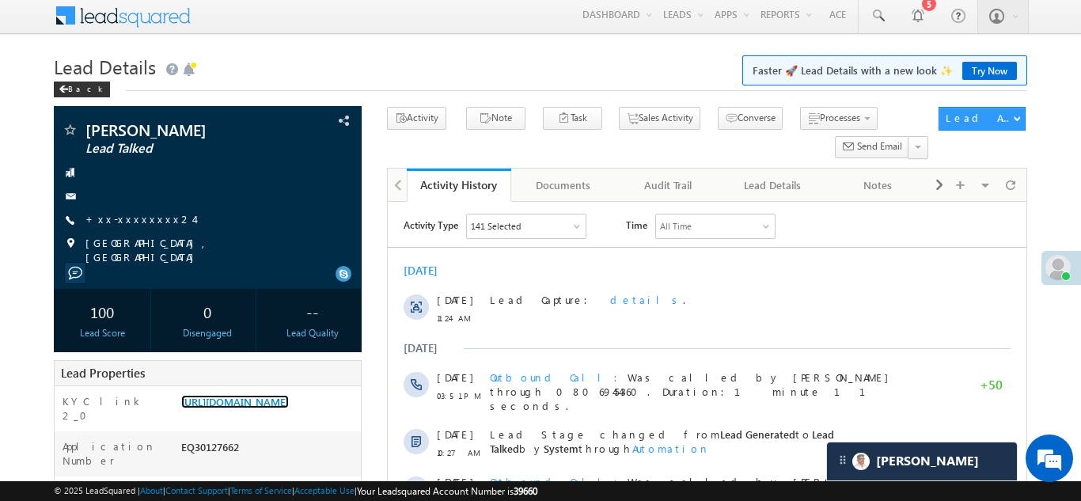
scroll to position [0, 0]
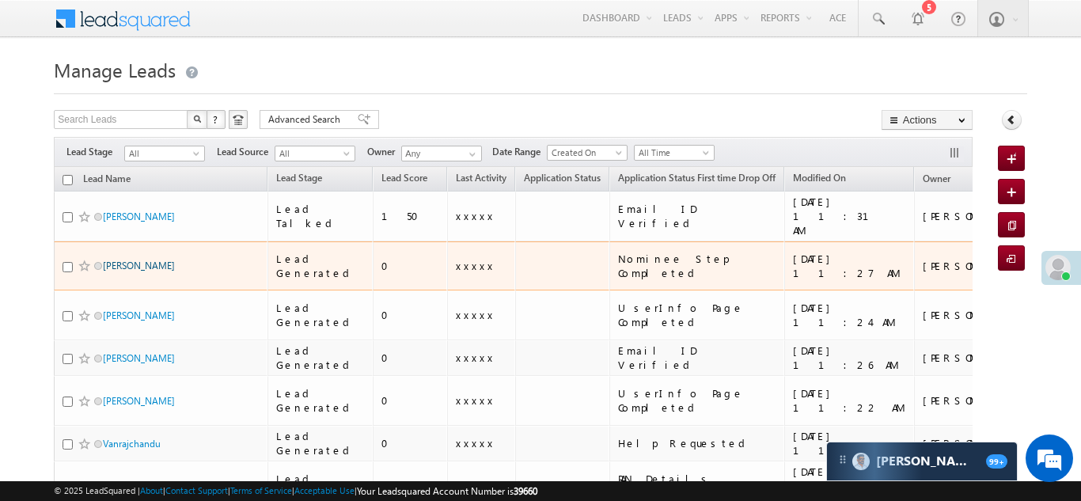
click at [118, 260] on link "Ashish Yadav" at bounding box center [139, 266] width 72 height 12
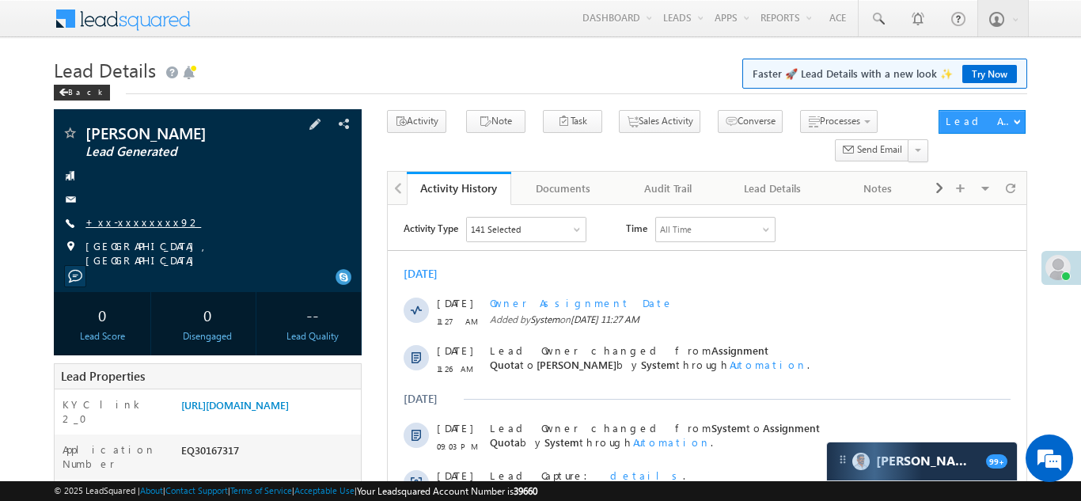
click at [136, 221] on link "+xx-xxxxxxxx92" at bounding box center [144, 221] width 116 height 13
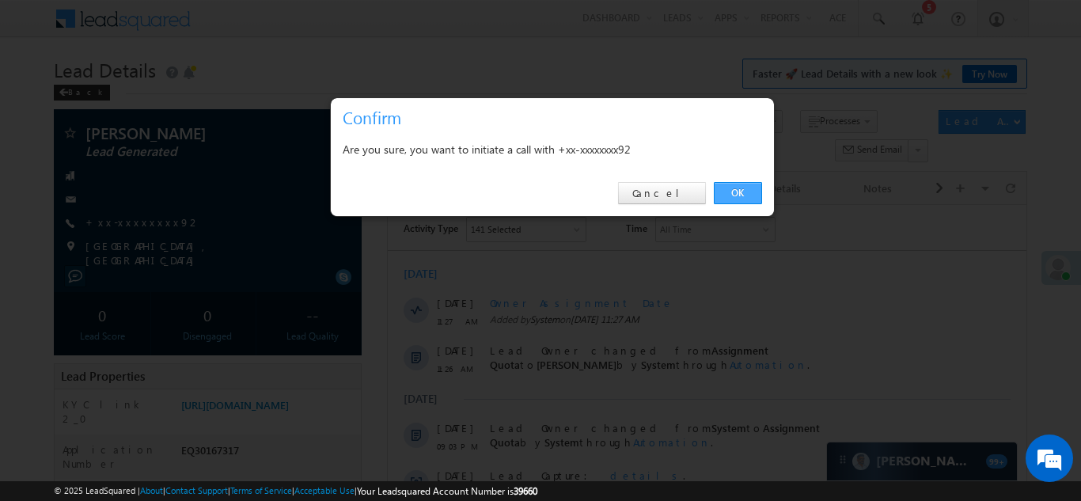
click at [728, 193] on link "OK" at bounding box center [738, 193] width 48 height 22
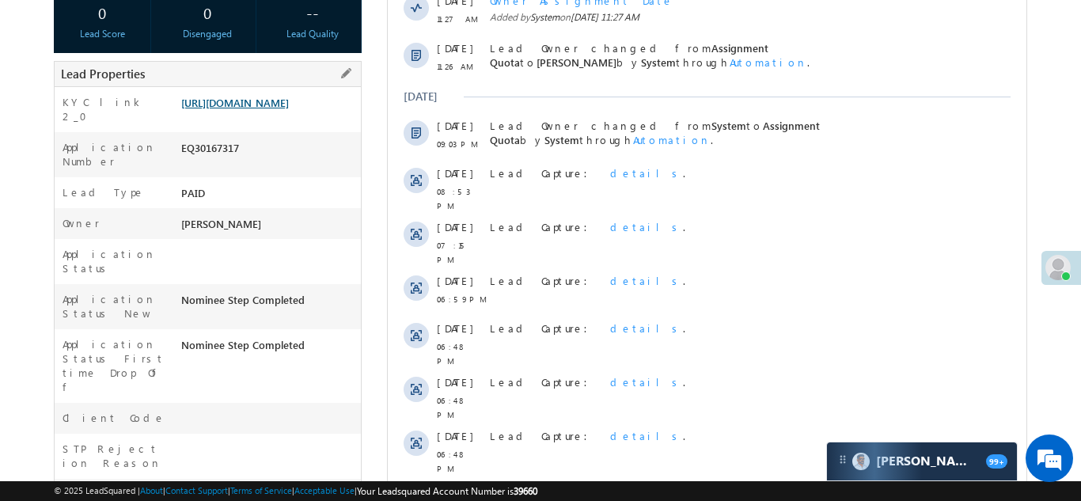
scroll to position [345, 0]
click at [260, 109] on link "https://angelbroking1-pk3em7sa.customui-test.leadsquared.com?leadId=1c9d7460-6a…" at bounding box center [235, 102] width 108 height 13
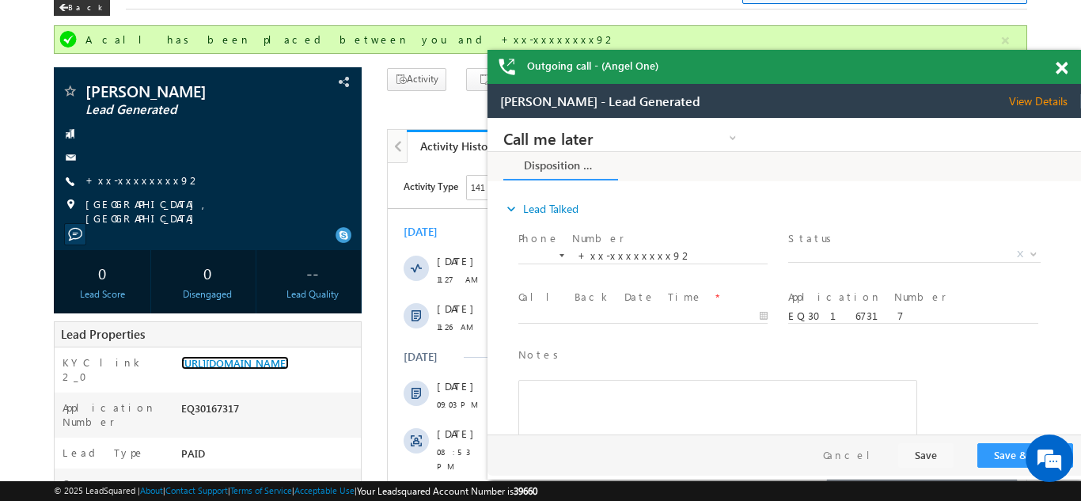
scroll to position [0, 0]
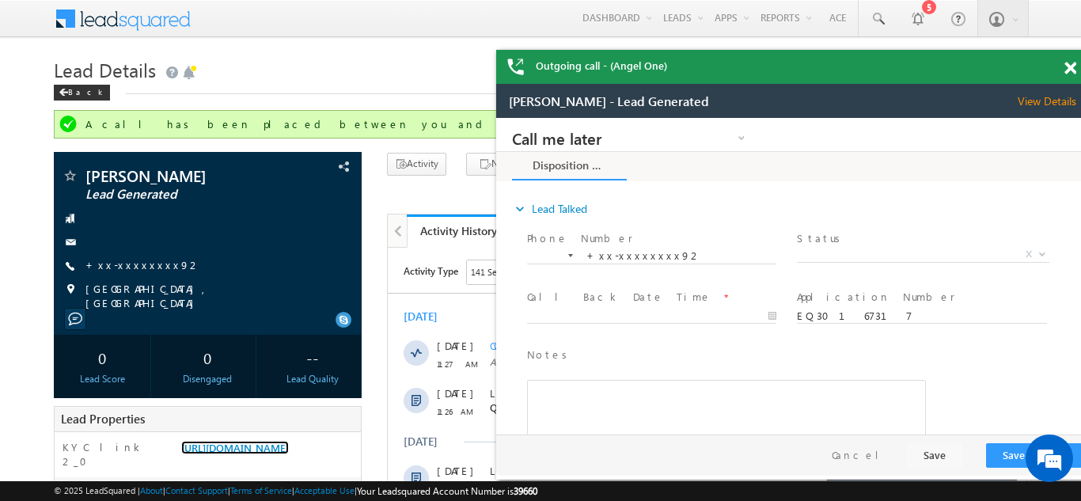
click at [1062, 71] on div "Outgoing call - (Angel One)" at bounding box center [793, 67] width 594 height 34
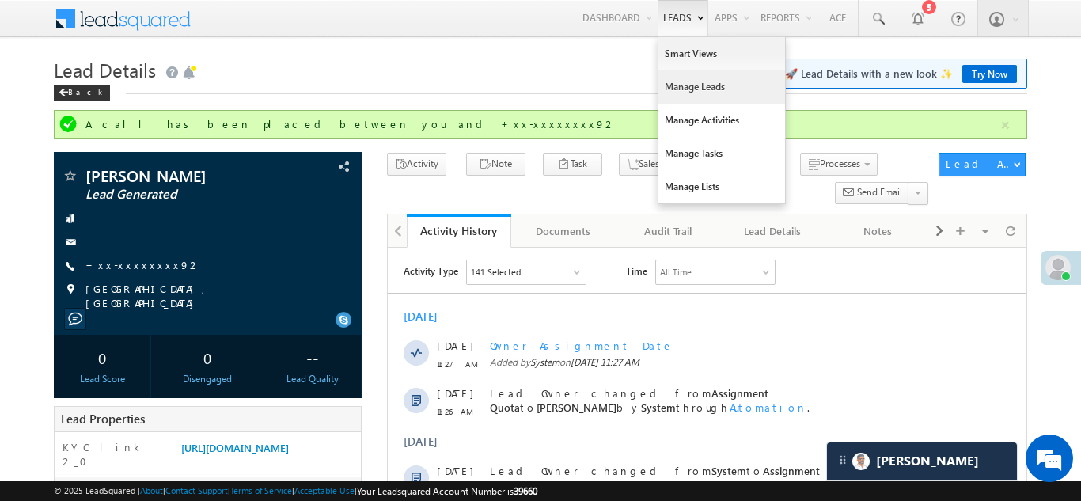
click at [688, 84] on link "Manage Leads" at bounding box center [722, 86] width 127 height 33
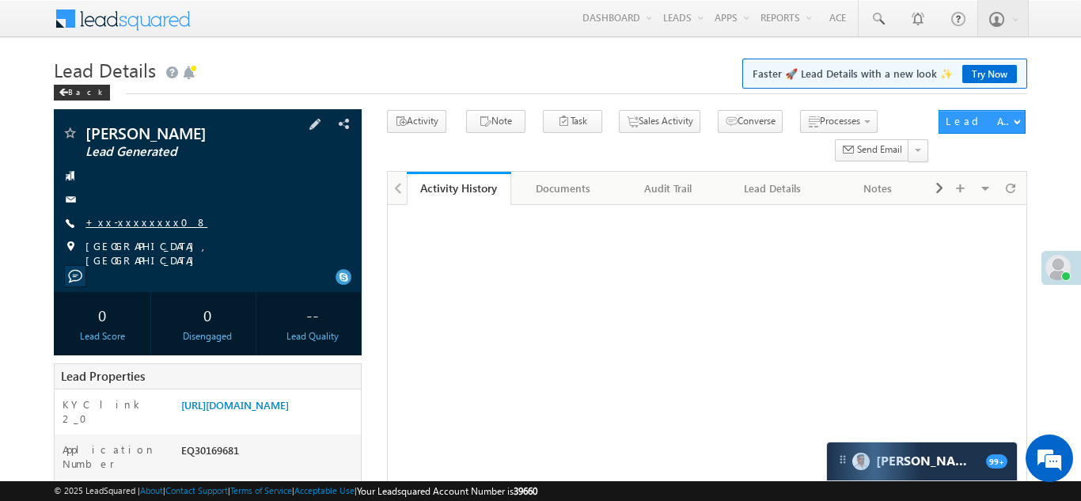
click at [125, 220] on link "+xx-xxxxxxxx08" at bounding box center [147, 221] width 122 height 13
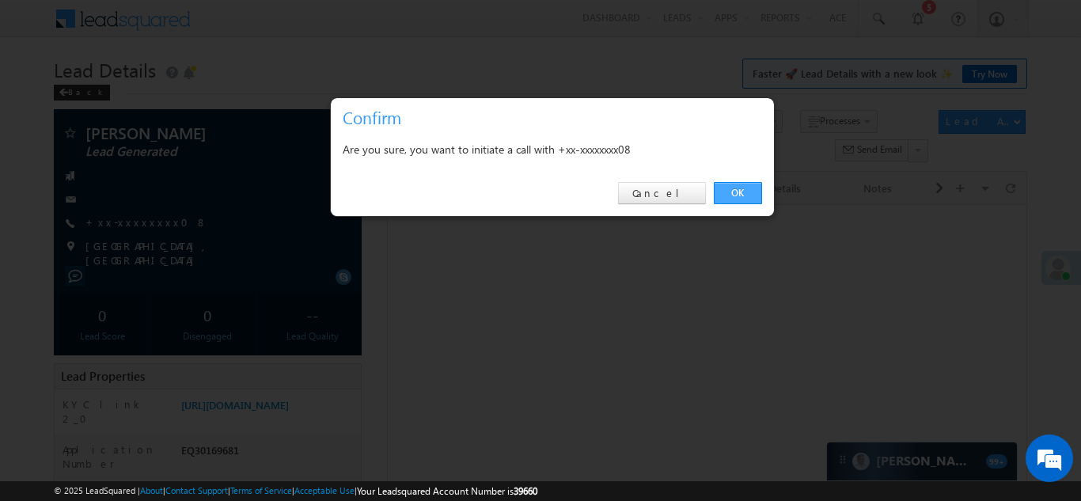
click at [734, 192] on link "OK" at bounding box center [738, 193] width 48 height 22
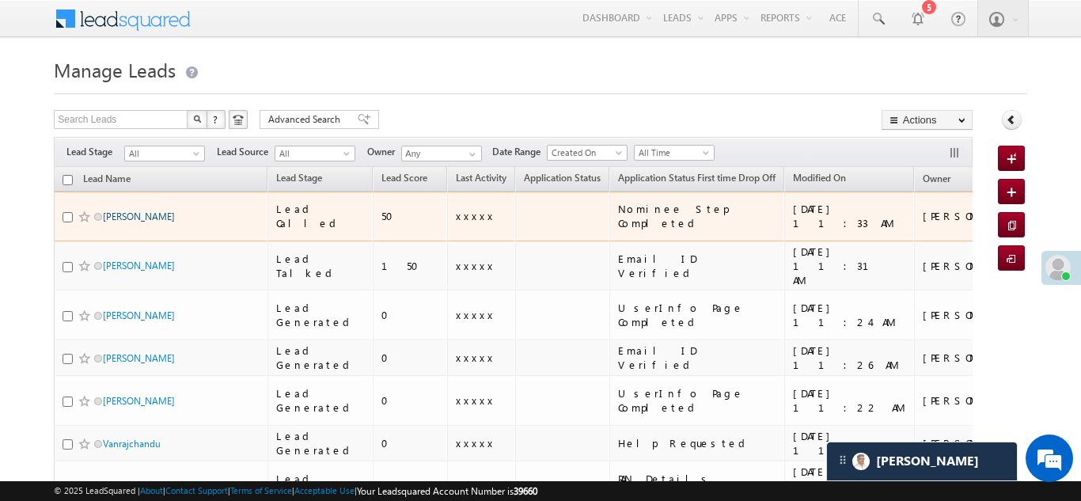
click at [120, 211] on link "[PERSON_NAME]" at bounding box center [139, 217] width 72 height 12
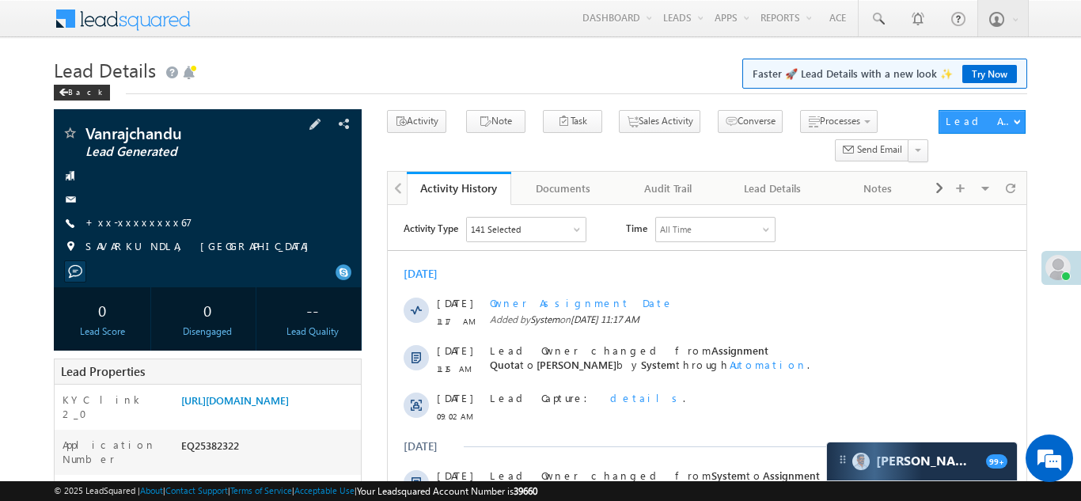
click at [117, 212] on div "Vanrajchandu Lead Generated +xx-xxxxxxxx67" at bounding box center [208, 194] width 292 height 138
click at [124, 222] on link "+xx-xxxxxxxx67" at bounding box center [139, 221] width 107 height 13
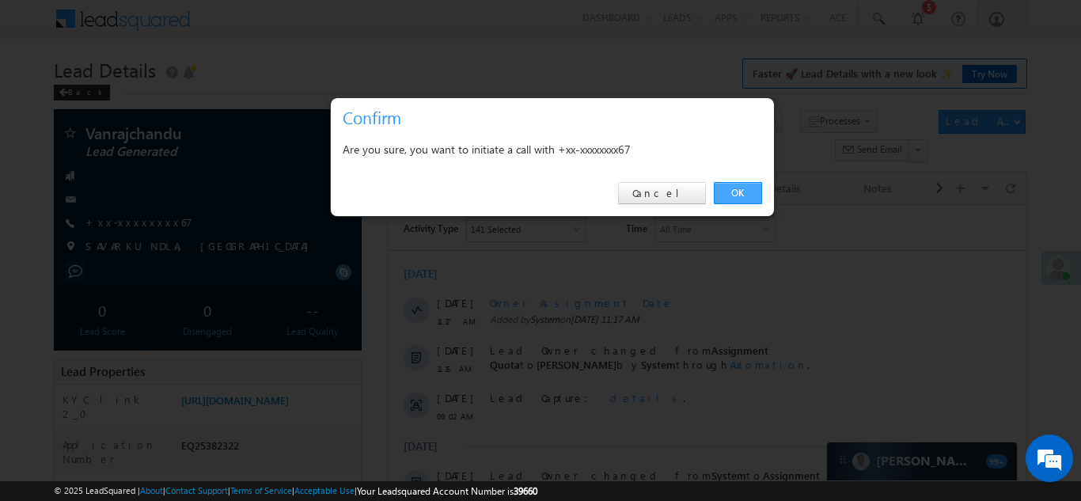
click at [733, 192] on link "OK" at bounding box center [738, 193] width 48 height 22
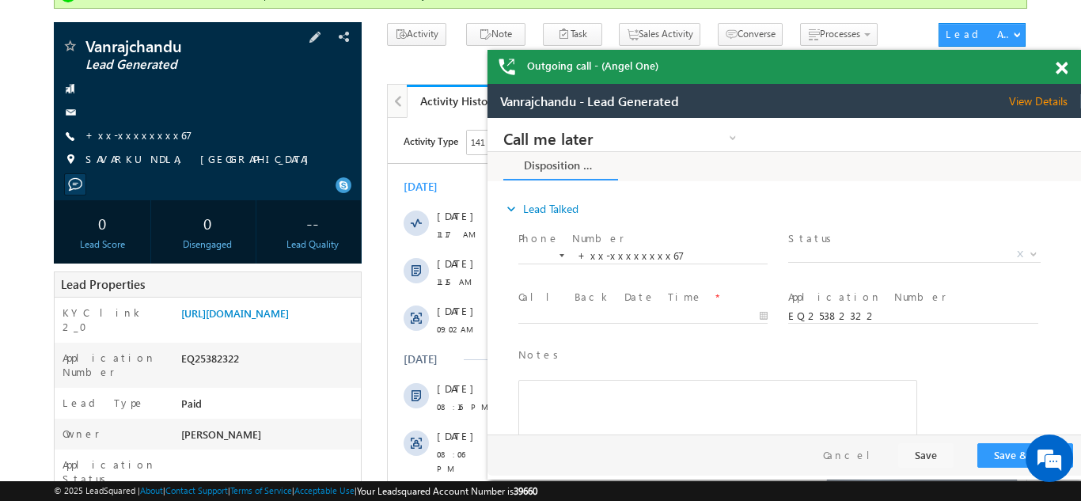
scroll to position [74, 0]
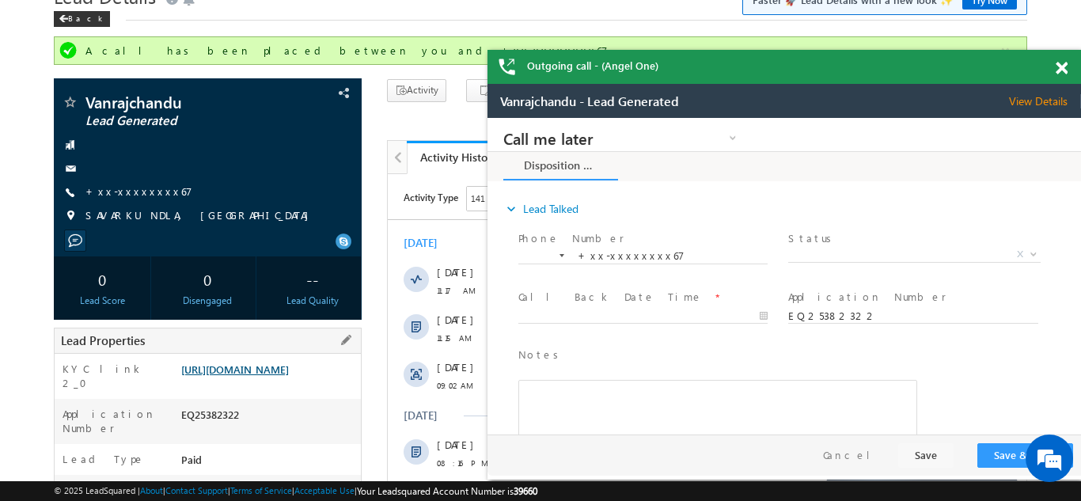
click at [258, 376] on link "https://angelbroking1-pk3em7sa.customui-test.leadsquared.com?leadId=0b27abb3-1c…" at bounding box center [235, 369] width 108 height 13
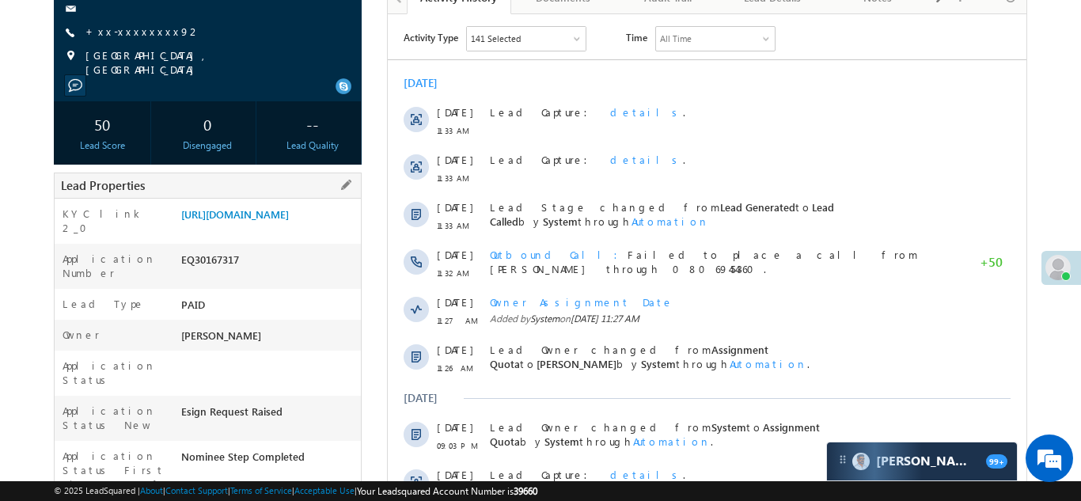
scroll to position [225, 0]
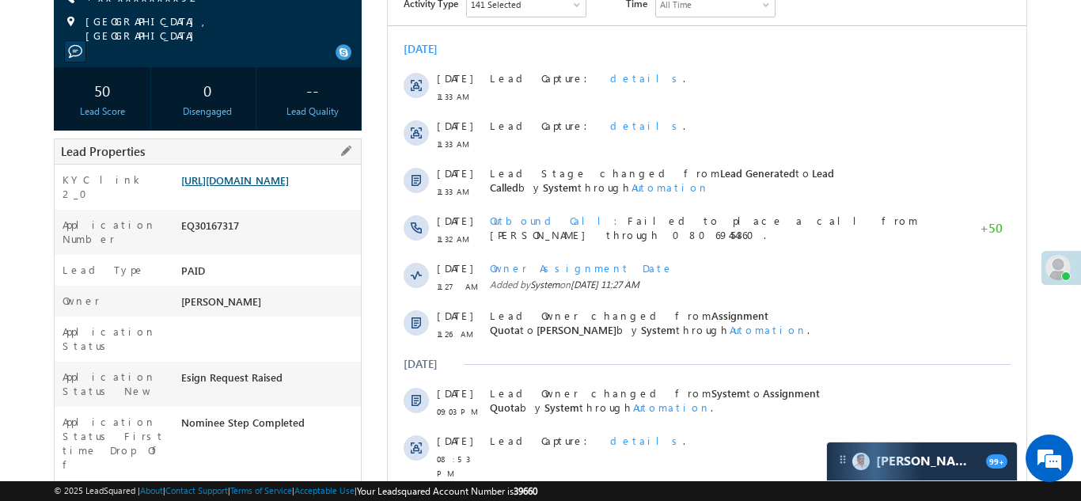
click at [257, 185] on link "https://angelbroking1-pk3em7sa.customui-test.leadsquared.com?leadId=1c9d7460-6a…" at bounding box center [235, 179] width 108 height 13
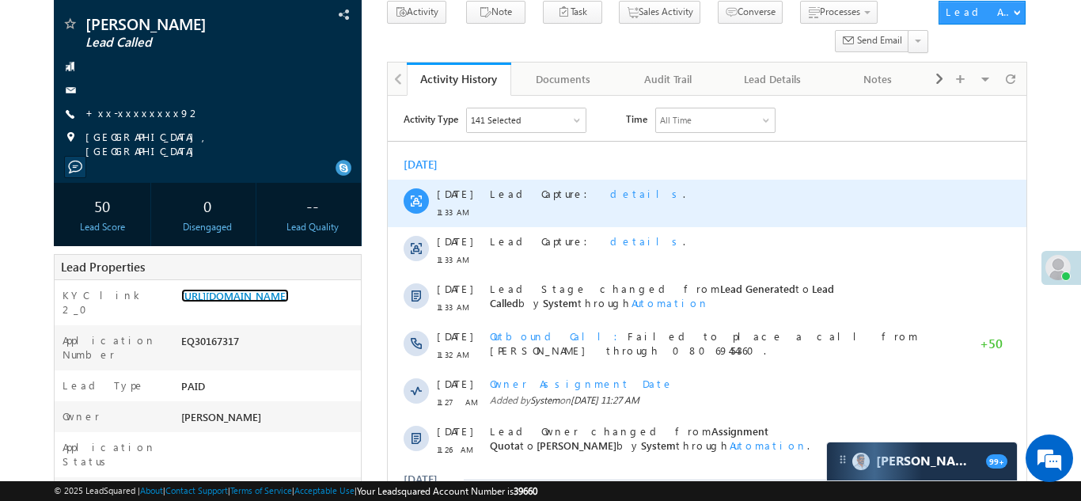
scroll to position [0, 0]
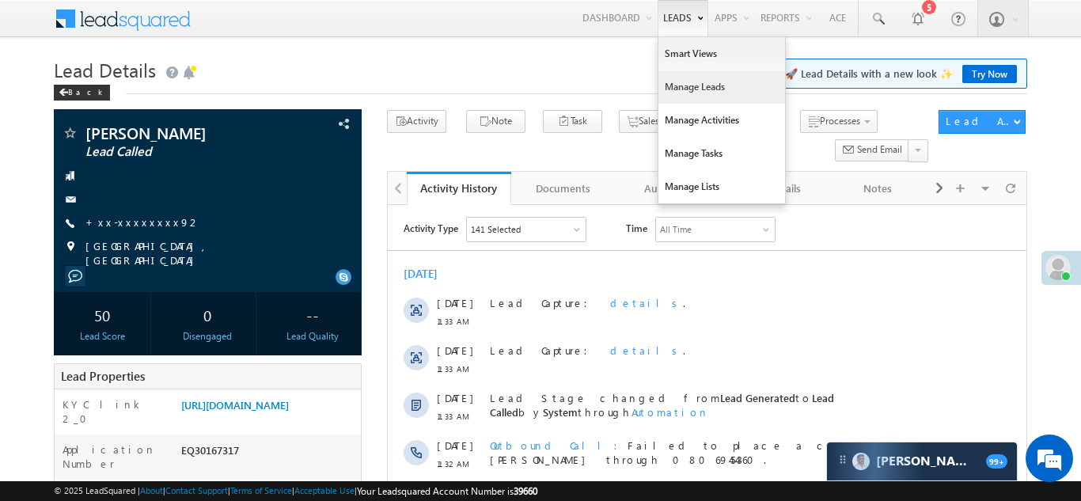
click at [681, 86] on link "Manage Leads" at bounding box center [722, 86] width 127 height 33
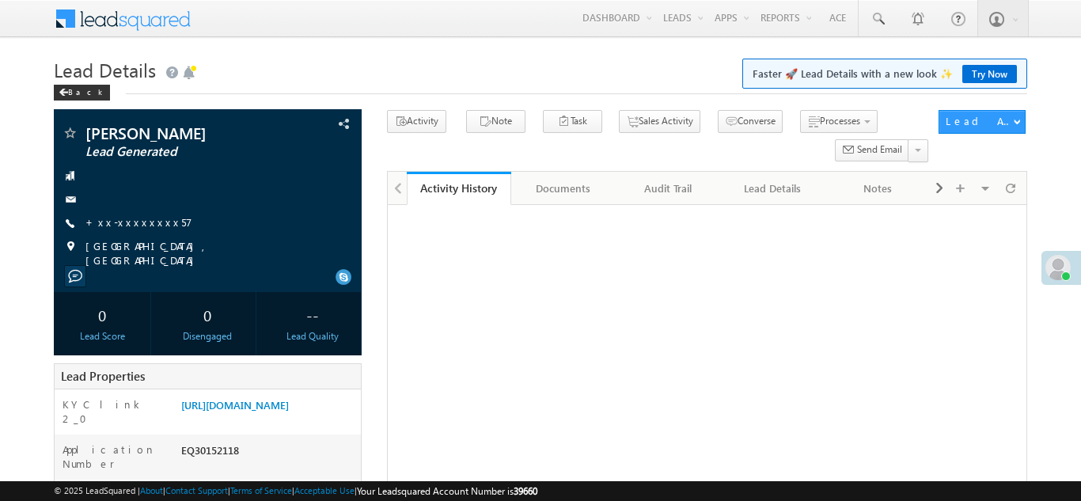
click at [141, 222] on link "+xx-xxxxxxxx57" at bounding box center [139, 221] width 107 height 13
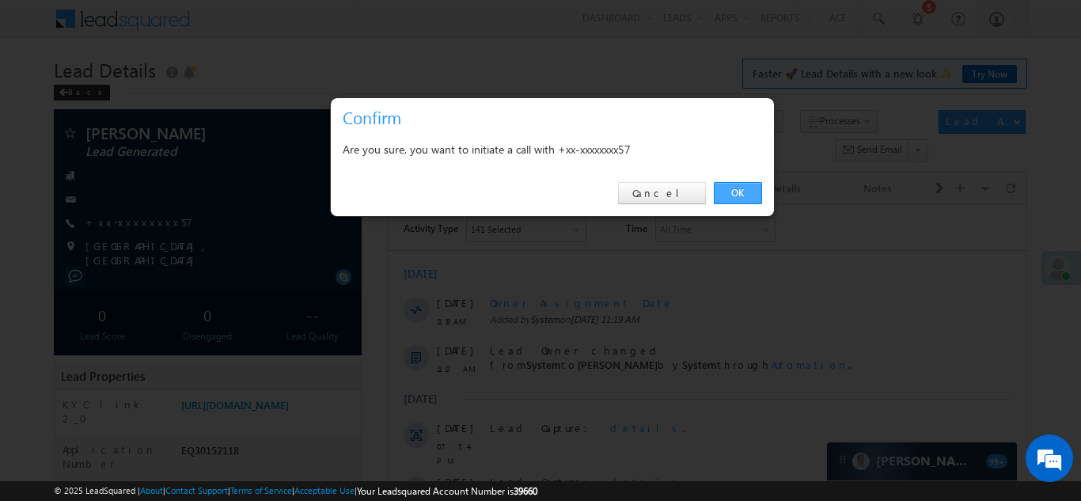
click at [746, 193] on link "OK" at bounding box center [738, 193] width 48 height 22
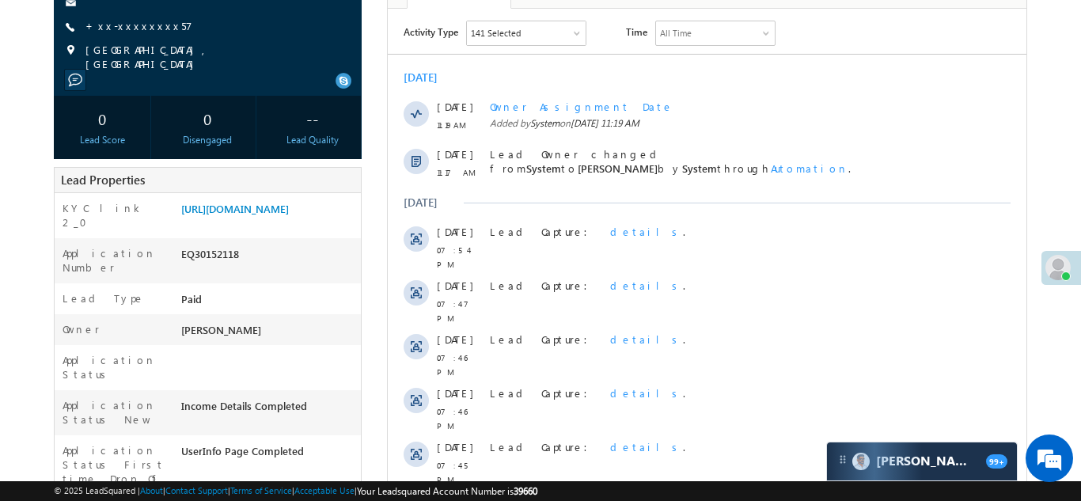
scroll to position [252, 0]
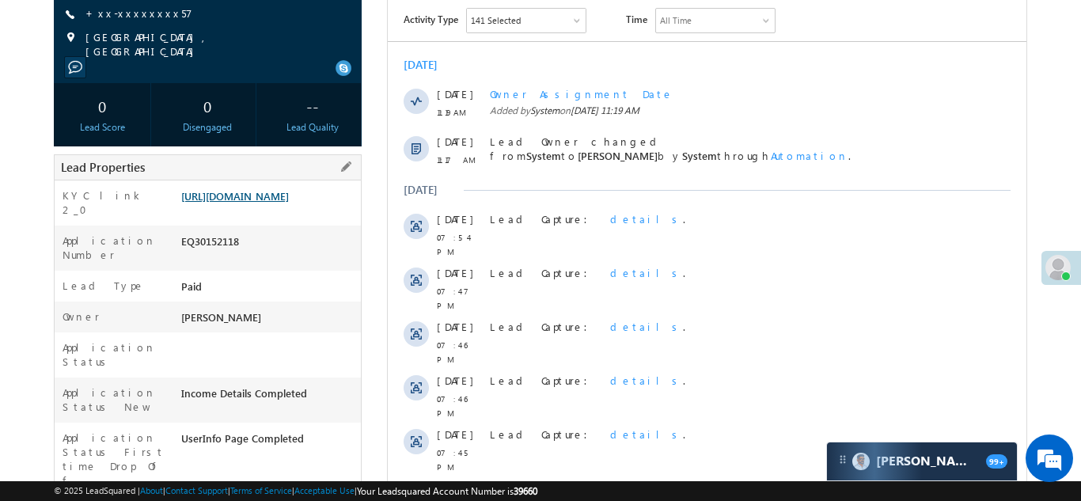
click at [256, 189] on link "https://angelbroking1-pk3em7sa.customui-test.leadsquared.com?leadId=6308513b-2e…" at bounding box center [235, 195] width 108 height 13
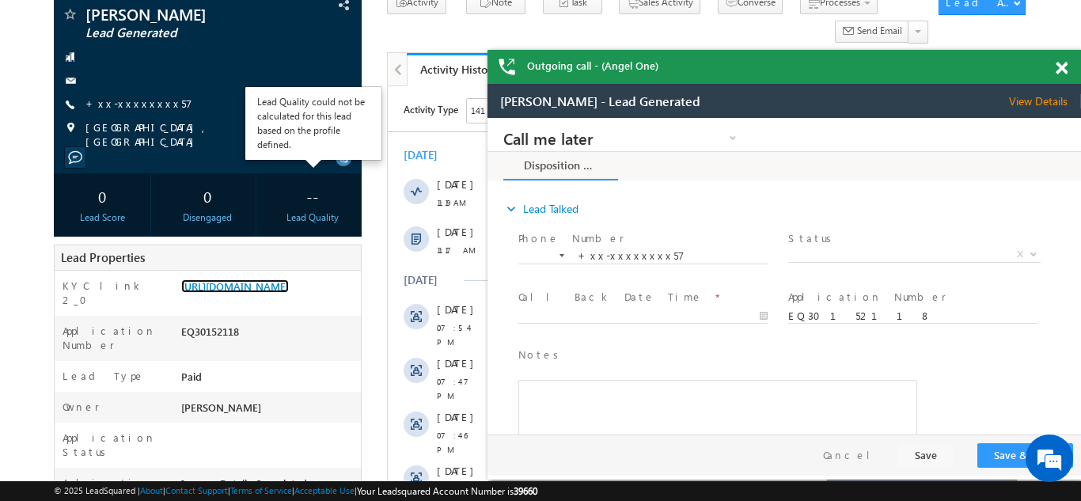
scroll to position [167, 0]
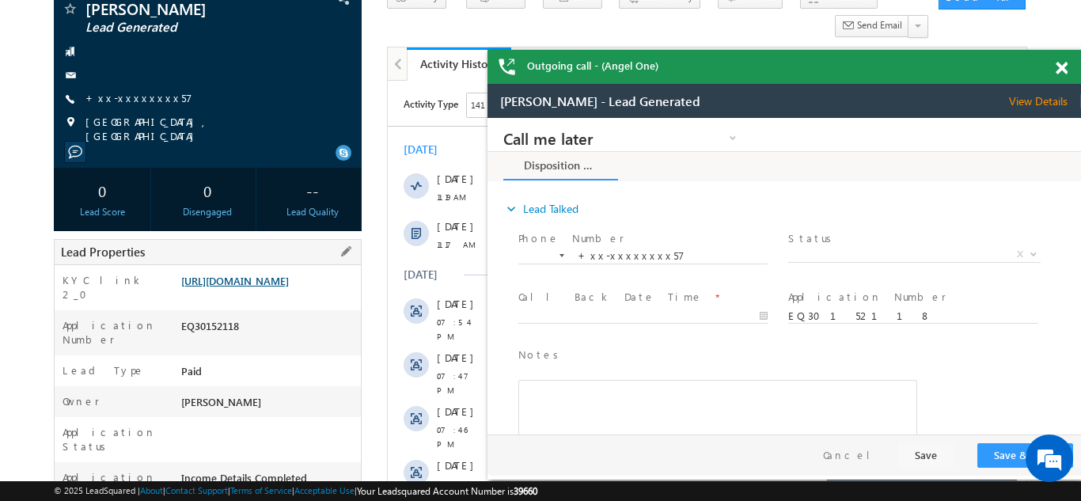
click at [258, 287] on link "https://angelbroking1-pk3em7sa.customui-test.leadsquared.com?leadId=6308513b-2e…" at bounding box center [235, 280] width 108 height 13
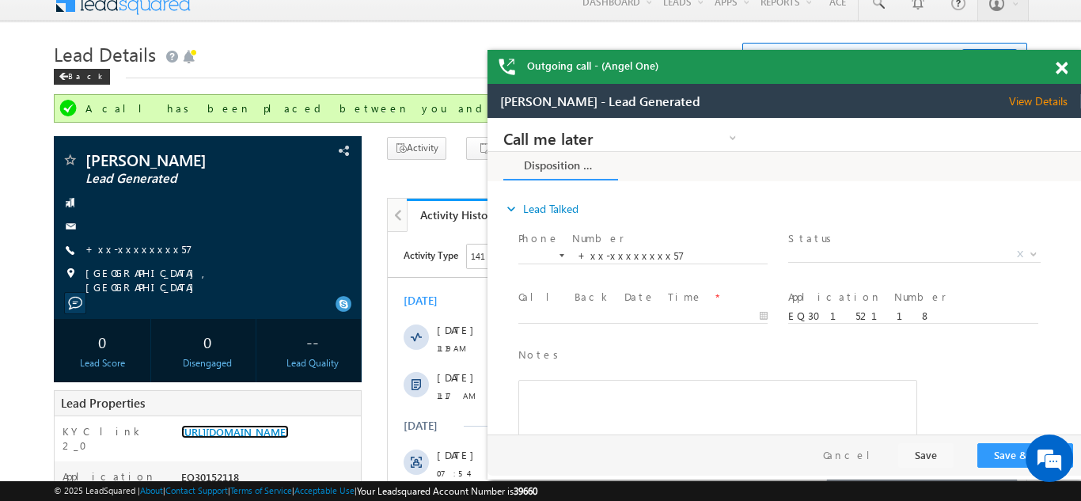
scroll to position [6, 0]
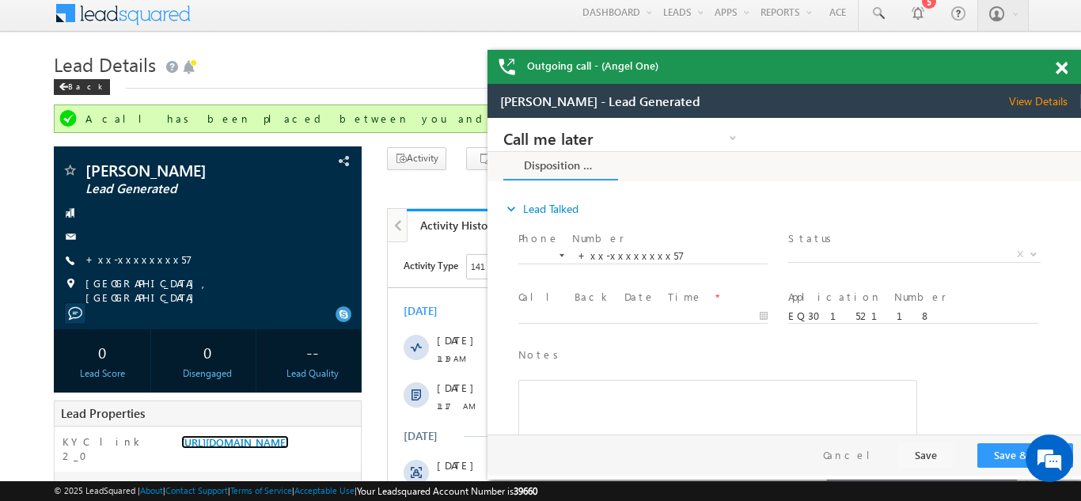
click at [1061, 67] on span at bounding box center [1062, 68] width 12 height 13
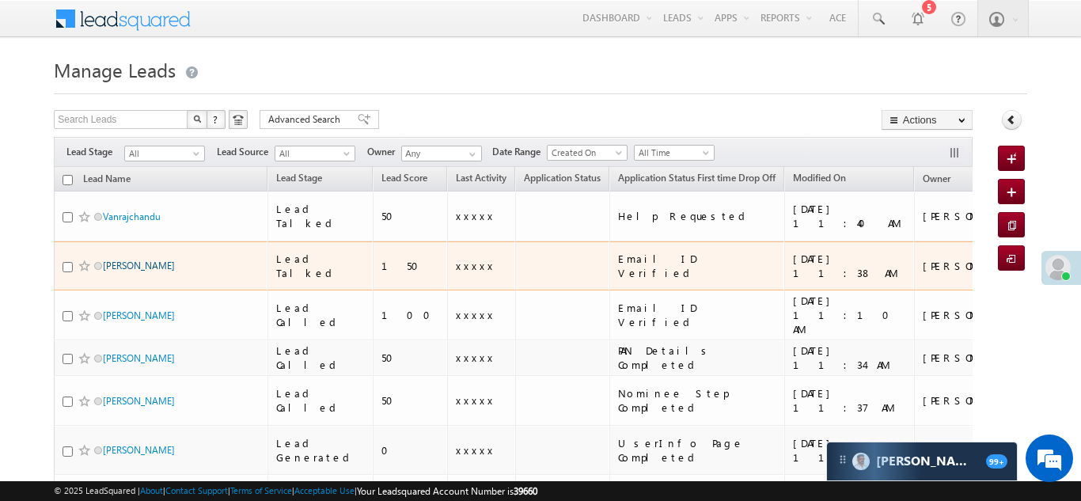
click at [123, 260] on link "[PERSON_NAME]" at bounding box center [139, 266] width 72 height 12
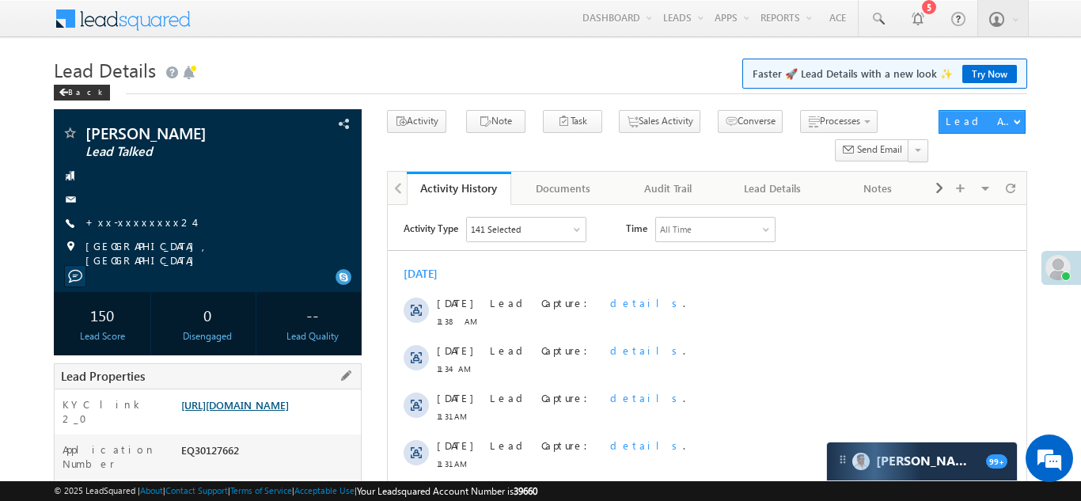
click at [256, 412] on link "https://angelbroking1-pk3em7sa.customui-test.leadsquared.com?leadId=59807b9b-bc…" at bounding box center [235, 404] width 108 height 13
click at [131, 221] on link "+xx-xxxxxxxx24" at bounding box center [140, 221] width 108 height 13
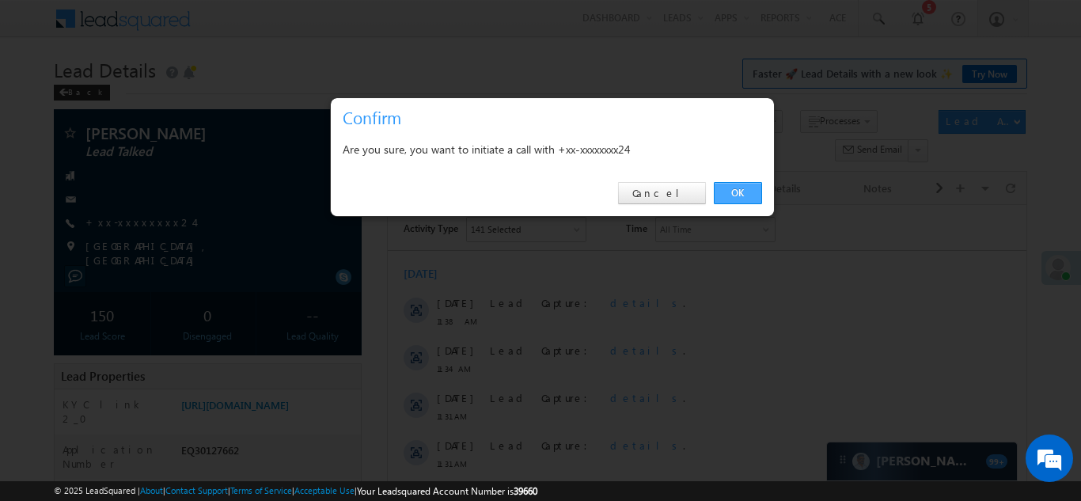
click at [733, 193] on link "OK" at bounding box center [738, 193] width 48 height 22
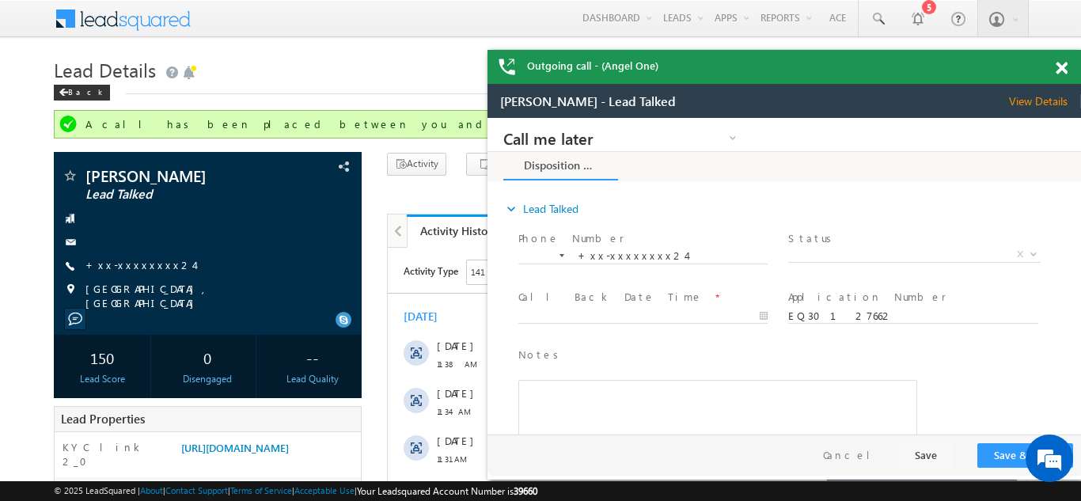
click at [1059, 70] on span at bounding box center [1062, 68] width 12 height 13
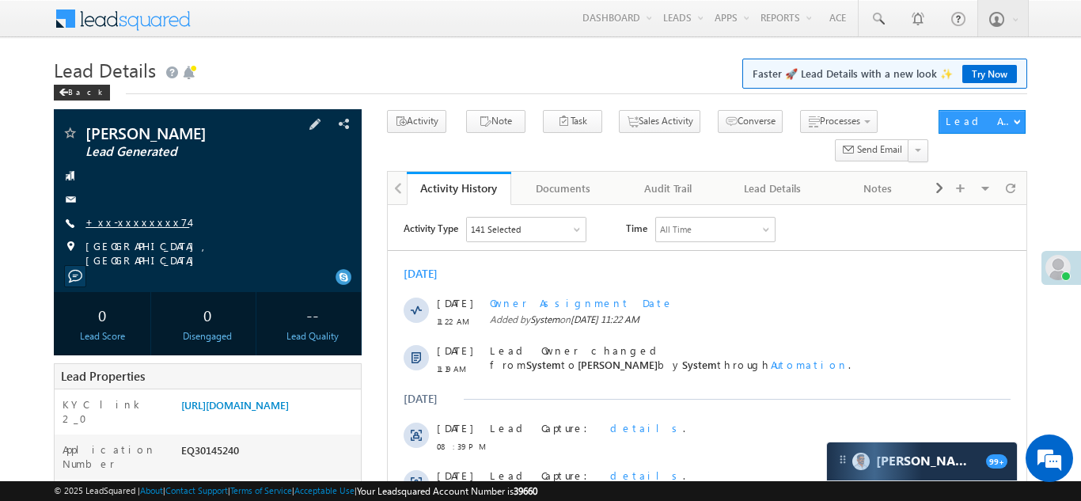
click at [127, 221] on link "+xx-xxxxxxxx74" at bounding box center [138, 221] width 104 height 13
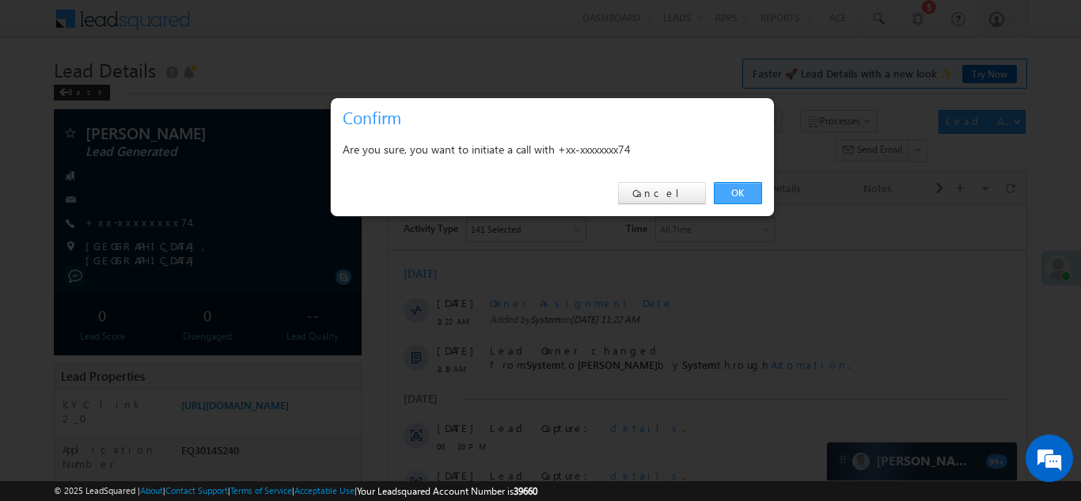
click at [740, 185] on link "OK" at bounding box center [738, 193] width 48 height 22
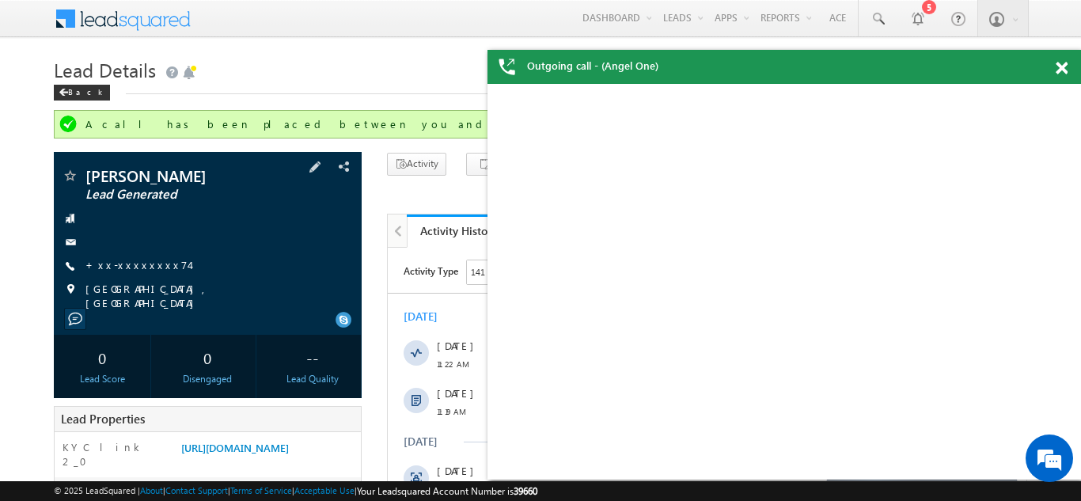
click at [277, 262] on div "+xx-xxxxxxxx74" at bounding box center [208, 266] width 292 height 16
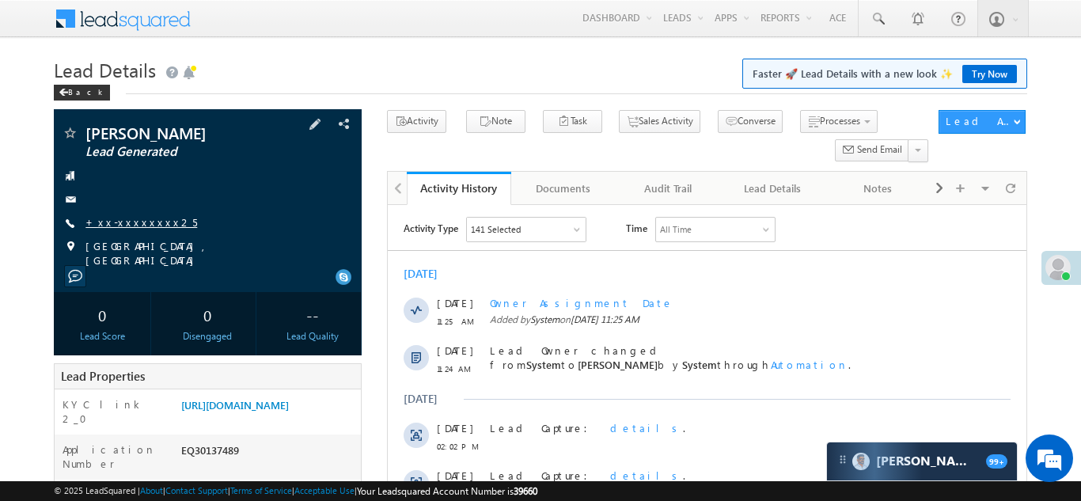
click at [124, 218] on link "+xx-xxxxxxxx25" at bounding box center [142, 221] width 112 height 13
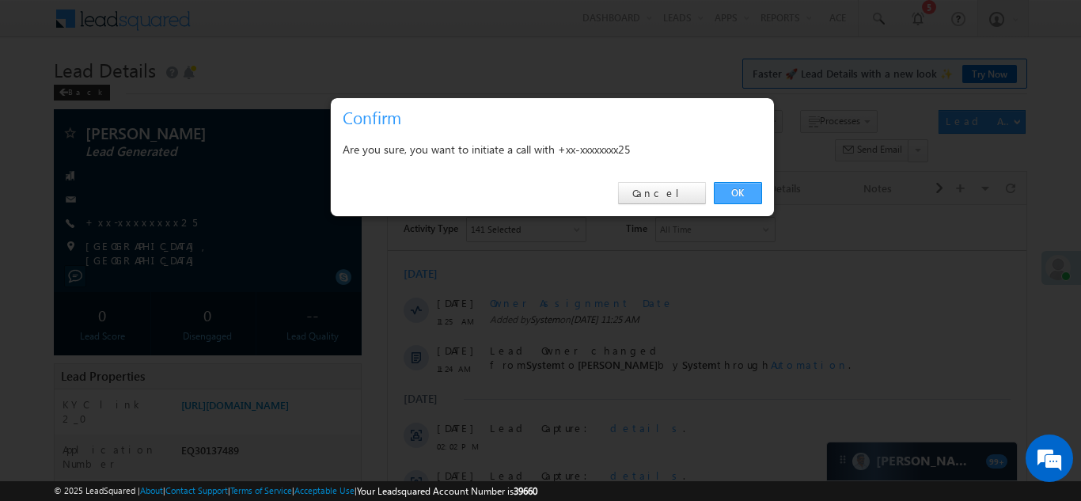
click at [730, 191] on link "OK" at bounding box center [738, 193] width 48 height 22
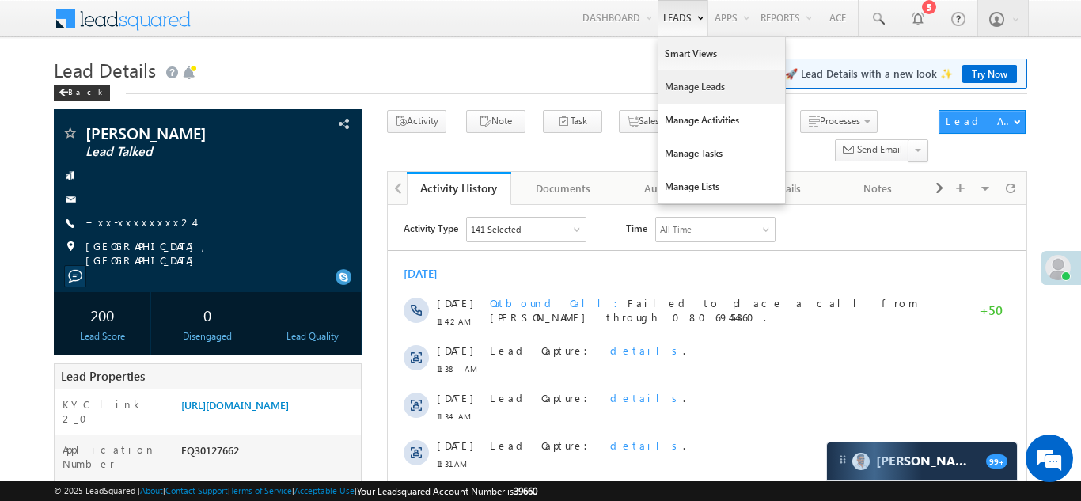
click at [682, 93] on link "Manage Leads" at bounding box center [722, 86] width 127 height 33
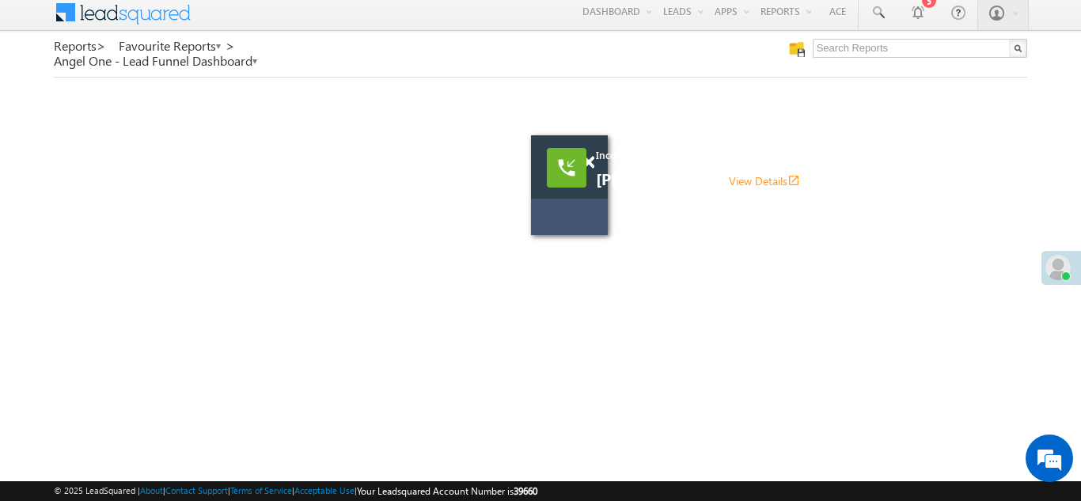
scroll to position [8, 0]
click at [729, 183] on link "View Details open_in_new" at bounding box center [764, 180] width 71 height 15
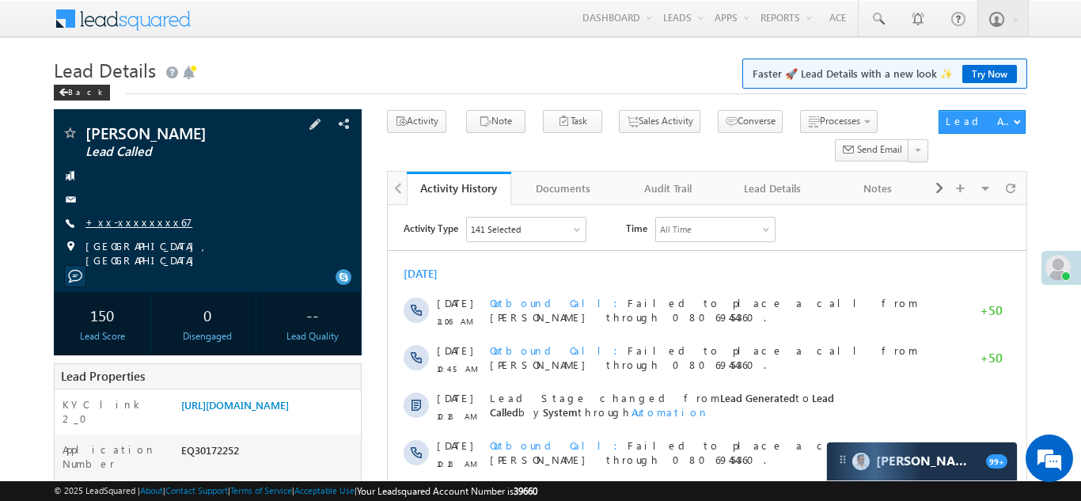
click at [125, 219] on link "+xx-xxxxxxxx67" at bounding box center [139, 221] width 107 height 13
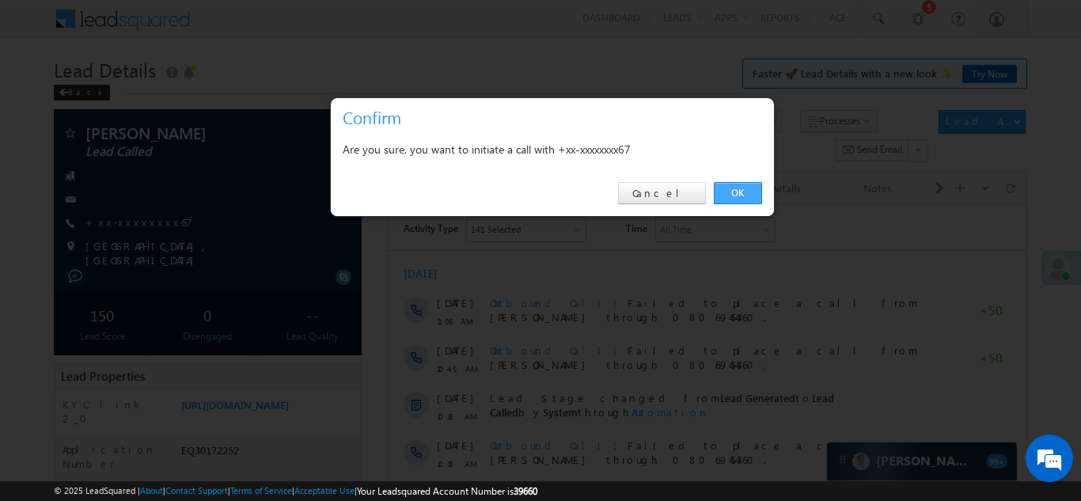
click at [727, 192] on link "OK" at bounding box center [738, 193] width 48 height 22
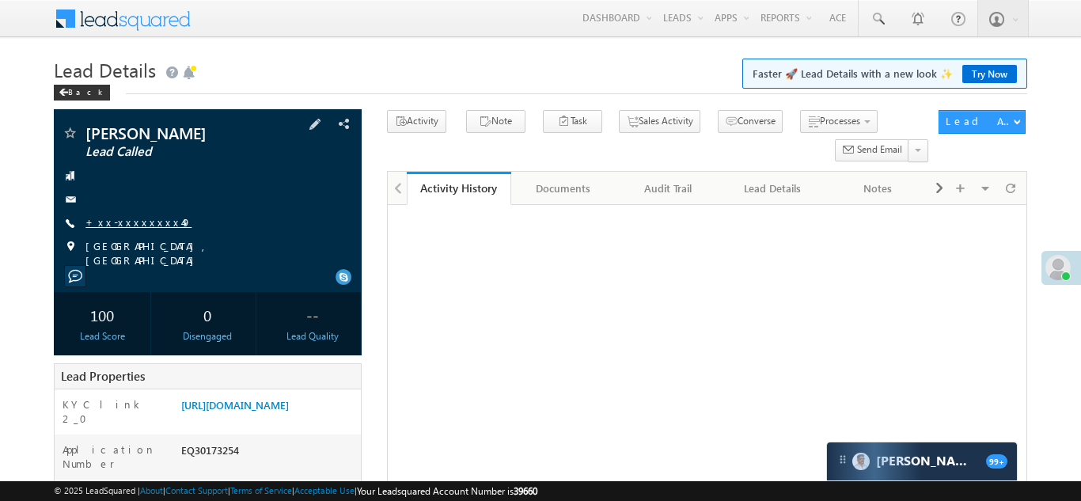
click at [126, 218] on link "+xx-xxxxxxxx49" at bounding box center [139, 221] width 106 height 13
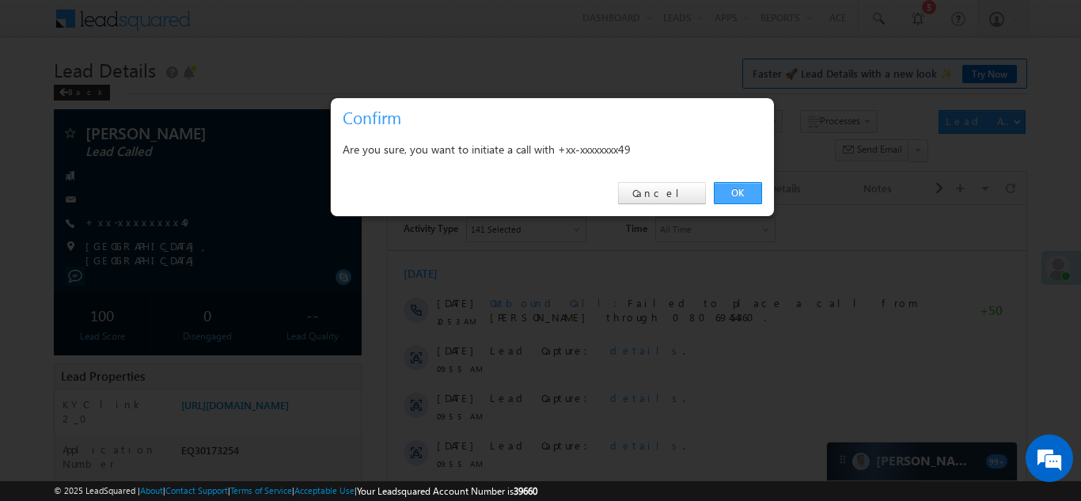
click at [737, 190] on link "OK" at bounding box center [738, 193] width 48 height 22
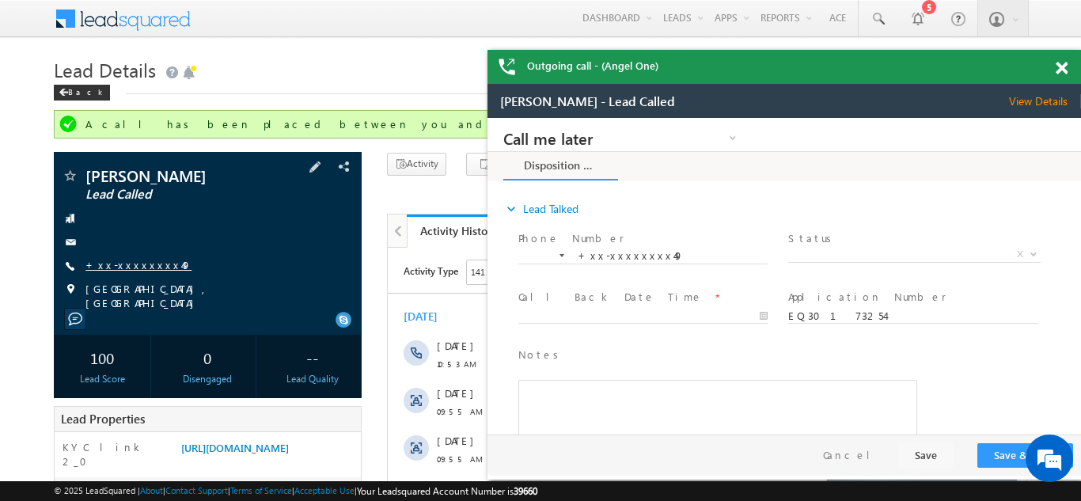
click at [128, 265] on link "+xx-xxxxxxxx49" at bounding box center [139, 264] width 106 height 13
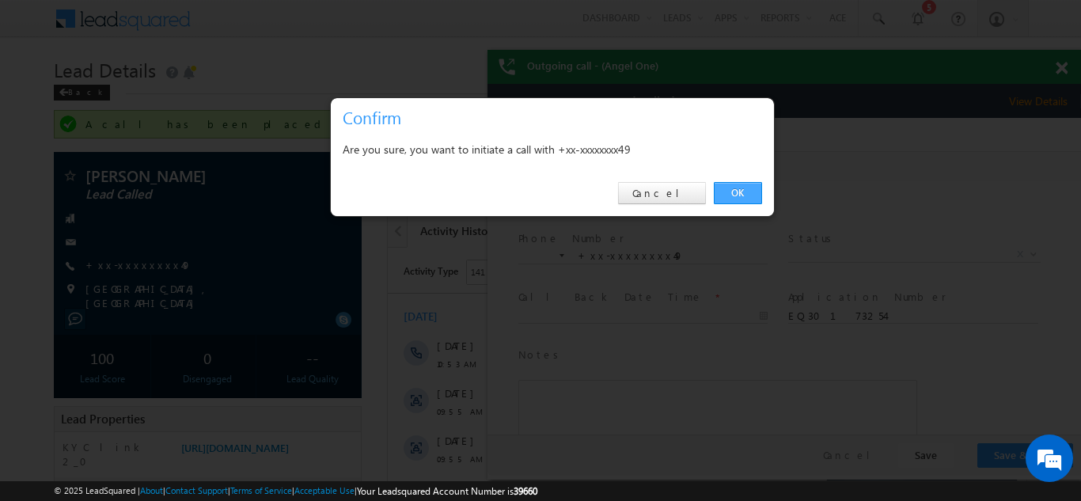
click at [730, 190] on link "OK" at bounding box center [738, 193] width 48 height 22
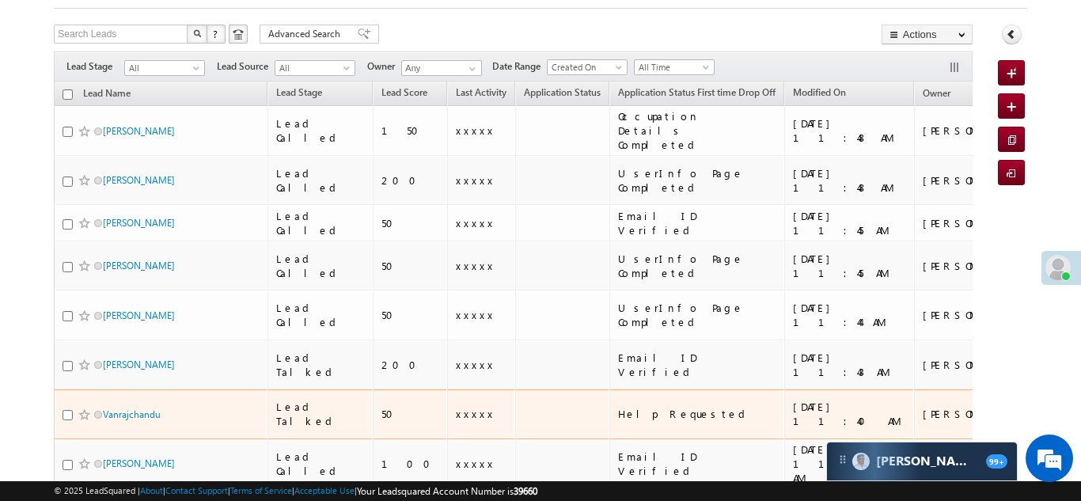
scroll to position [106, 0]
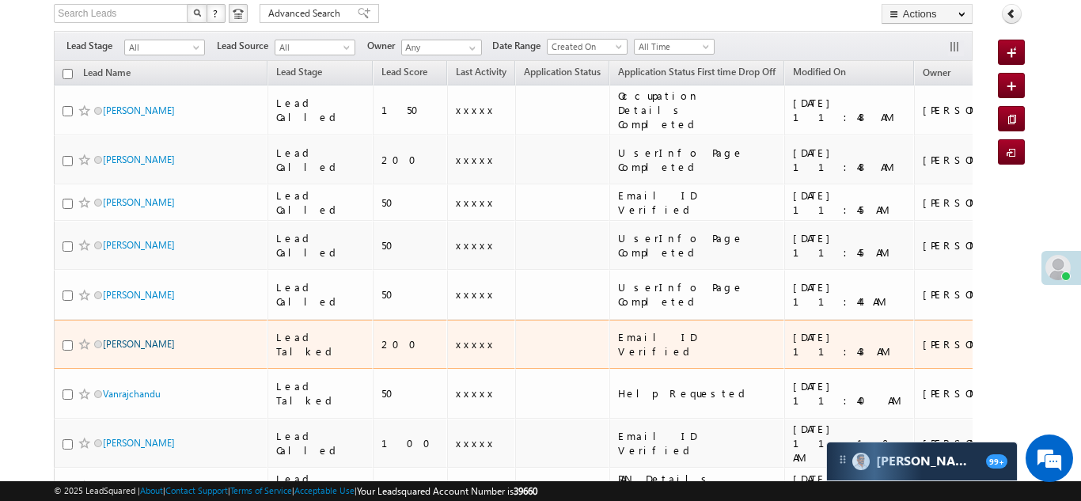
click at [122, 338] on link "Arjun Lal" at bounding box center [139, 344] width 72 height 12
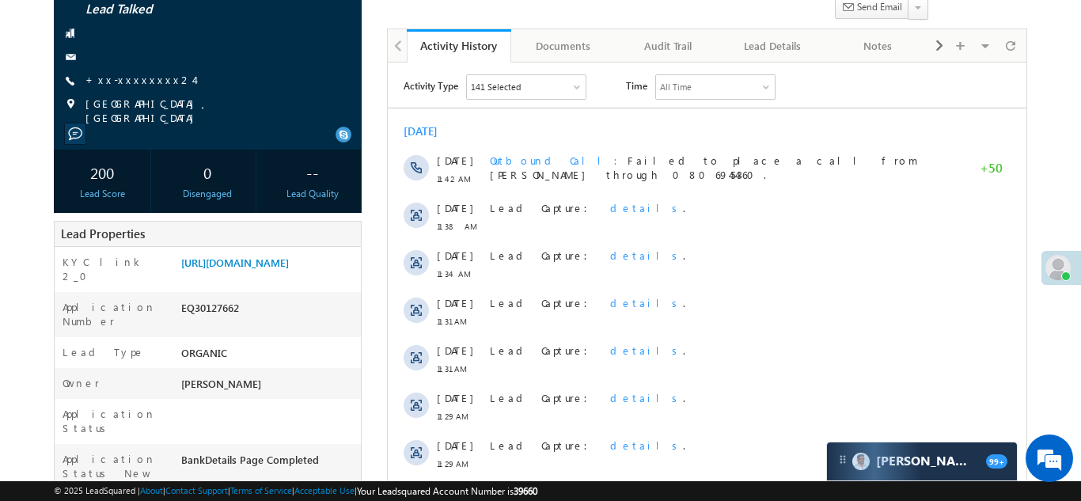
scroll to position [175, 0]
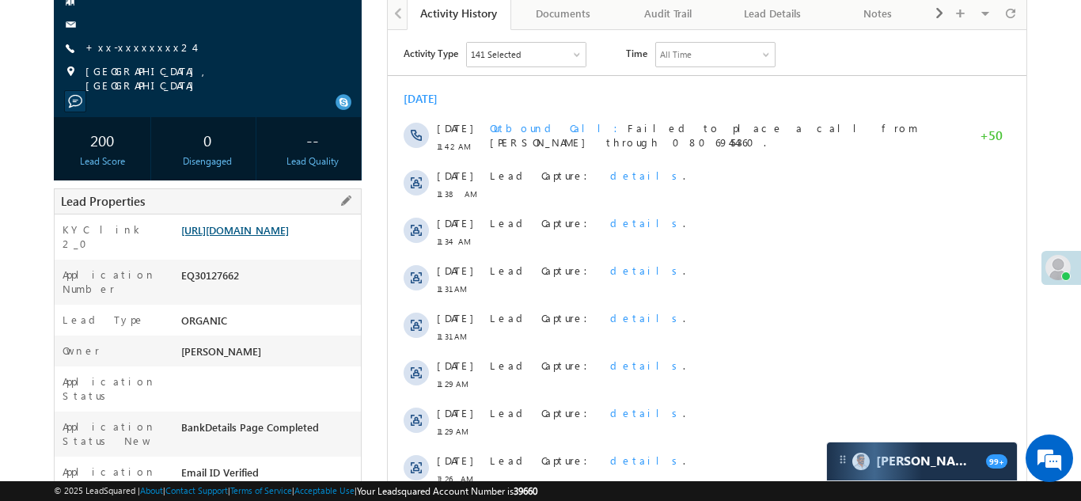
click at [267, 237] on link "https://angelbroking1-pk3em7sa.customui-test.leadsquared.com?leadId=59807b9b-bc…" at bounding box center [235, 229] width 108 height 13
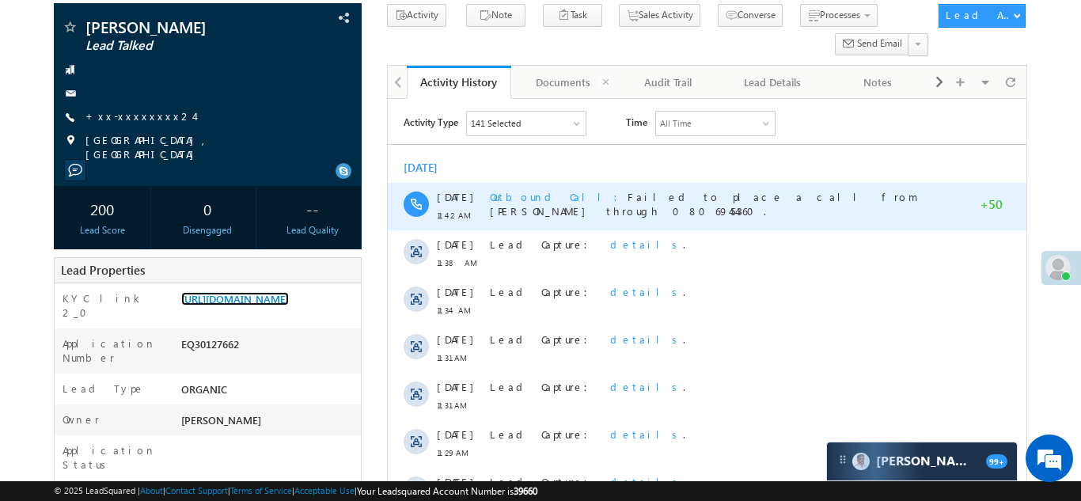
scroll to position [0, 0]
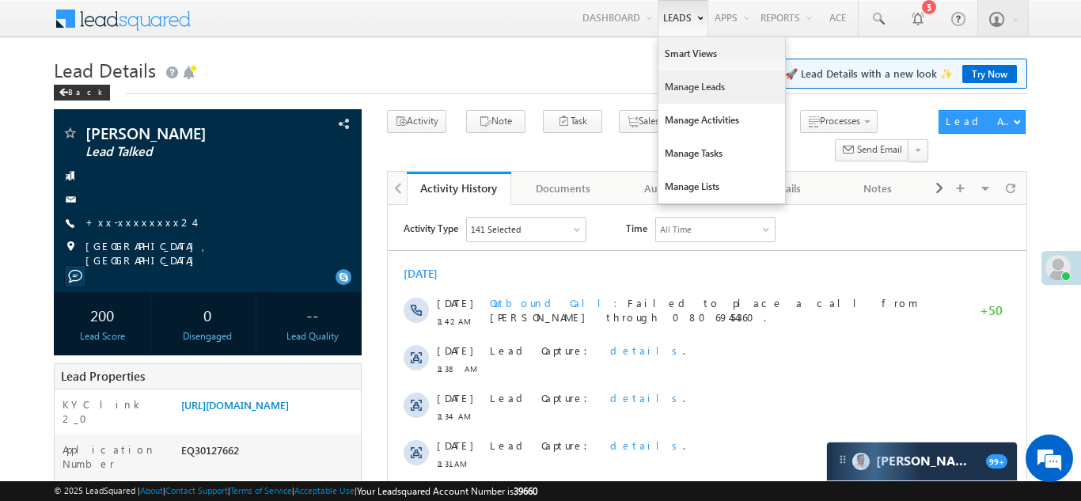
click at [673, 84] on link "Manage Leads" at bounding box center [722, 86] width 127 height 33
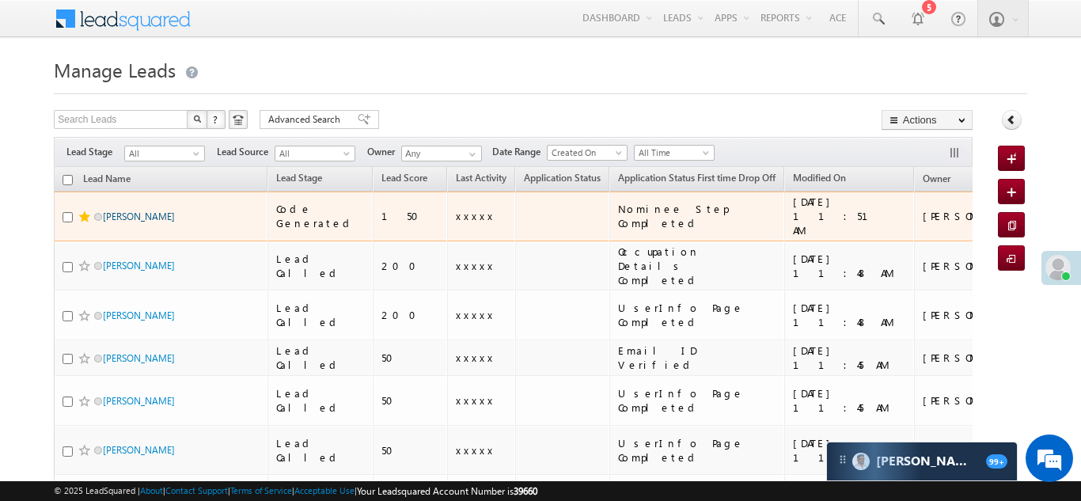
click at [112, 211] on link "[PERSON_NAME]" at bounding box center [139, 217] width 72 height 12
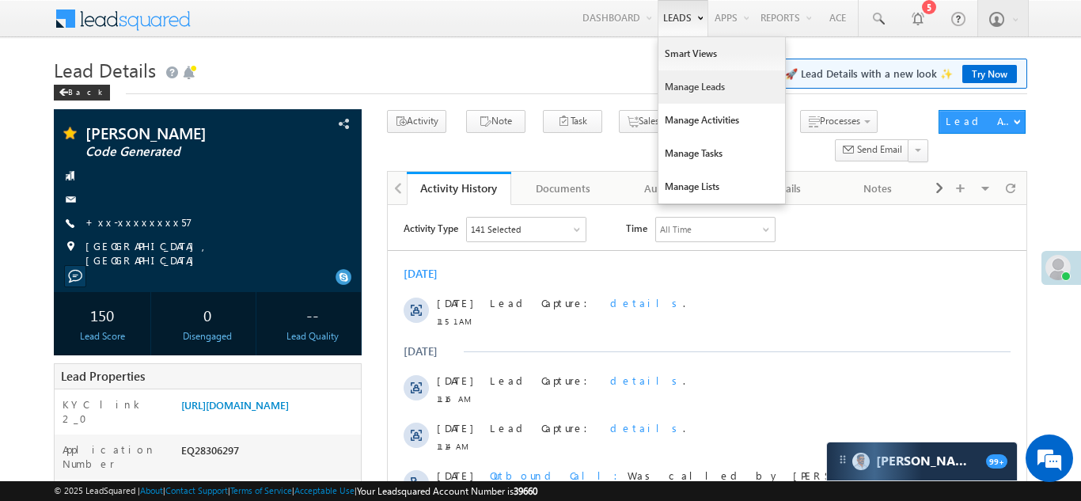
click at [677, 91] on link "Manage Leads" at bounding box center [722, 86] width 127 height 33
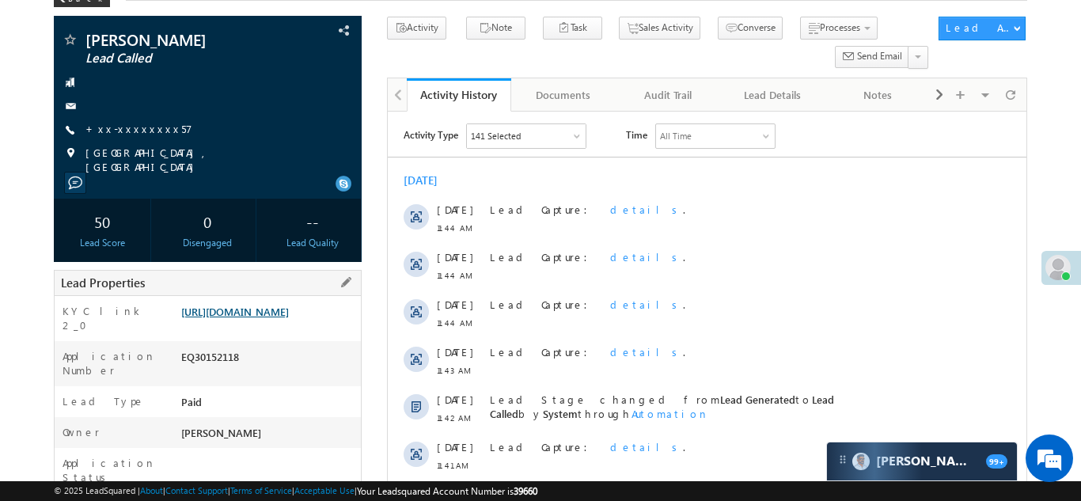
click at [252, 316] on link "https://angelbroking1-pk3em7sa.customui-test.leadsquared.com?leadId=6308513b-2e…" at bounding box center [235, 311] width 108 height 13
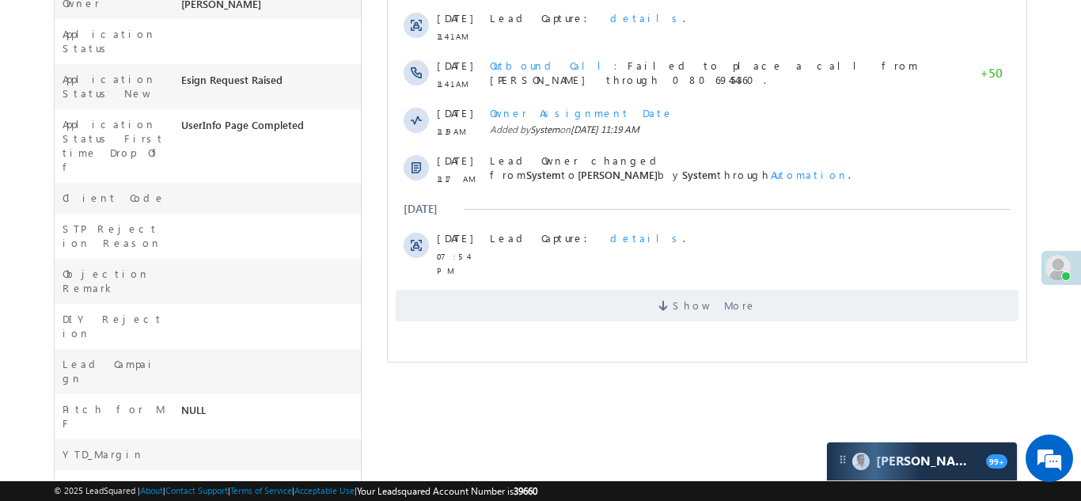
scroll to position [534, 0]
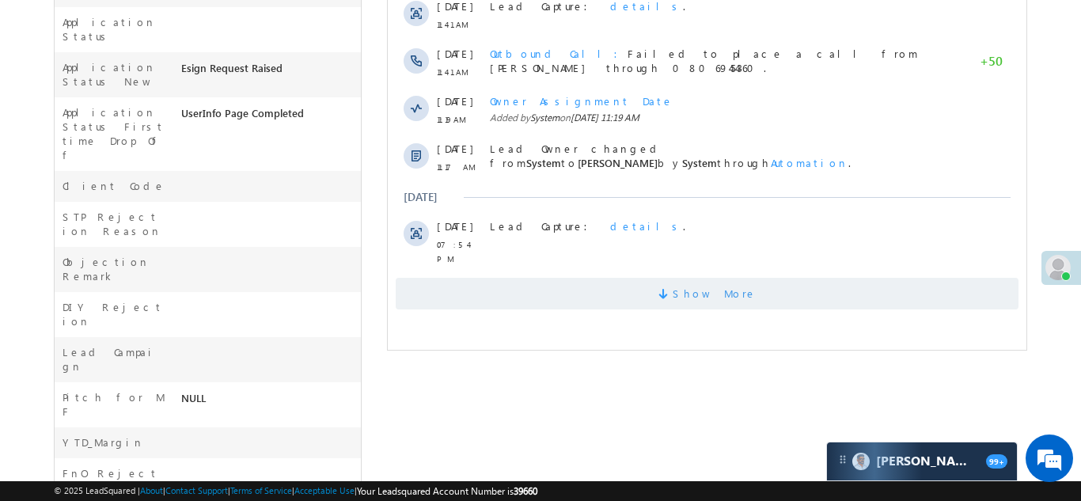
click at [558, 279] on span "Show More" at bounding box center [706, 294] width 623 height 32
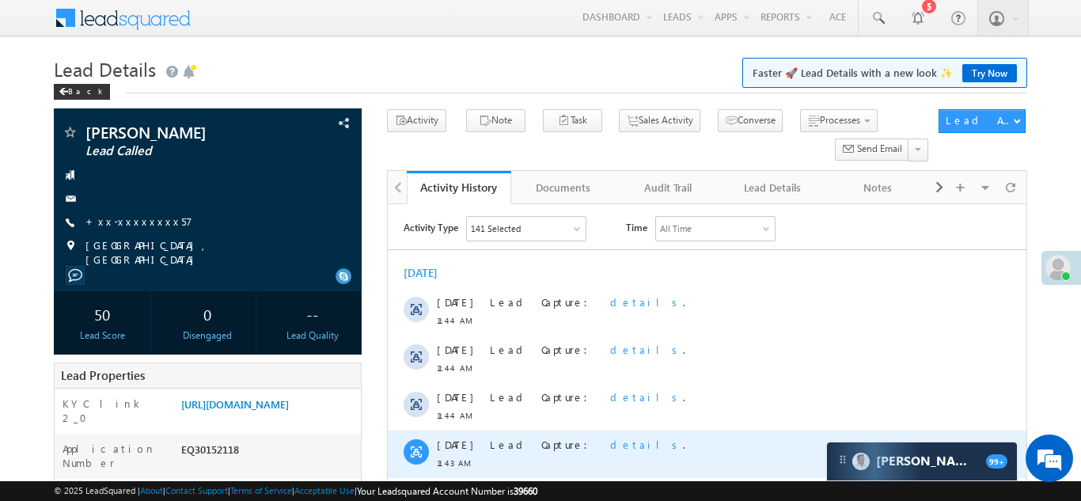
scroll to position [0, 0]
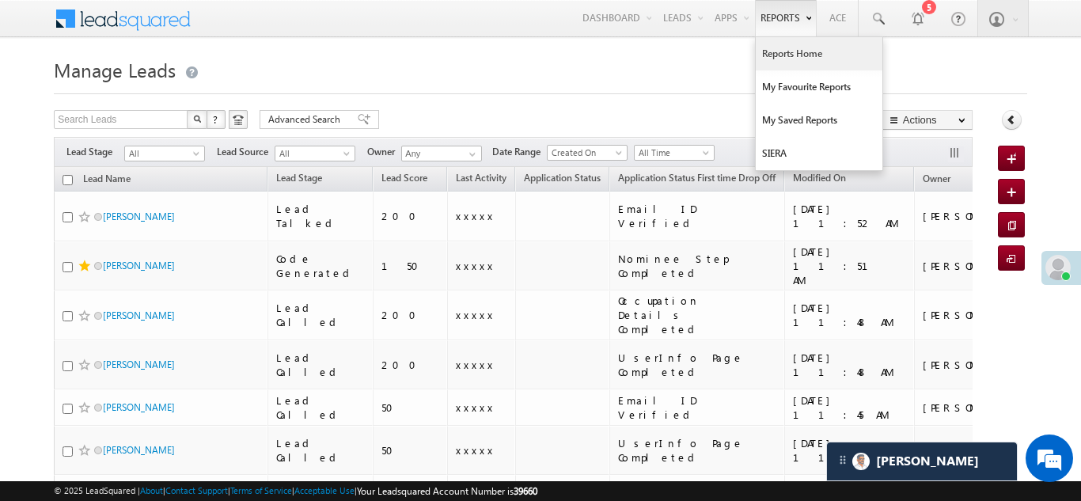
click at [787, 53] on link "Reports Home" at bounding box center [819, 53] width 127 height 33
click at [777, 51] on link "Reports Home" at bounding box center [819, 53] width 127 height 33
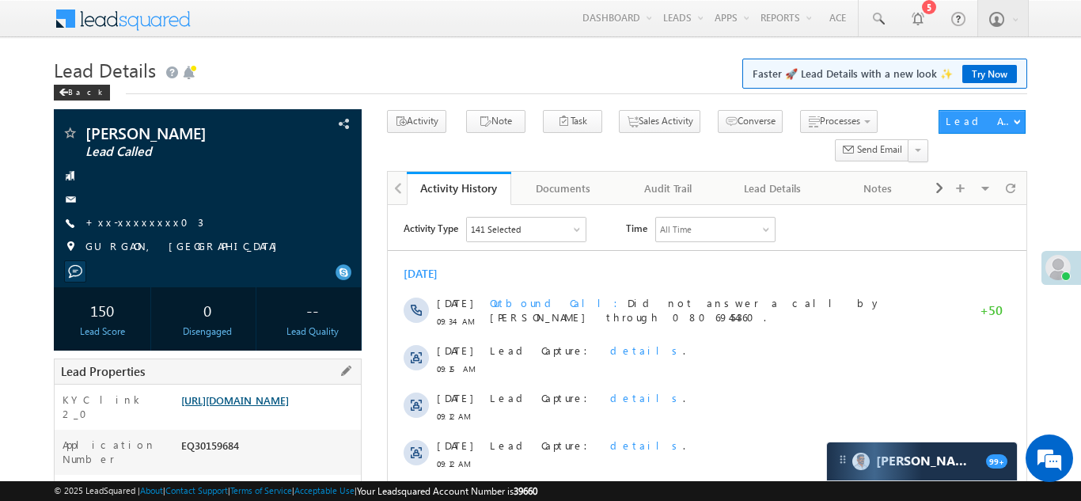
click at [257, 407] on link "[URL][DOMAIN_NAME]" at bounding box center [235, 399] width 108 height 13
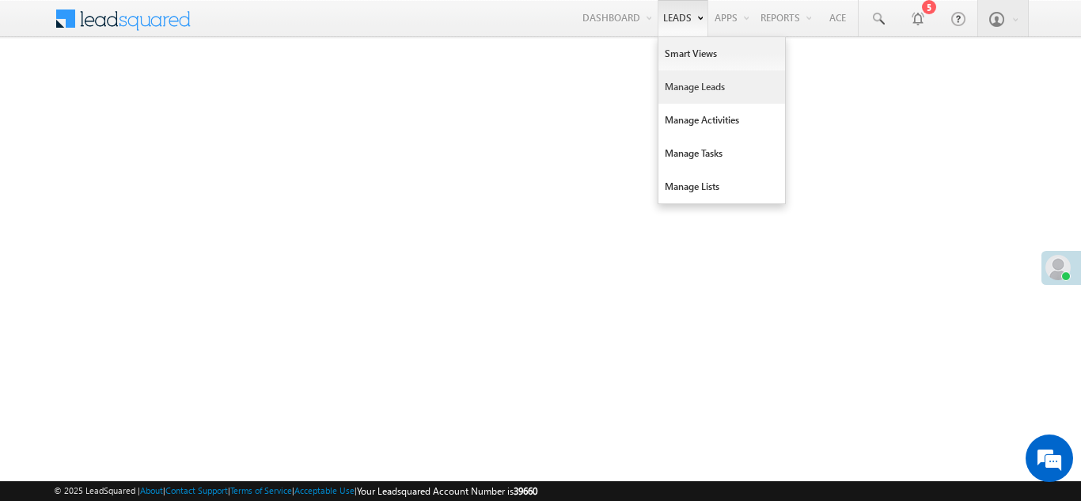
click at [667, 78] on link "Manage Leads" at bounding box center [722, 86] width 127 height 33
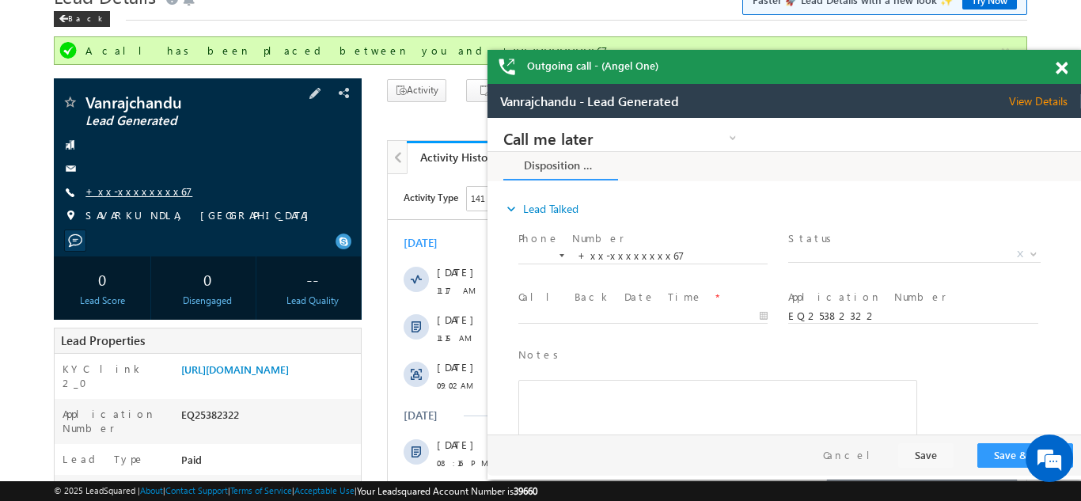
click at [135, 188] on link "+xx-xxxxxxxx67" at bounding box center [139, 190] width 107 height 13
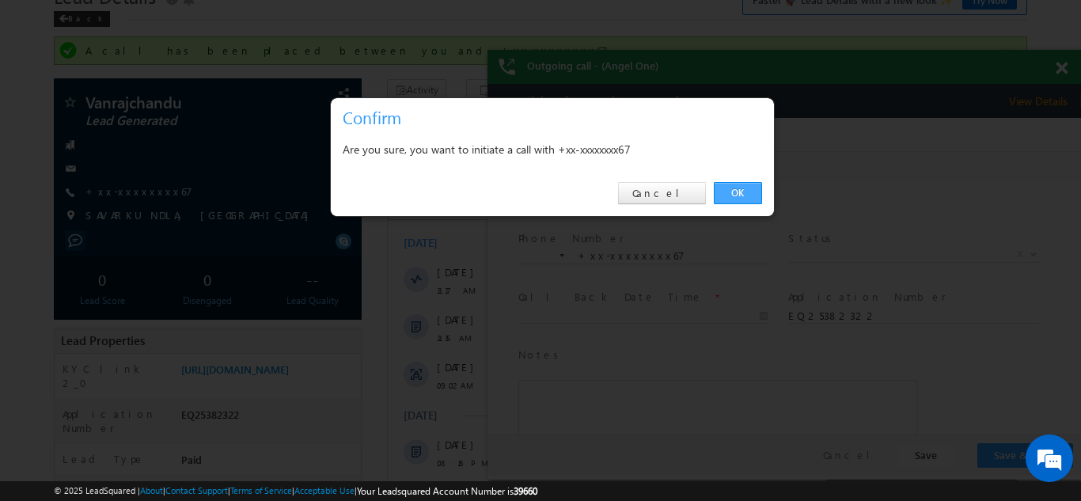
click at [723, 194] on link "OK" at bounding box center [738, 193] width 48 height 22
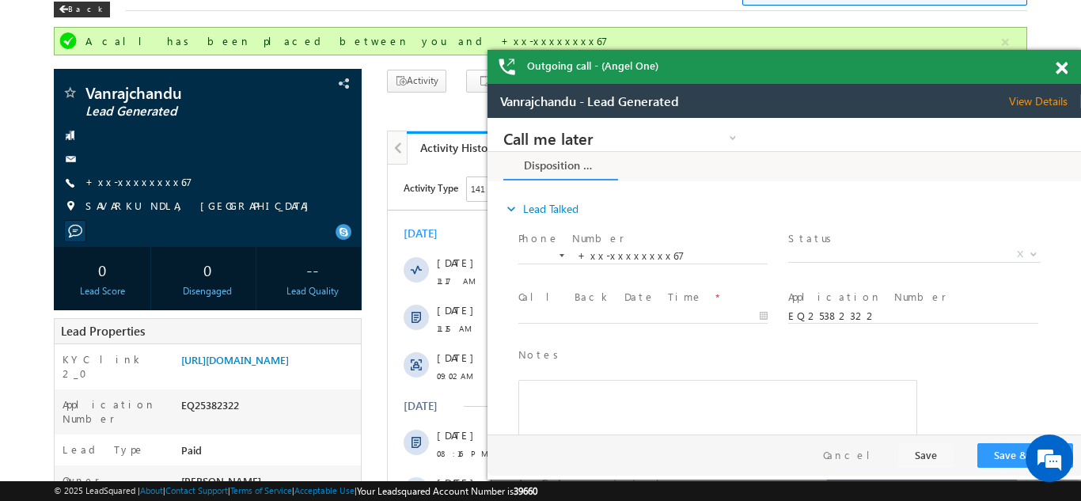
click at [1060, 64] on span at bounding box center [1062, 68] width 12 height 13
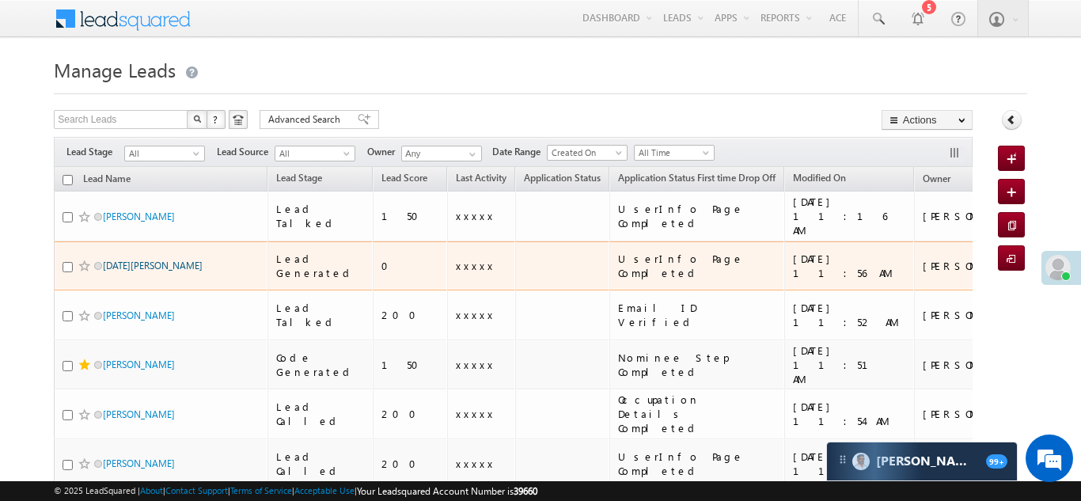
click at [136, 260] on link "Raja bhagat" at bounding box center [153, 266] width 100 height 12
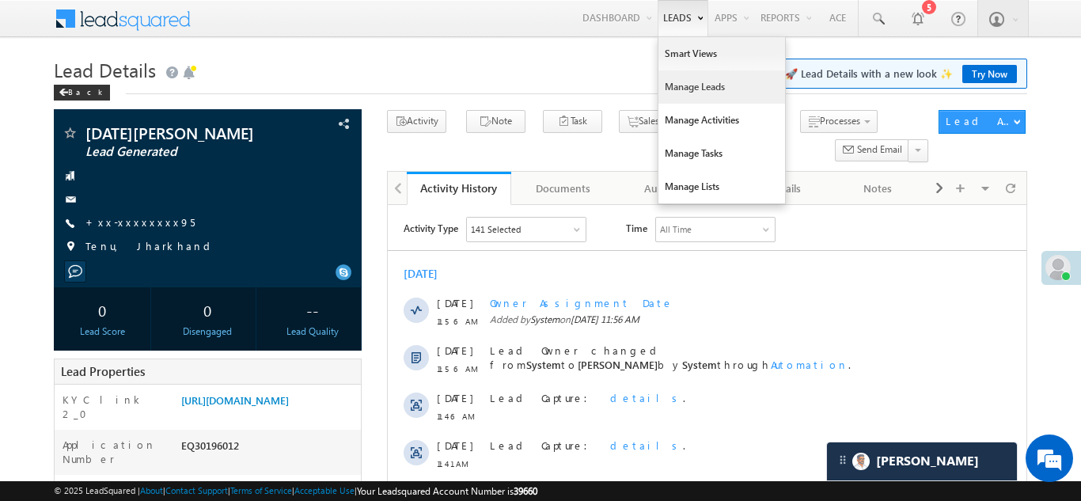
click at [682, 88] on link "Manage Leads" at bounding box center [722, 86] width 127 height 33
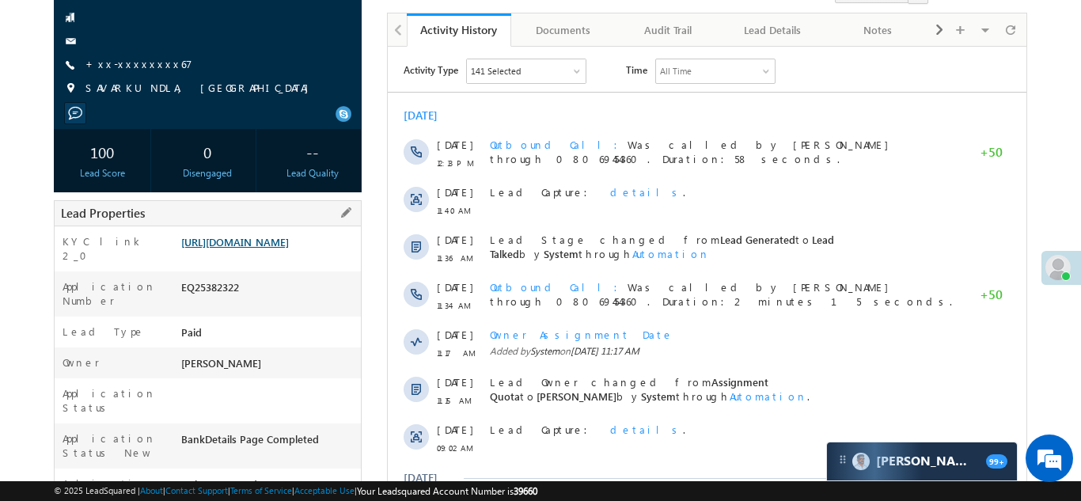
click at [262, 249] on link "[URL][DOMAIN_NAME]" at bounding box center [235, 241] width 108 height 13
click at [123, 64] on link "+xx-xxxxxxxx67" at bounding box center [139, 63] width 107 height 13
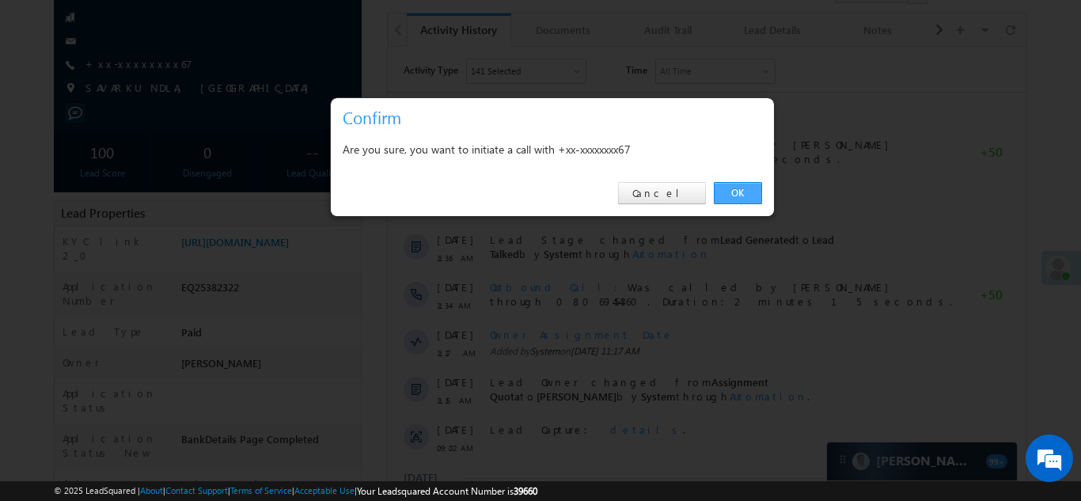
click at [735, 188] on link "OK" at bounding box center [738, 193] width 48 height 22
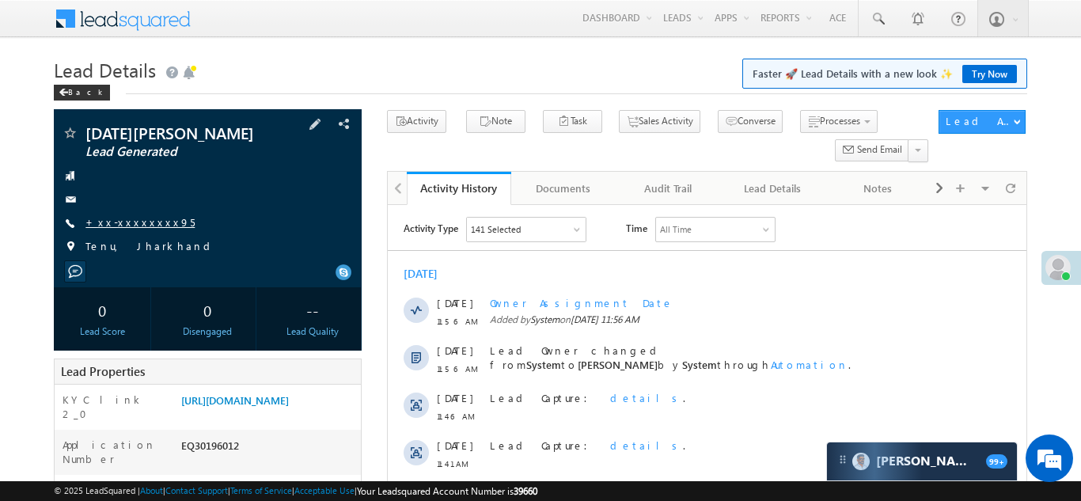
click at [130, 225] on link "+xx-xxxxxxxx95" at bounding box center [140, 221] width 109 height 13
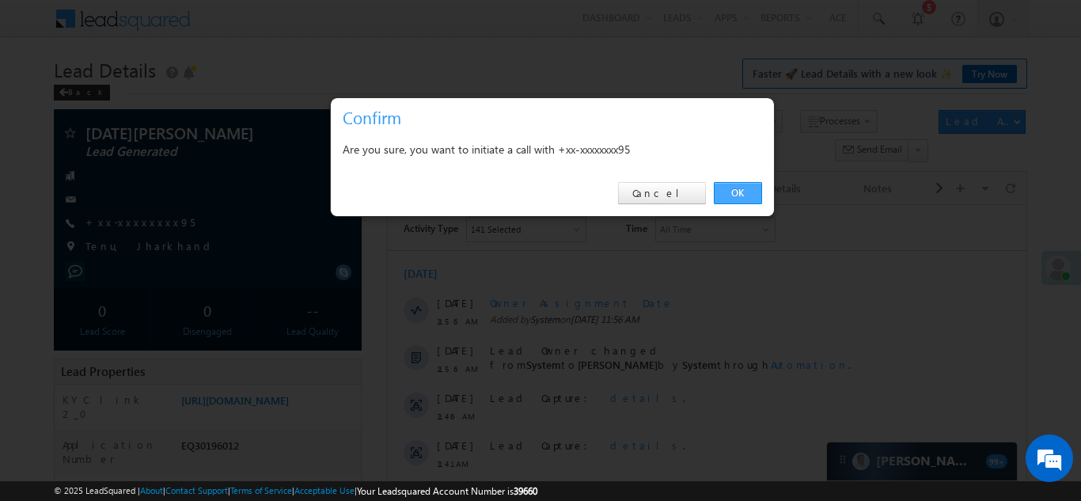
click at [734, 194] on link "OK" at bounding box center [738, 193] width 48 height 22
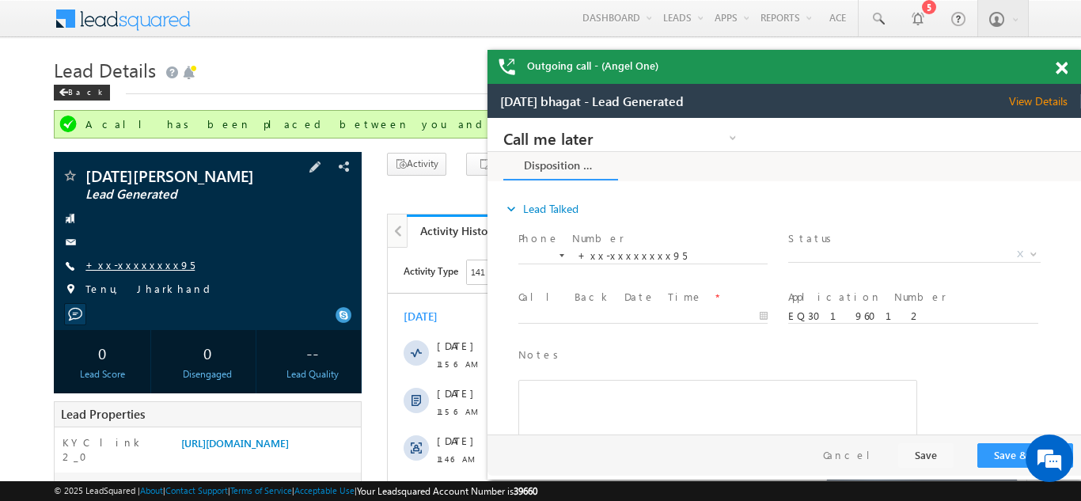
click at [122, 263] on link "+xx-xxxxxxxx95" at bounding box center [140, 264] width 109 height 13
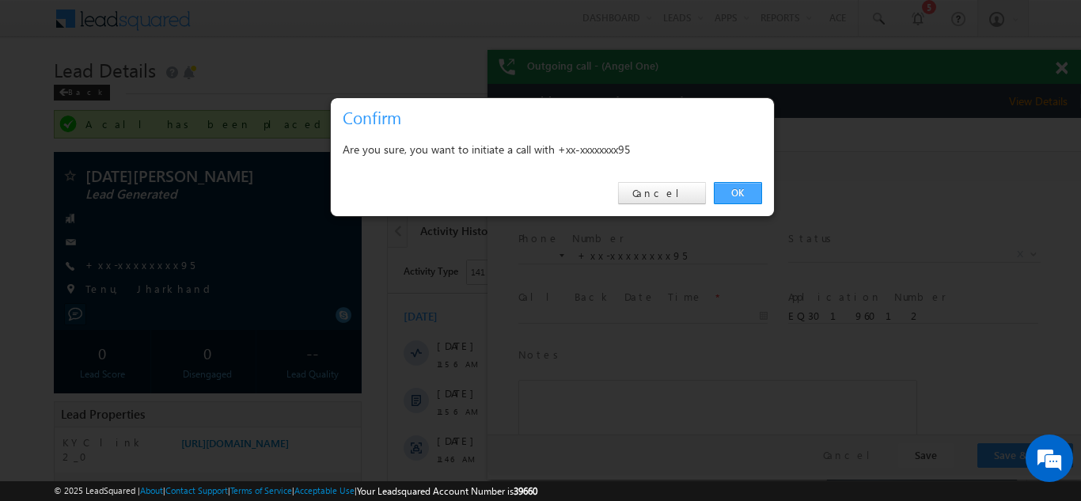
click at [730, 194] on link "OK" at bounding box center [738, 193] width 48 height 22
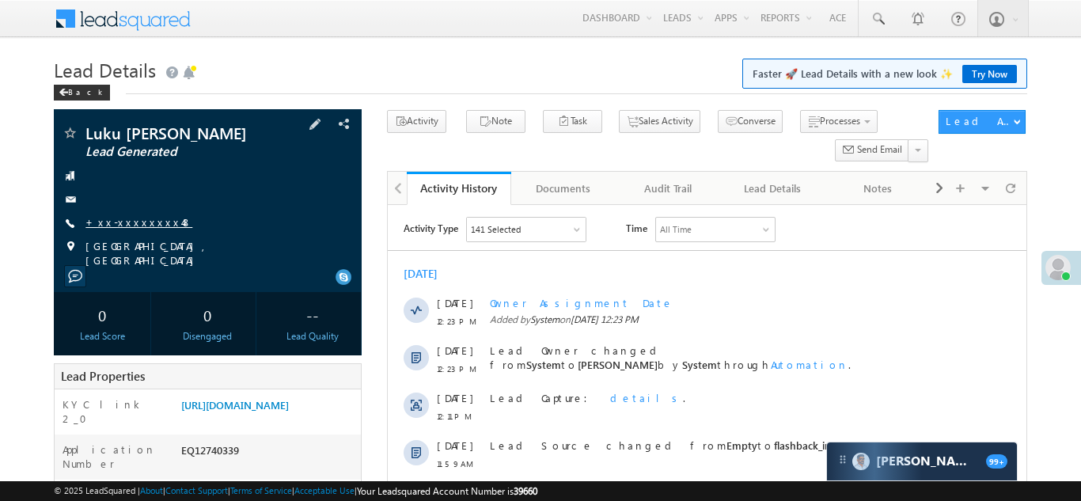
click at [124, 224] on link "+xx-xxxxxxxx48" at bounding box center [139, 221] width 107 height 13
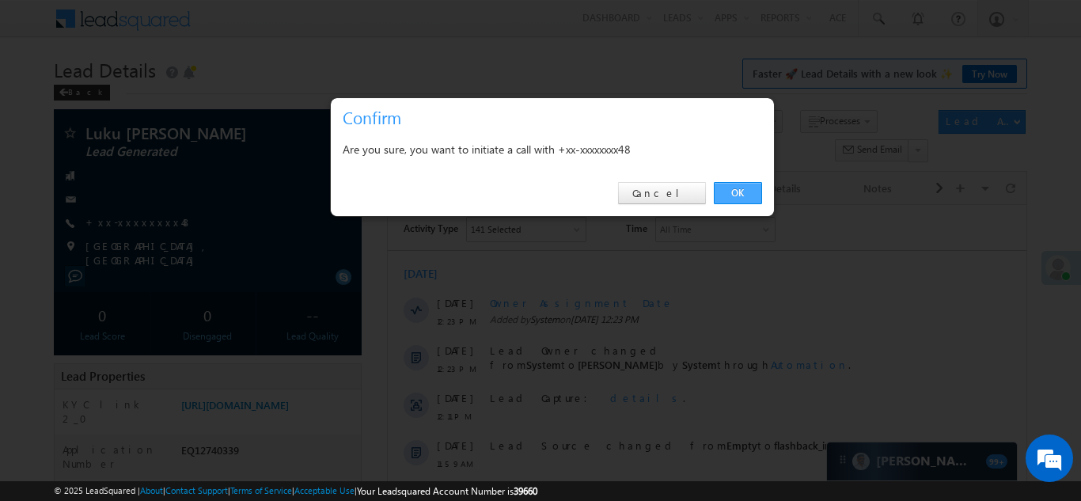
click at [743, 192] on link "OK" at bounding box center [738, 193] width 48 height 22
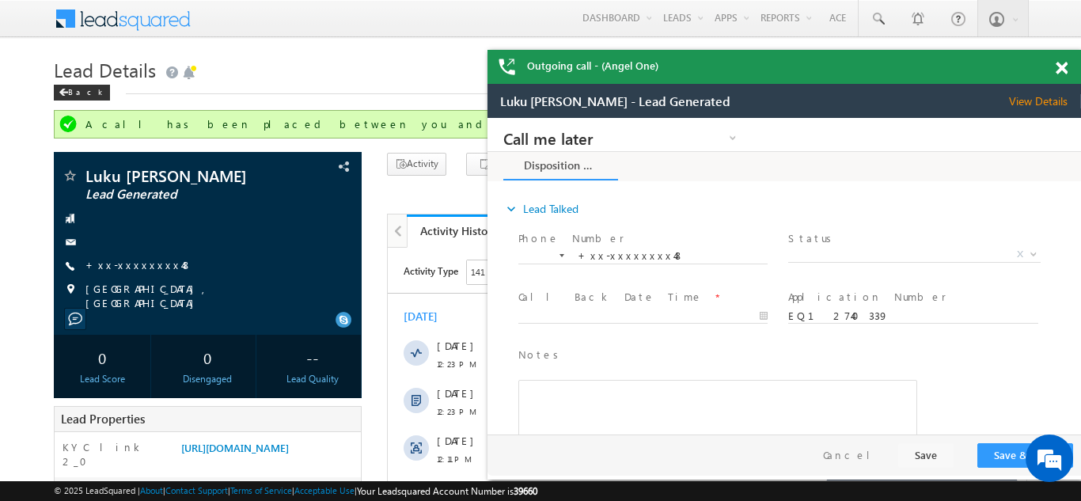
drag, startPoint x: 1061, startPoint y: 64, endPoint x: 421, endPoint y: 12, distance: 641.8
click at [1061, 64] on span at bounding box center [1062, 68] width 12 height 13
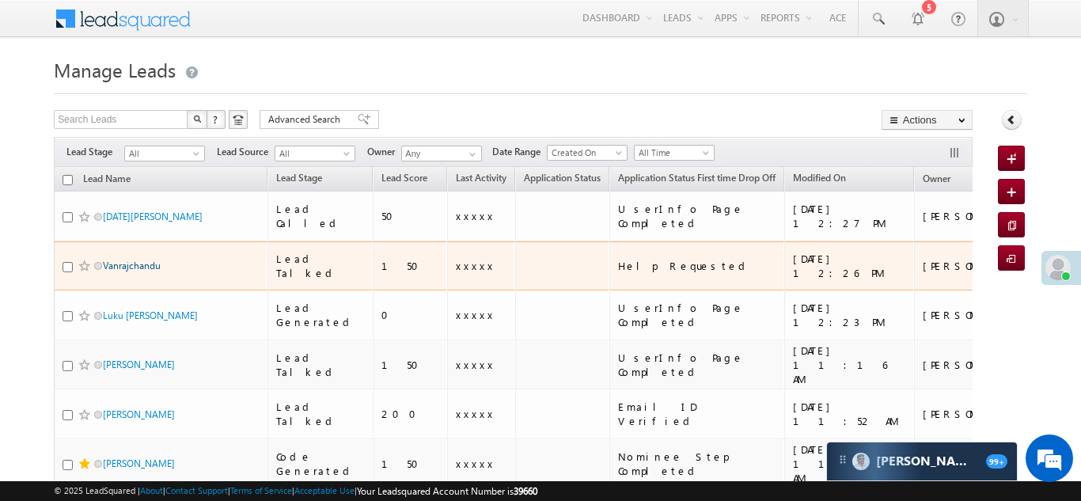
click at [127, 260] on link "Vanrajchandu" at bounding box center [132, 266] width 58 height 12
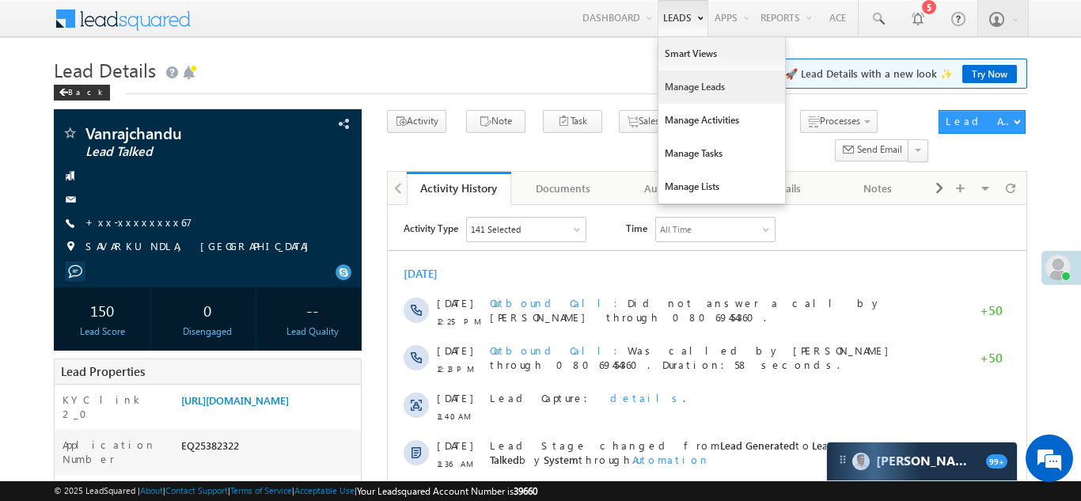
click at [679, 88] on link "Manage Leads" at bounding box center [722, 86] width 127 height 33
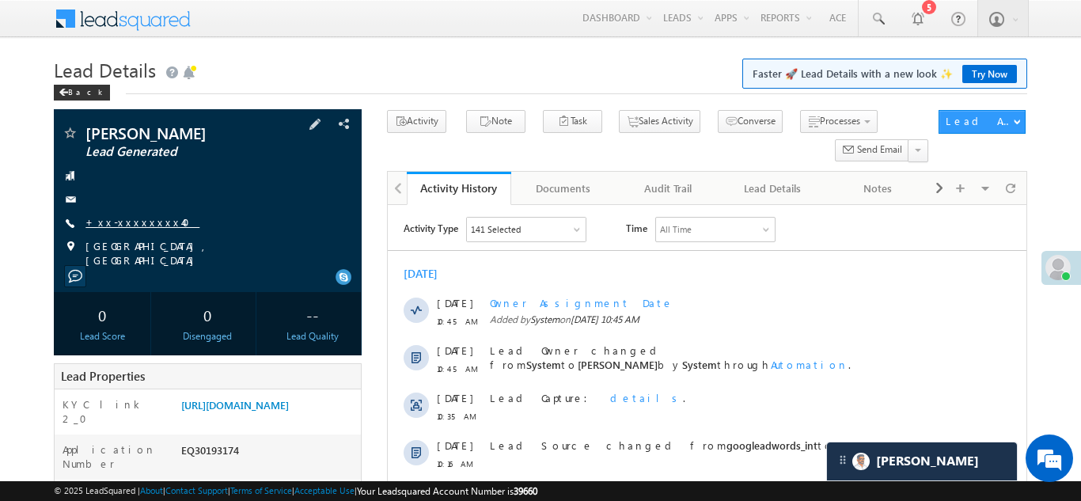
click at [127, 222] on link "+xx-xxxxxxxx40" at bounding box center [143, 221] width 114 height 13
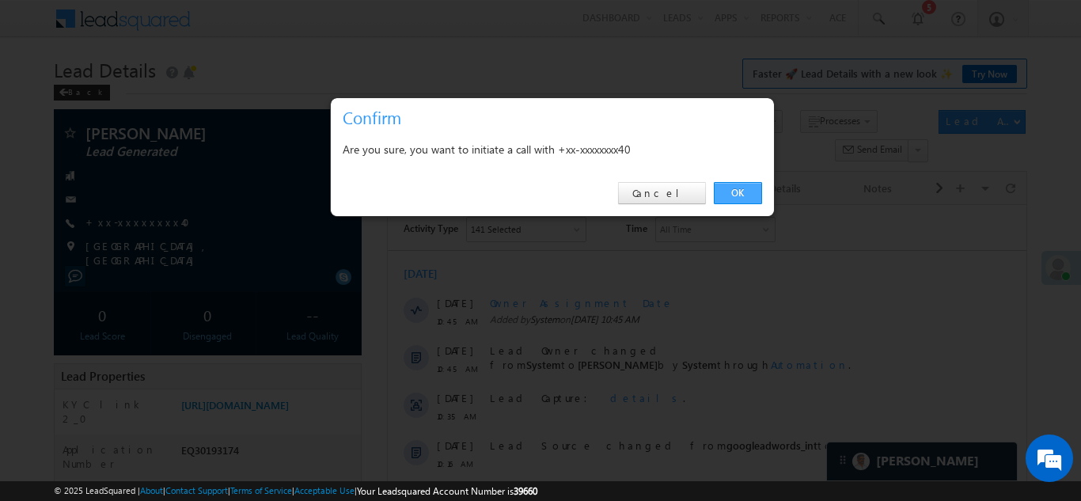
click at [737, 192] on link "OK" at bounding box center [738, 193] width 48 height 22
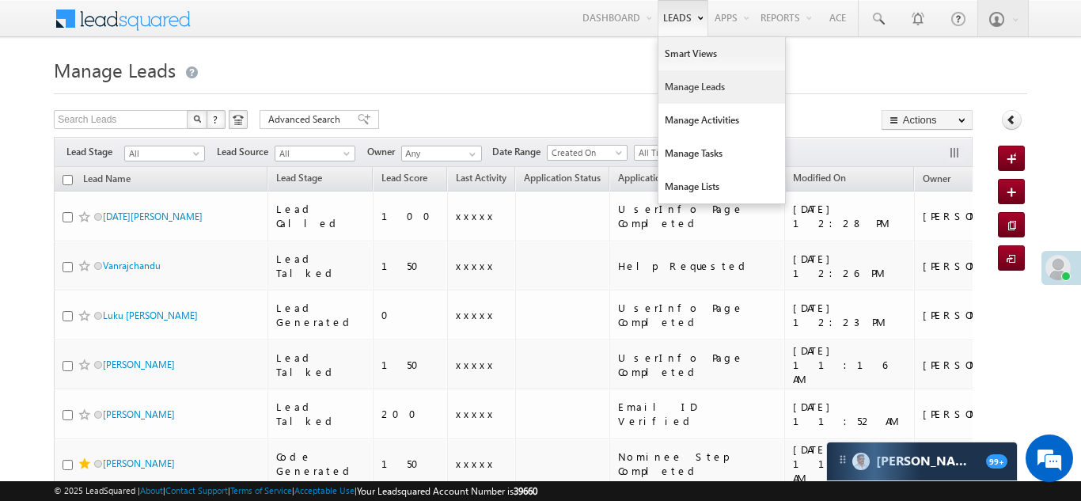
click at [679, 89] on link "Manage Leads" at bounding box center [722, 86] width 127 height 33
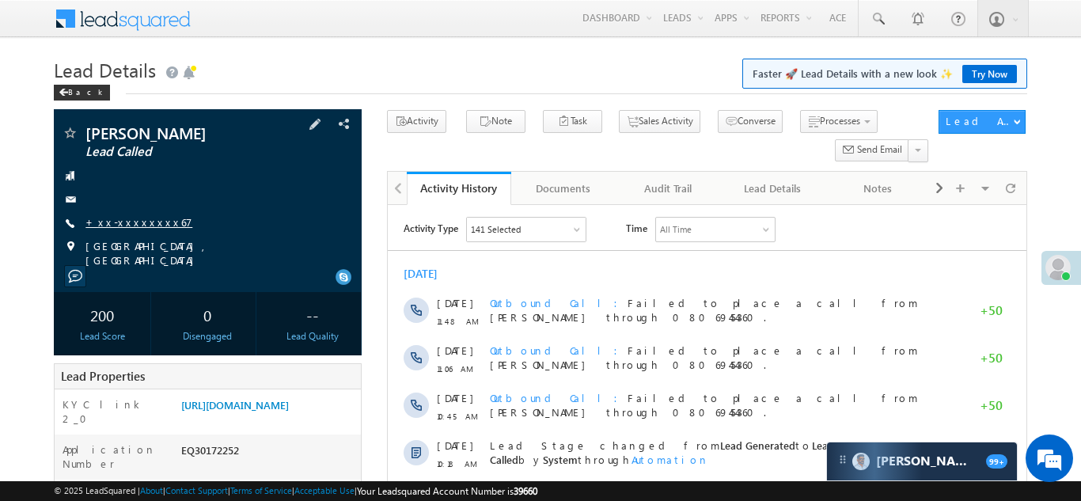
click at [124, 226] on link "+xx-xxxxxxxx67" at bounding box center [139, 221] width 107 height 13
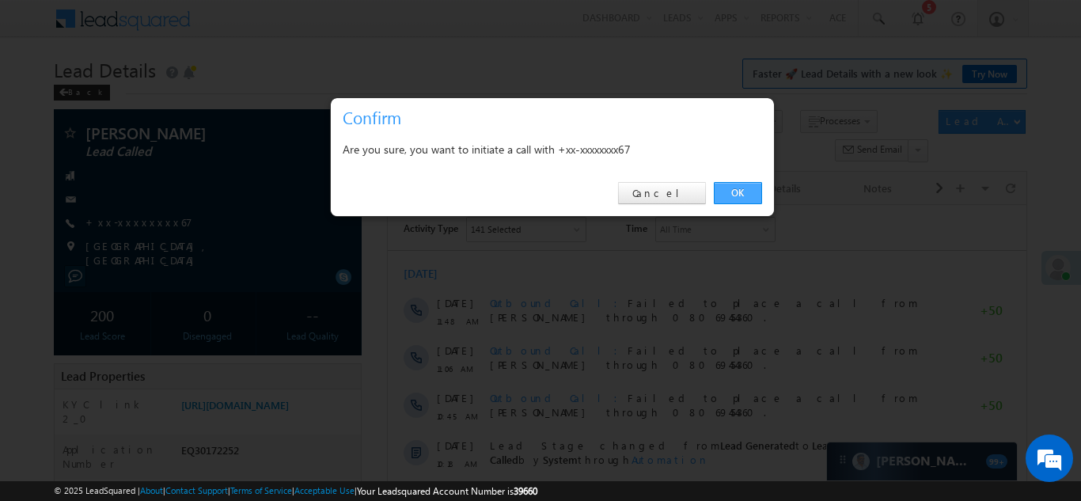
click at [739, 192] on link "OK" at bounding box center [738, 193] width 48 height 22
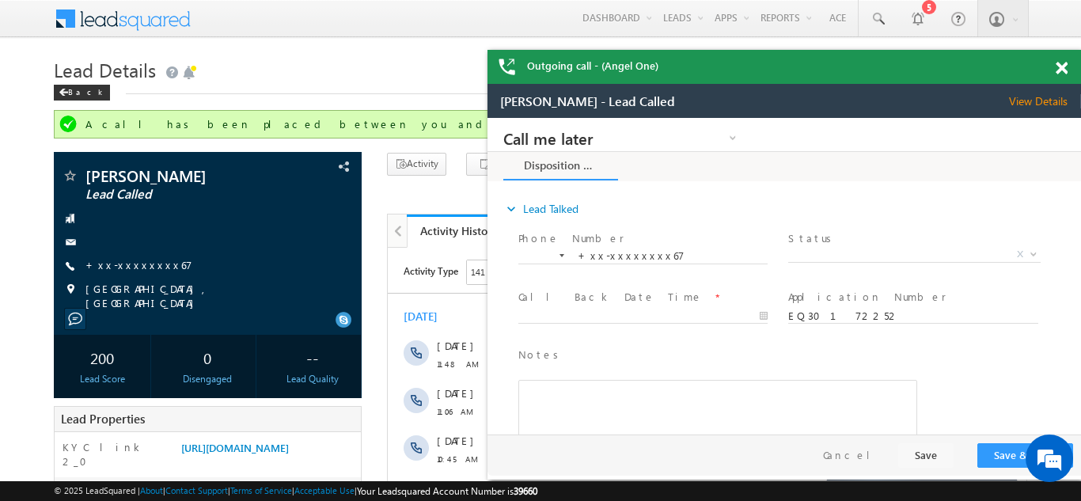
click at [1063, 68] on span at bounding box center [1062, 68] width 12 height 13
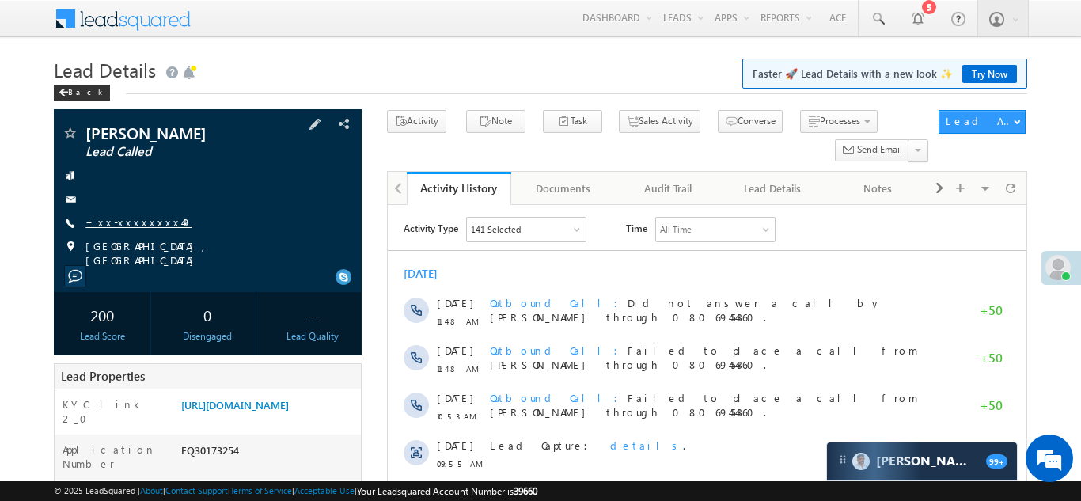
click at [132, 223] on link "+xx-xxxxxxxx49" at bounding box center [139, 221] width 106 height 13
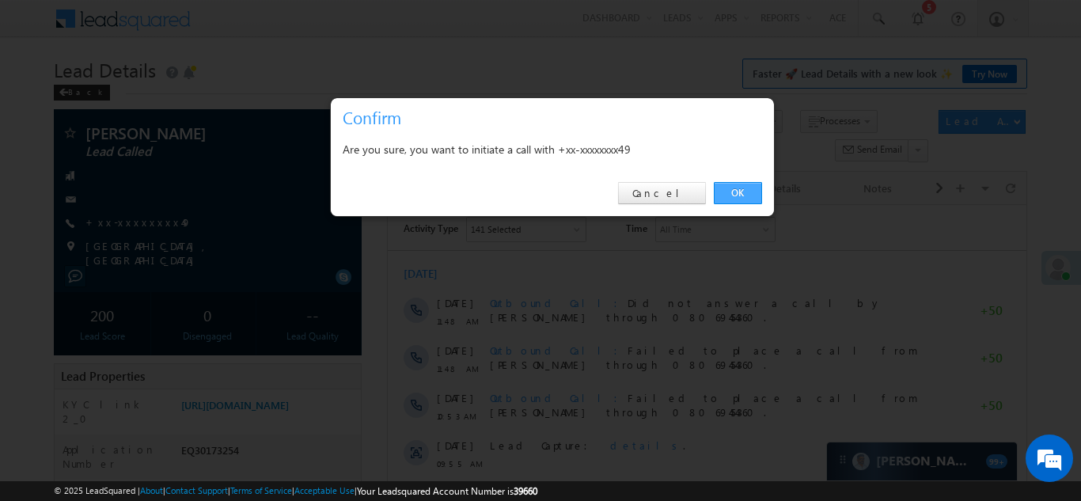
click at [739, 190] on link "OK" at bounding box center [738, 193] width 48 height 22
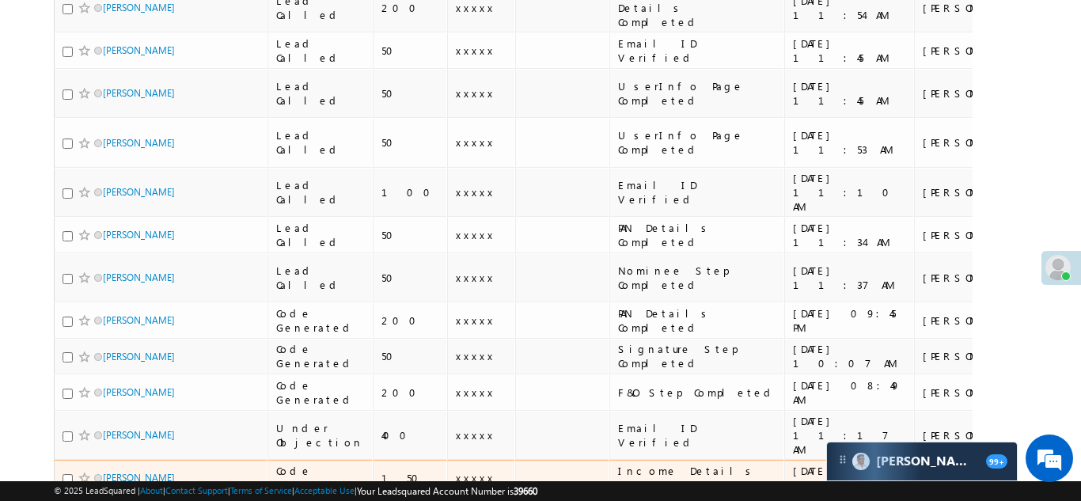
scroll to position [553, 0]
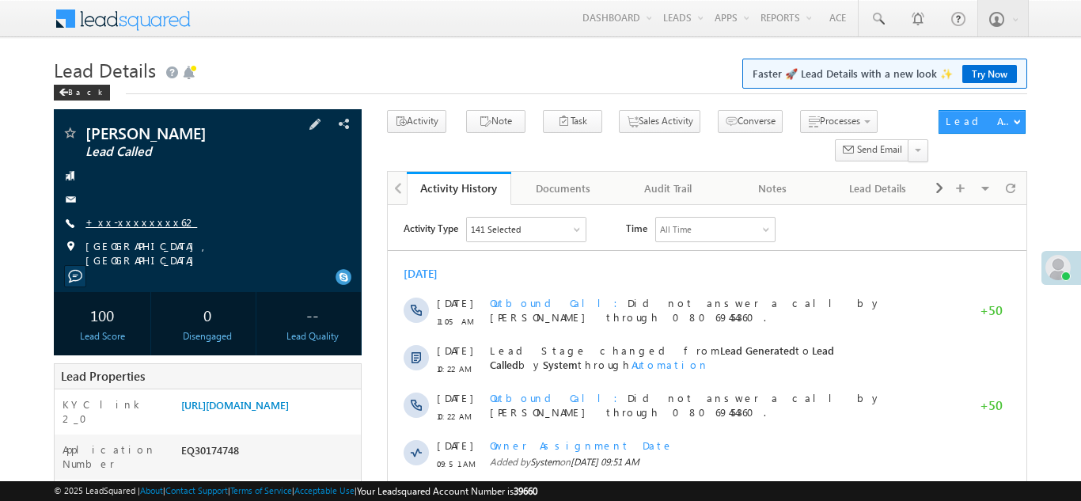
click at [126, 222] on link "+xx-xxxxxxxx62" at bounding box center [142, 221] width 112 height 13
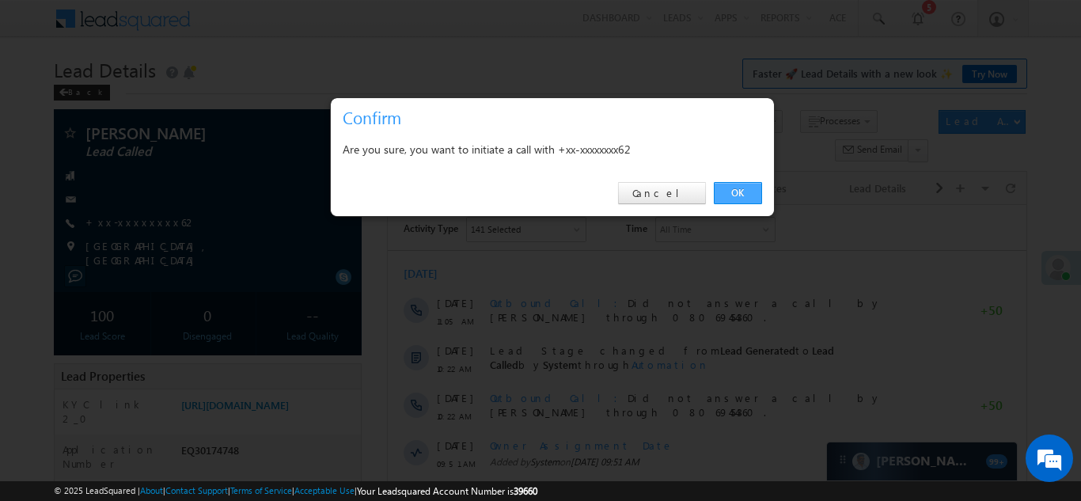
click at [740, 194] on link "OK" at bounding box center [738, 193] width 48 height 22
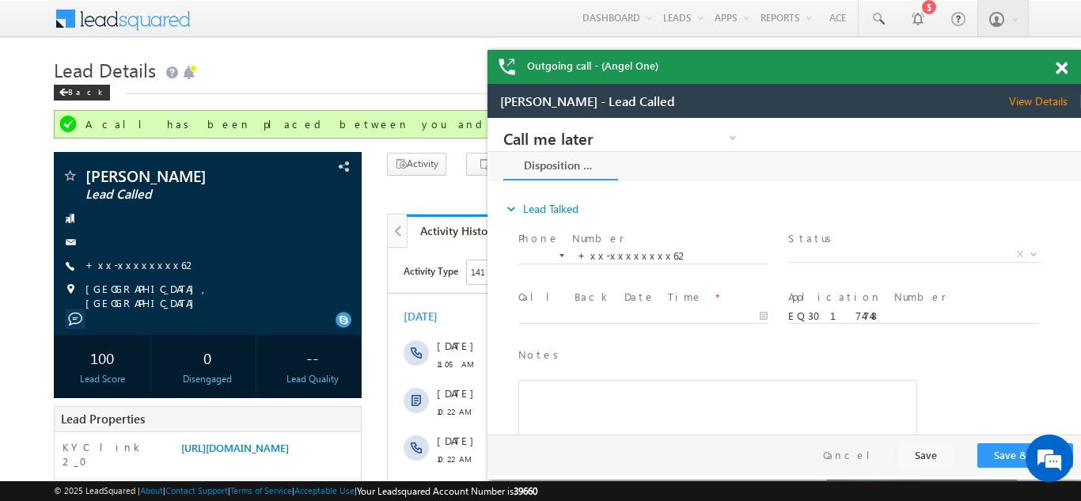
click at [1064, 67] on span at bounding box center [1062, 68] width 12 height 13
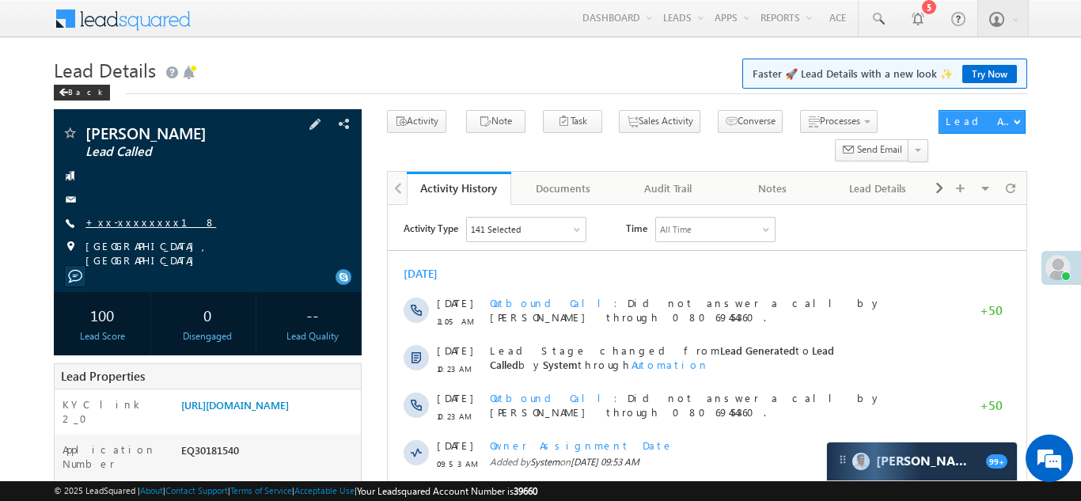
click at [124, 226] on link "+xx-xxxxxxxx18" at bounding box center [151, 221] width 131 height 13
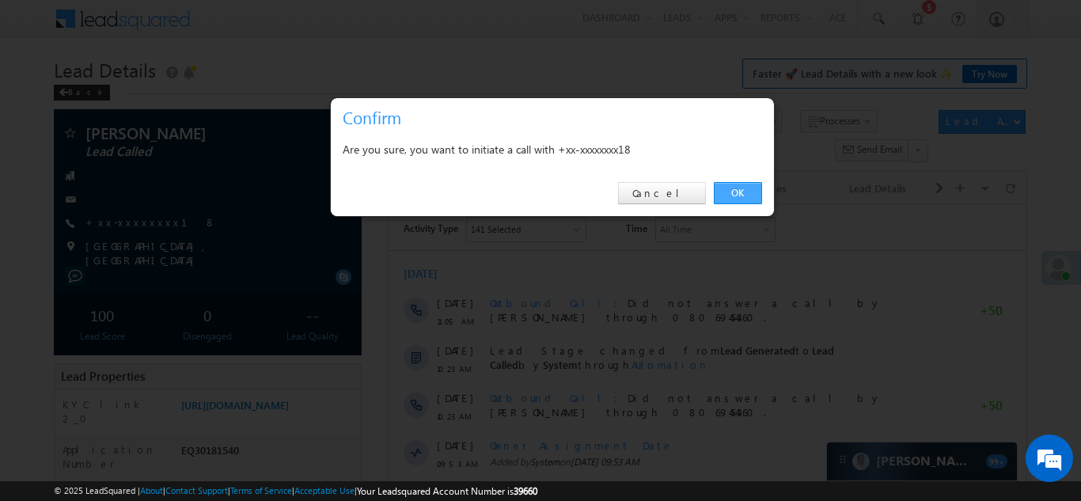
click at [729, 189] on link "OK" at bounding box center [738, 193] width 48 height 22
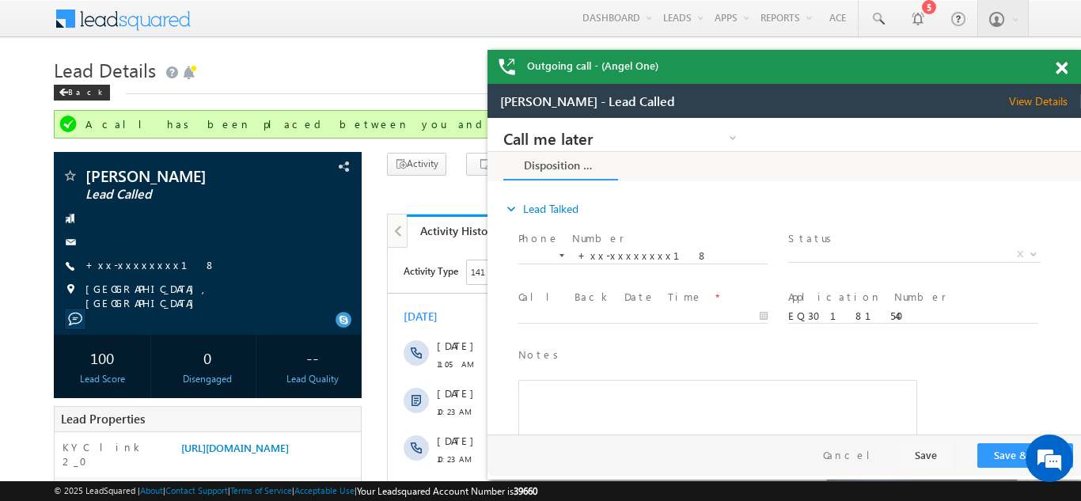
click at [1060, 65] on span at bounding box center [1062, 68] width 12 height 13
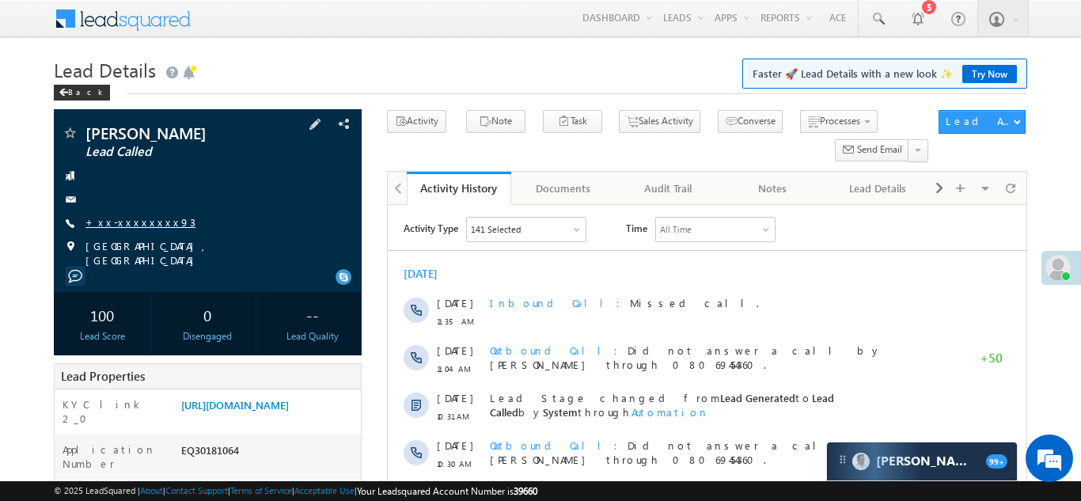
click at [130, 220] on link "+xx-xxxxxxxx93" at bounding box center [141, 221] width 110 height 13
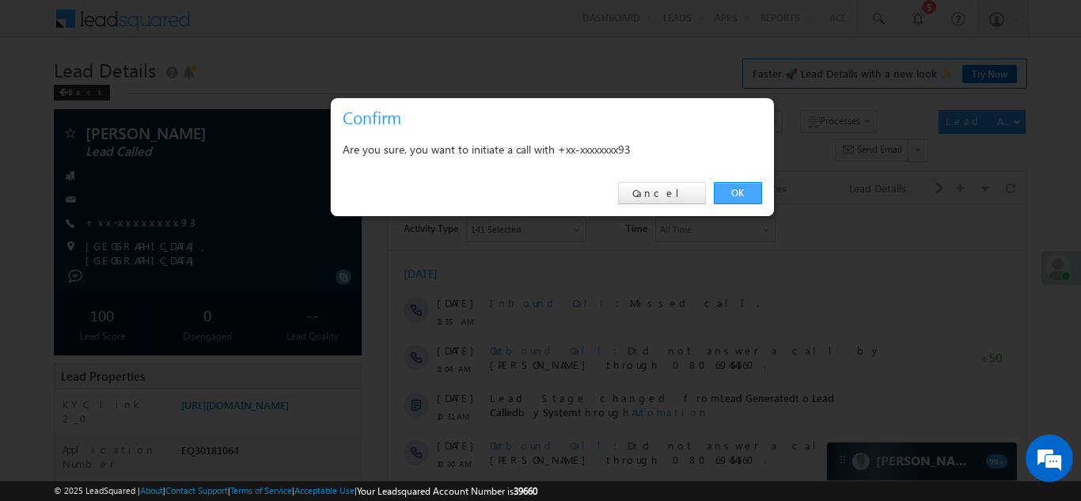
click at [744, 189] on link "OK" at bounding box center [738, 193] width 48 height 22
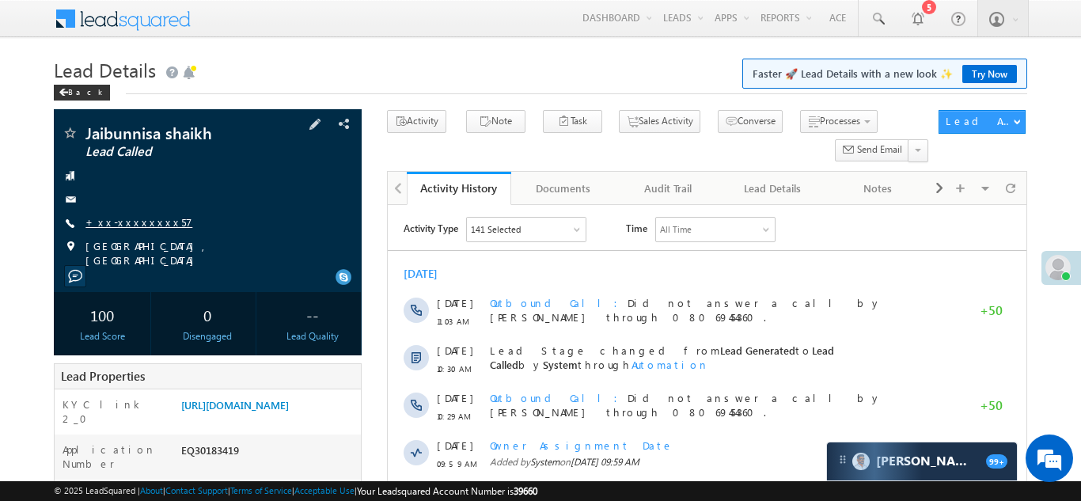
click at [127, 222] on link "+xx-xxxxxxxx57" at bounding box center [139, 221] width 107 height 13
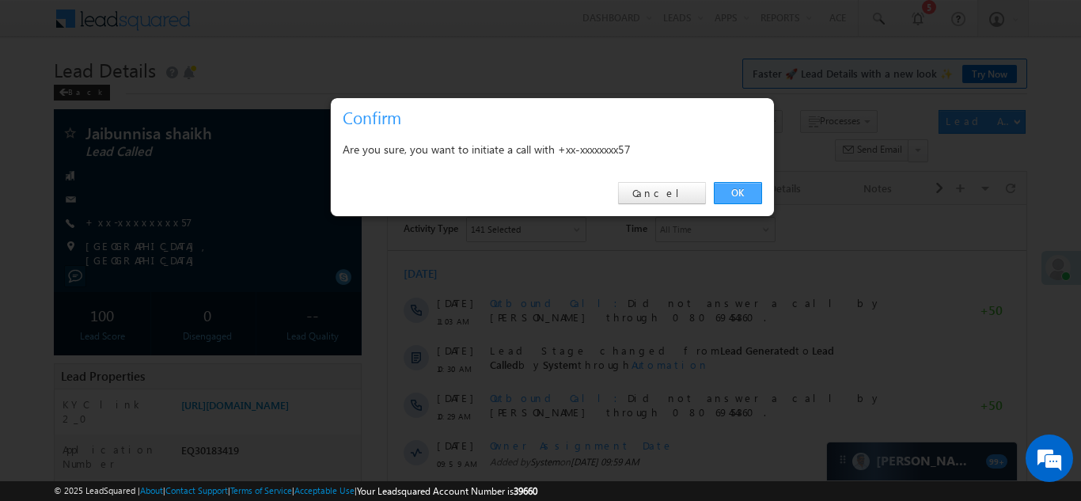
click at [732, 189] on link "OK" at bounding box center [738, 193] width 48 height 22
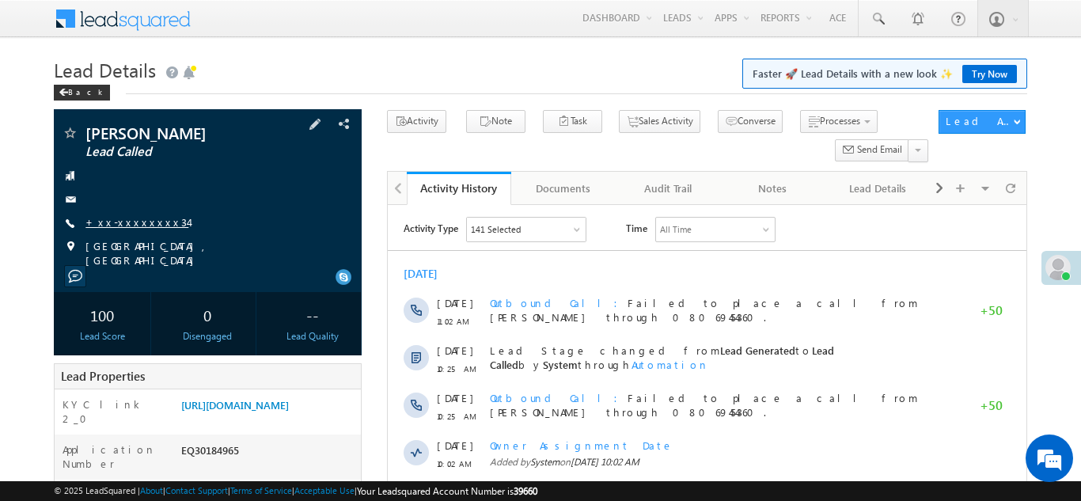
click at [134, 222] on link "+xx-xxxxxxxx34" at bounding box center [137, 221] width 103 height 13
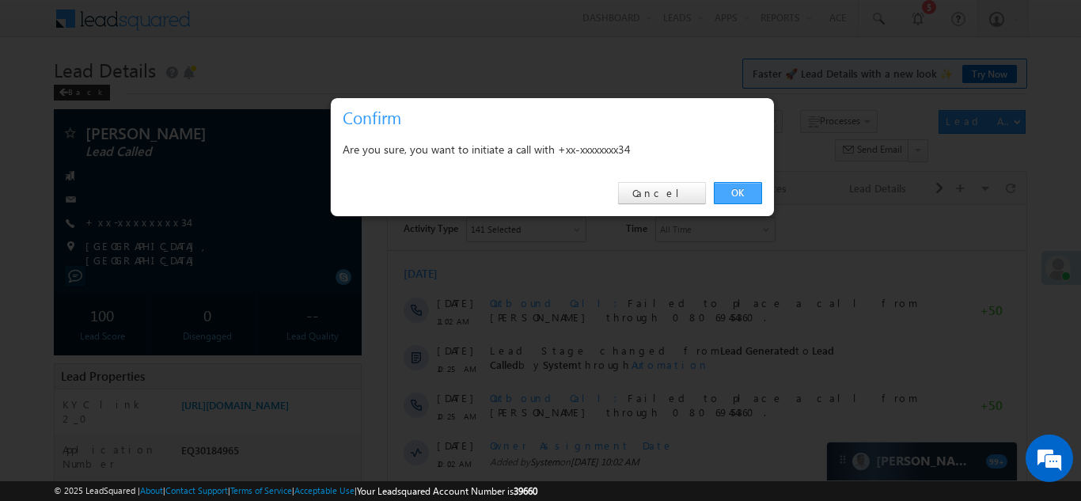
click at [735, 193] on link "OK" at bounding box center [738, 193] width 48 height 22
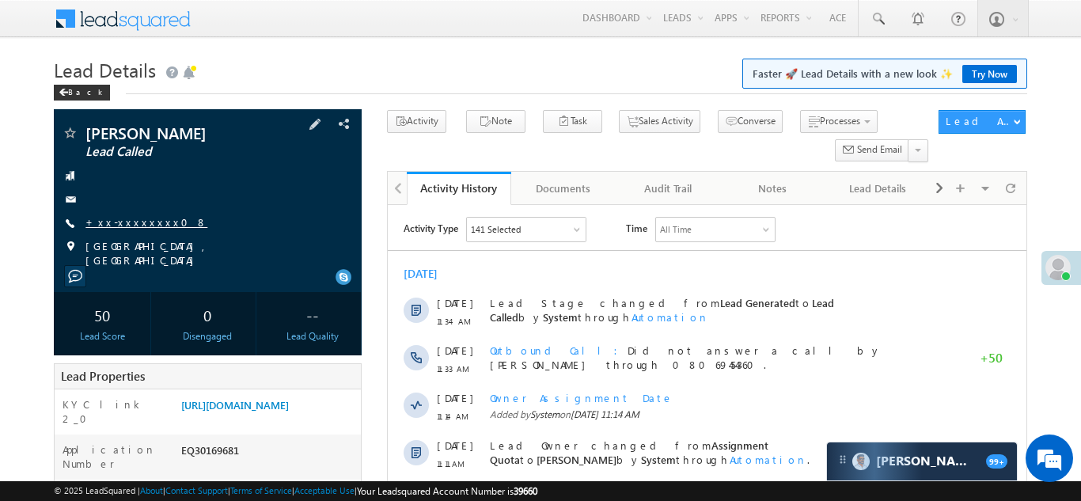
click at [132, 223] on link "+xx-xxxxxxxx08" at bounding box center [147, 221] width 122 height 13
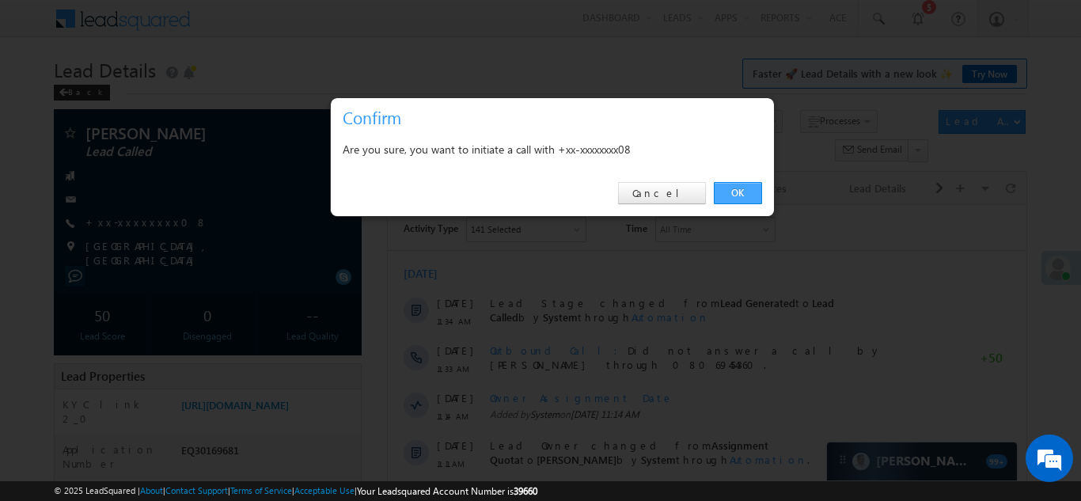
click at [737, 190] on link "OK" at bounding box center [738, 193] width 48 height 22
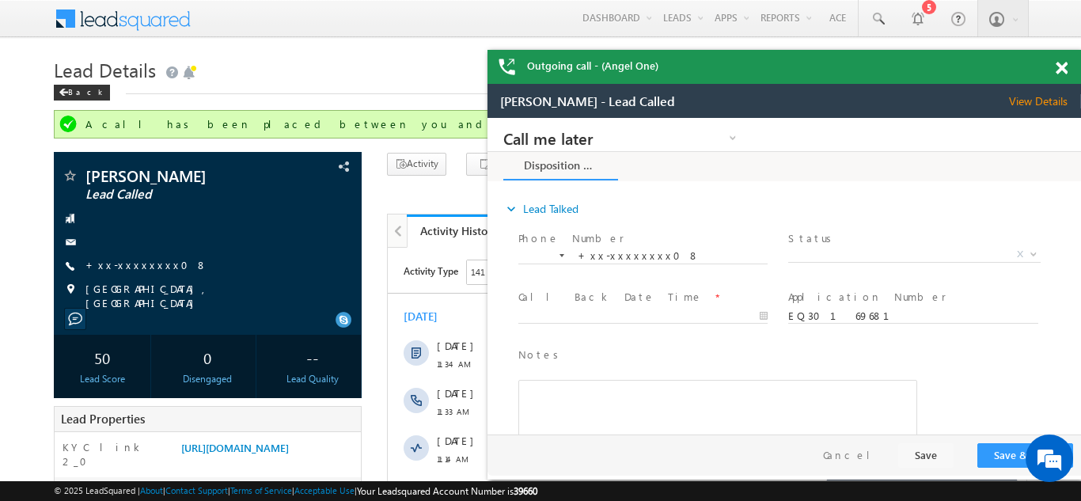
click at [1062, 70] on span at bounding box center [1062, 68] width 12 height 13
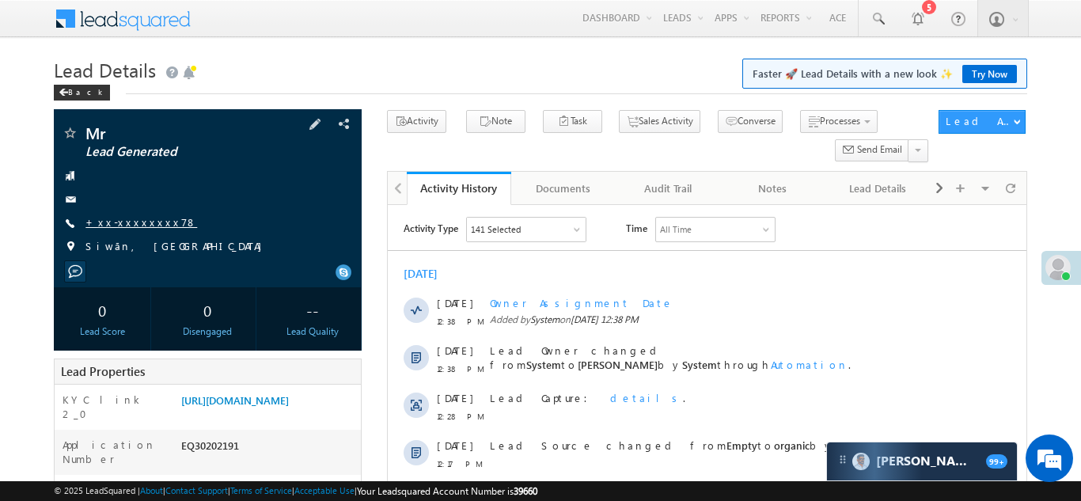
click at [126, 222] on link "+xx-xxxxxxxx78" at bounding box center [142, 221] width 112 height 13
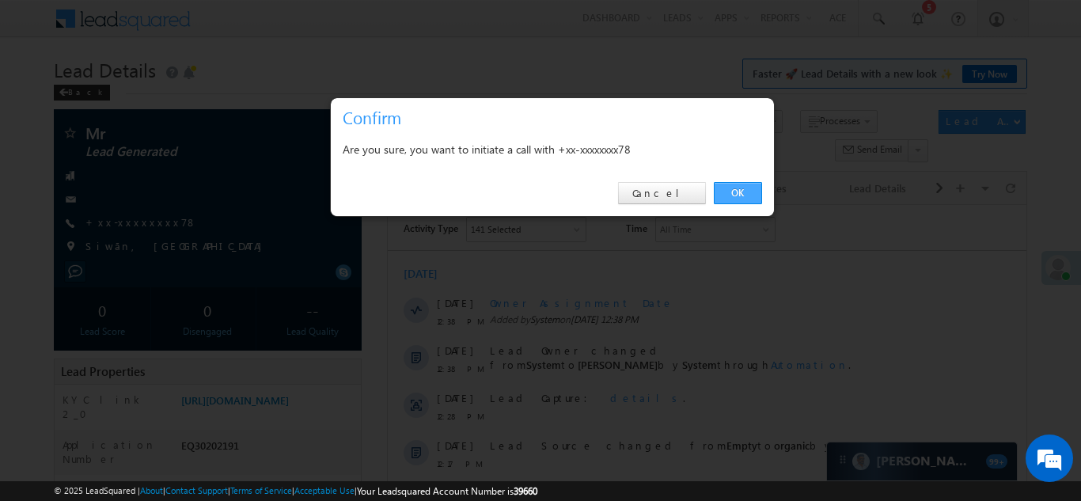
click at [736, 189] on link "OK" at bounding box center [738, 193] width 48 height 22
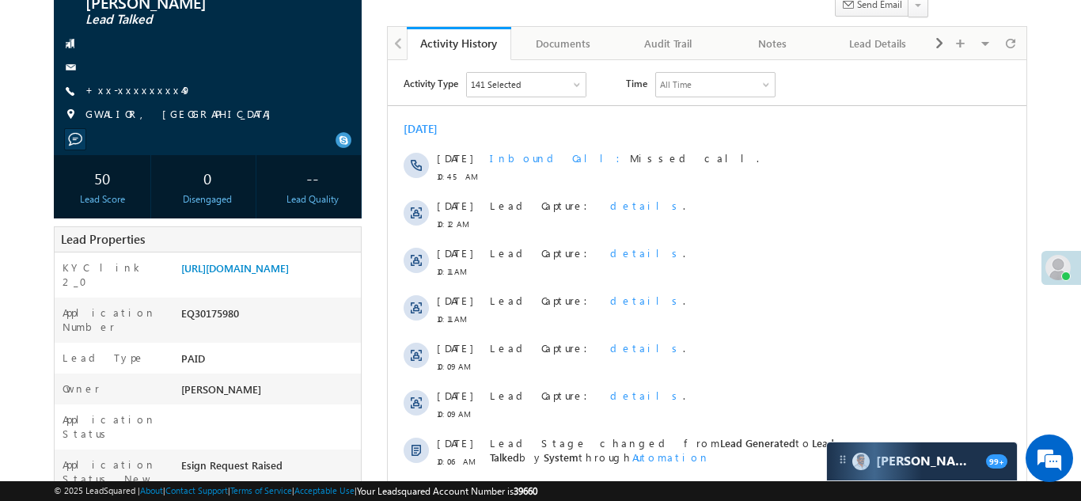
scroll to position [159, 0]
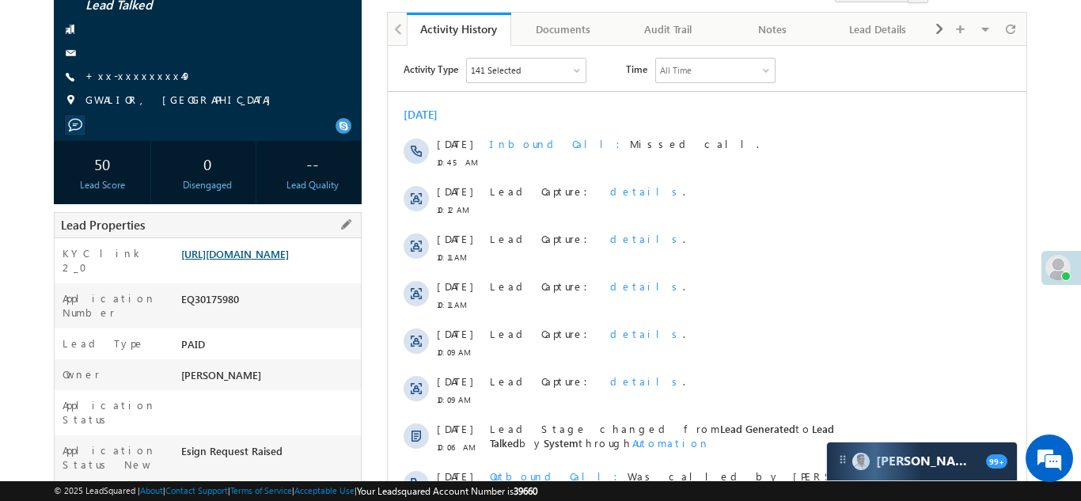
click at [278, 247] on link "[URL][DOMAIN_NAME]" at bounding box center [235, 253] width 108 height 13
